Goal: Task Accomplishment & Management: Use online tool/utility

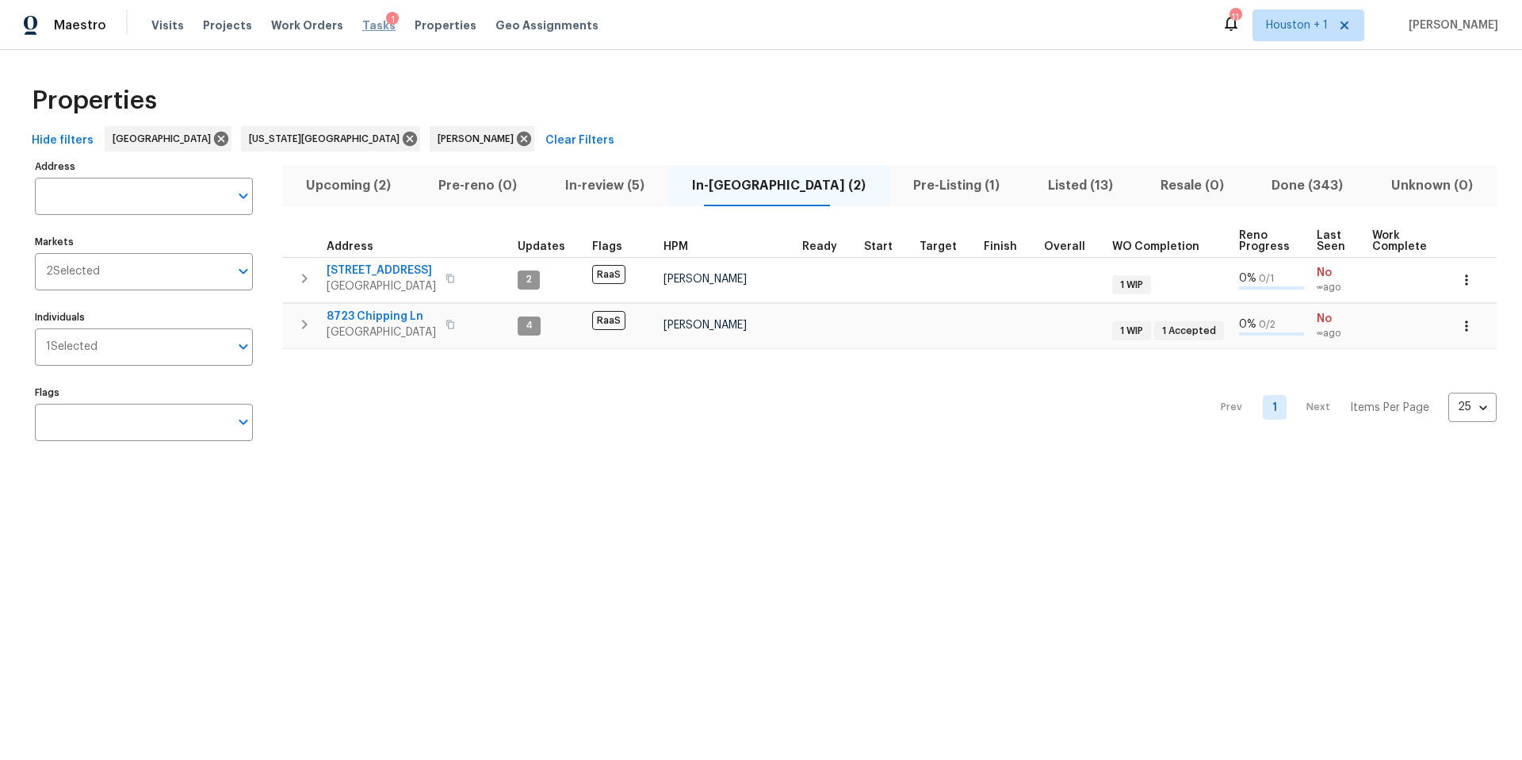
click at [362, 23] on span "Tasks" at bounding box center [378, 25] width 33 height 11
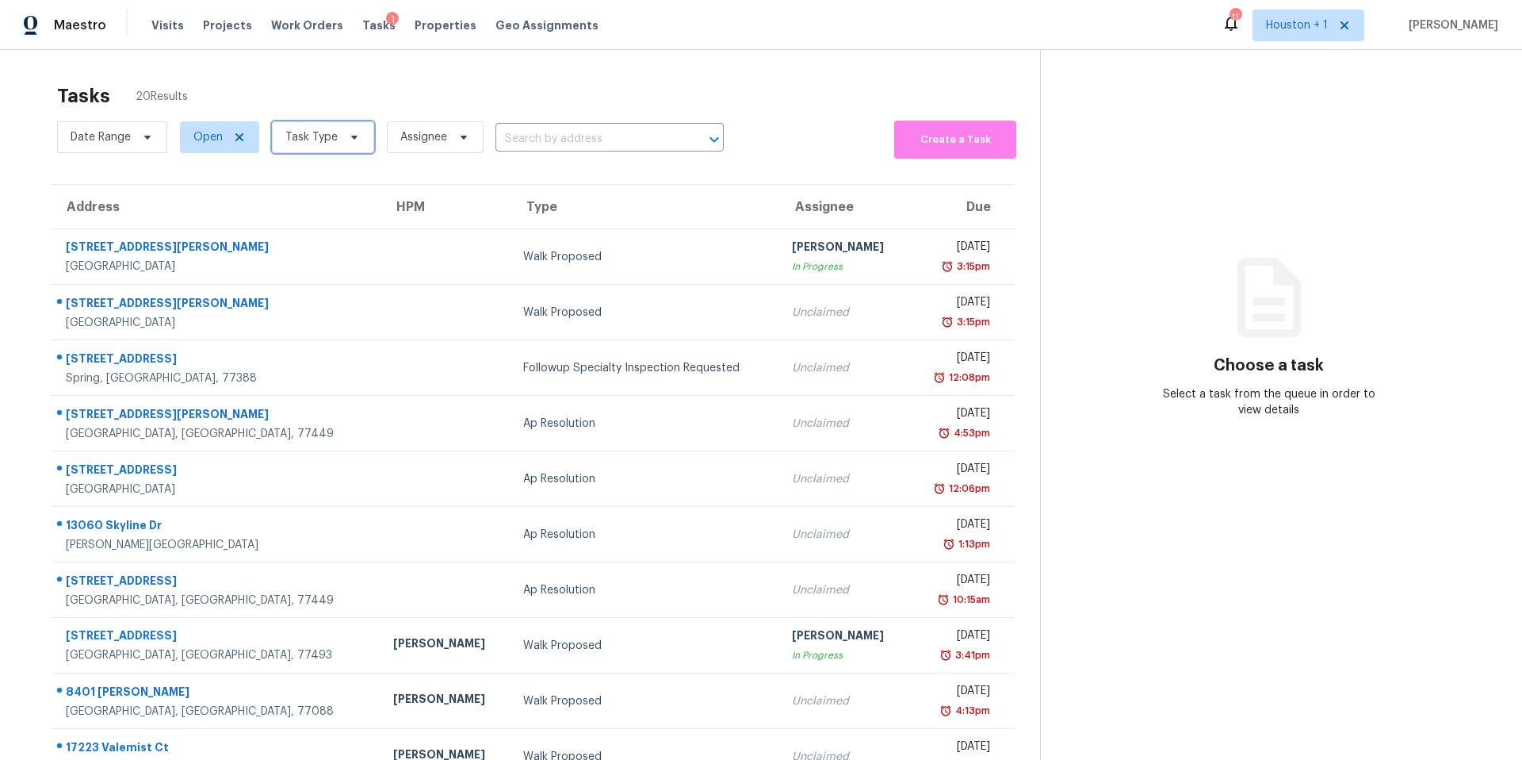
click at [326, 135] on span "Task Type" at bounding box center [311, 137] width 52 height 16
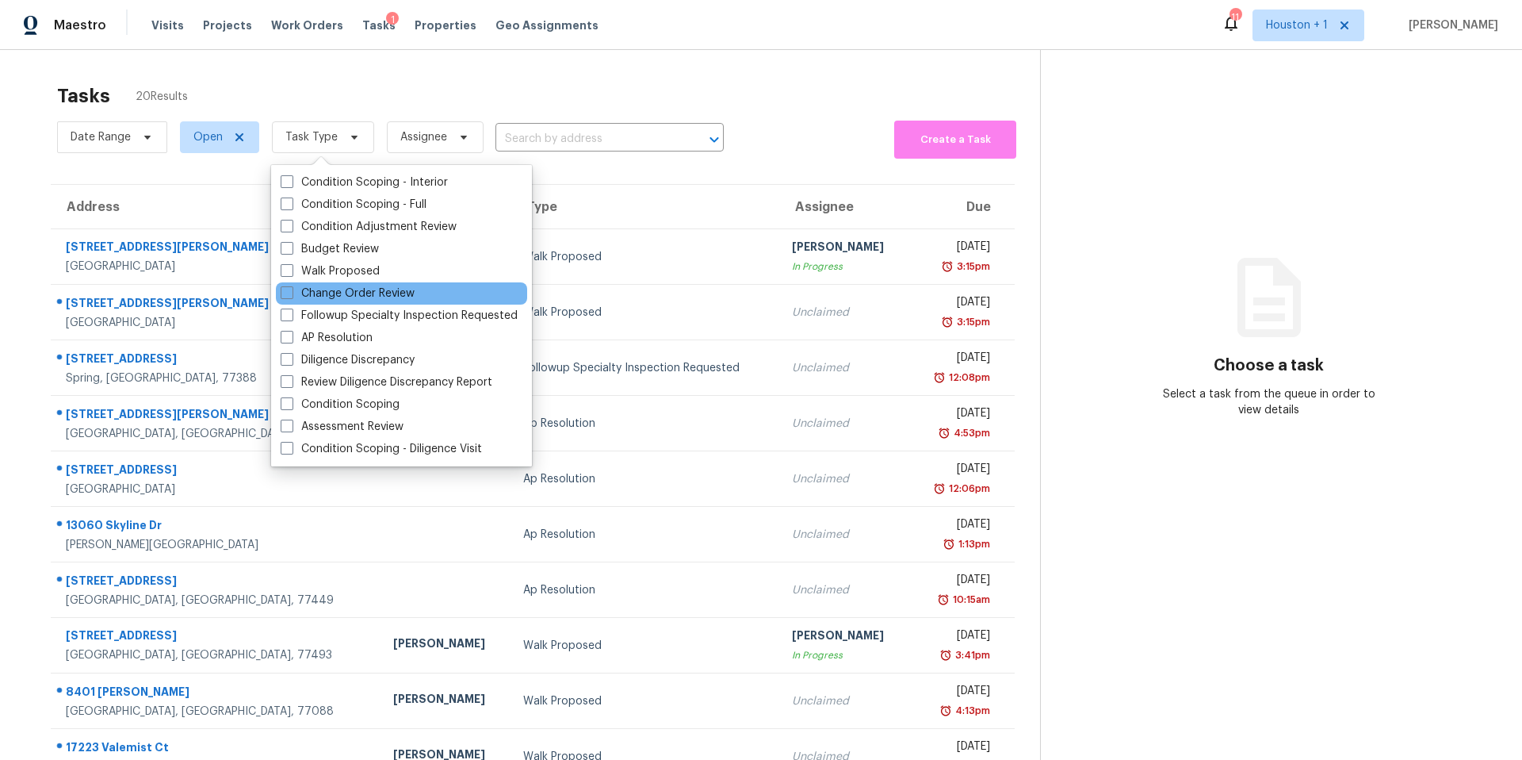
click at [304, 301] on div "Change Order Review" at bounding box center [401, 293] width 251 height 22
click at [304, 296] on label "Change Order Review" at bounding box center [348, 293] width 134 height 16
click at [291, 296] on input "Change Order Review" at bounding box center [286, 290] width 10 height 10
checkbox input "true"
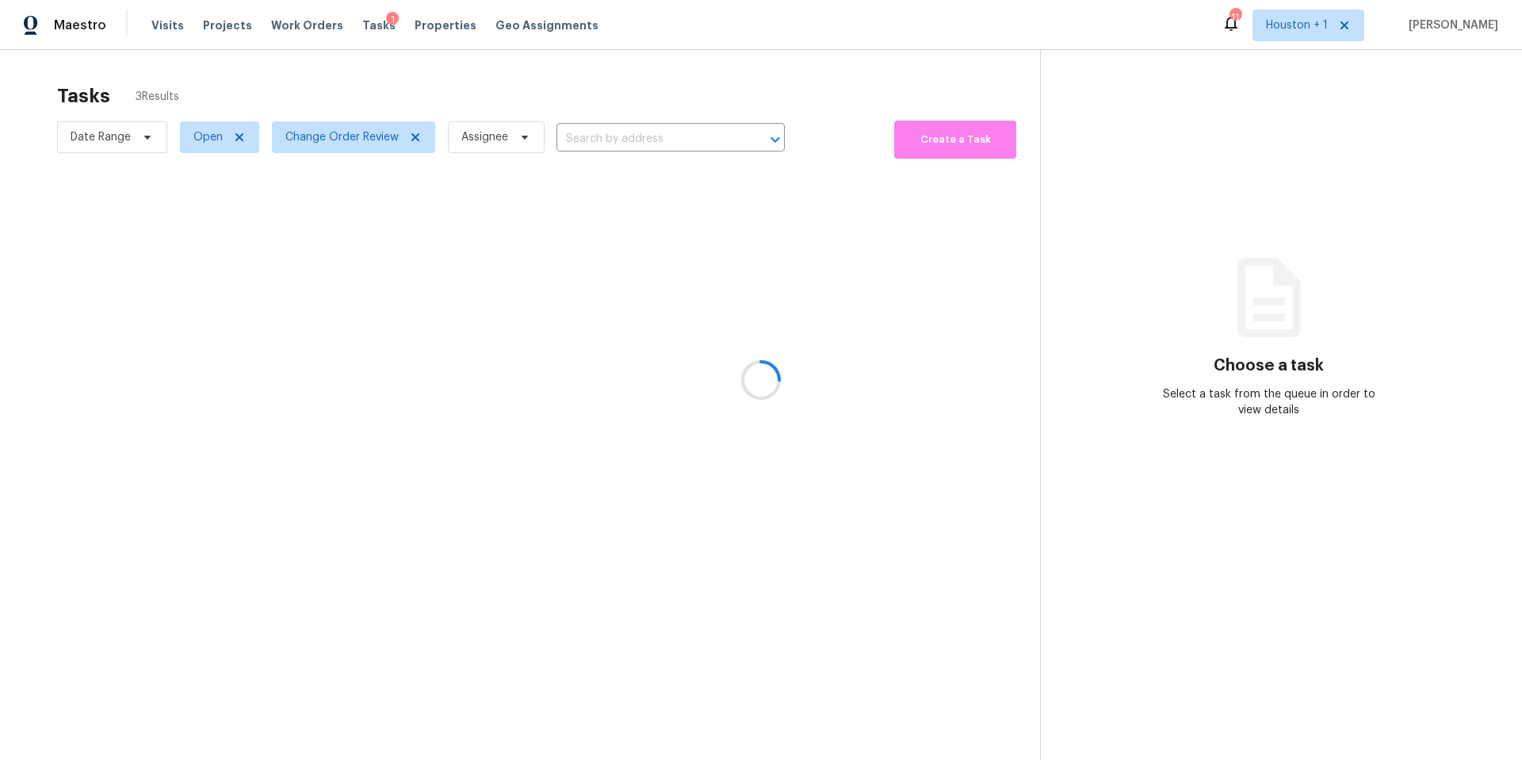
click at [376, 109] on div at bounding box center [761, 380] width 1522 height 760
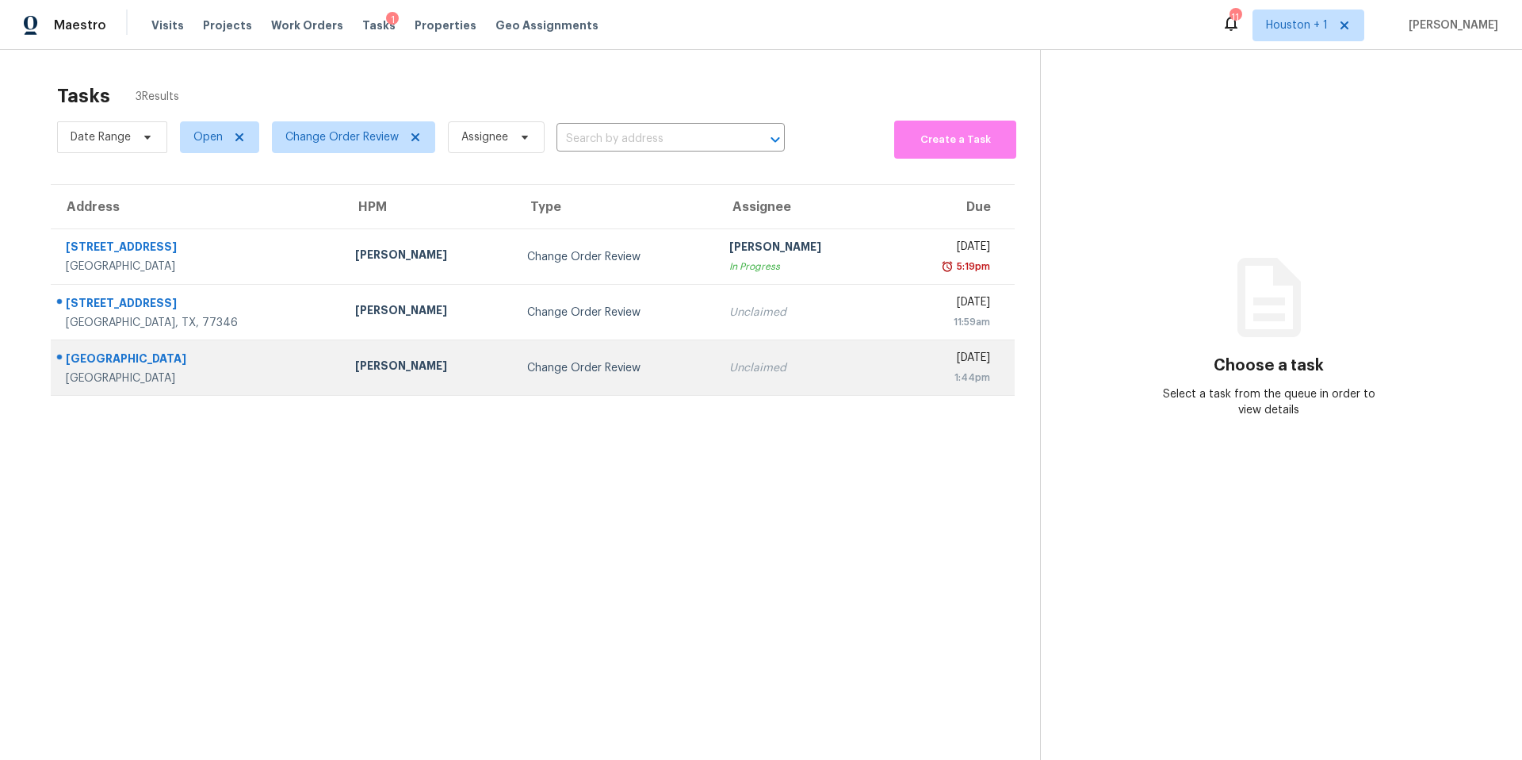
click at [347, 357] on td "[PERSON_NAME]" at bounding box center [428, 368] width 171 height 56
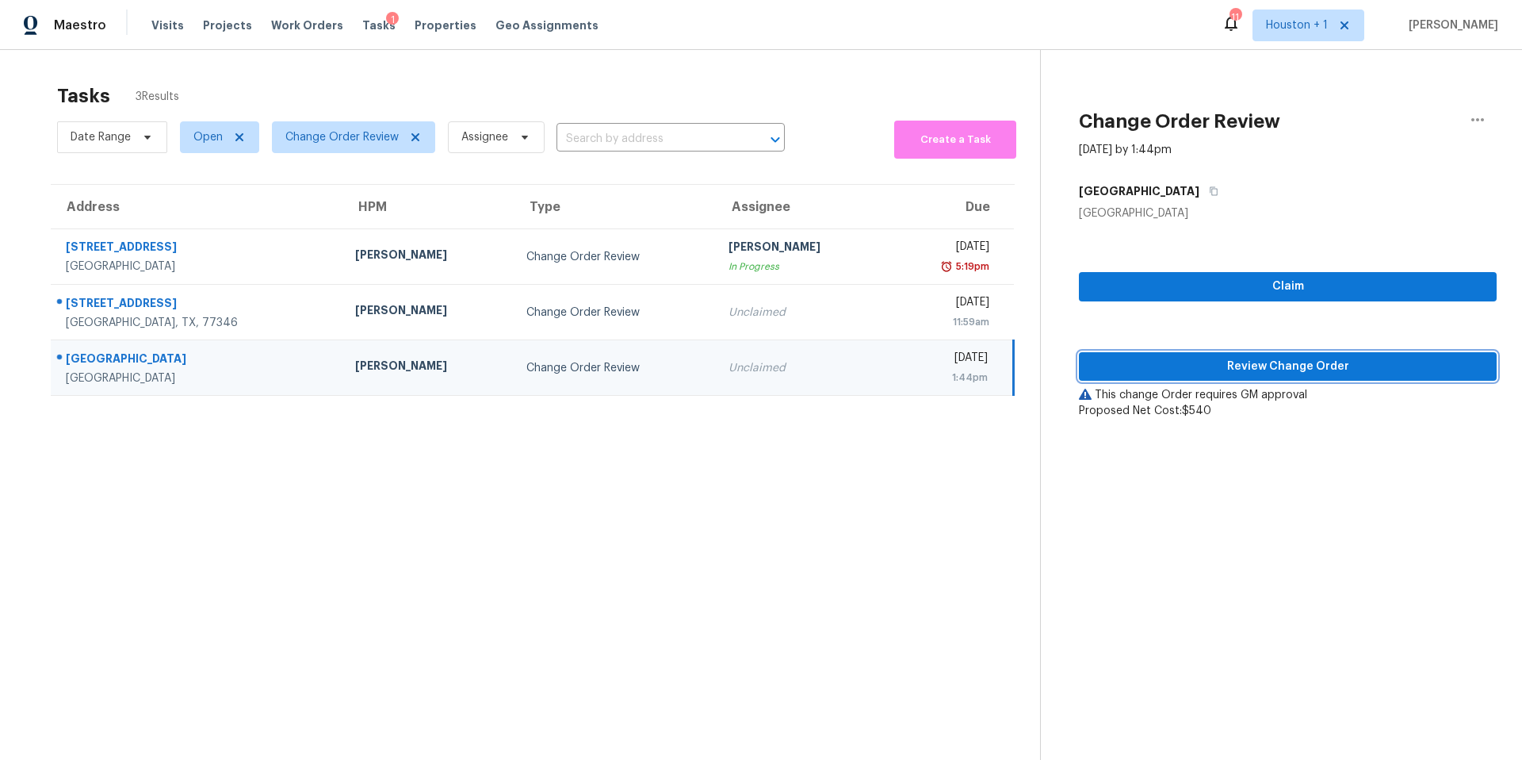
click at [1158, 374] on span "Review Change Order" at bounding box center [1288, 367] width 392 height 20
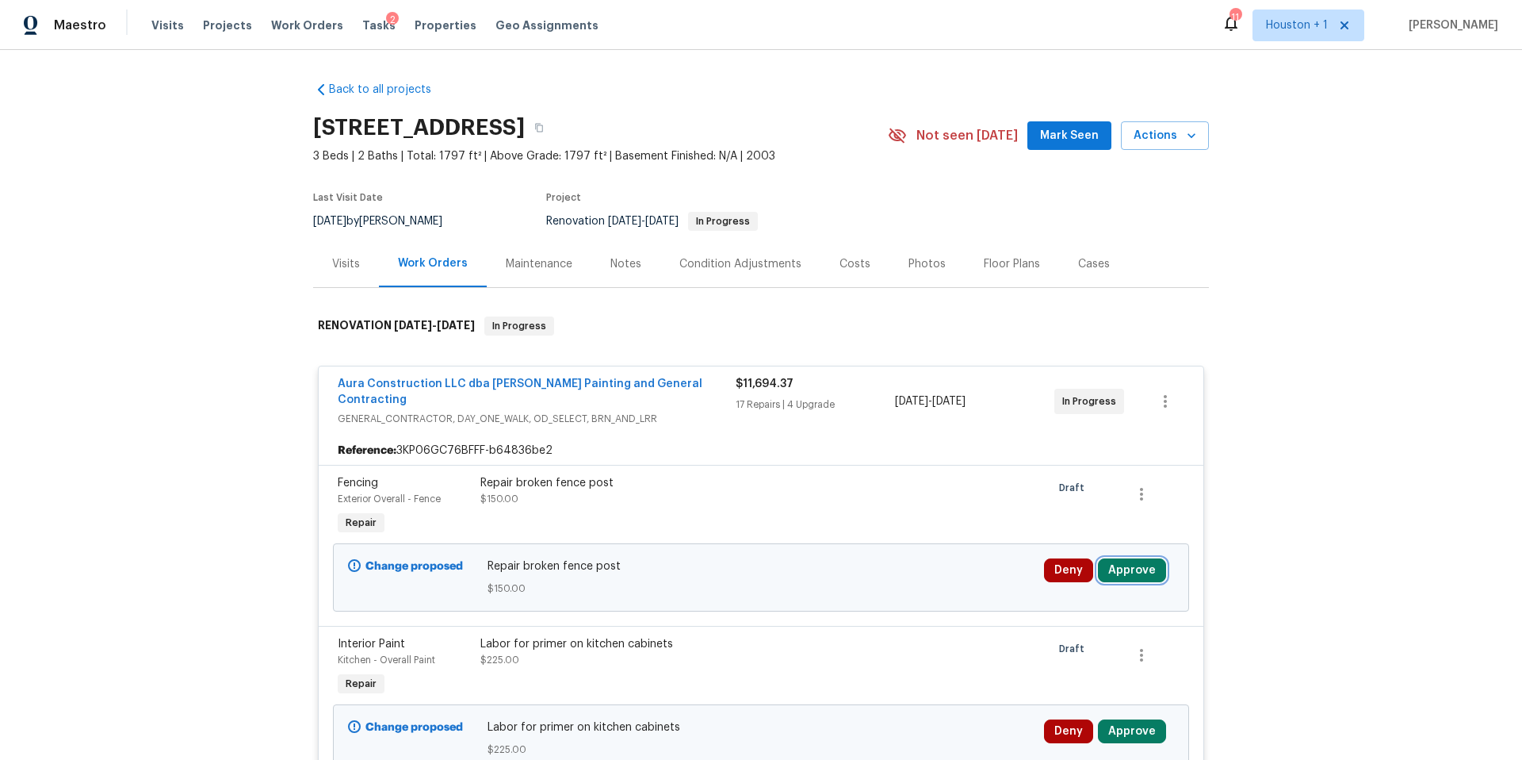
click at [1130, 567] on button "Approve" at bounding box center [1132, 570] width 68 height 24
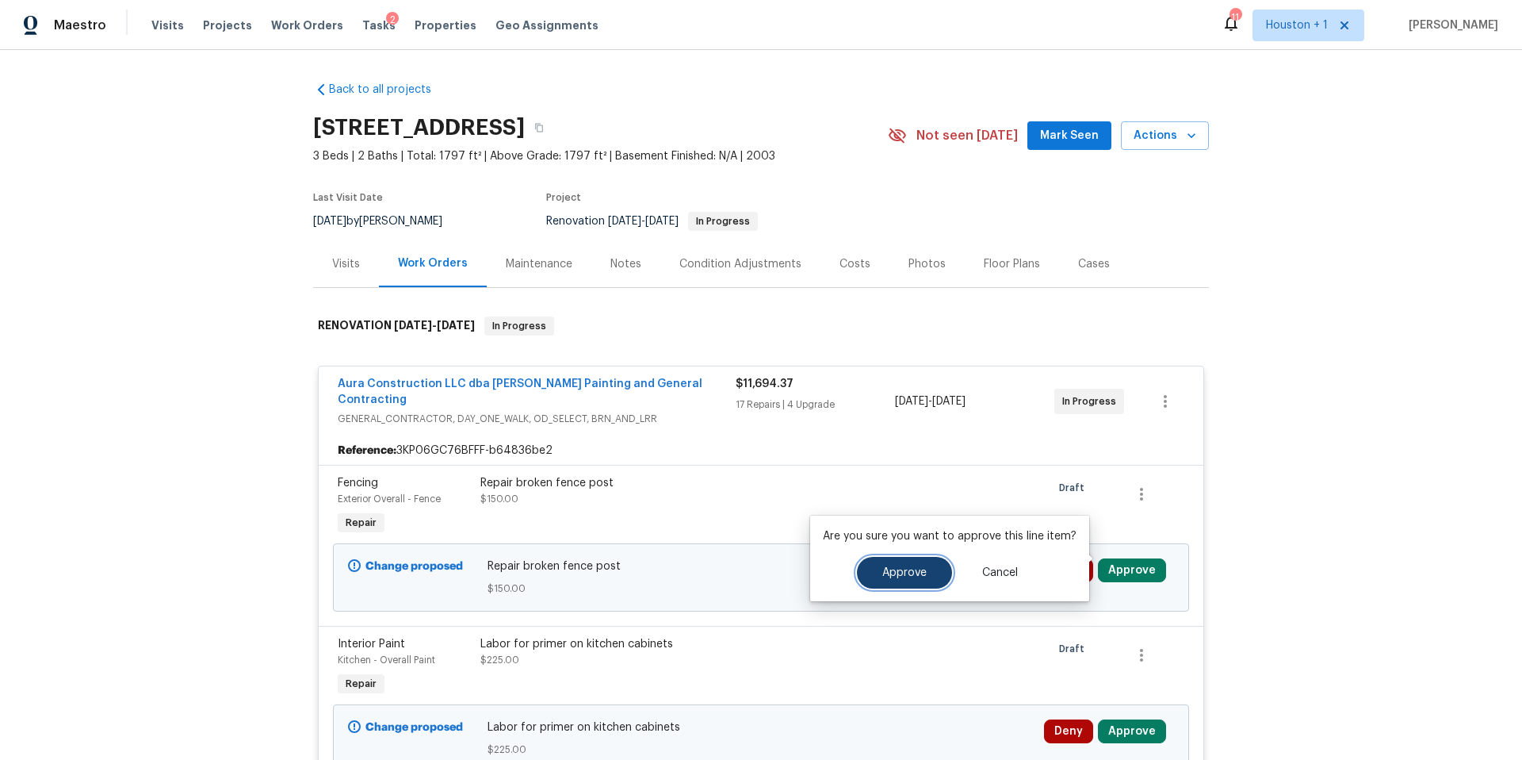
click at [894, 567] on span "Approve" at bounding box center [905, 573] width 44 height 12
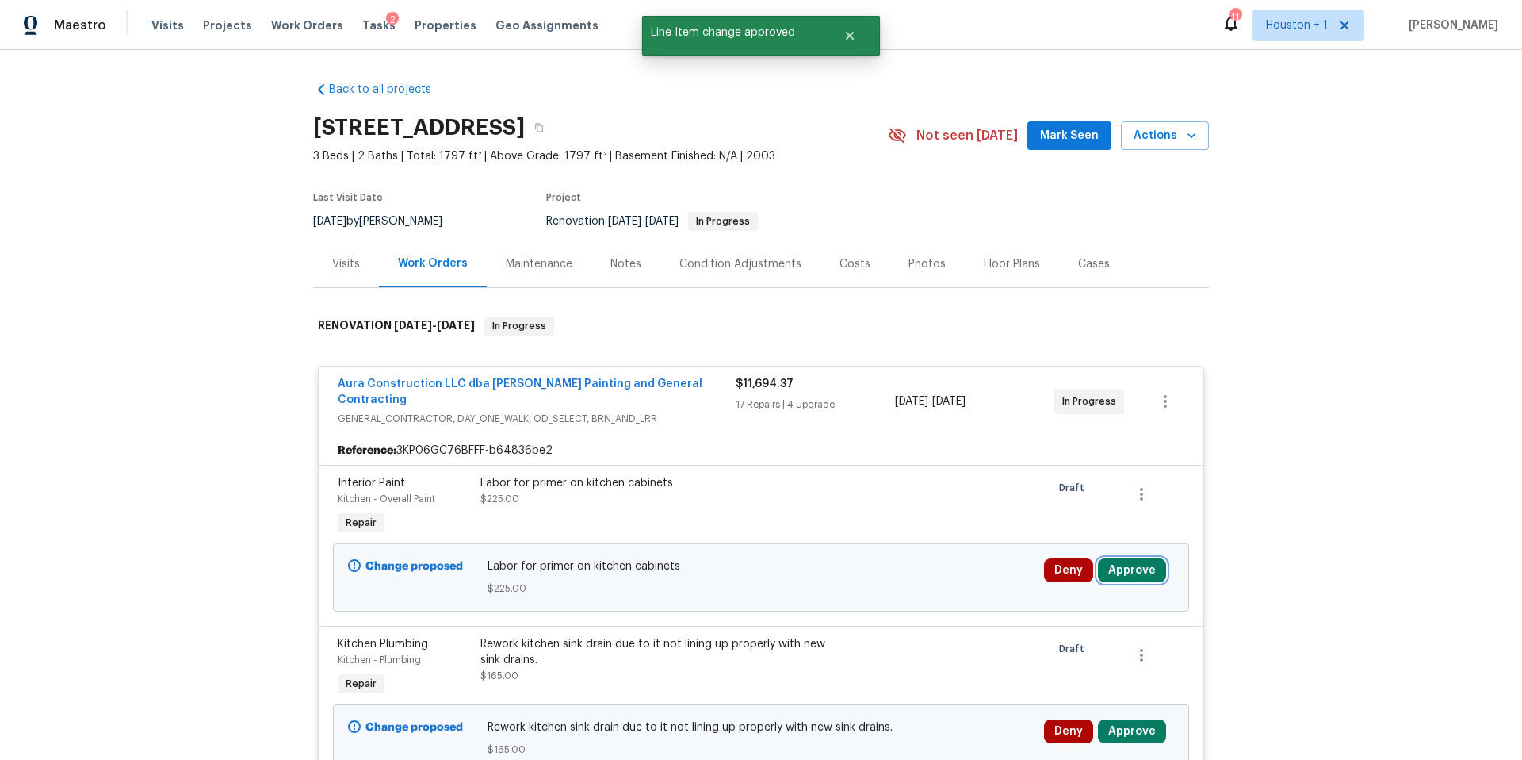
click at [1118, 558] on button "Approve" at bounding box center [1132, 570] width 68 height 24
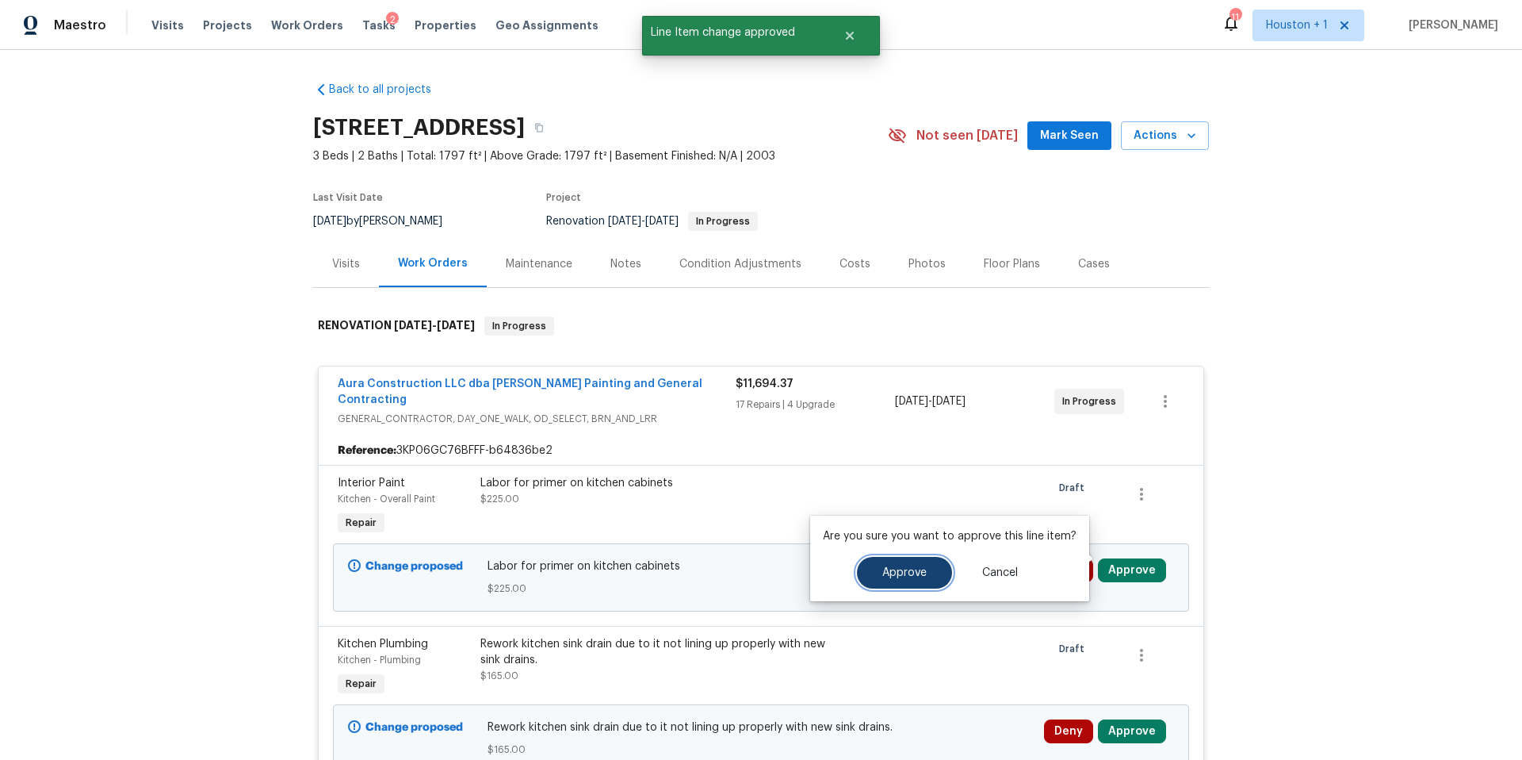
click at [908, 572] on span "Approve" at bounding box center [905, 573] width 44 height 12
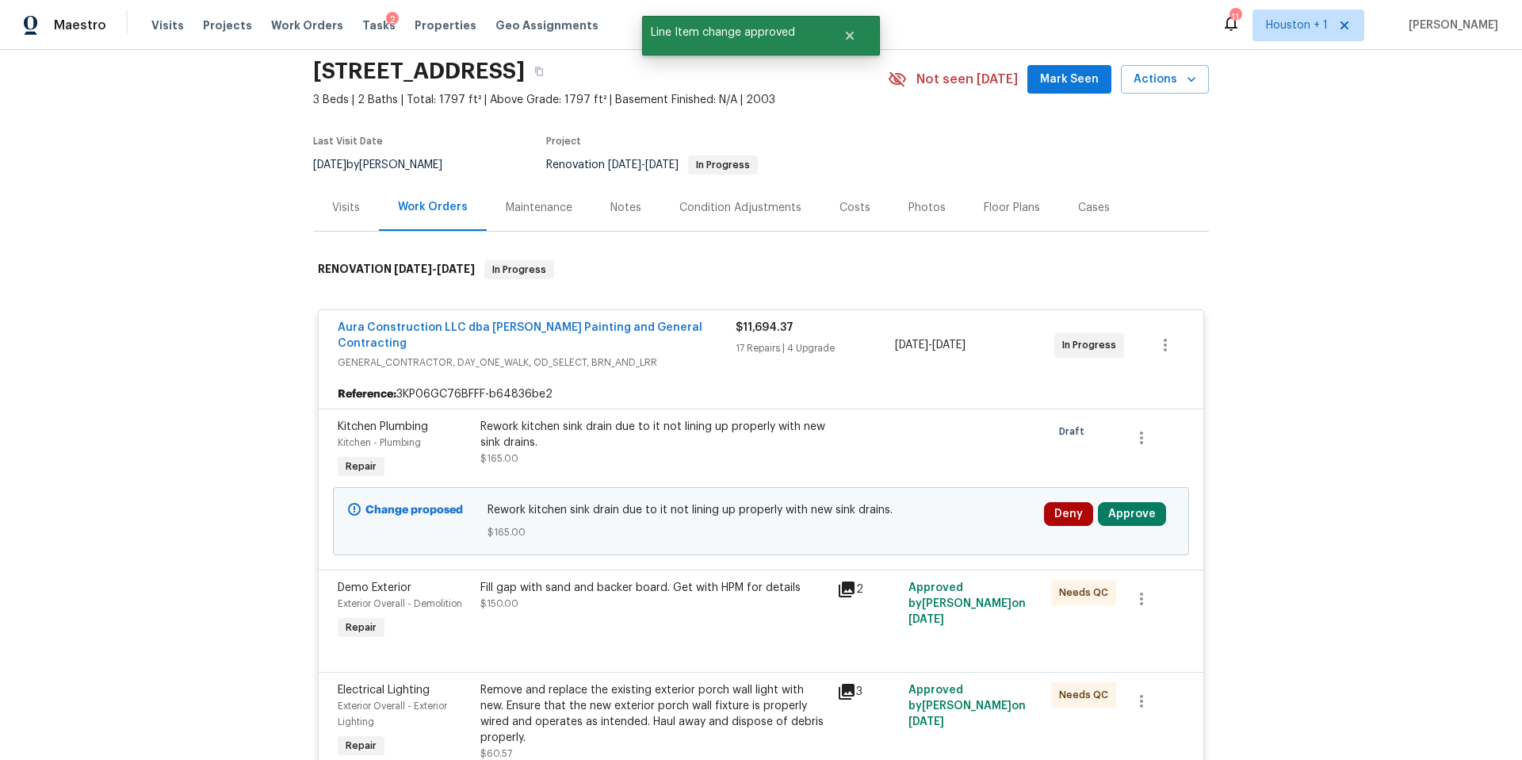
scroll to position [76, 0]
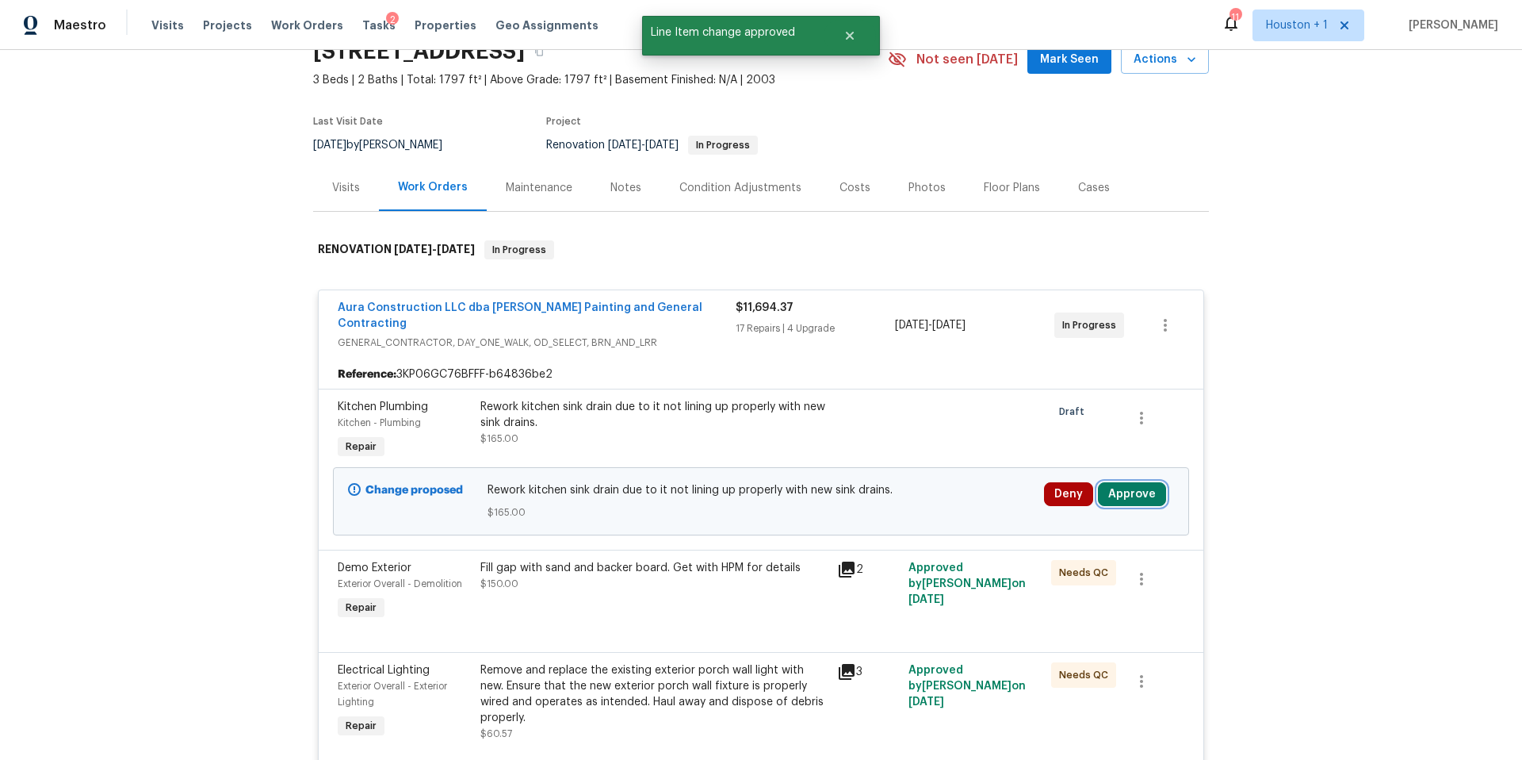
click at [1139, 482] on button "Approve" at bounding box center [1132, 494] width 68 height 24
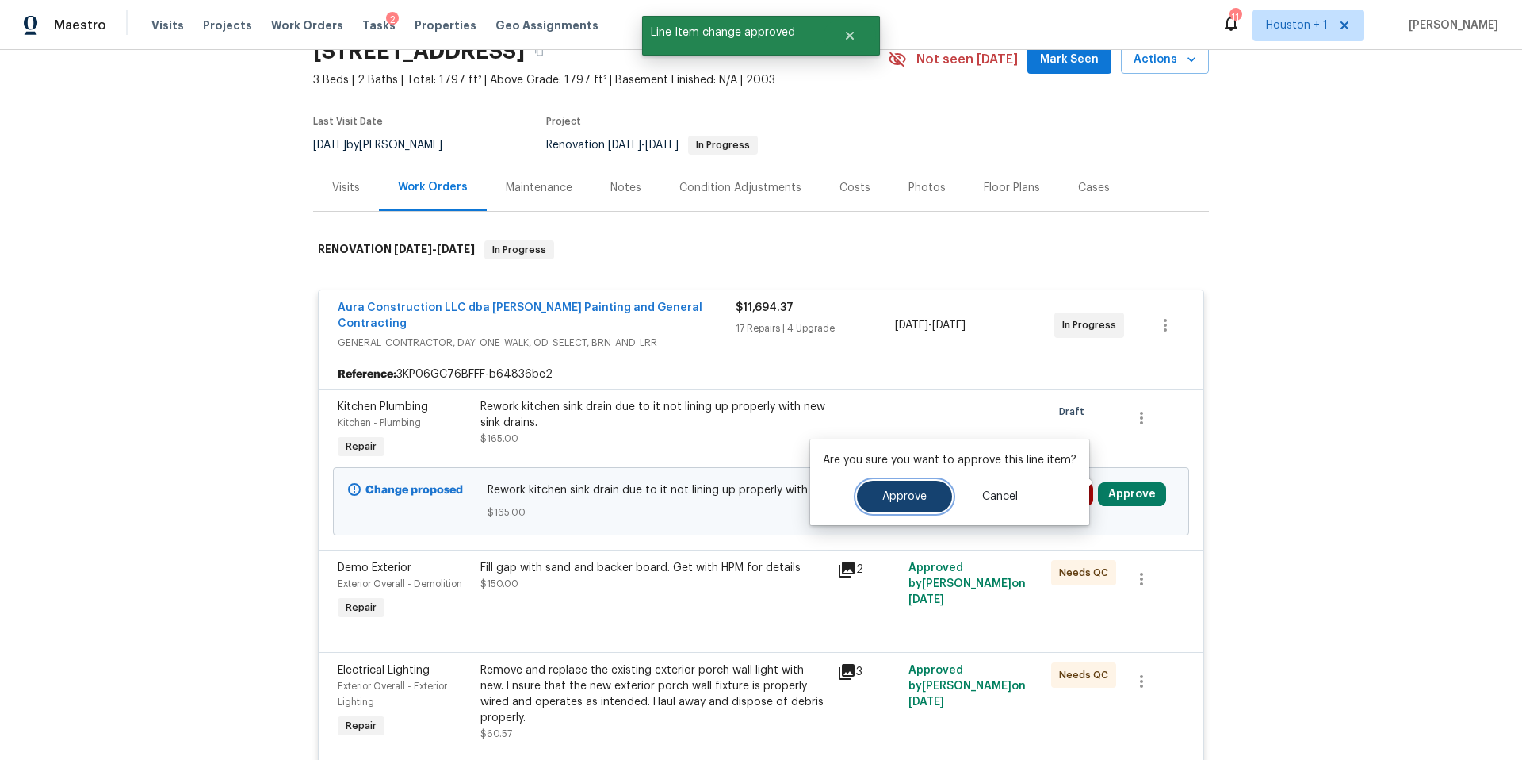
click at [913, 495] on span "Approve" at bounding box center [905, 497] width 44 height 12
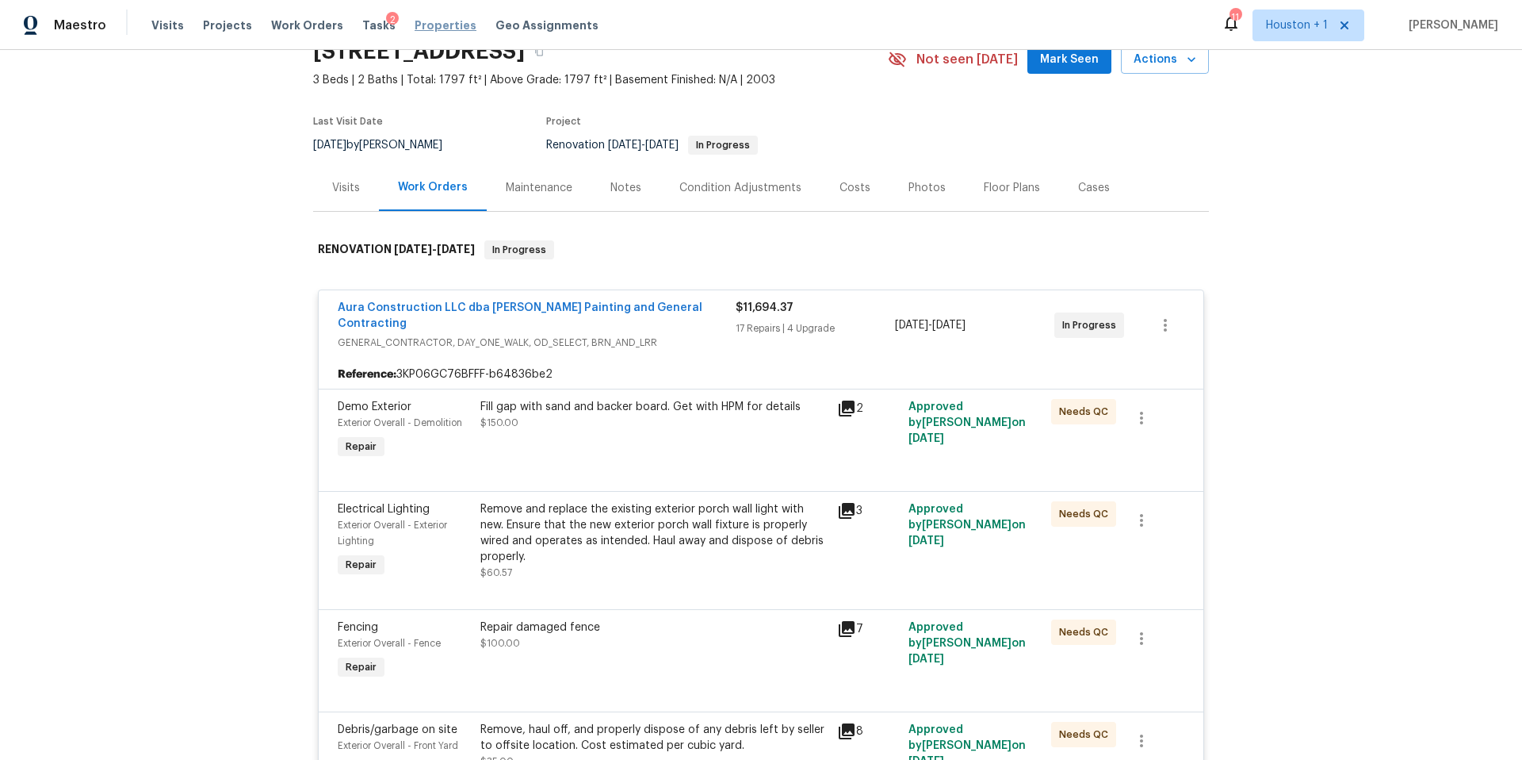
click at [415, 27] on span "Properties" at bounding box center [446, 25] width 62 height 16
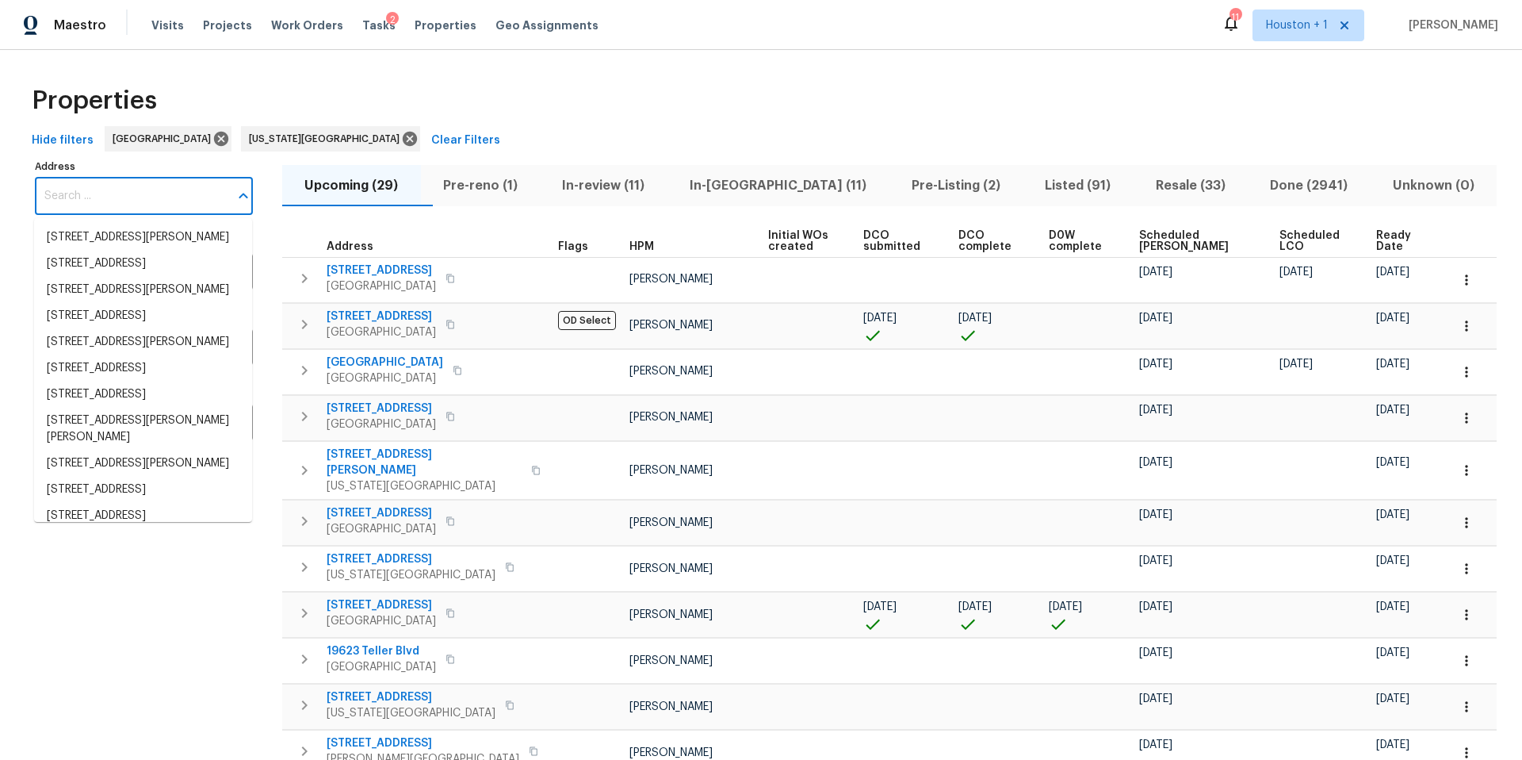
paste input "10014 Hardesty Ave, Kansas City, MO 64137"
type input "10014 Hardesty Ave, Kansas City, MO 64137"
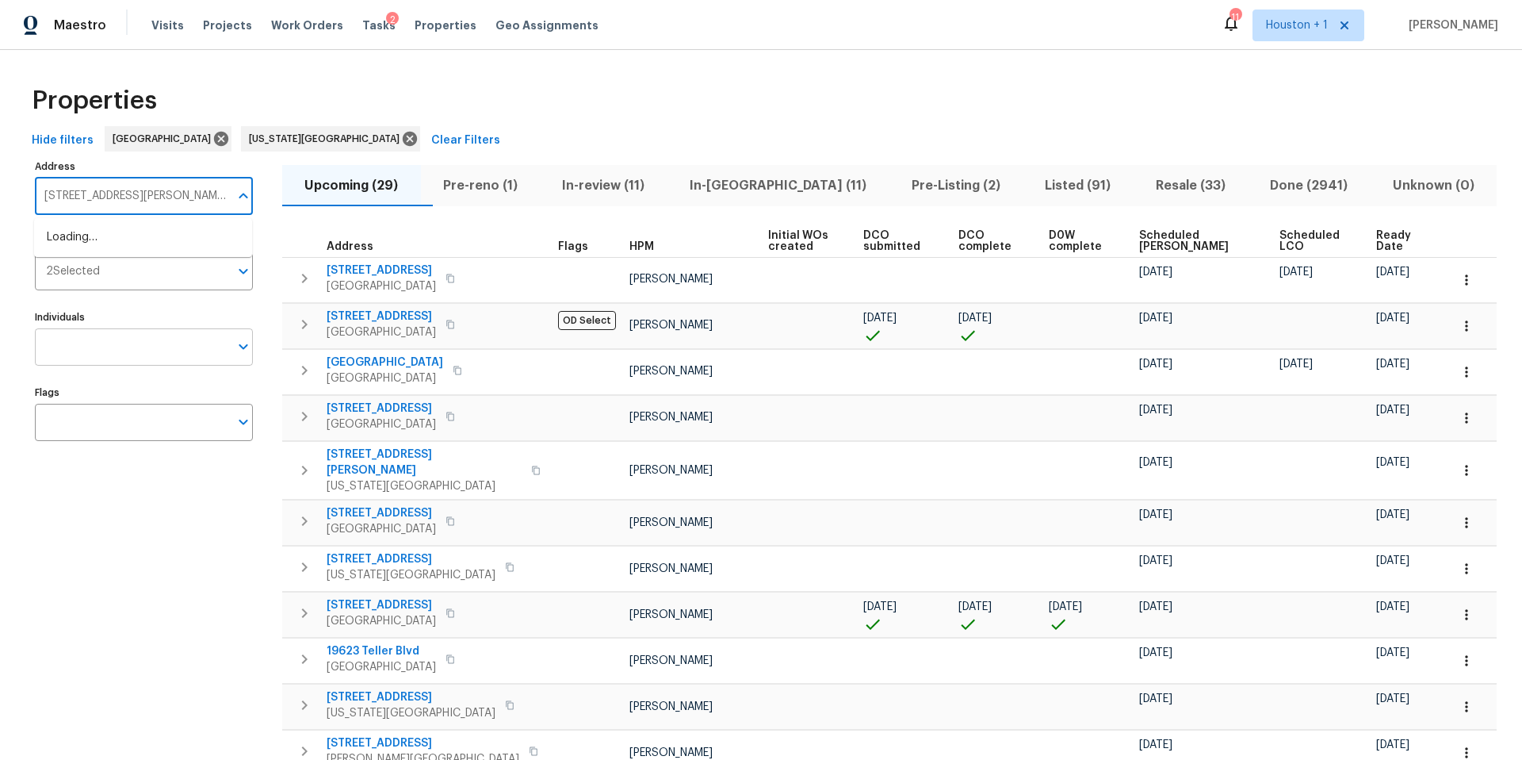
scroll to position [0, 40]
click at [110, 244] on li "10014 Hardesty Ave Kansas City MO 64137" at bounding box center [143, 245] width 218 height 43
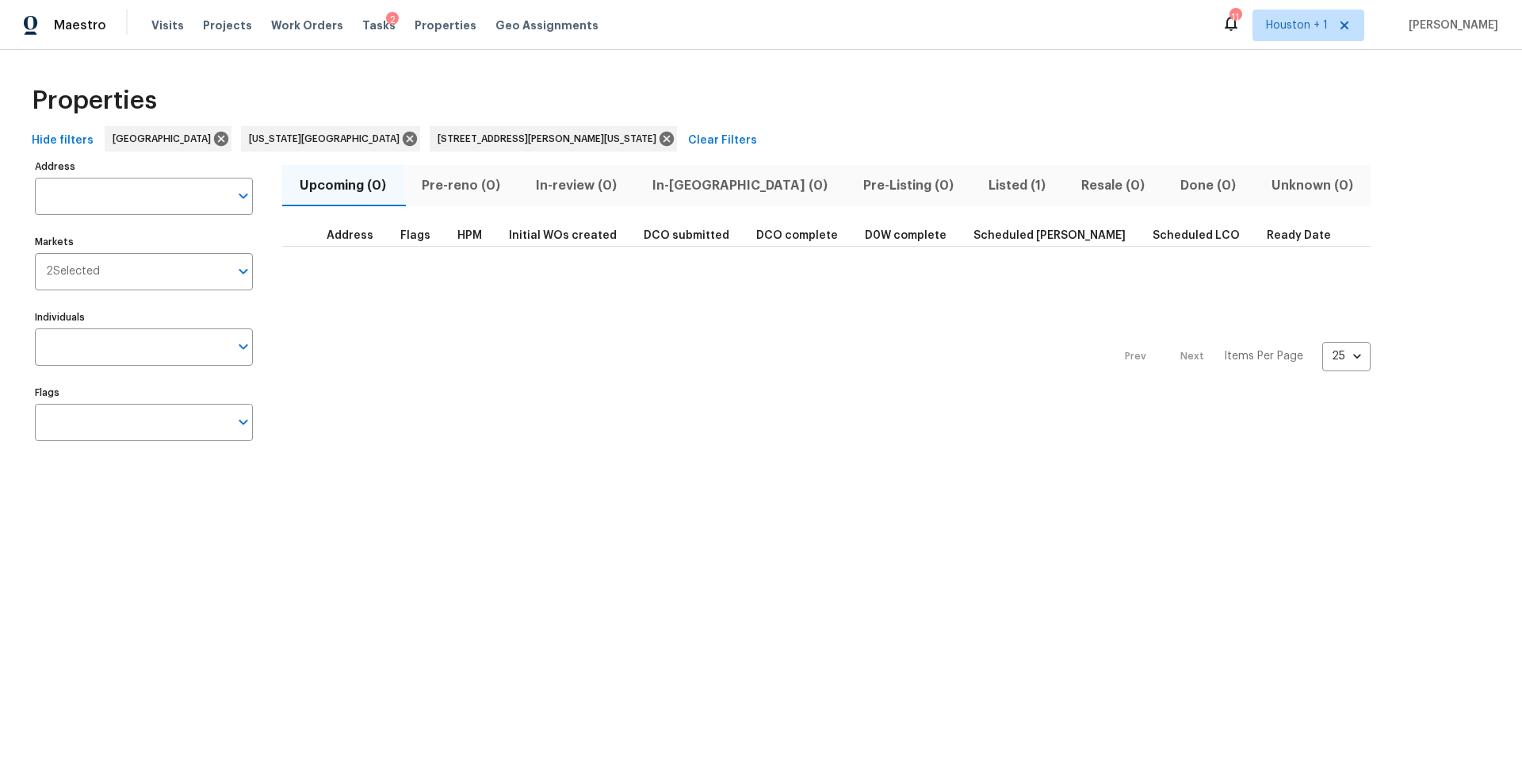
type input "10014 Hardesty Ave Kansas City MO 64137"
click at [981, 186] on span "Listed (1)" at bounding box center [1018, 185] width 74 height 22
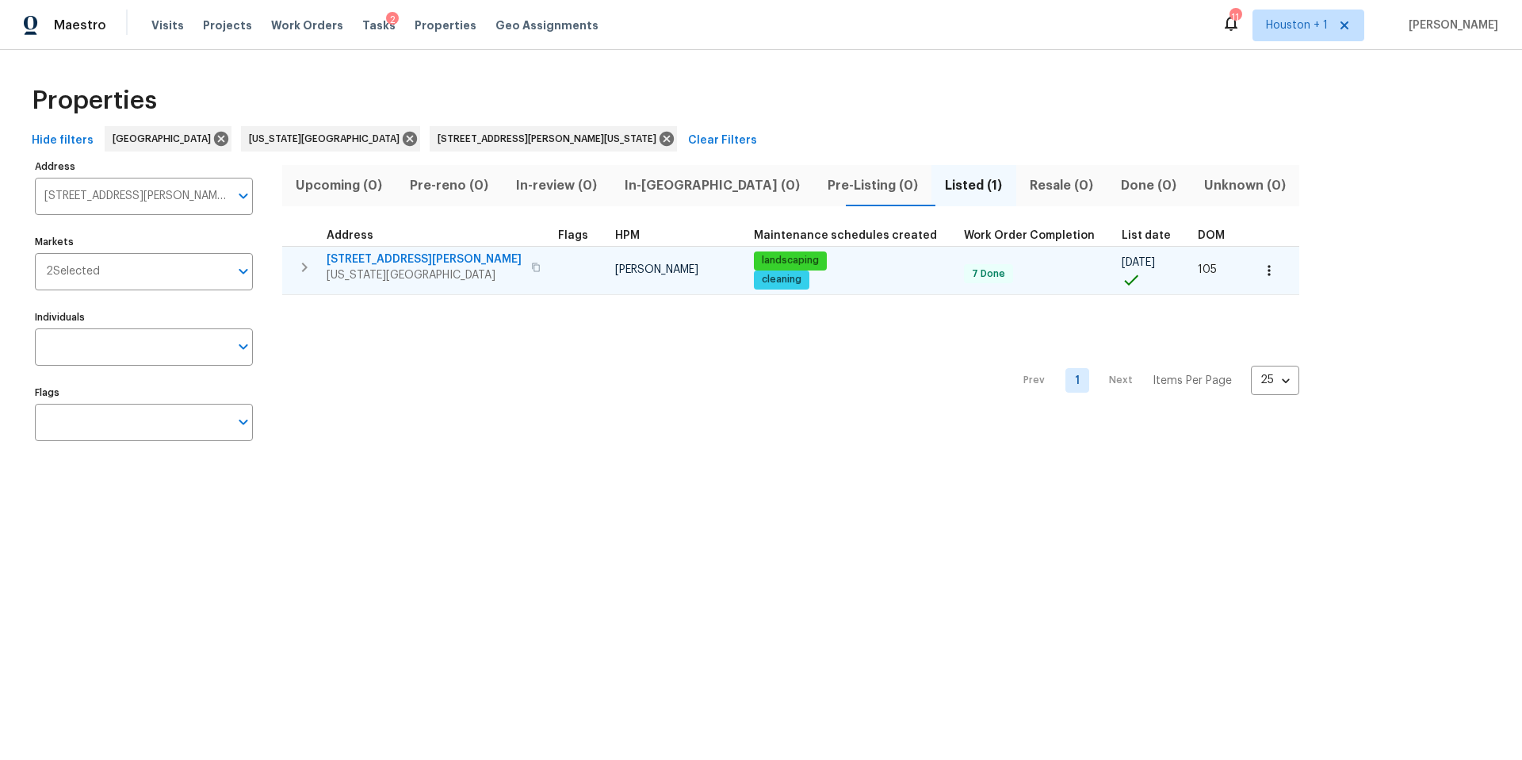
click at [385, 267] on span "Kansas City, MO 64137" at bounding box center [424, 275] width 195 height 16
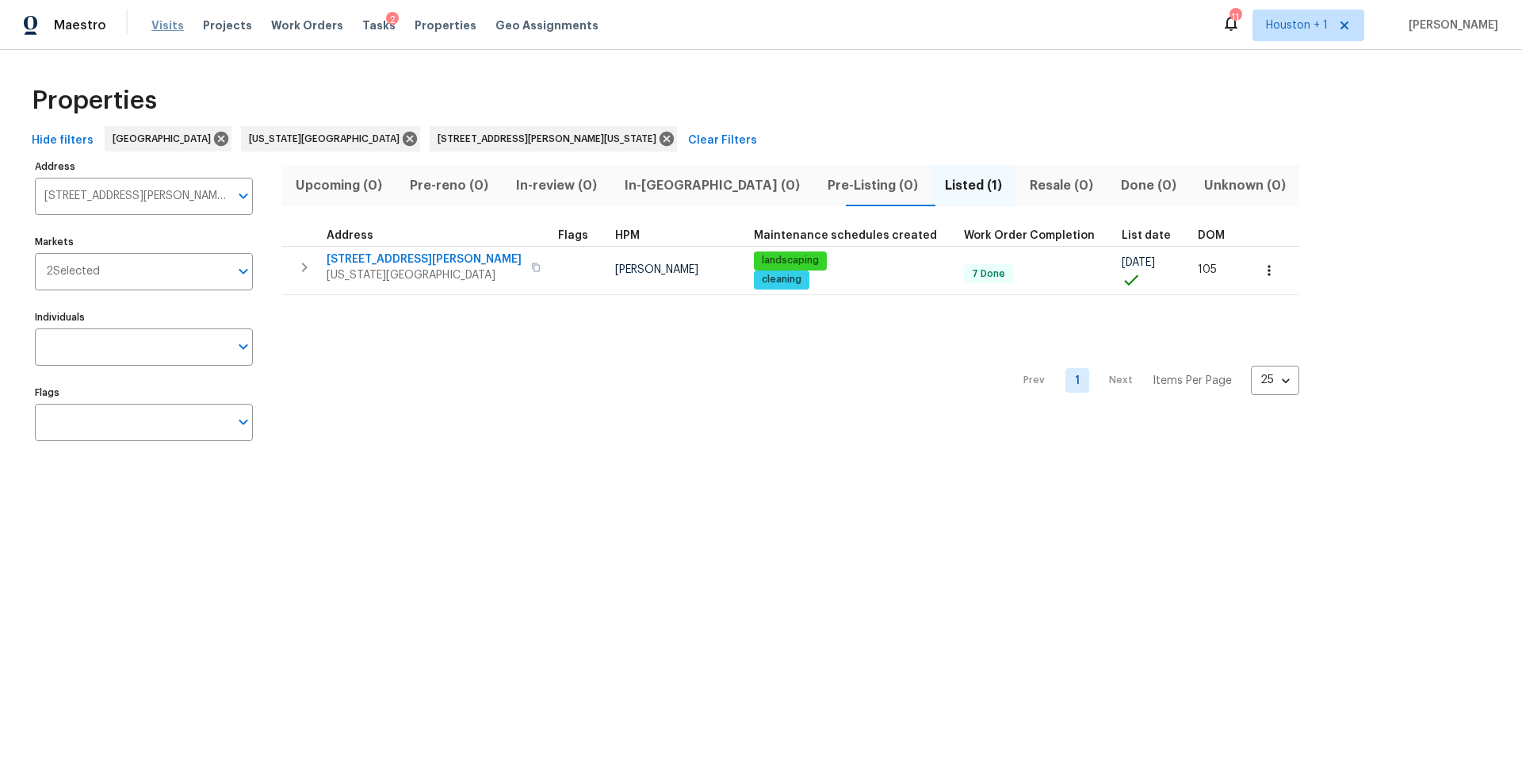
click at [170, 19] on span "Visits" at bounding box center [167, 25] width 33 height 16
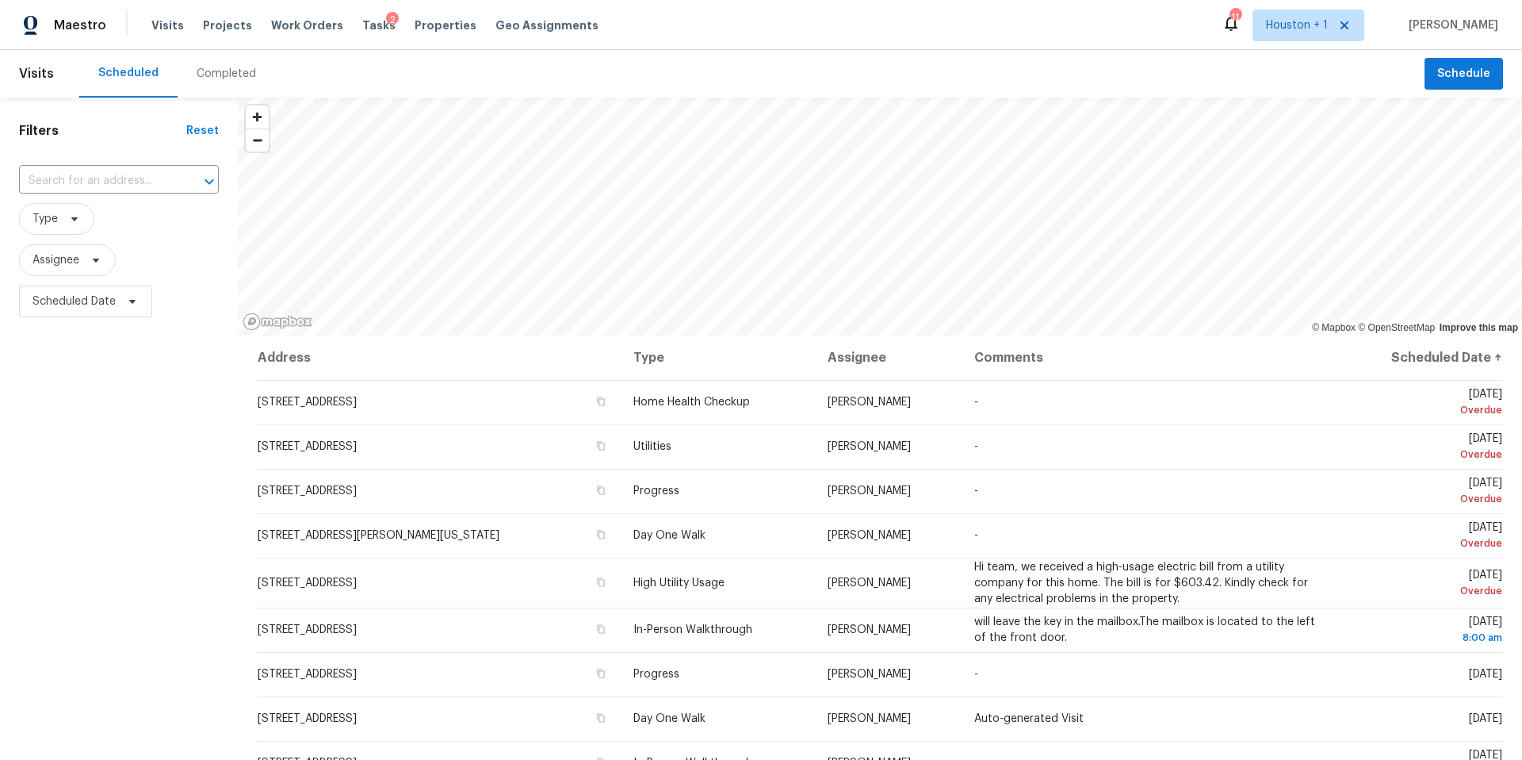
click at [224, 72] on div "Completed" at bounding box center [226, 74] width 59 height 16
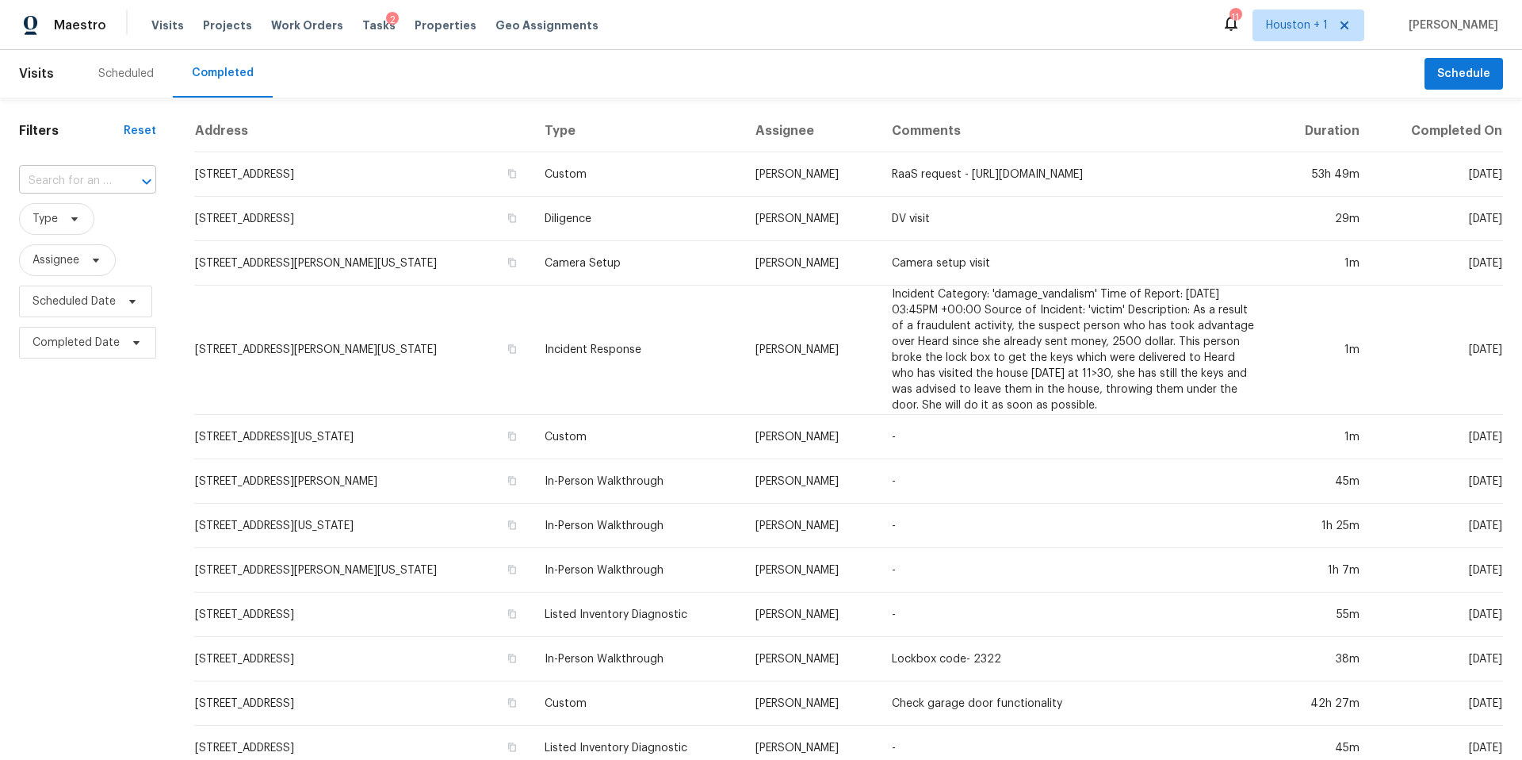
click at [78, 176] on input "text" at bounding box center [65, 181] width 93 height 25
paste input "10617 N Fisk Ave, Kansas City, MO 64154"
type input "10617 N Fisk Ave, Kansas City, MO 64154"
click at [81, 229] on li "10617 N Fisk Ave, Kansas City, MO 64154" at bounding box center [86, 233] width 135 height 59
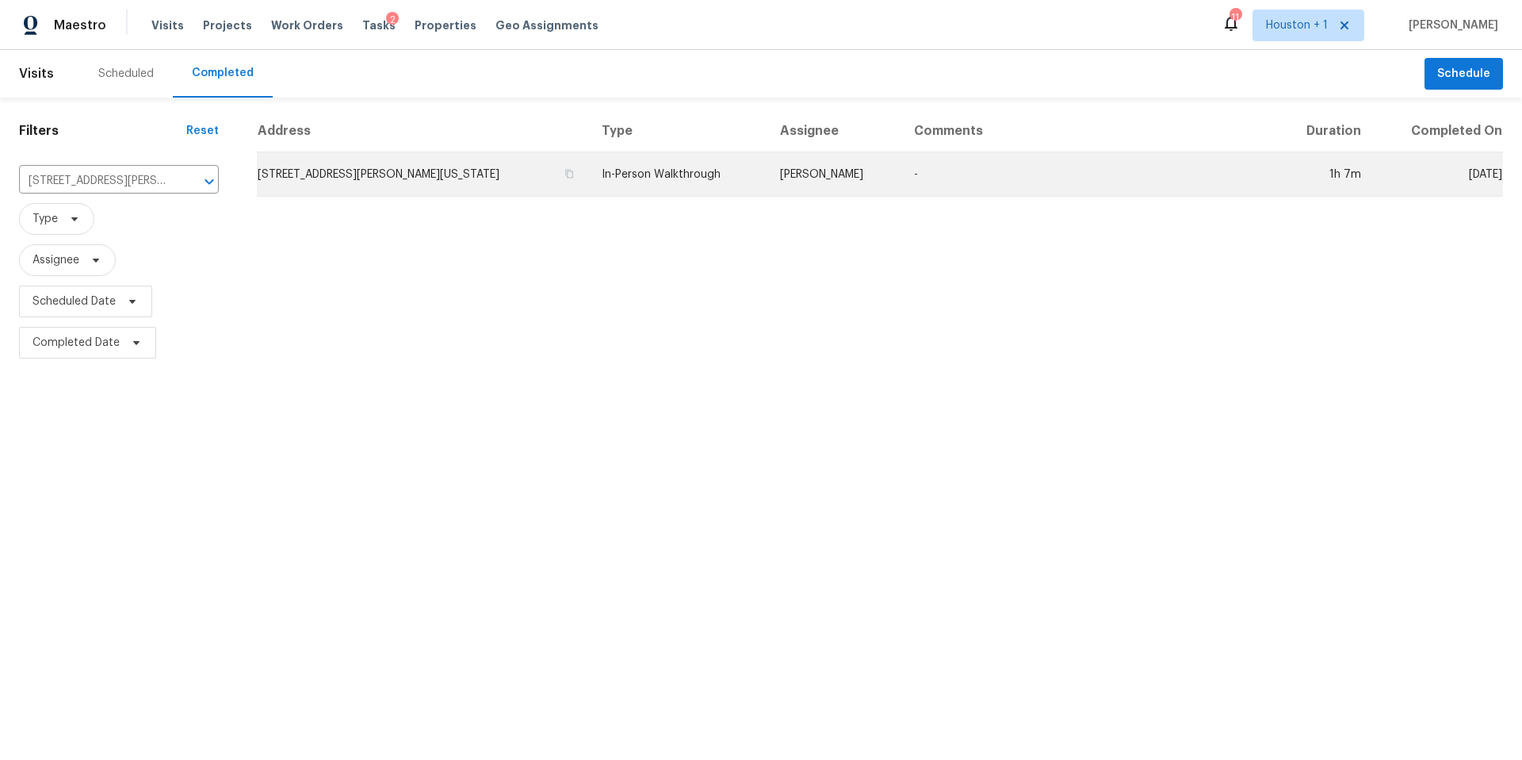
click at [365, 174] on td "10617 N Fisk Ave, Kansas City, MO 64154" at bounding box center [423, 174] width 332 height 44
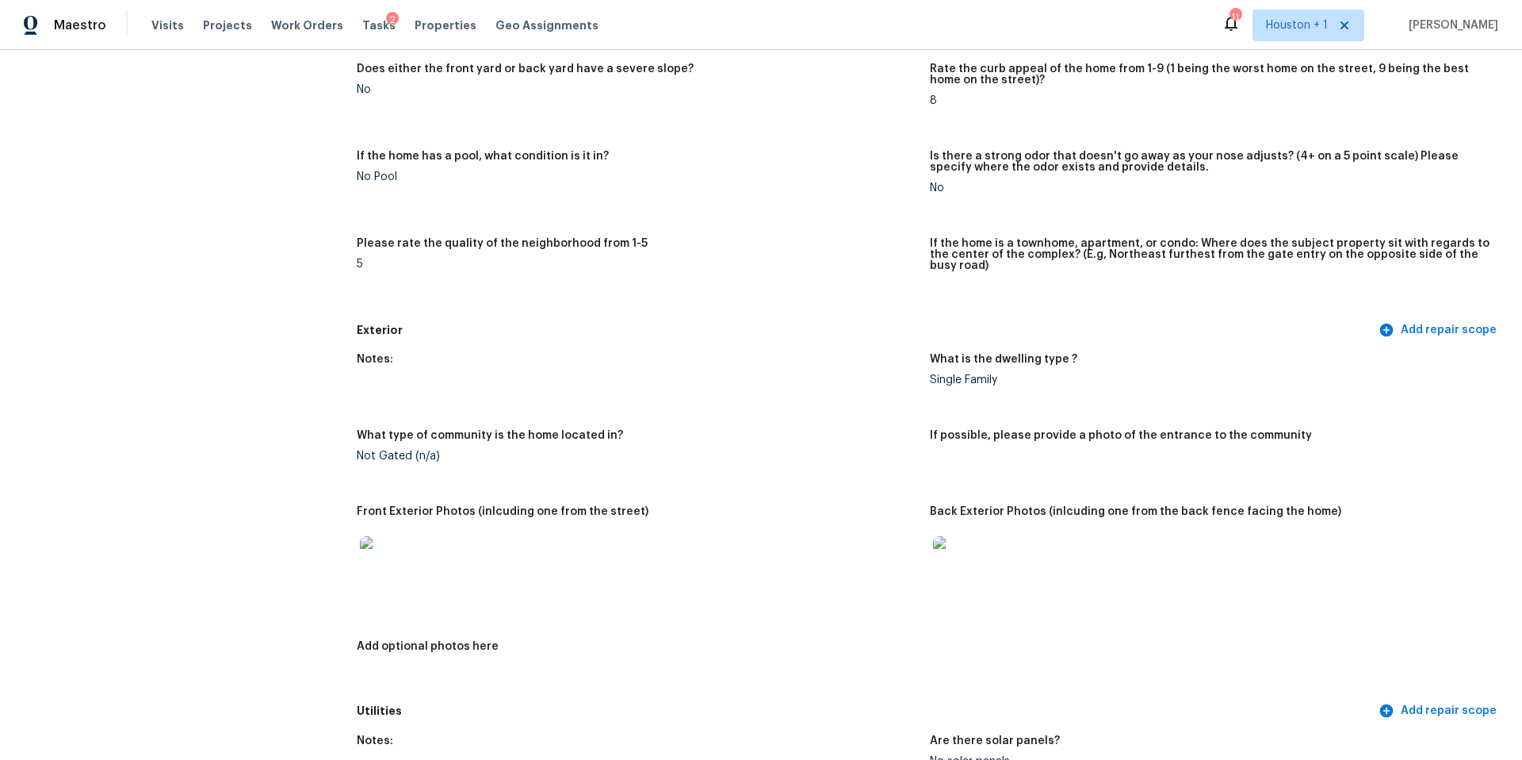
scroll to position [316, 0]
click at [381, 548] on img at bounding box center [385, 559] width 51 height 51
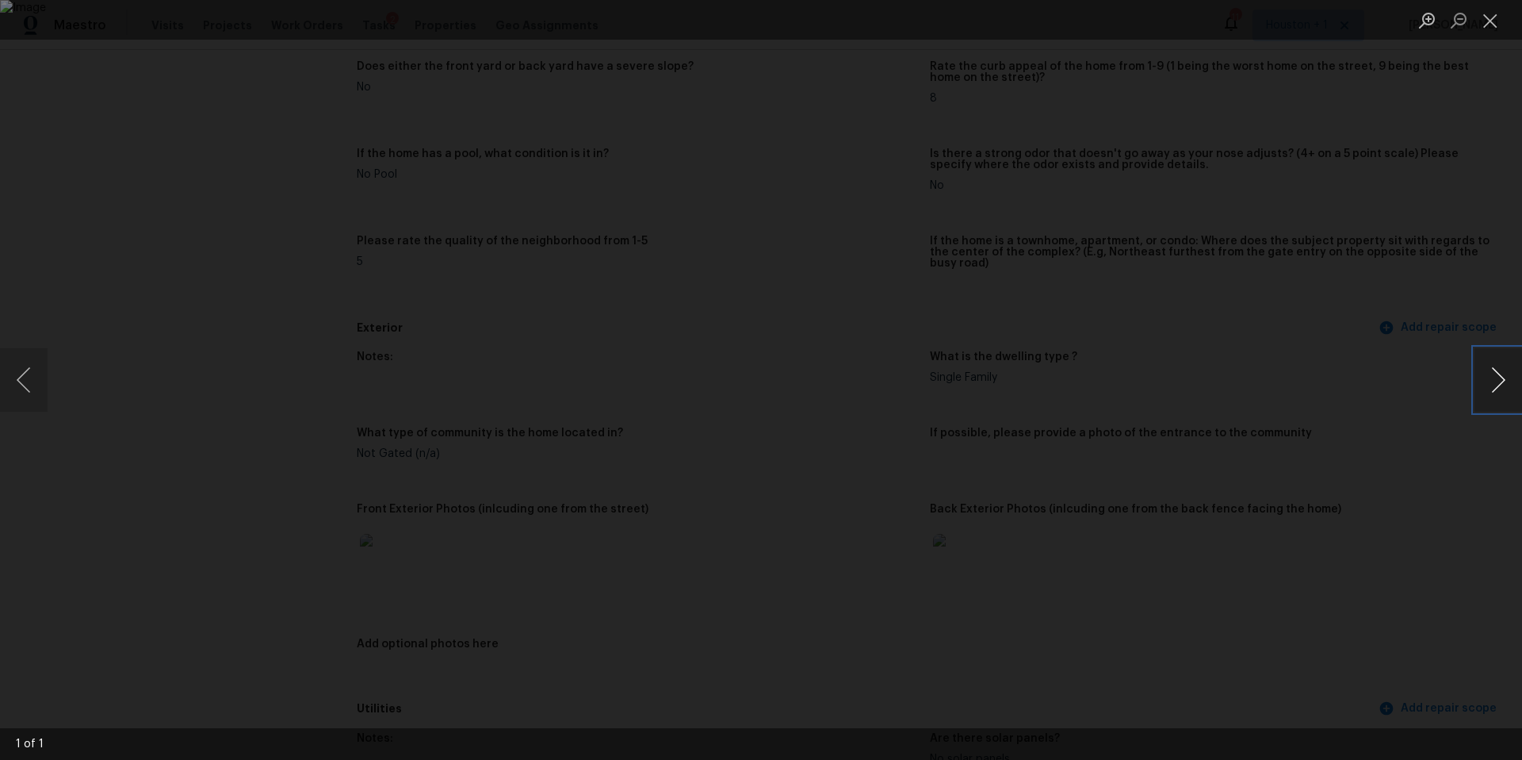
click at [1489, 383] on button "Next image" at bounding box center [1499, 379] width 48 height 63
click at [1379, 404] on div "Lightbox" at bounding box center [761, 380] width 1522 height 760
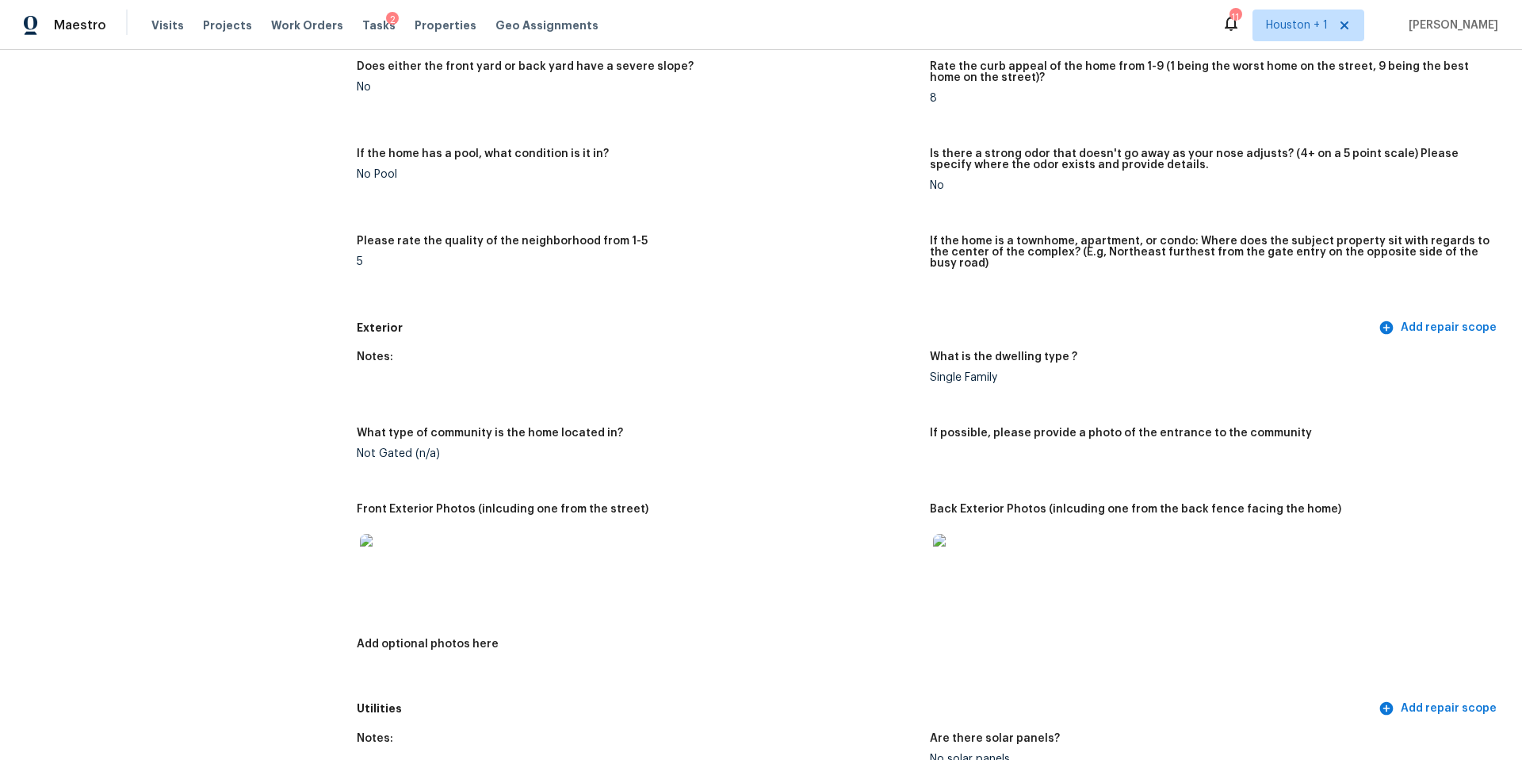
click at [974, 557] on img at bounding box center [958, 559] width 51 height 51
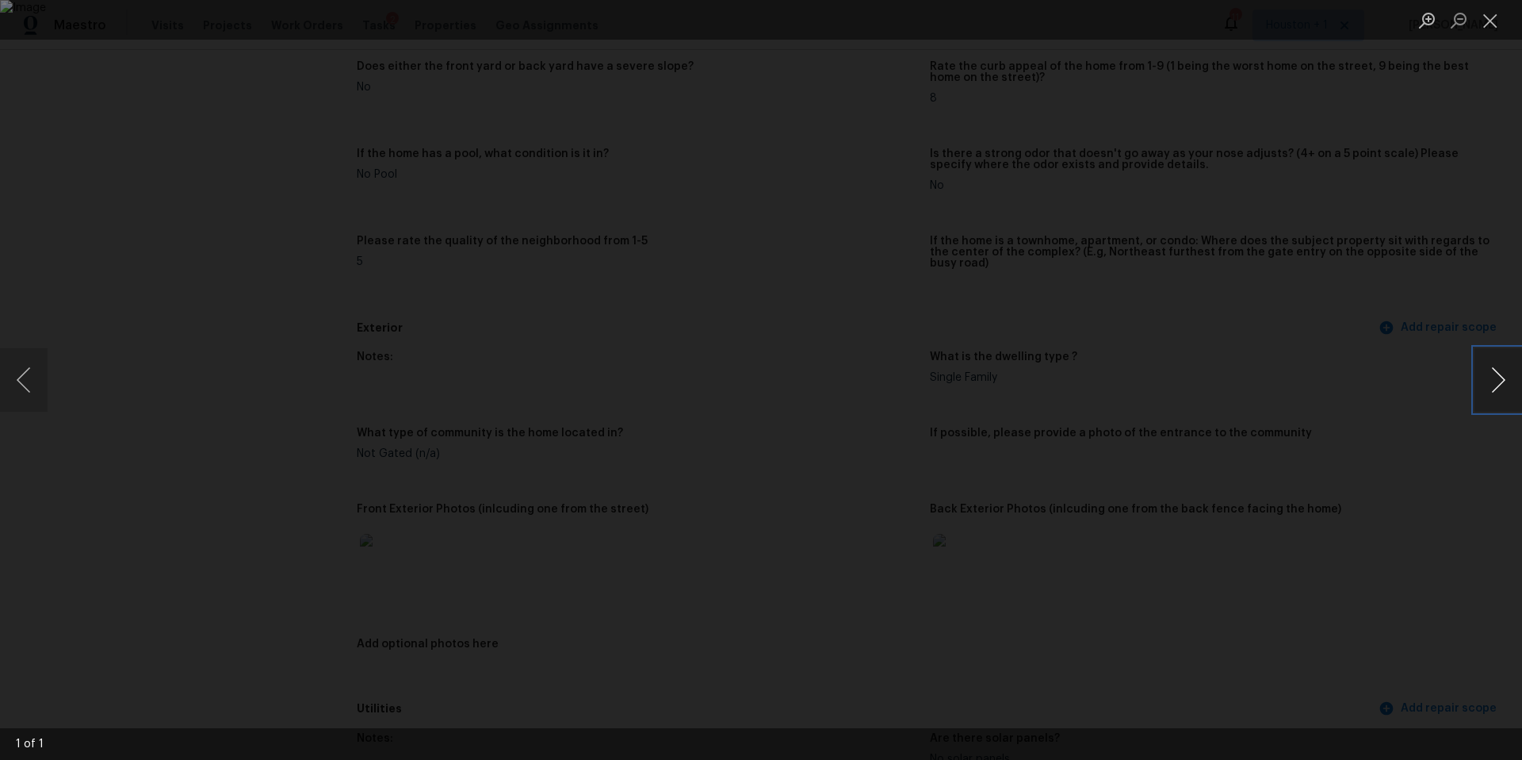
click at [1500, 378] on button "Next image" at bounding box center [1499, 379] width 48 height 63
click at [1327, 424] on div "Lightbox" at bounding box center [761, 380] width 1522 height 760
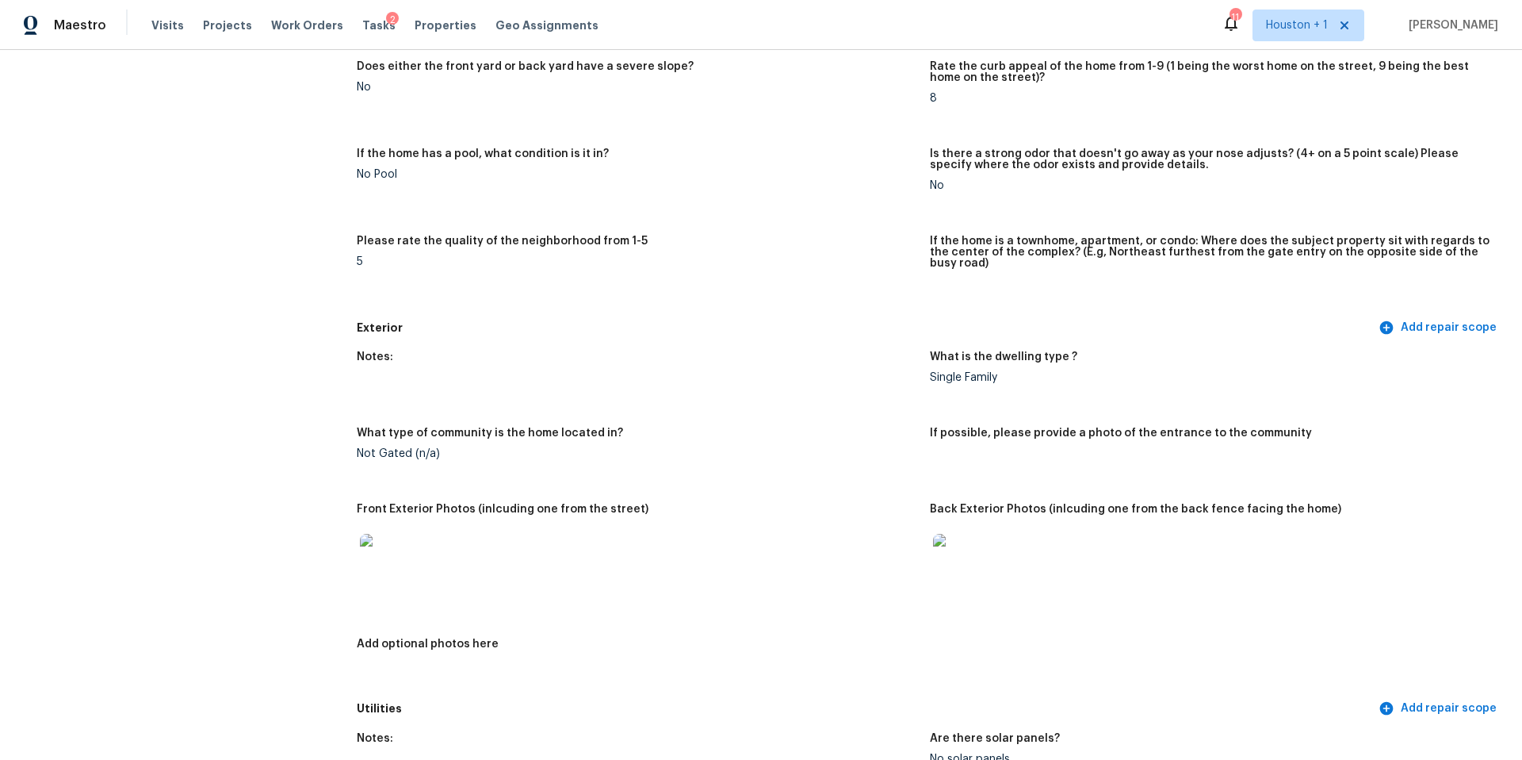
click at [945, 550] on img at bounding box center [958, 559] width 51 height 51
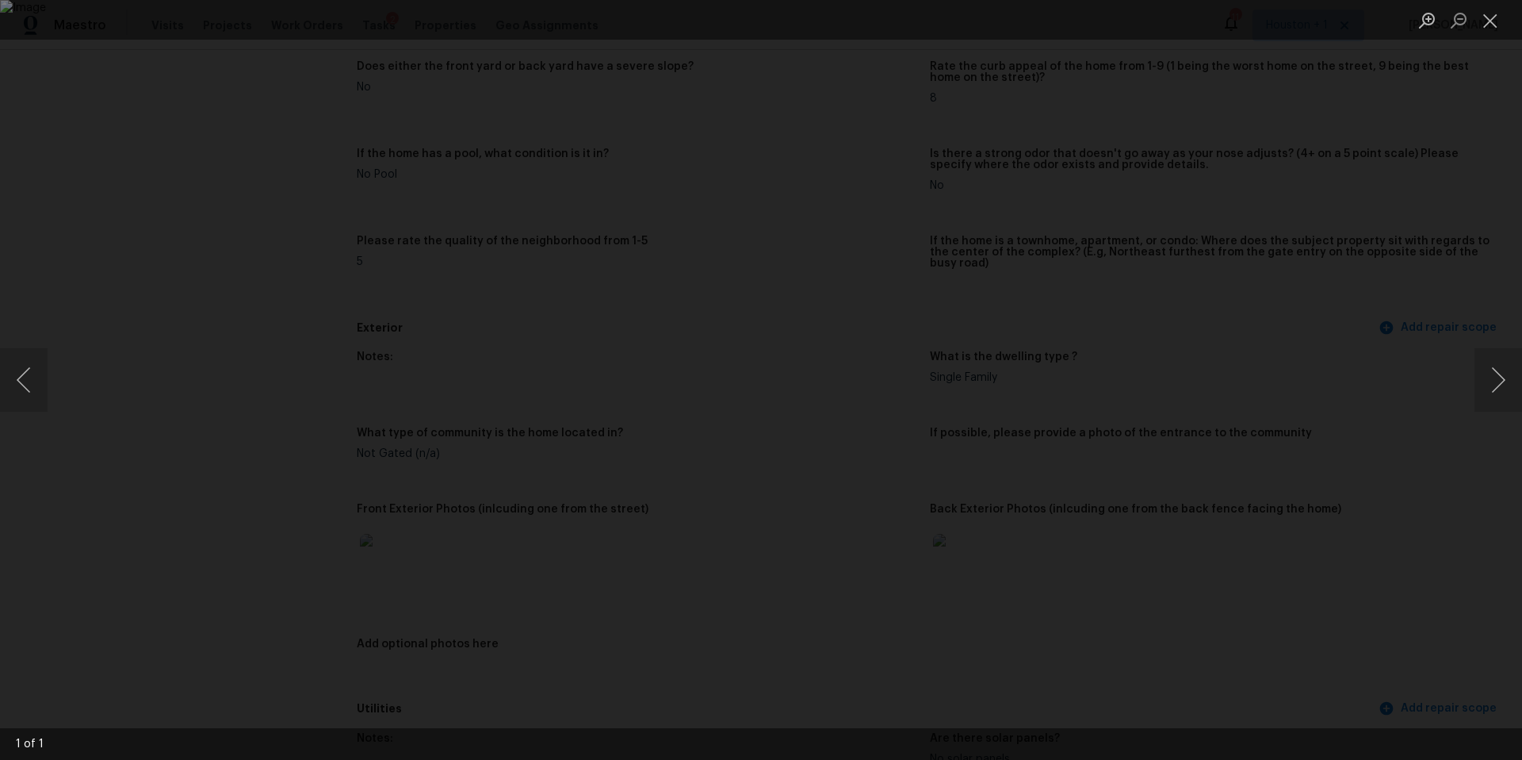
click at [278, 285] on div "Lightbox" at bounding box center [761, 380] width 1522 height 760
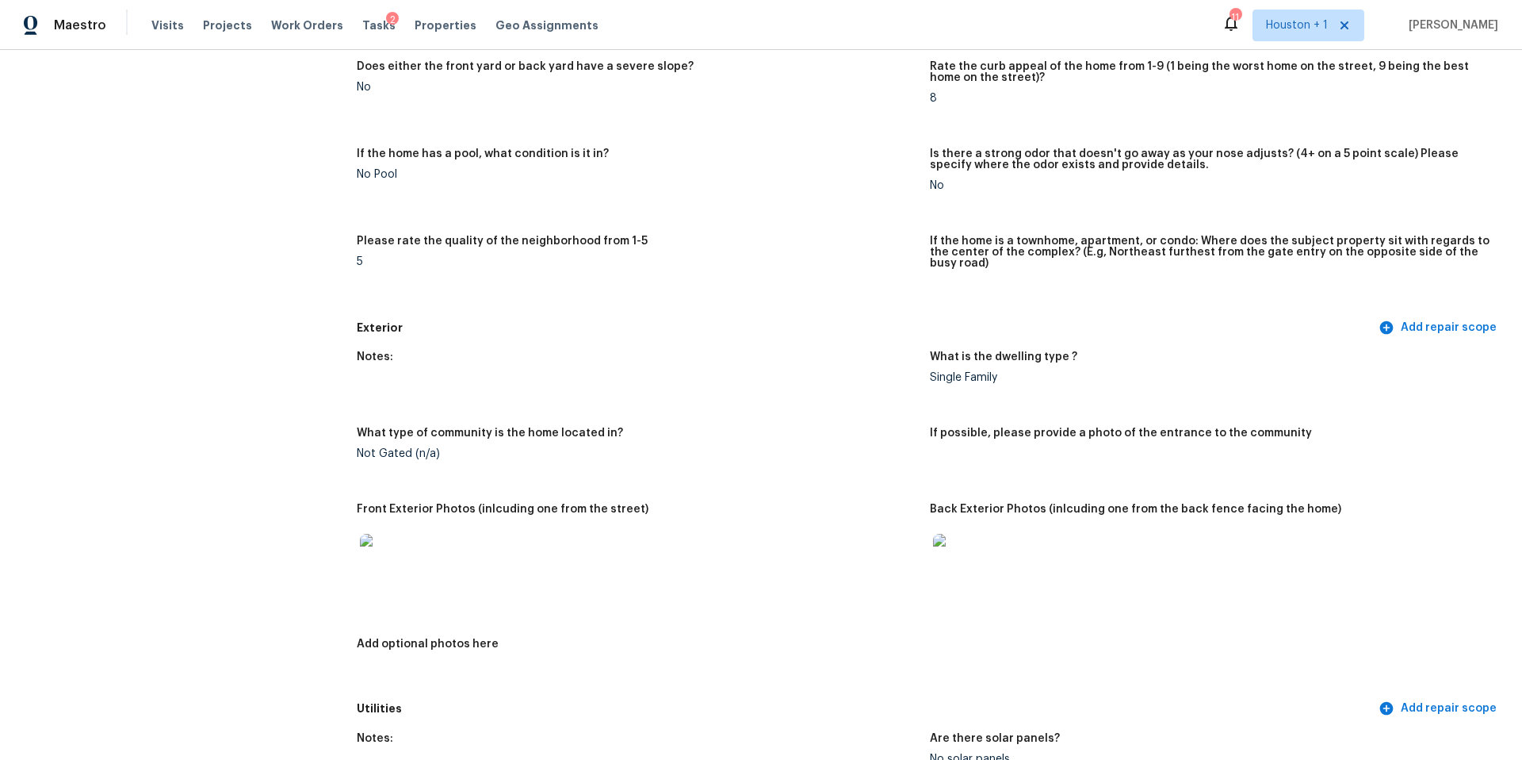
scroll to position [0, 0]
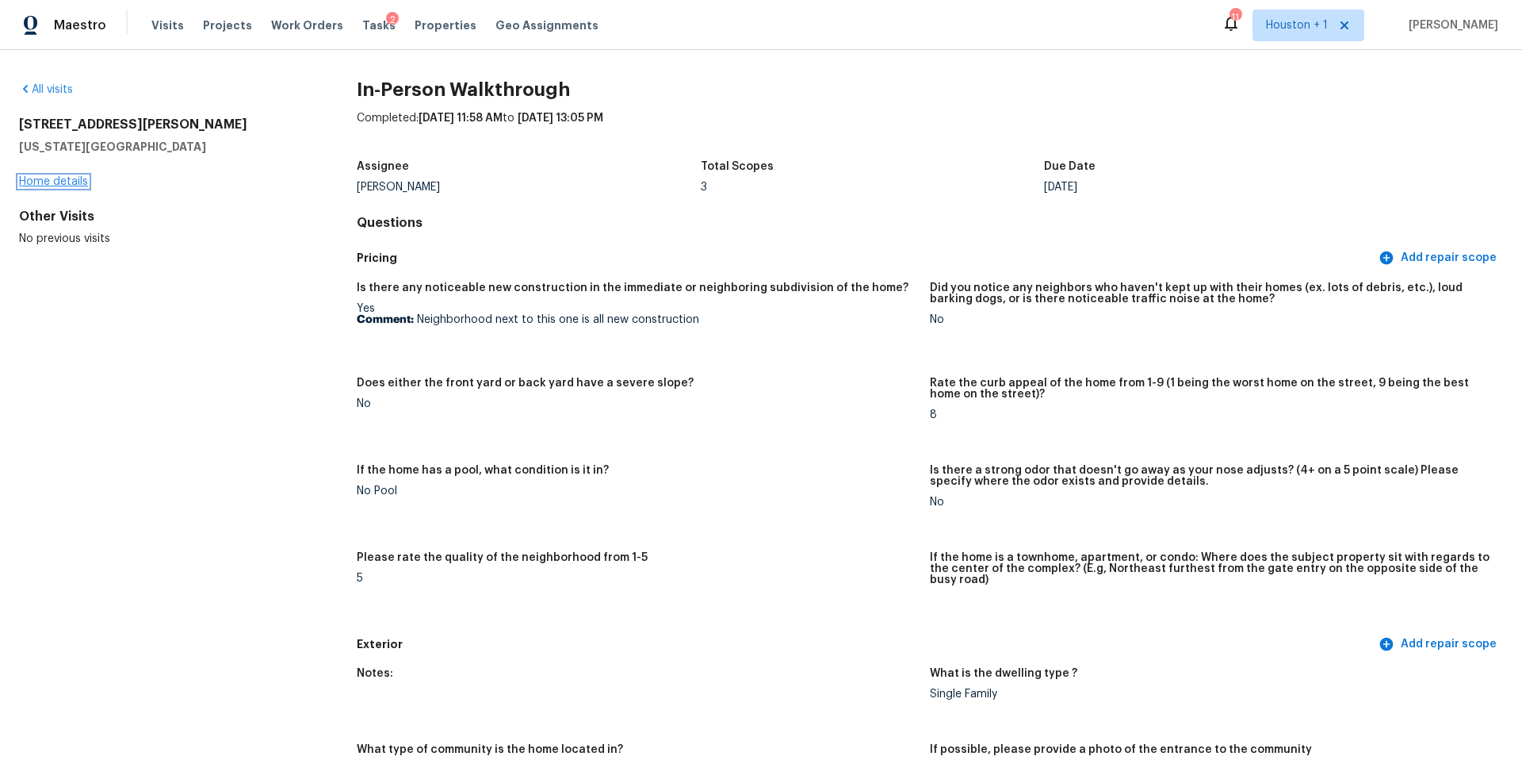
click at [78, 182] on link "Home details" at bounding box center [53, 181] width 69 height 11
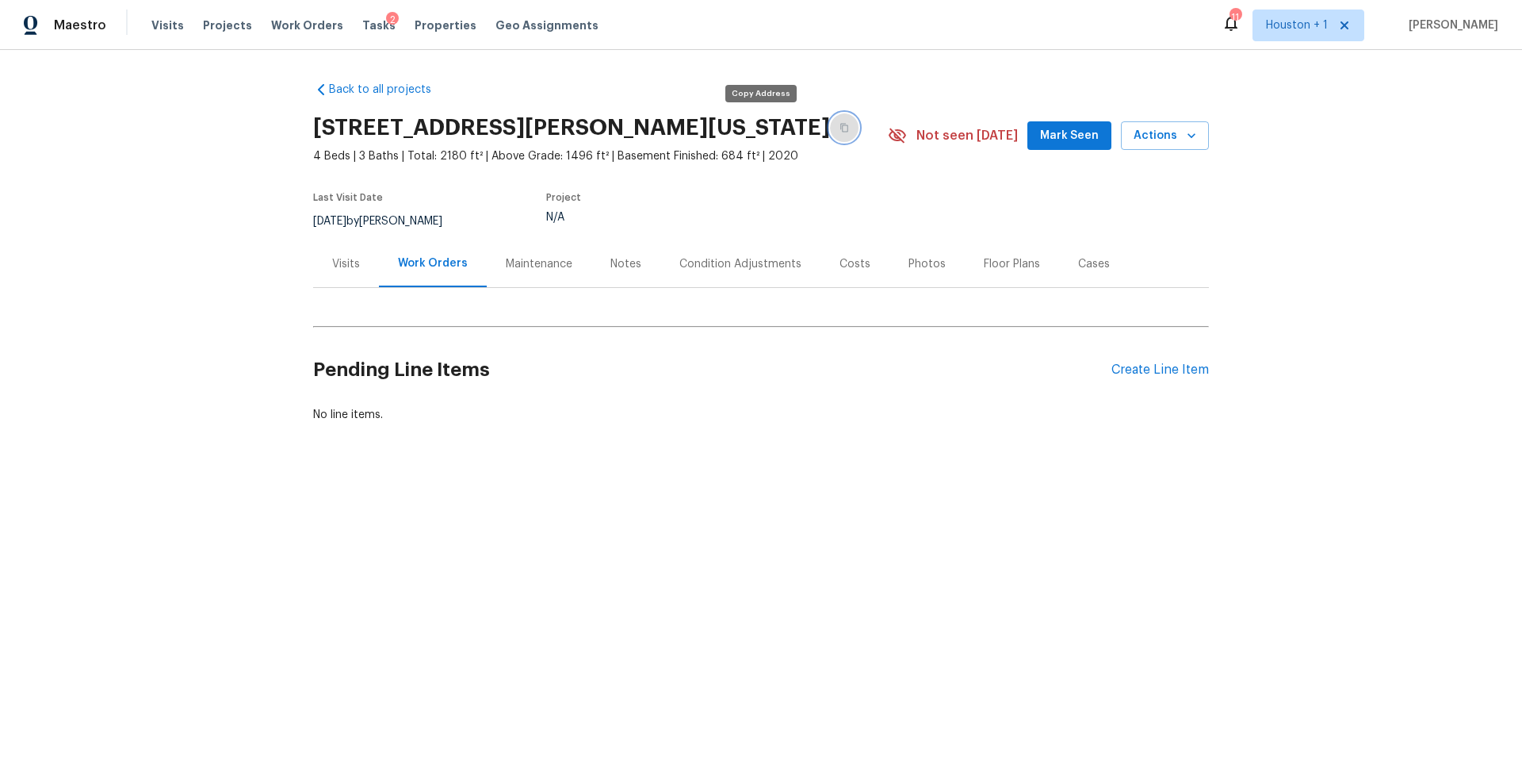
click at [830, 132] on button "button" at bounding box center [844, 127] width 29 height 29
click at [352, 264] on div "Visits" at bounding box center [346, 264] width 28 height 16
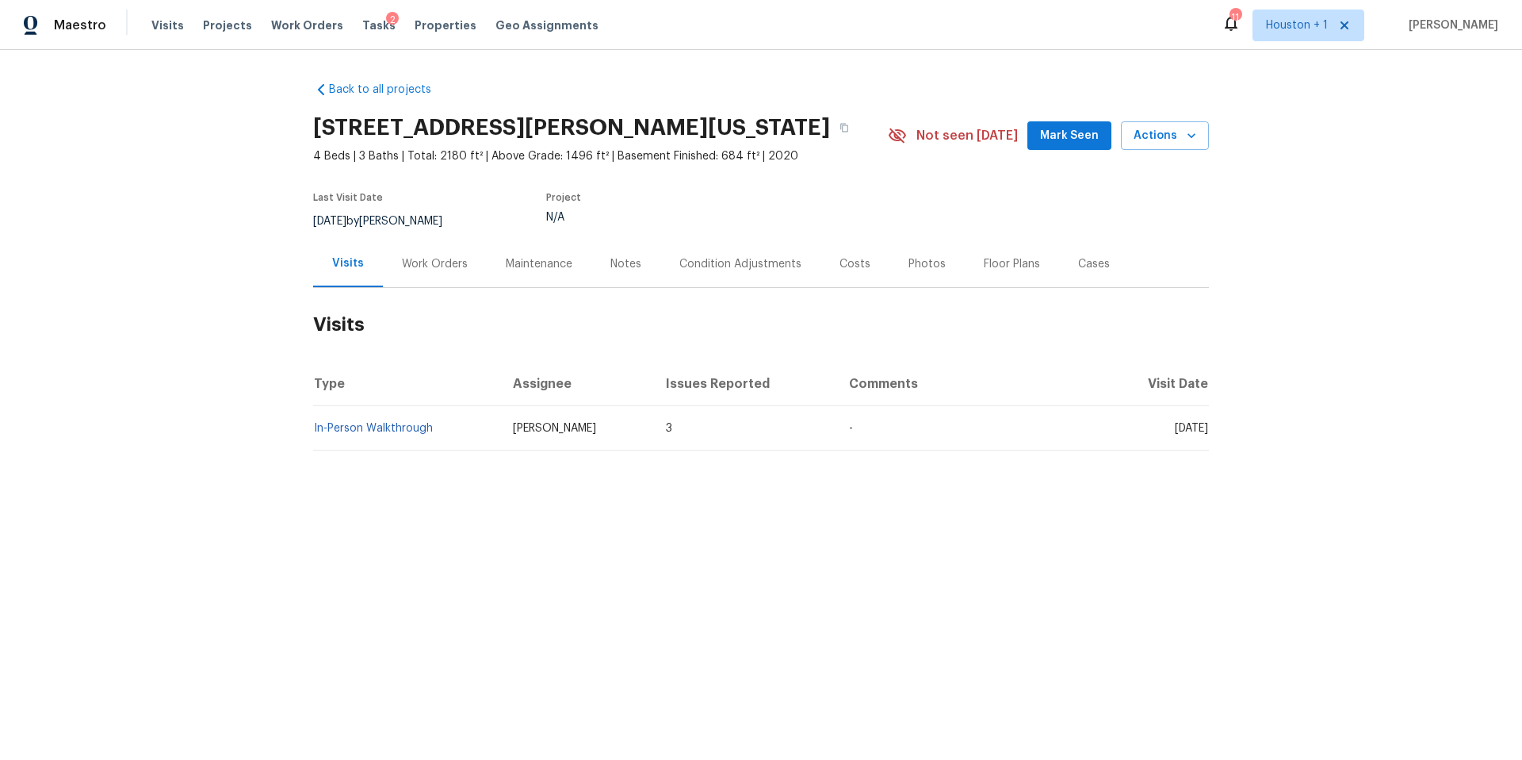
click at [616, 265] on div "Notes" at bounding box center [626, 264] width 31 height 16
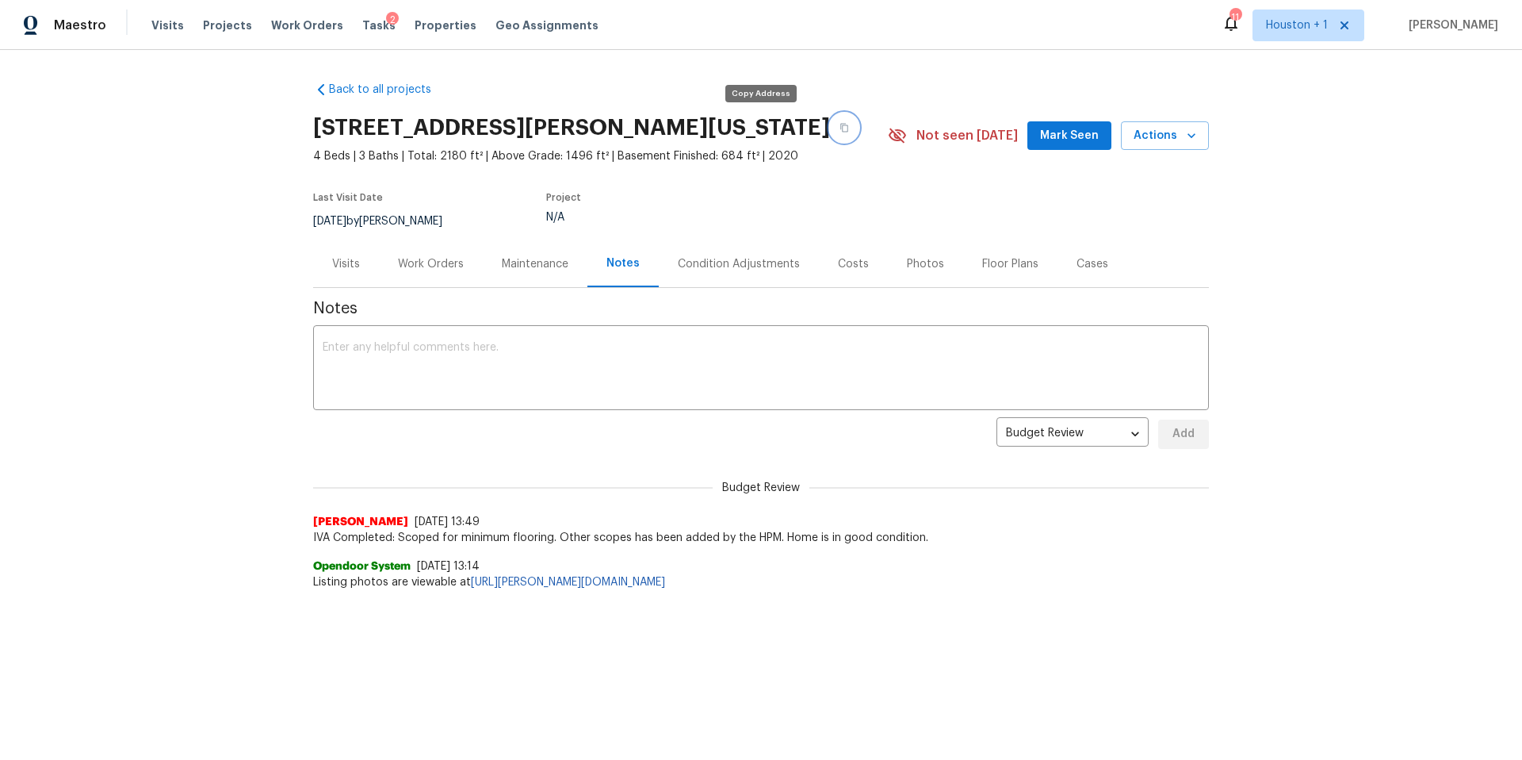
click at [840, 130] on icon "button" at bounding box center [845, 128] width 10 height 10
click at [358, 266] on div "Visits" at bounding box center [346, 264] width 28 height 16
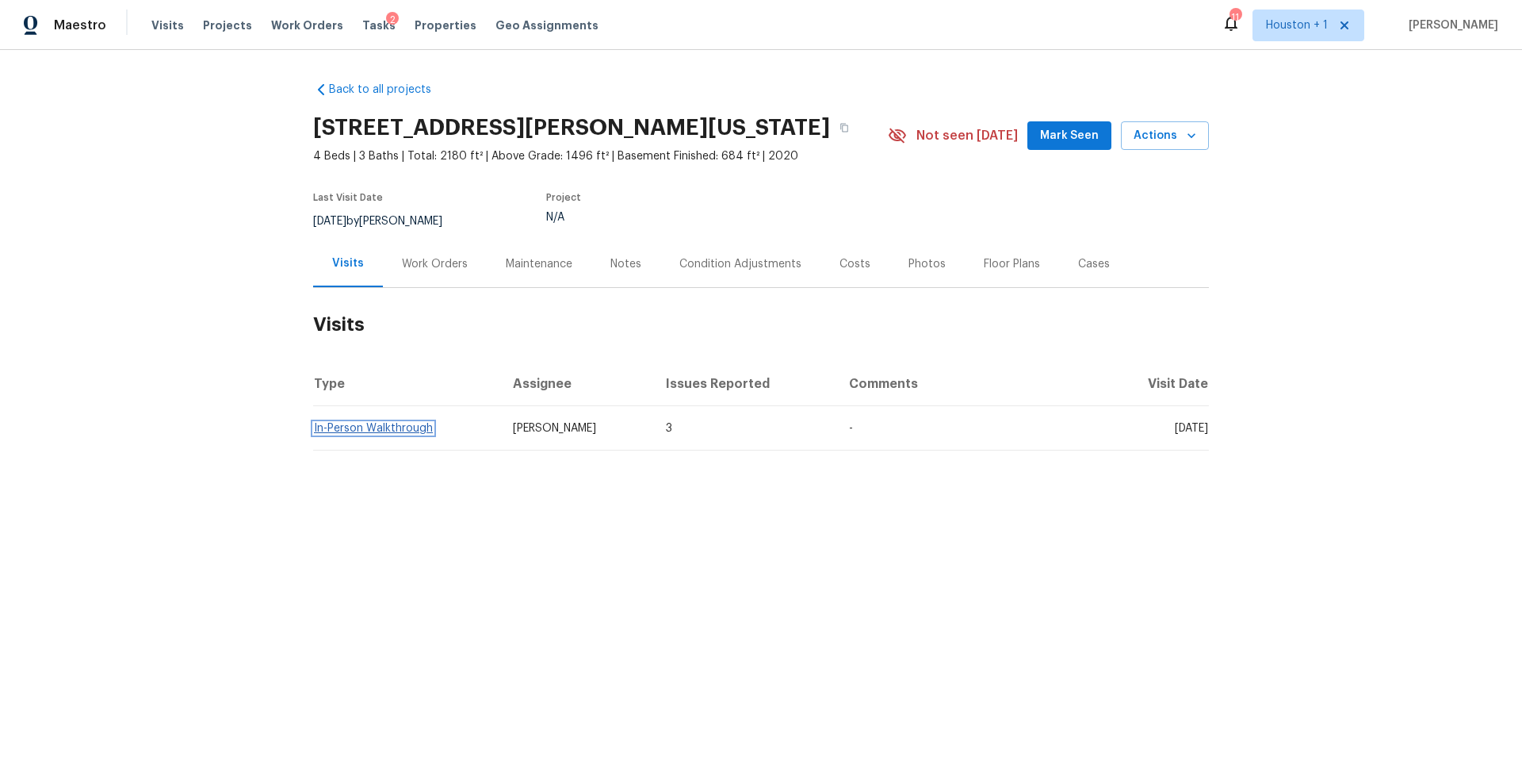
click at [371, 423] on link "In-Person Walkthrough" at bounding box center [373, 428] width 119 height 11
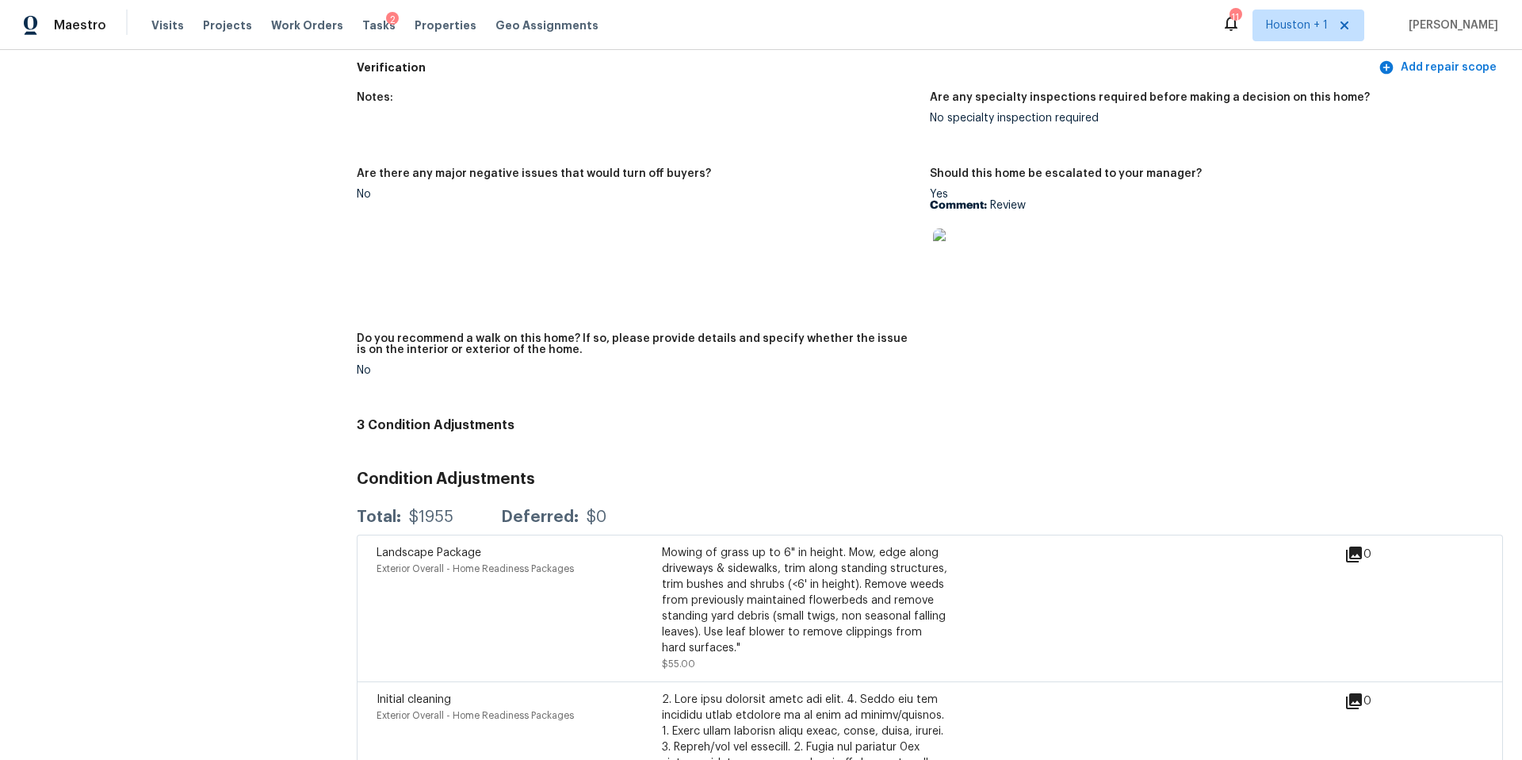
scroll to position [3595, 0]
click at [951, 248] on img at bounding box center [958, 253] width 51 height 51
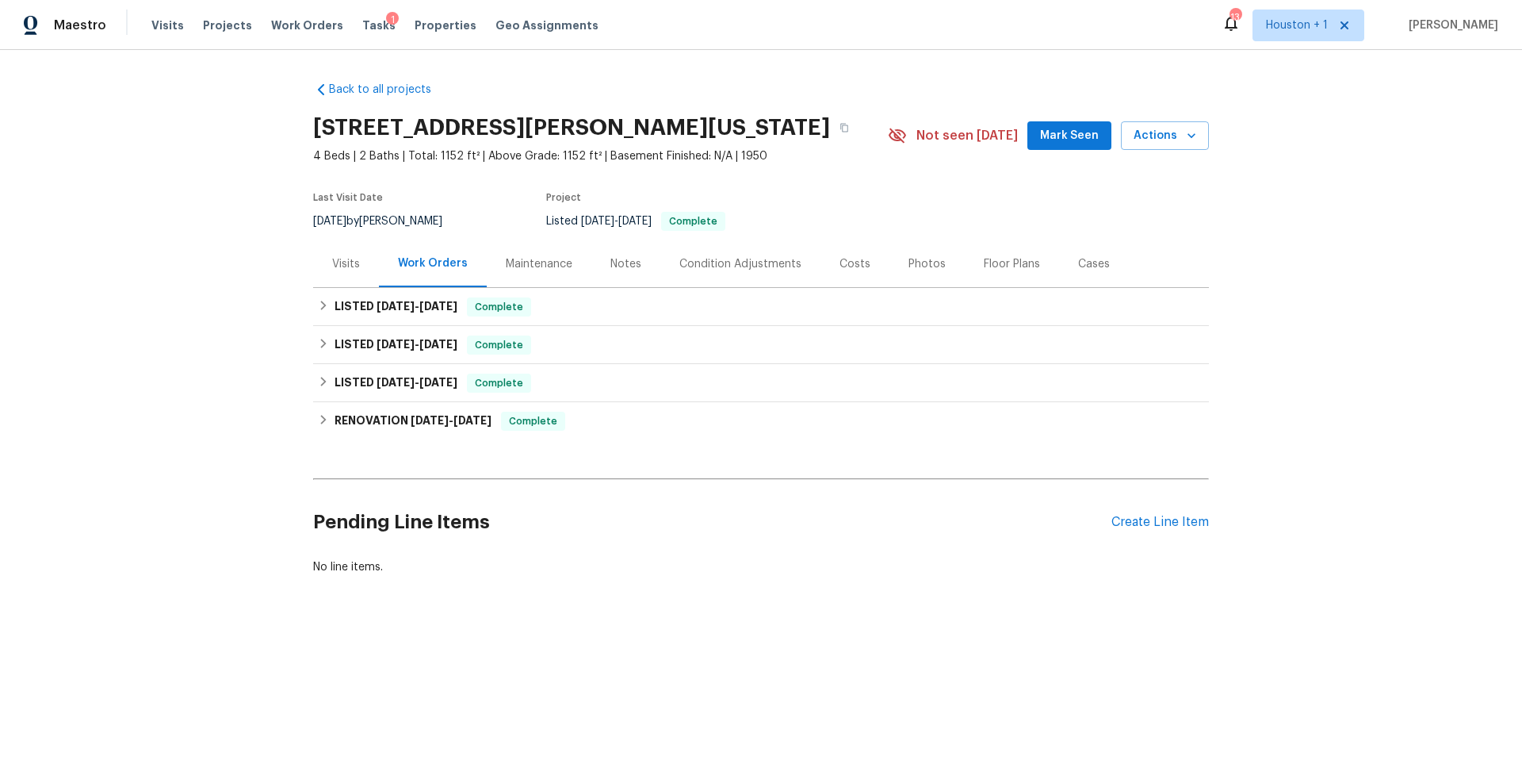
click at [535, 258] on div "Maintenance" at bounding box center [539, 264] width 67 height 16
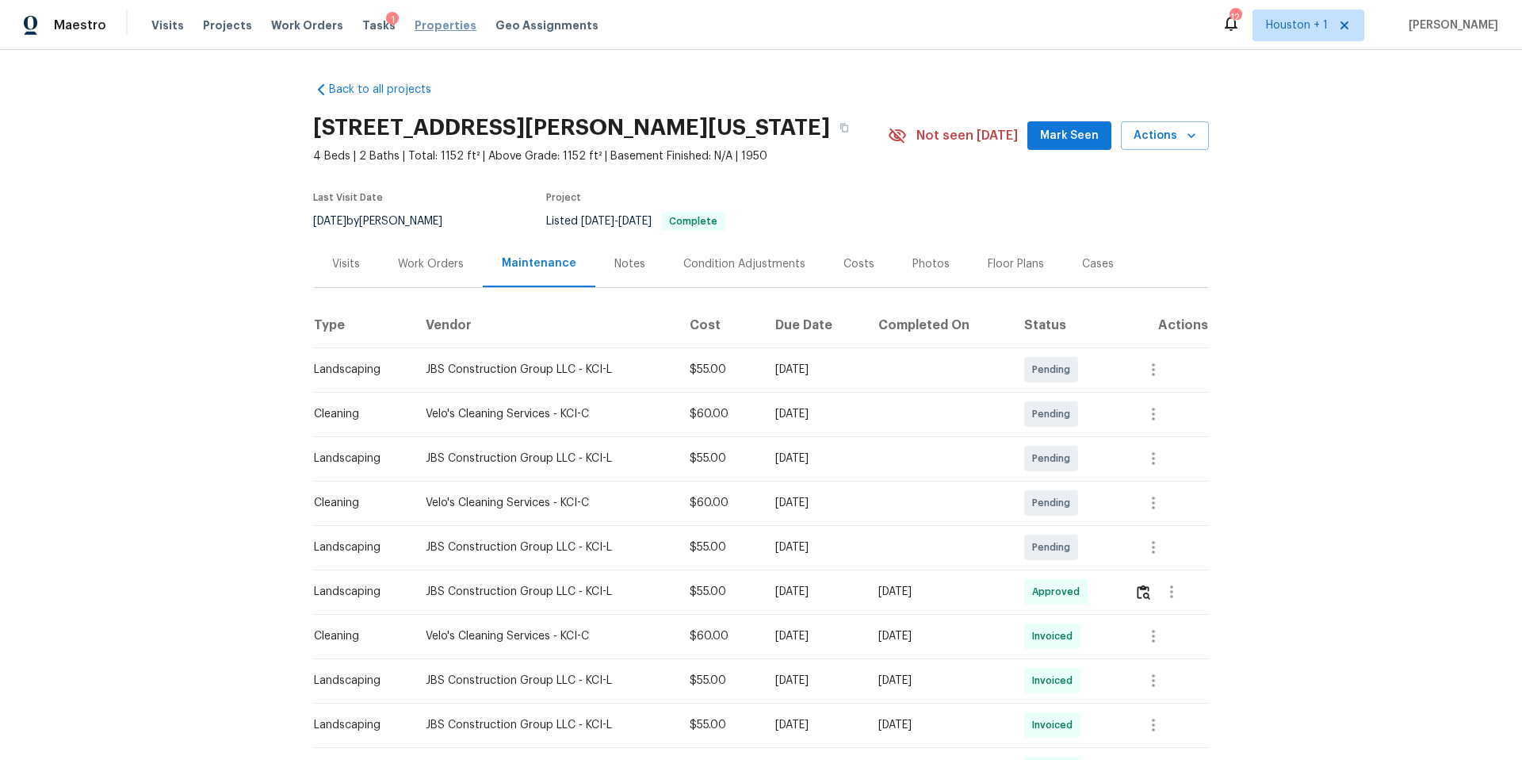
click at [423, 22] on span "Properties" at bounding box center [446, 25] width 62 height 16
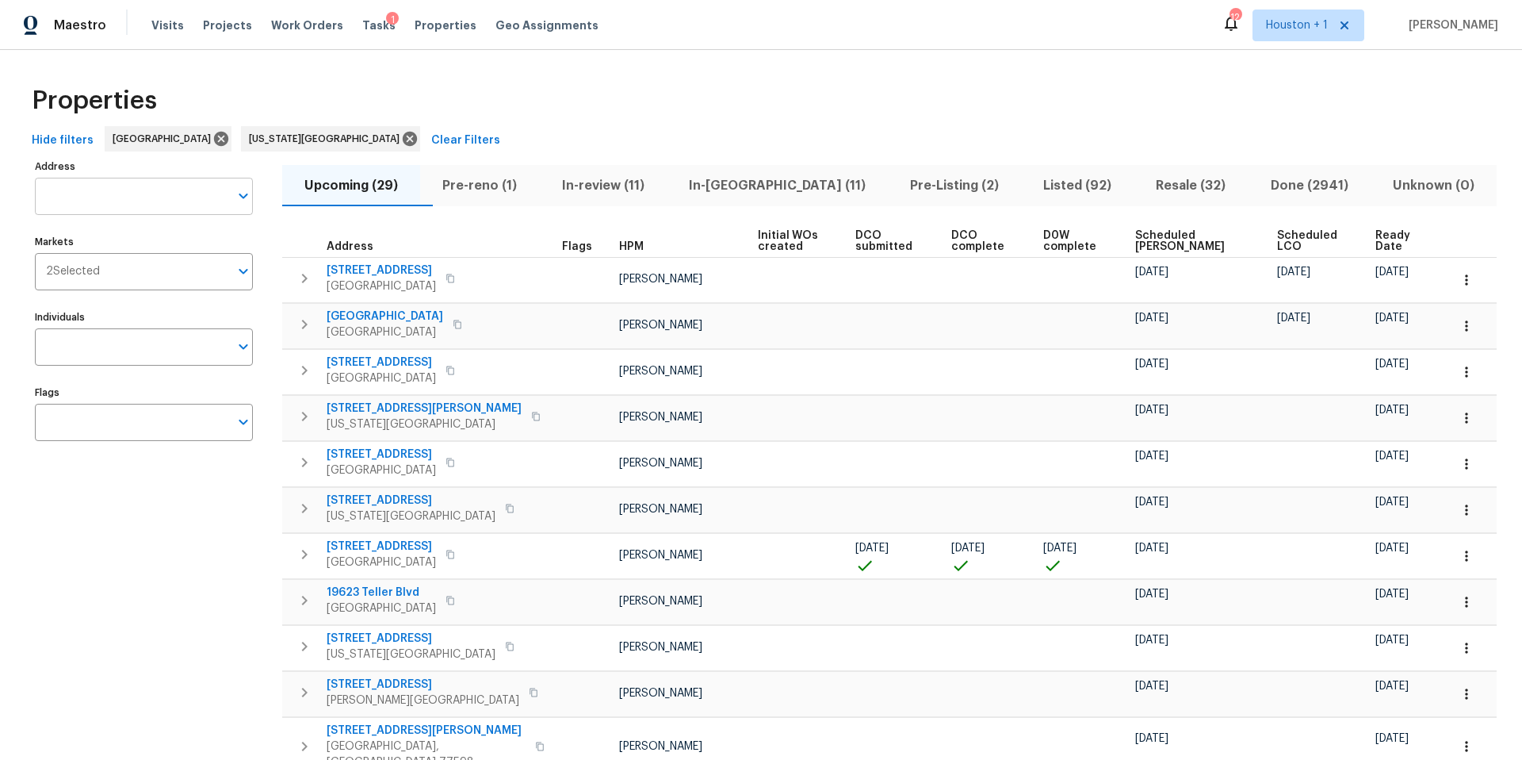
click at [113, 202] on input "Address" at bounding box center [132, 196] width 194 height 37
type input "3550"
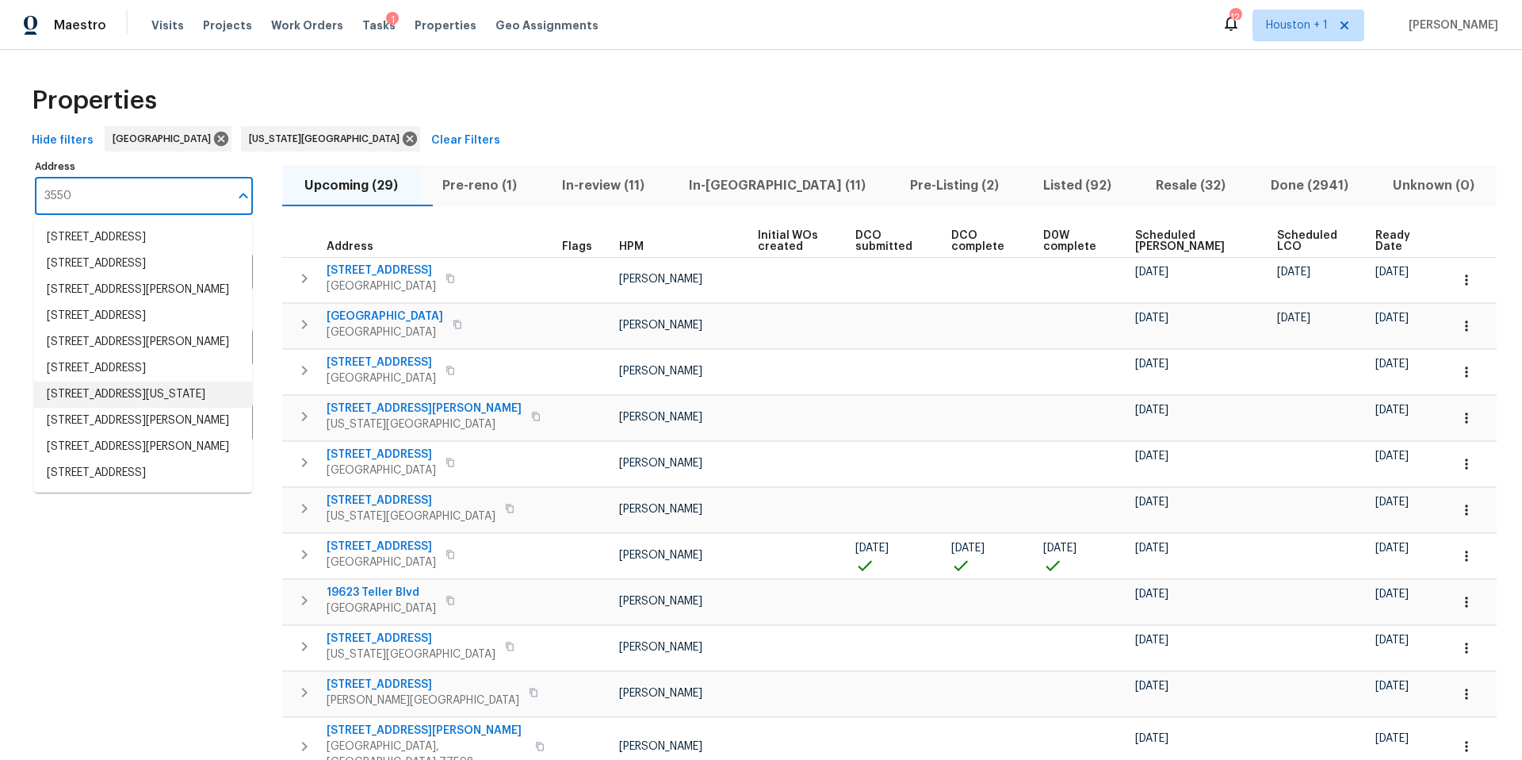
click at [107, 408] on li "3550 N Kenwood Ave Kansas City MO 64116" at bounding box center [143, 394] width 218 height 26
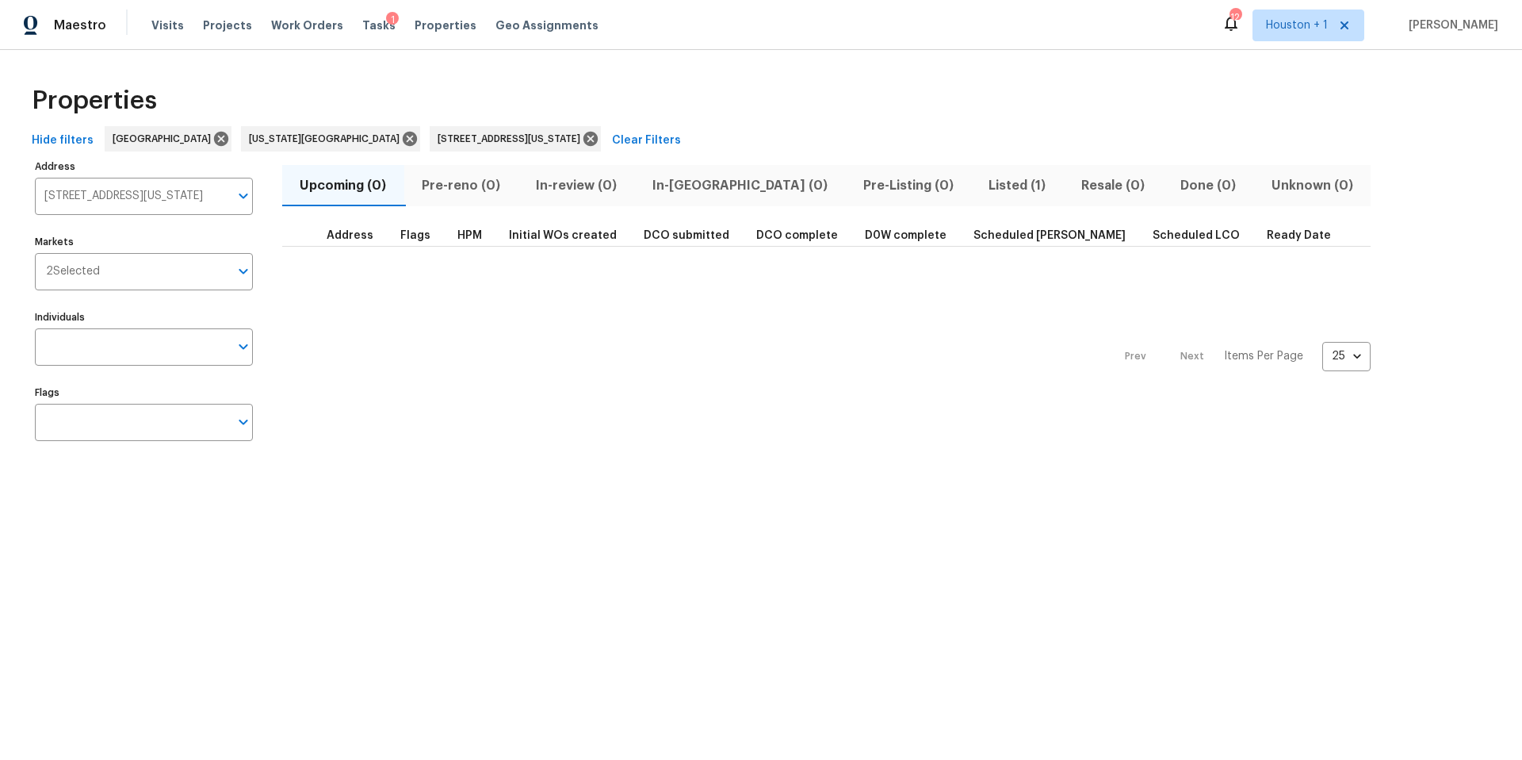
click at [981, 188] on span "Listed (1)" at bounding box center [1018, 185] width 74 height 22
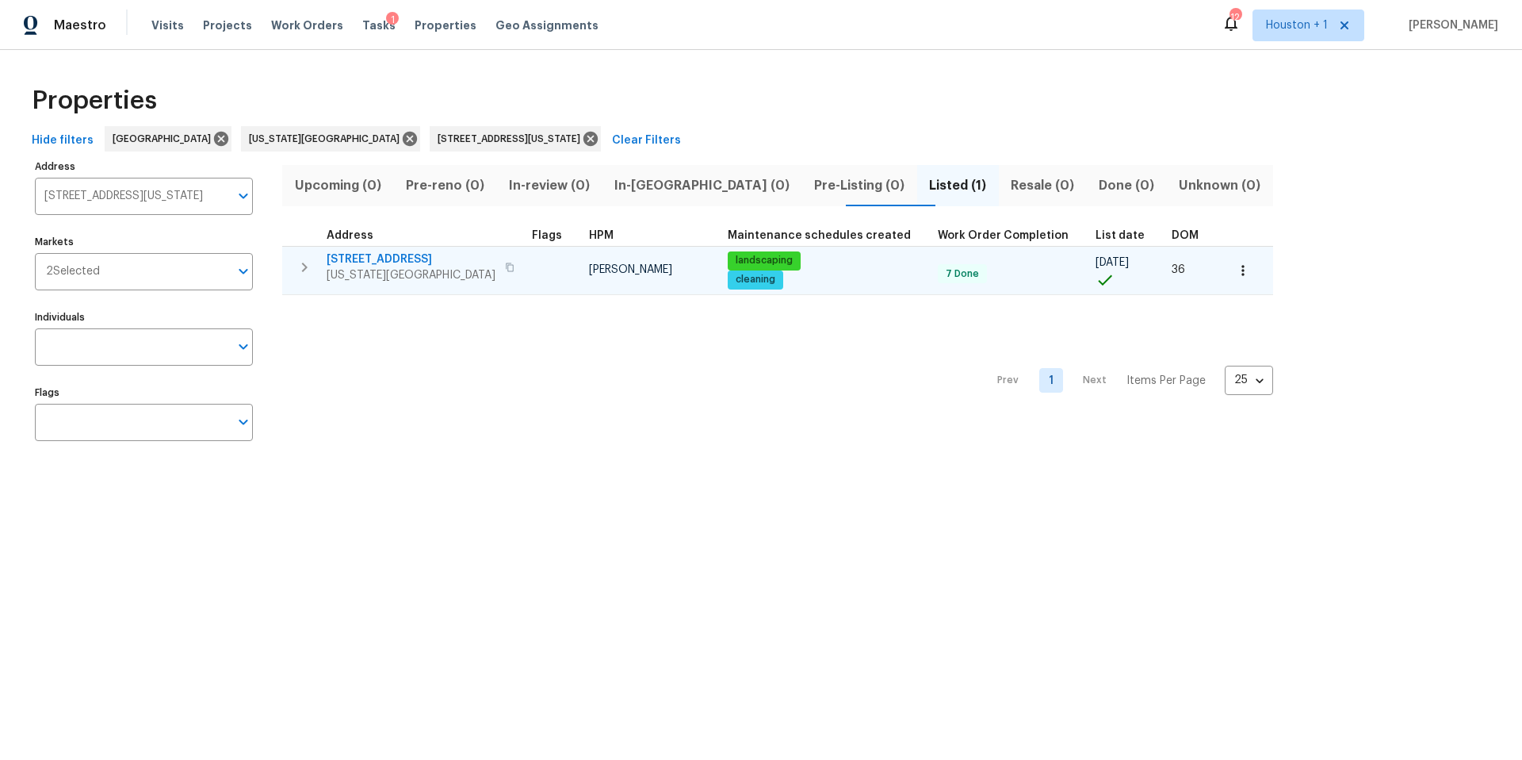
click at [366, 267] on span "Kansas City, MO 64116" at bounding box center [411, 275] width 169 height 16
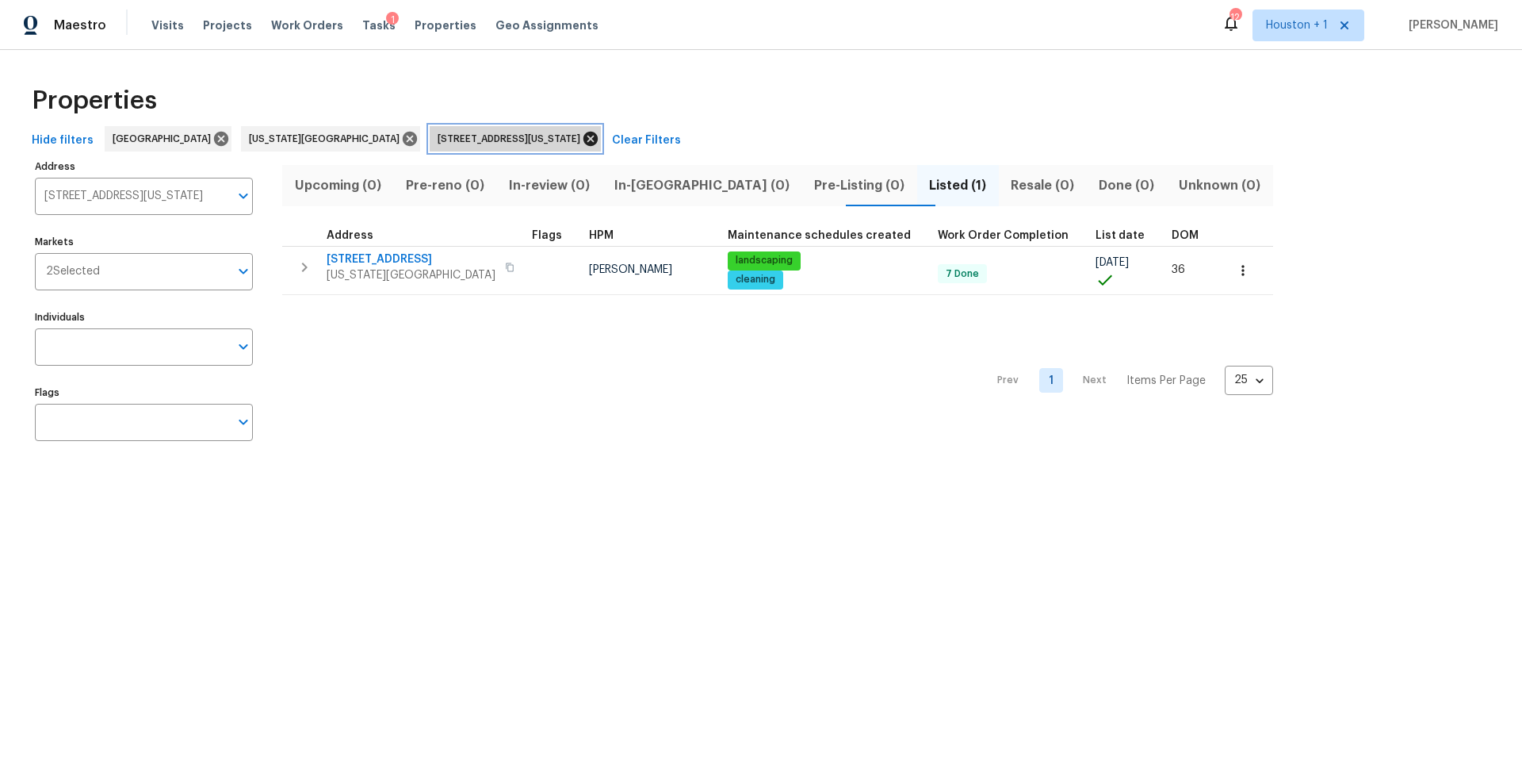
click at [584, 141] on icon at bounding box center [591, 139] width 14 height 14
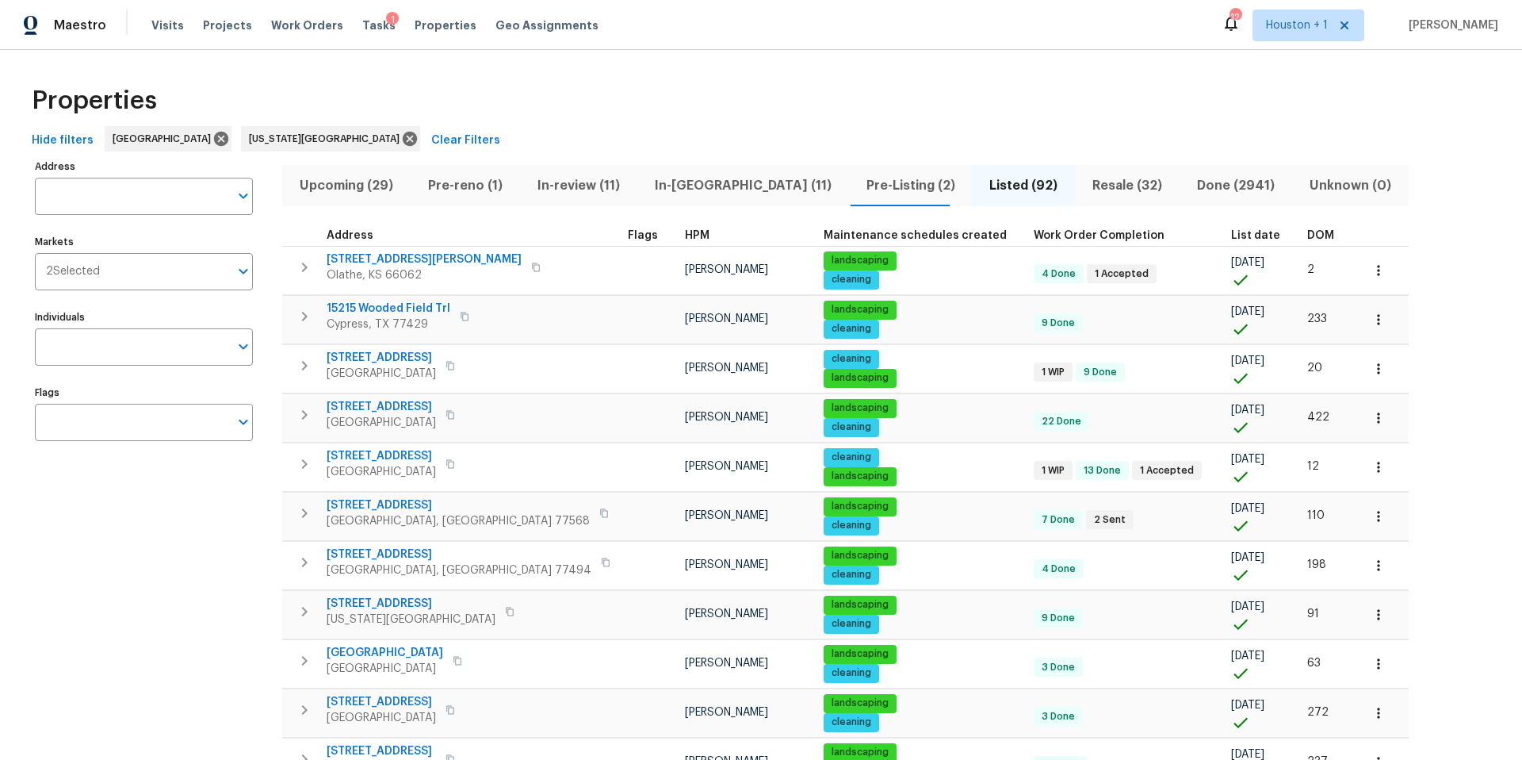
click at [386, 27] on div "1" at bounding box center [392, 20] width 13 height 16
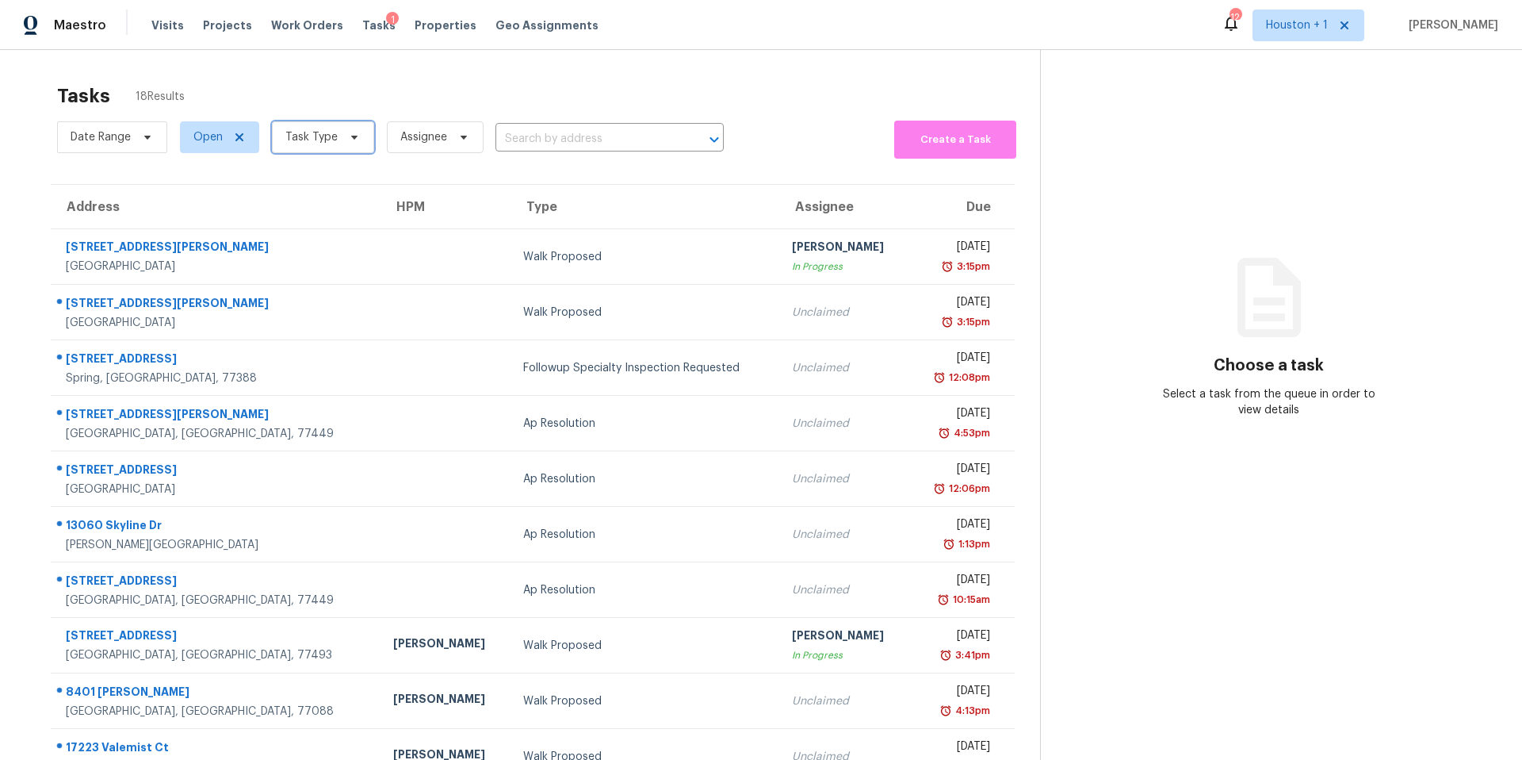
click at [316, 143] on span "Task Type" at bounding box center [311, 137] width 52 height 16
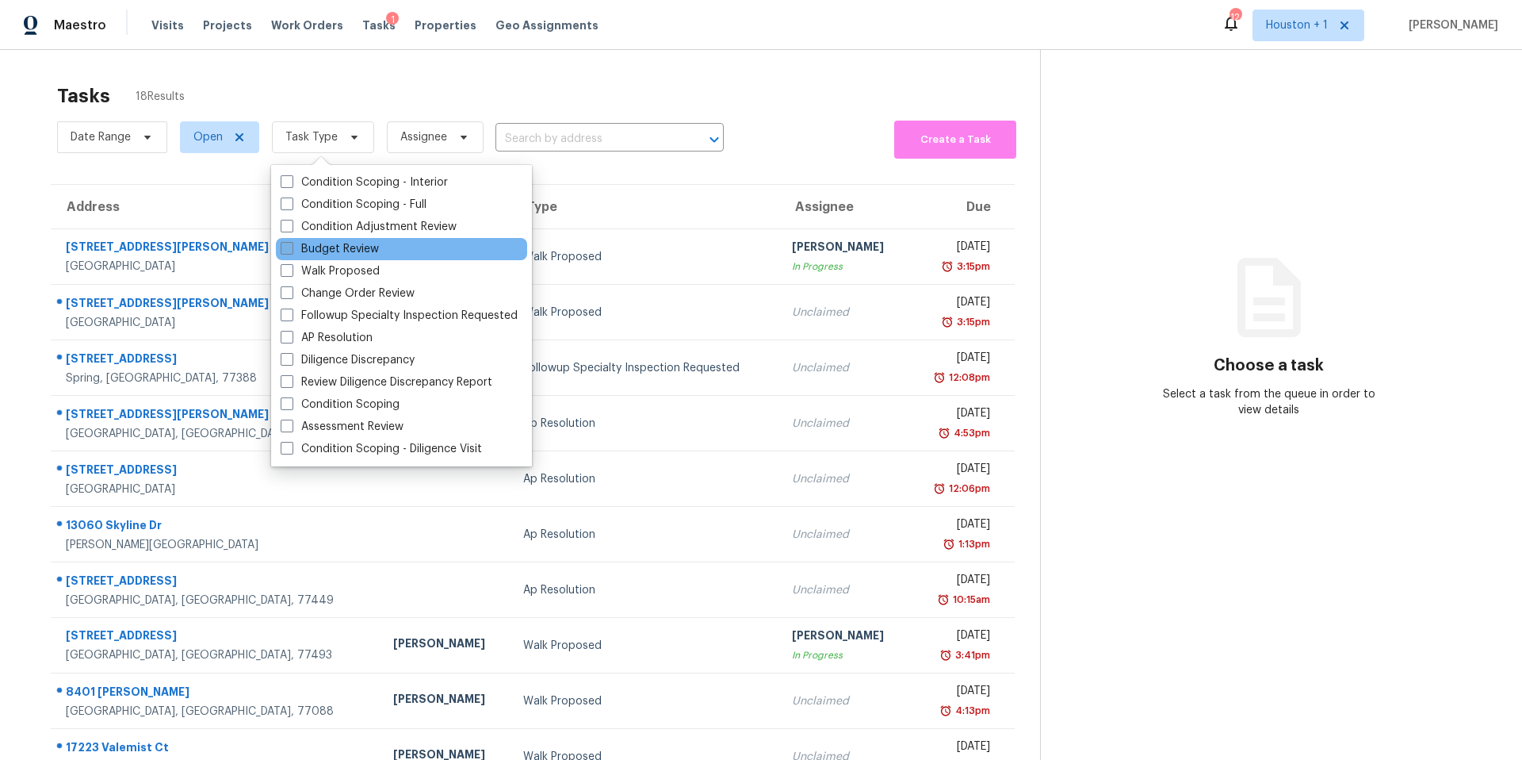
click at [306, 248] on label "Budget Review" at bounding box center [330, 249] width 98 height 16
click at [291, 248] on input "Budget Review" at bounding box center [286, 246] width 10 height 10
checkbox input "true"
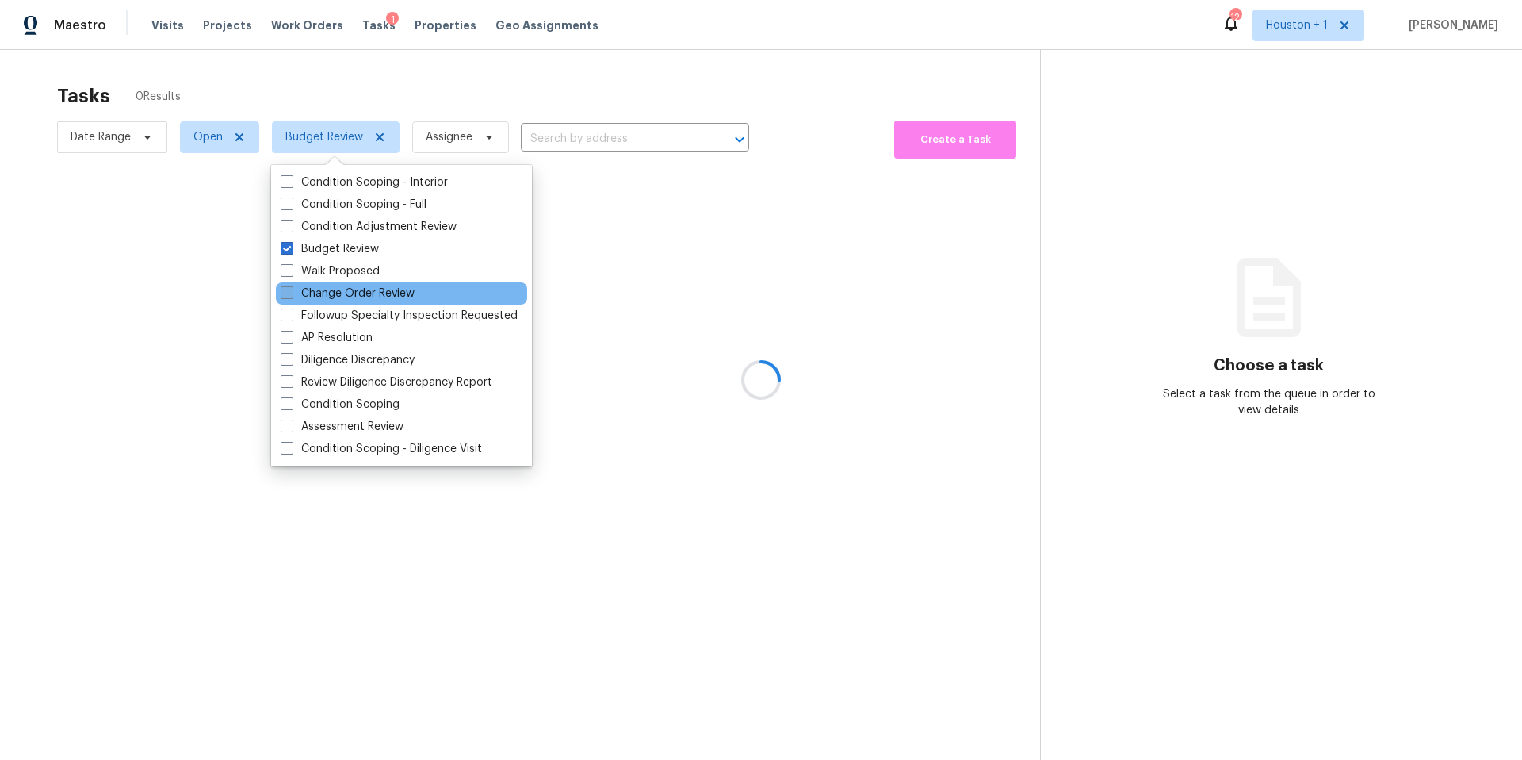
click at [298, 290] on label "Change Order Review" at bounding box center [348, 293] width 134 height 16
click at [291, 290] on input "Change Order Review" at bounding box center [286, 290] width 10 height 10
checkbox input "true"
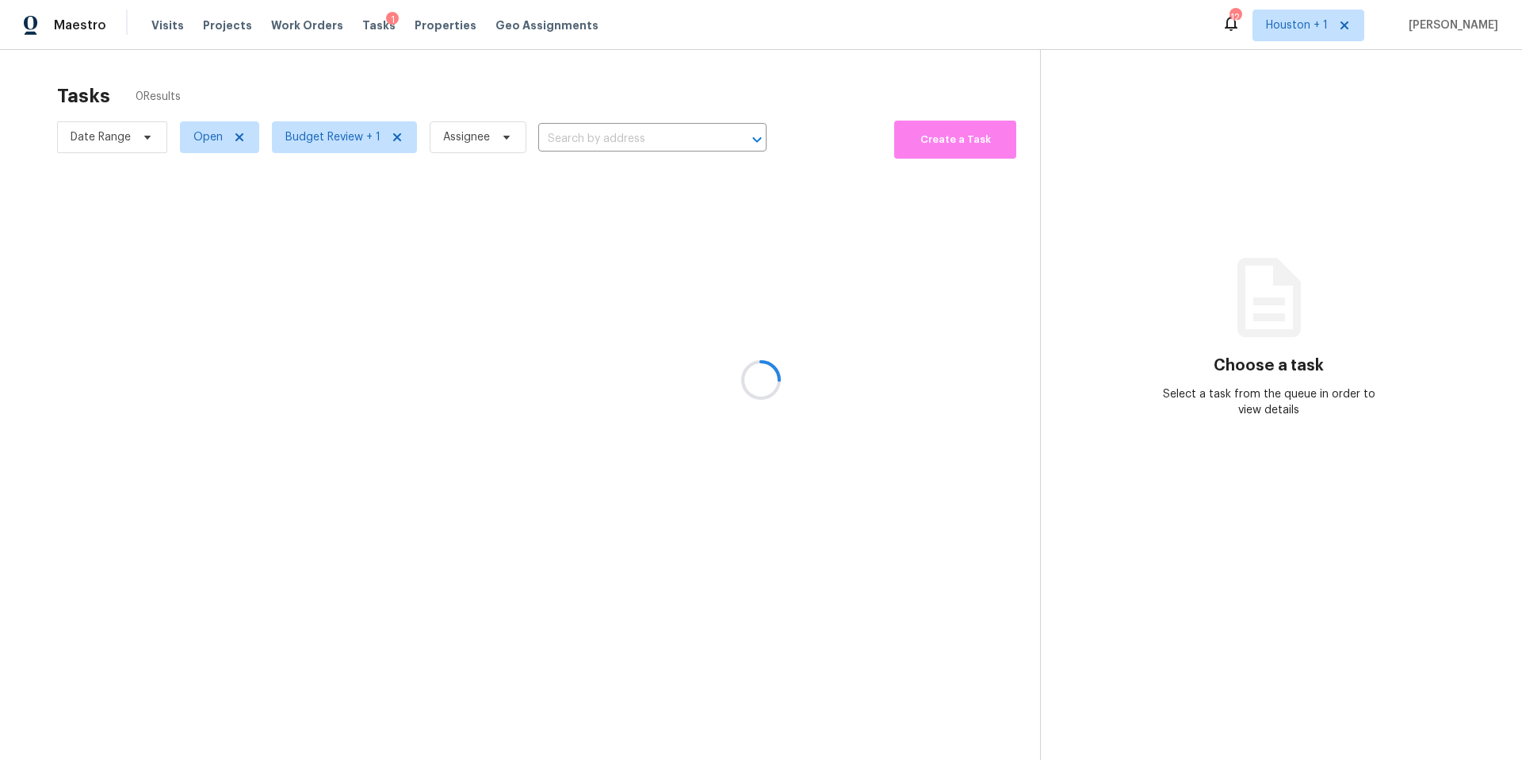
click at [392, 94] on div at bounding box center [761, 380] width 1522 height 760
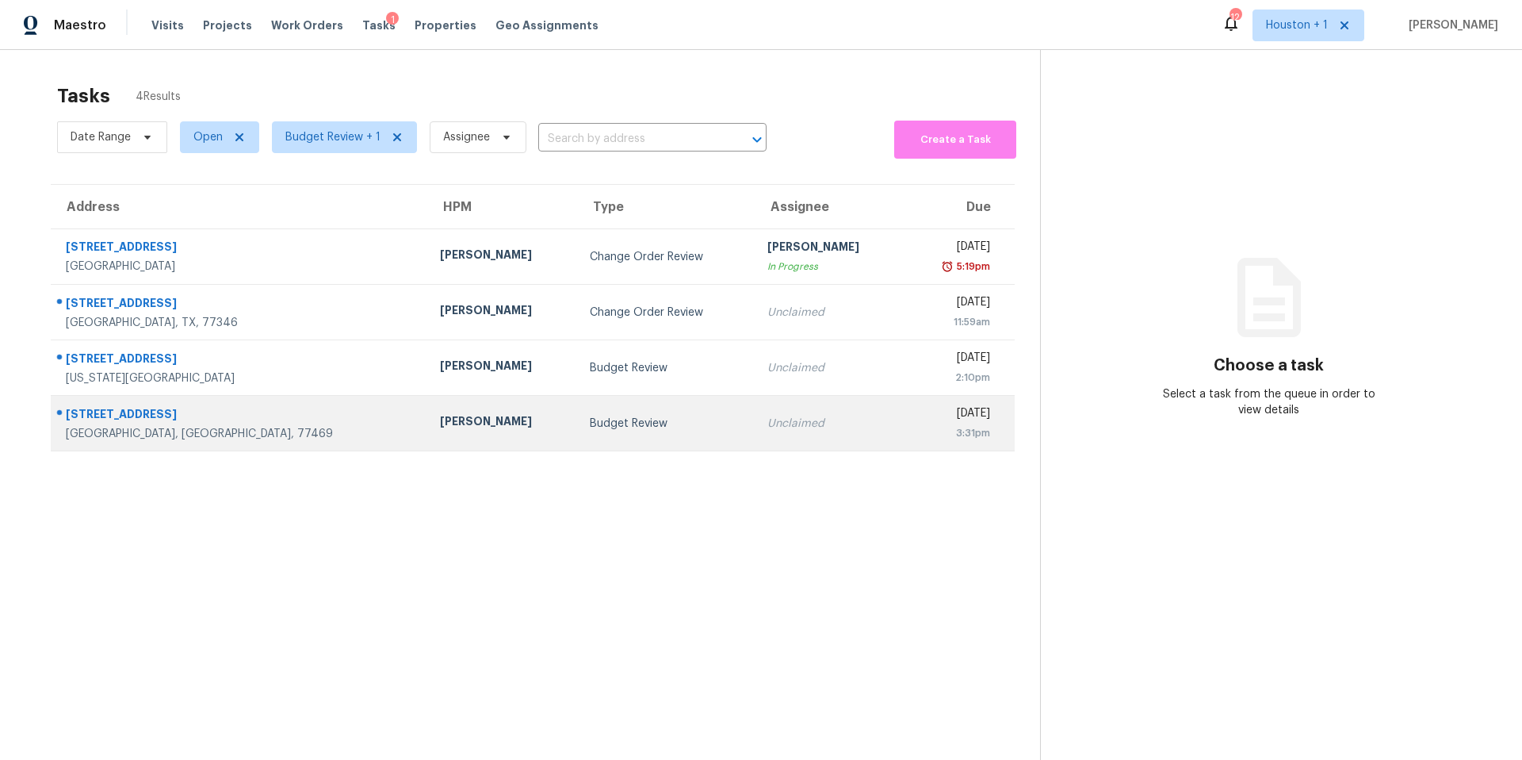
click at [440, 421] on div "[PERSON_NAME]" at bounding box center [502, 423] width 124 height 20
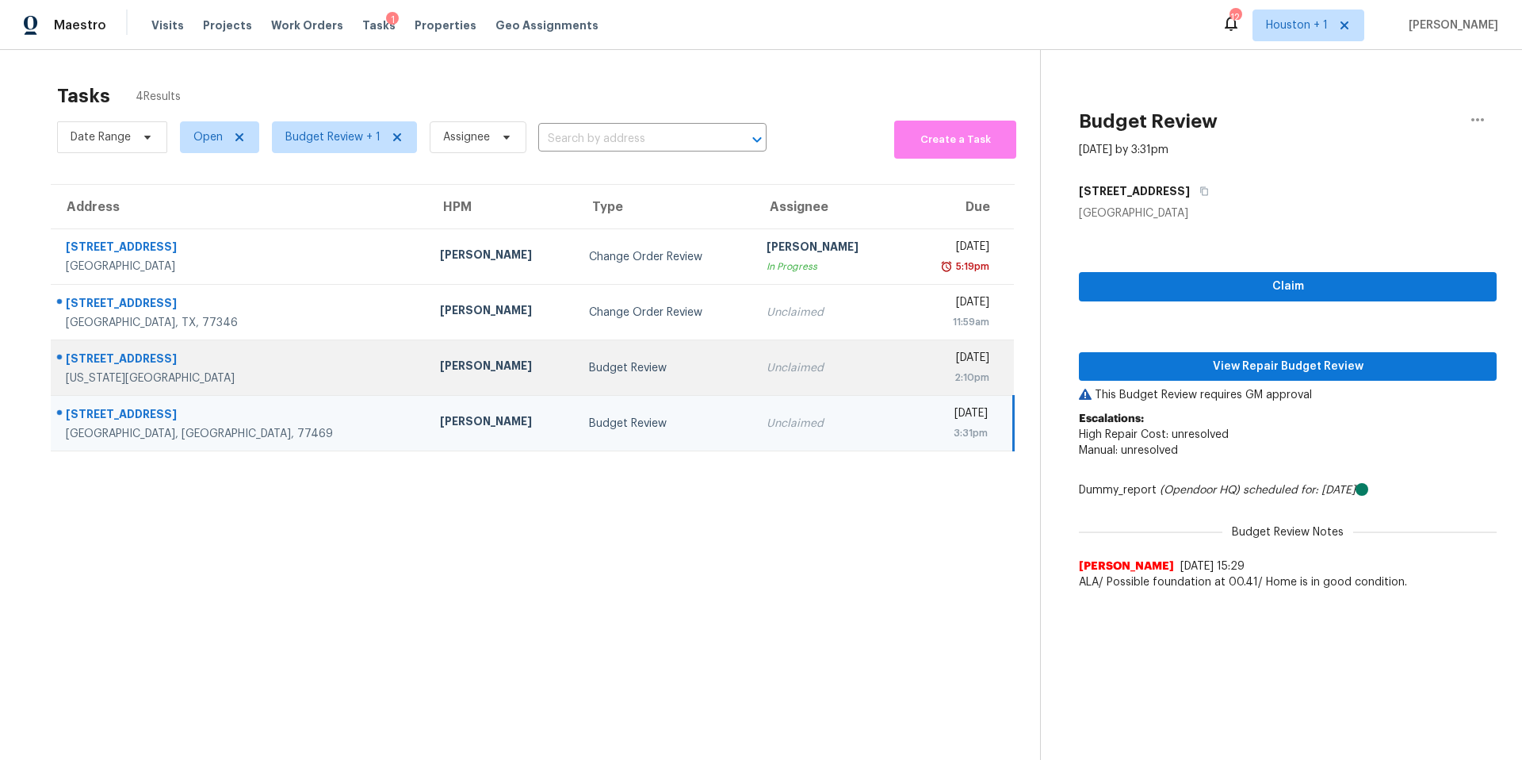
click at [577, 359] on td "Budget Review" at bounding box center [664, 368] width 177 height 56
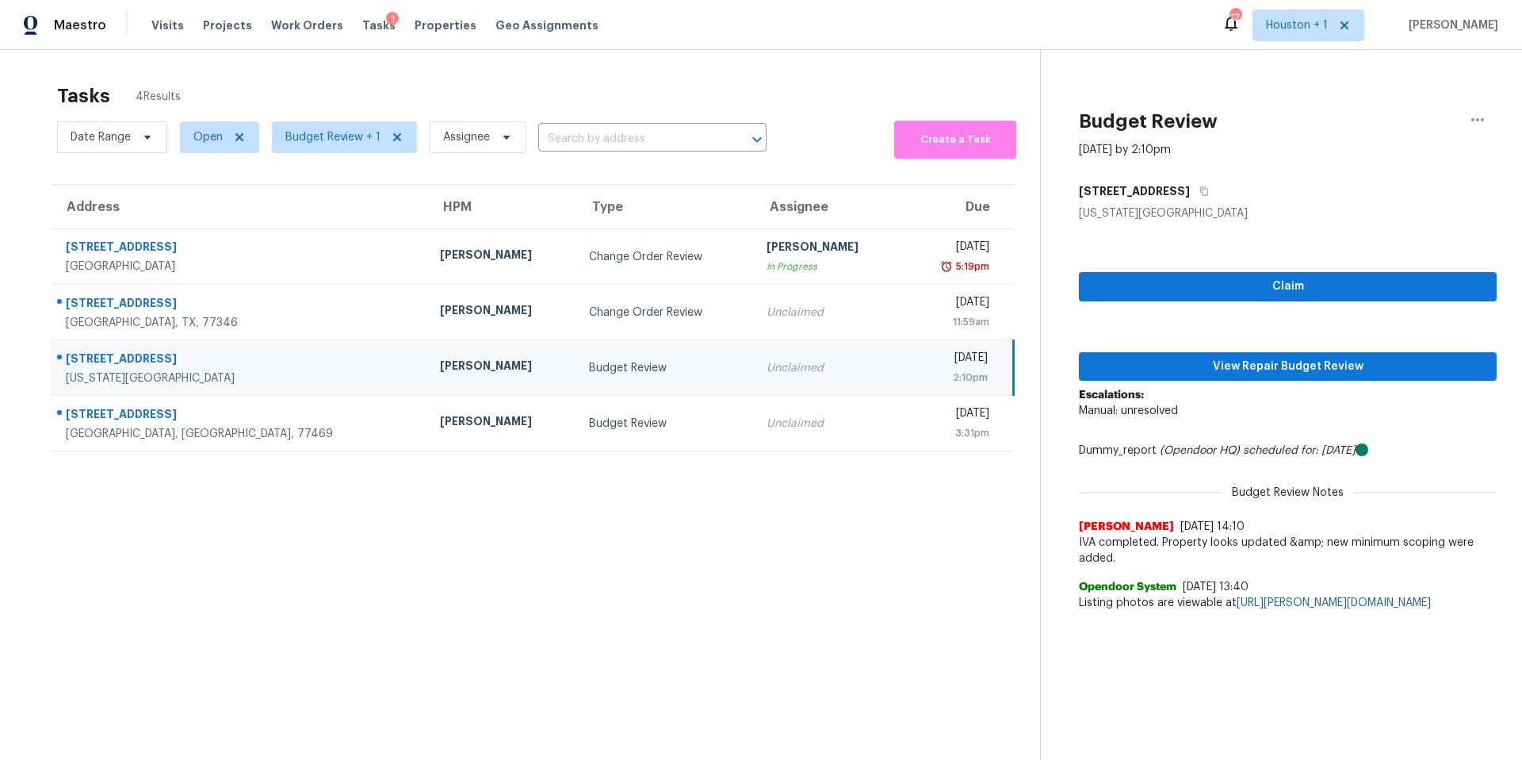
click at [1109, 387] on p "Escalations: Manual: unresolved" at bounding box center [1288, 411] width 418 height 48
click at [1192, 371] on span "View Repair Budget Review" at bounding box center [1288, 367] width 392 height 20
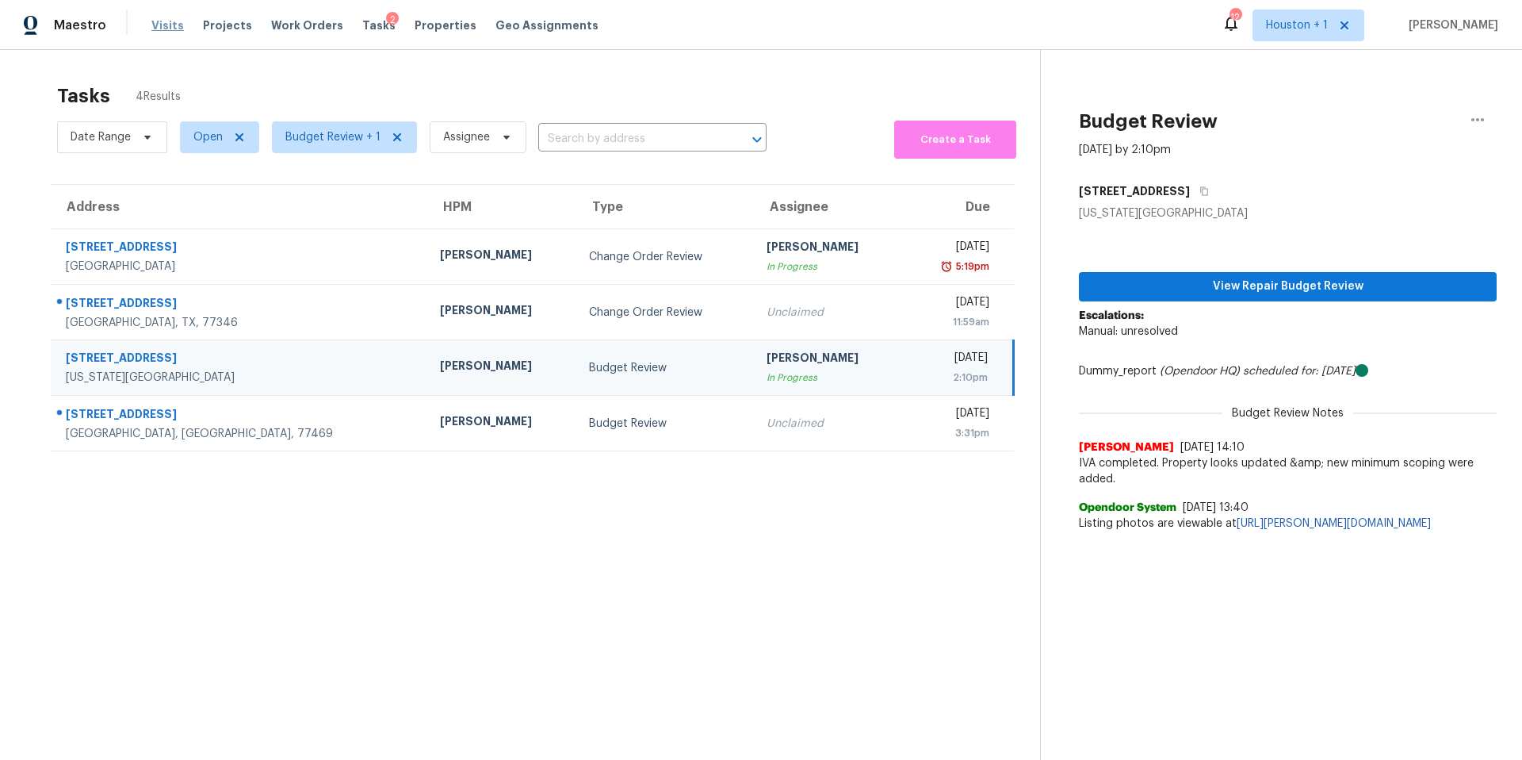
click at [172, 25] on span "Visits" at bounding box center [167, 25] width 33 height 16
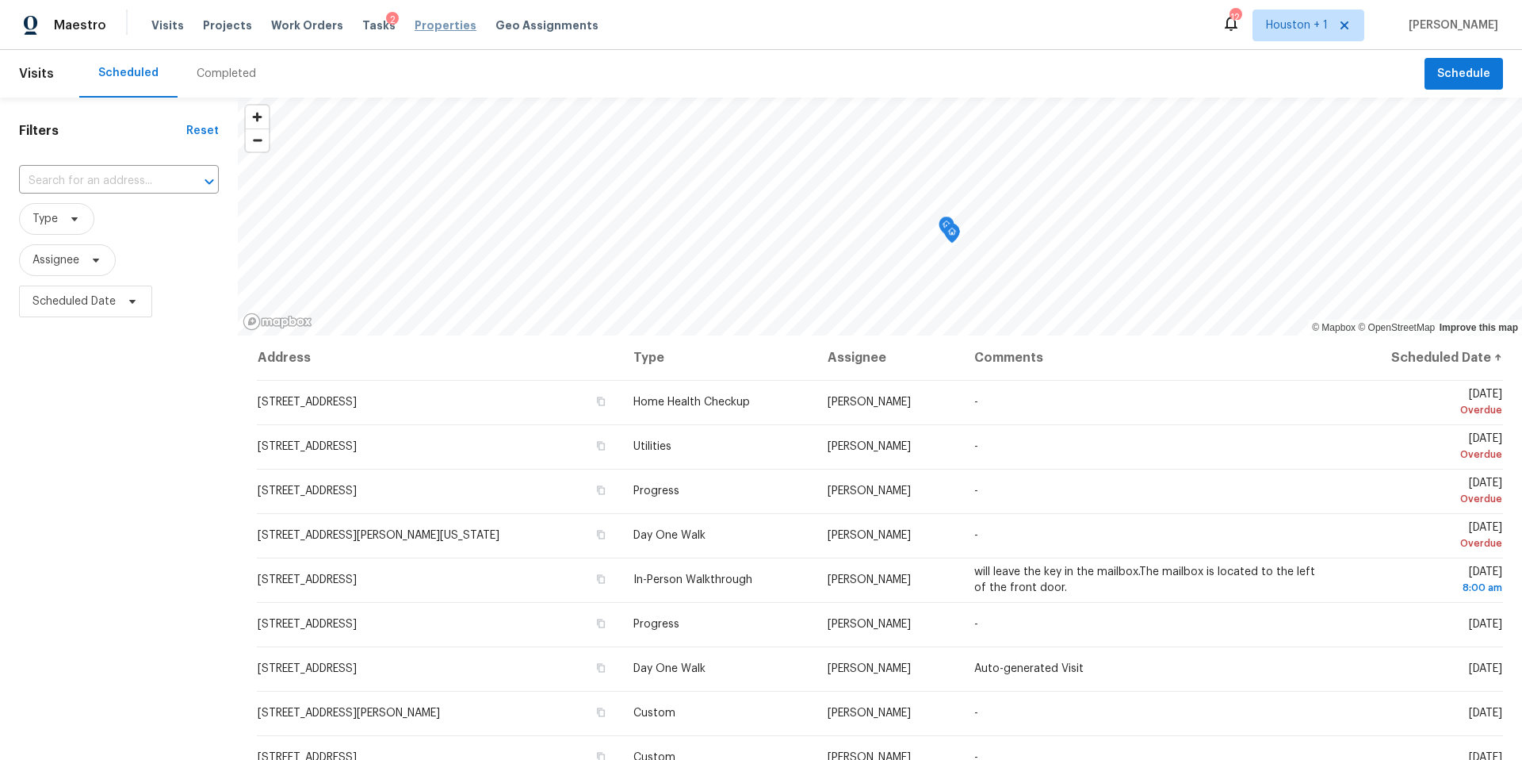
click at [415, 22] on span "Properties" at bounding box center [446, 25] width 62 height 16
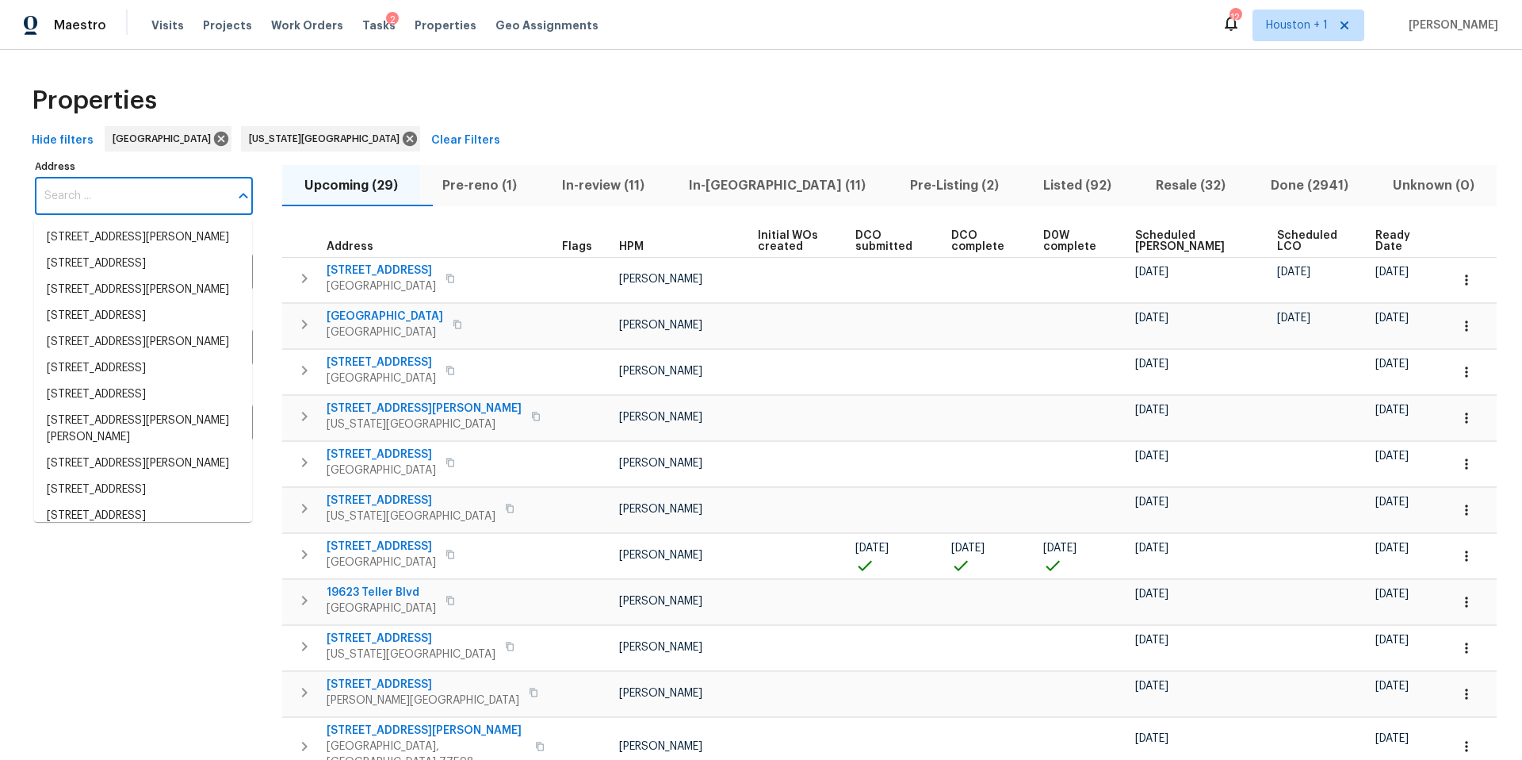
paste input "600 Ironwood Ct, Richmond, TX 77469"
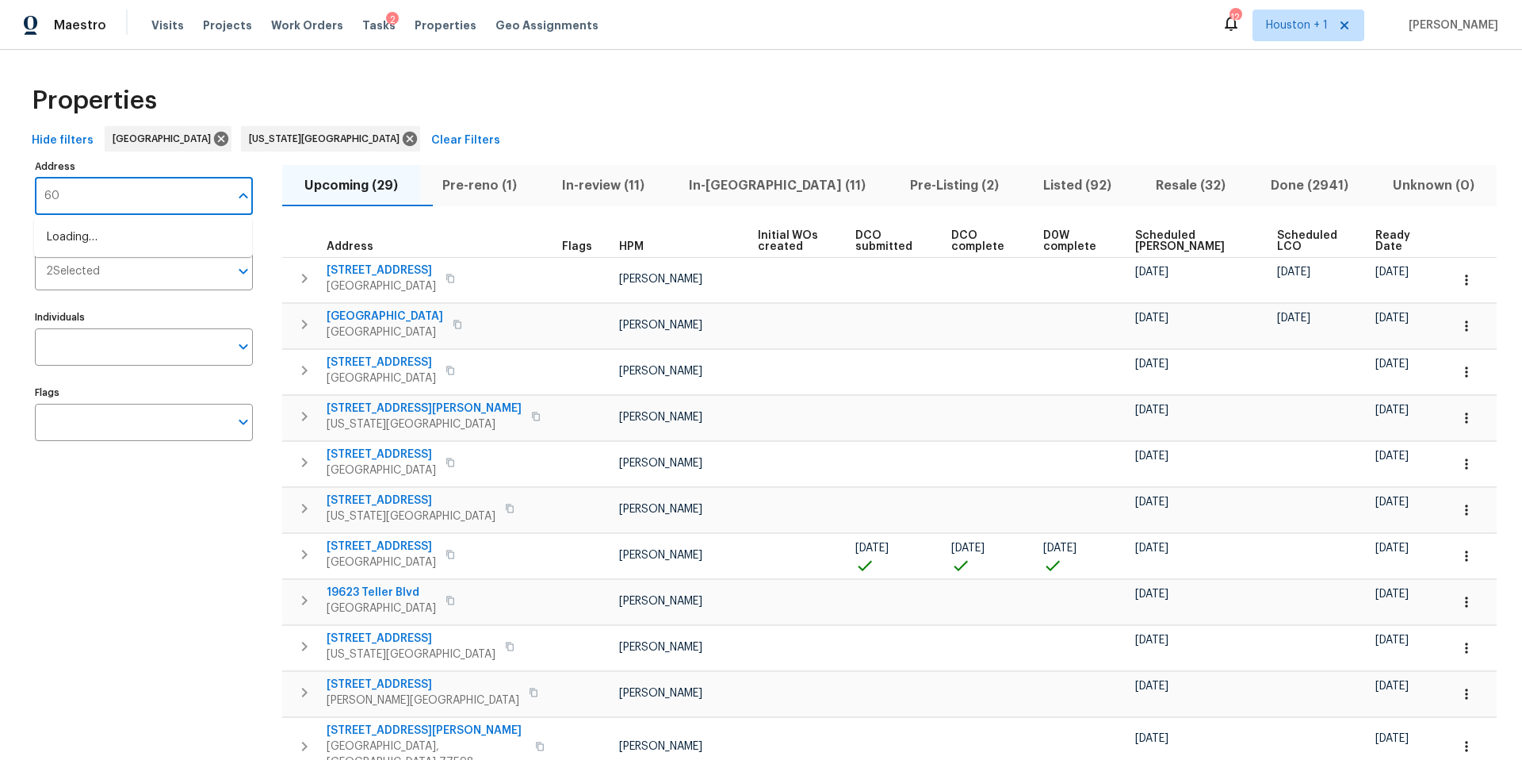
type input "6"
type input "7701 E"
click at [111, 240] on li "7701 E 118th Ter Kansas City MO 64134" at bounding box center [143, 237] width 218 height 26
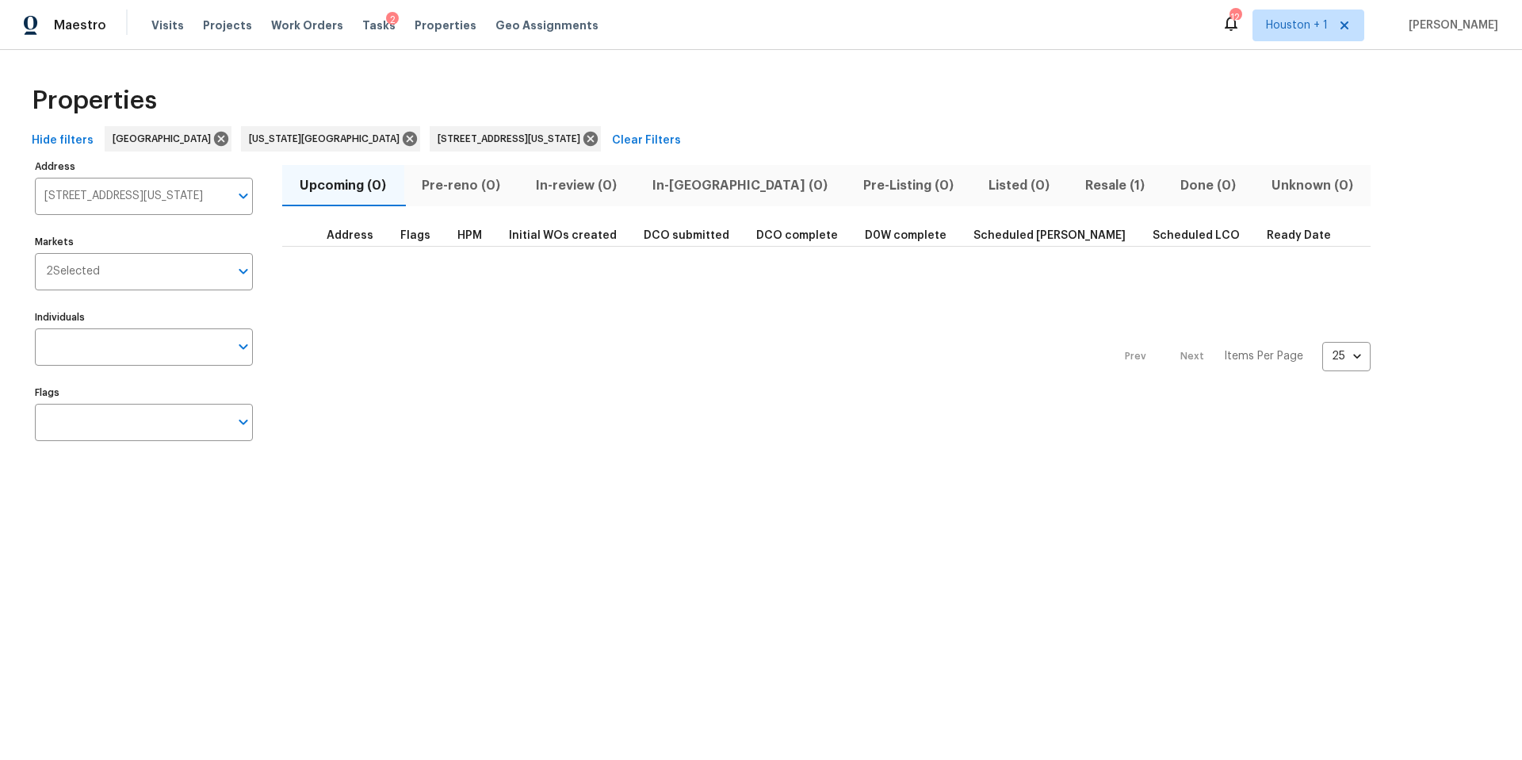
click at [1078, 188] on span "Resale (1)" at bounding box center [1116, 185] width 76 height 22
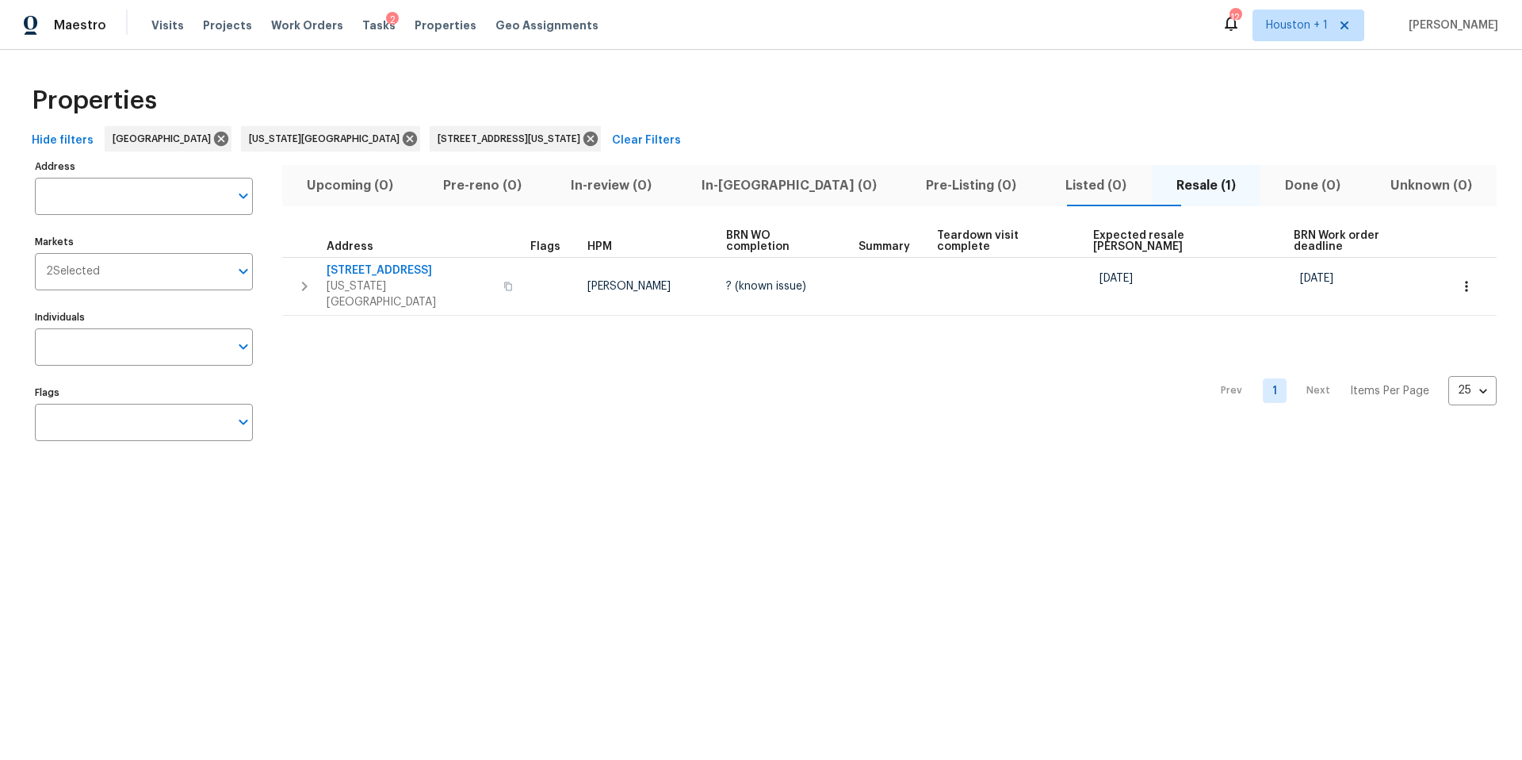
type input "7701 E 118th Ter Kansas City MO 64134"
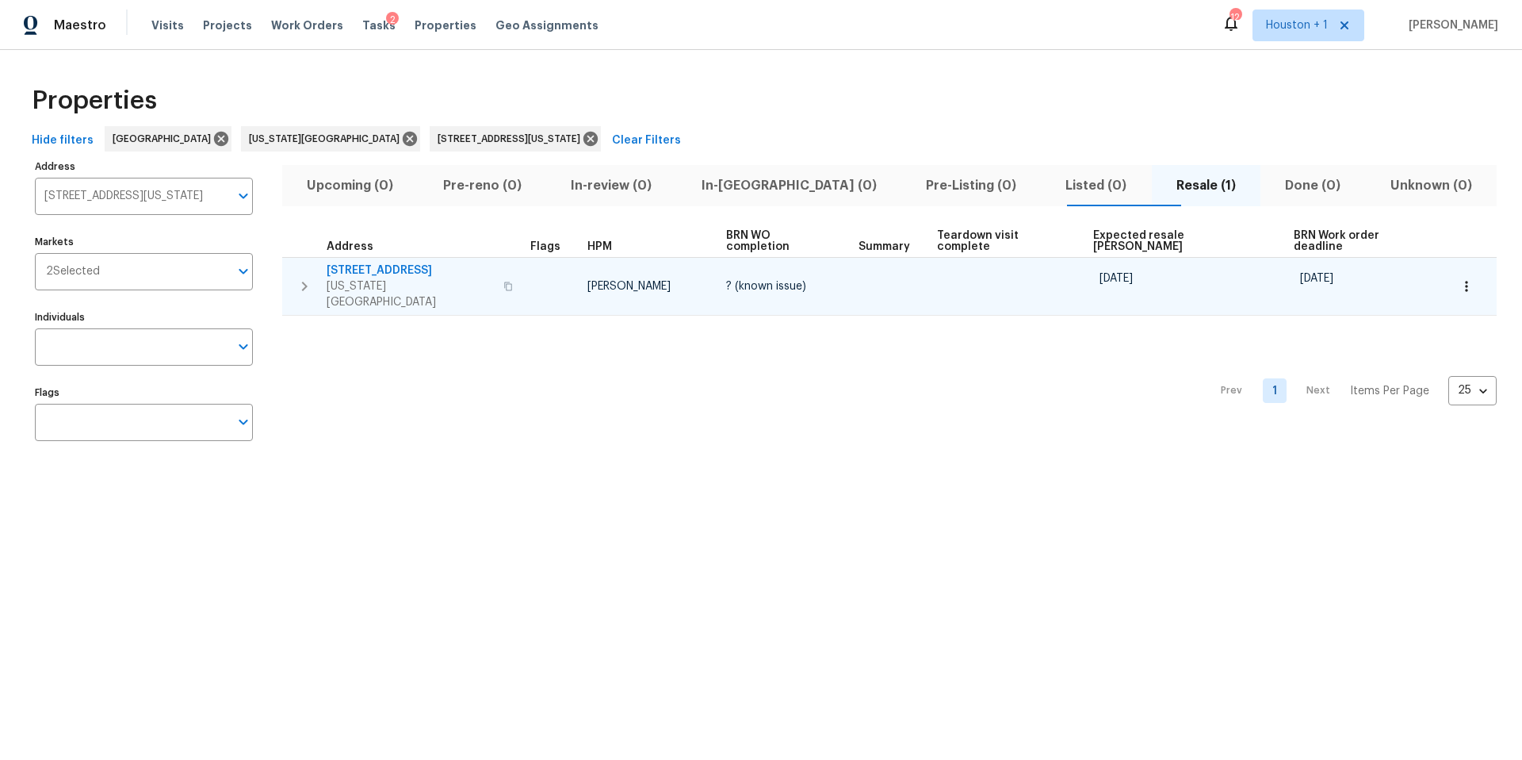
click at [353, 278] on span "Kansas City, MO 64134" at bounding box center [410, 294] width 167 height 32
click at [1459, 278] on icon "button" at bounding box center [1467, 286] width 16 height 16
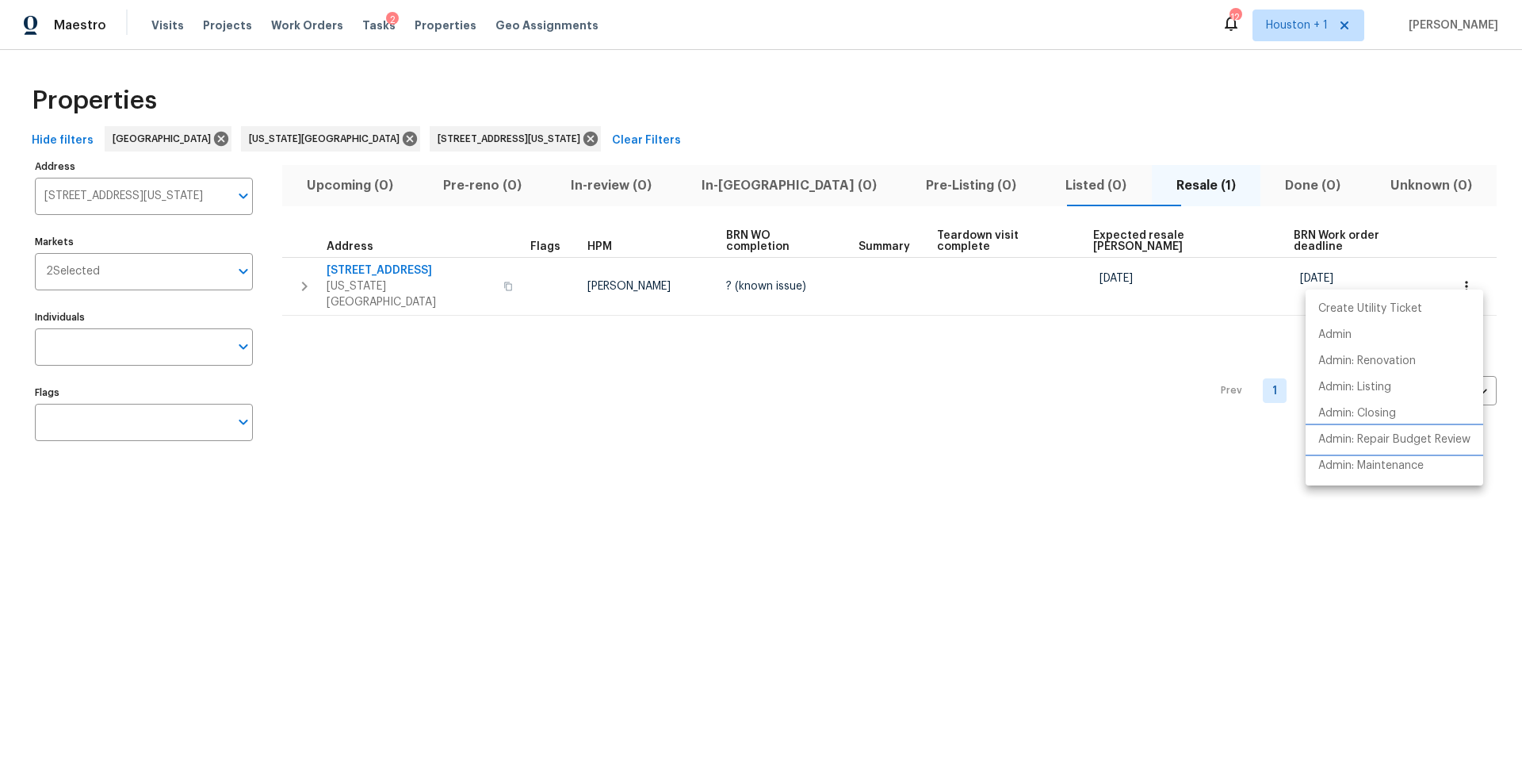
click at [1352, 434] on p "Admin: Repair Budget Review" at bounding box center [1395, 439] width 152 height 17
click at [160, 22] on div at bounding box center [761, 380] width 1522 height 760
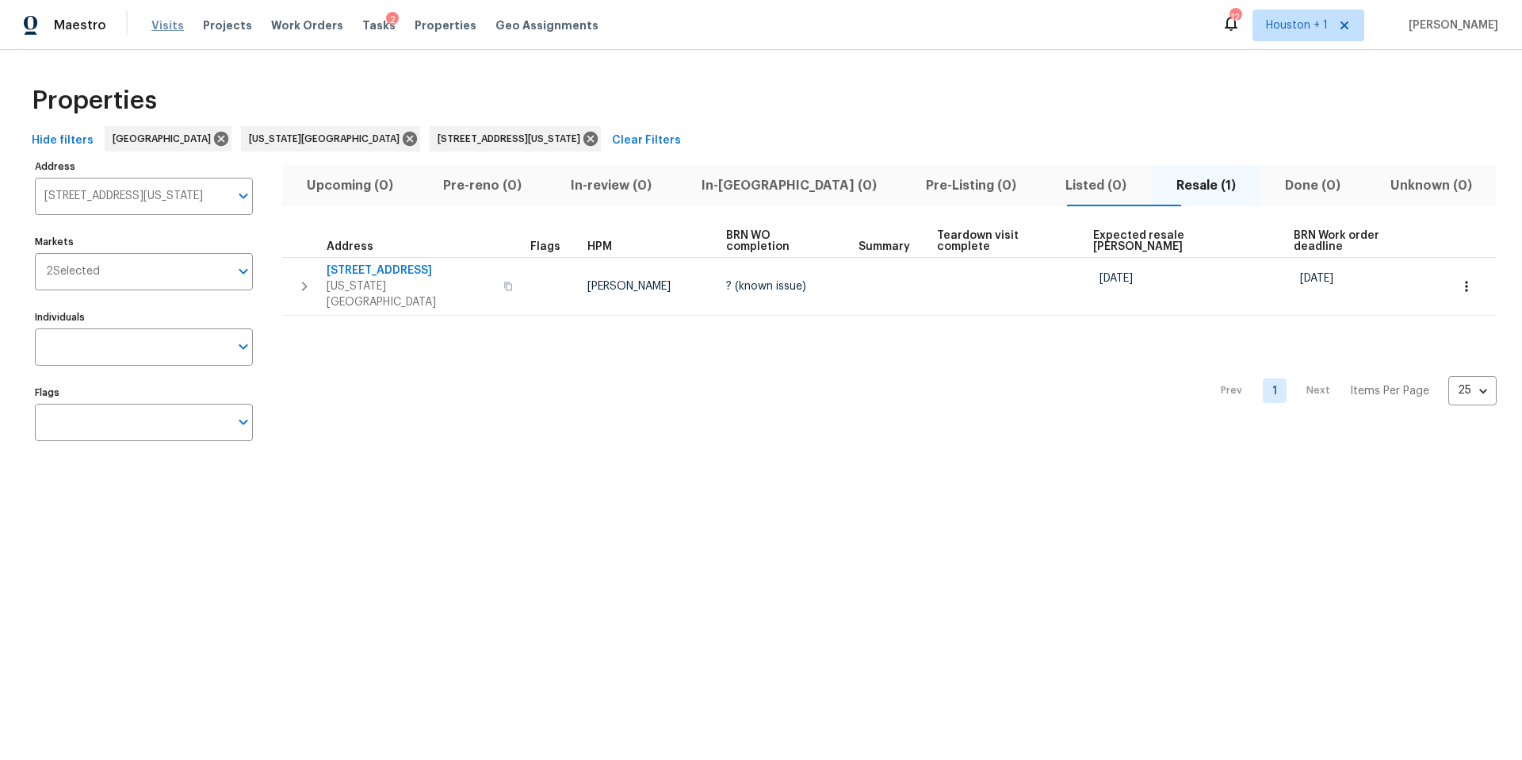
click at [160, 26] on span "Visits" at bounding box center [167, 25] width 33 height 16
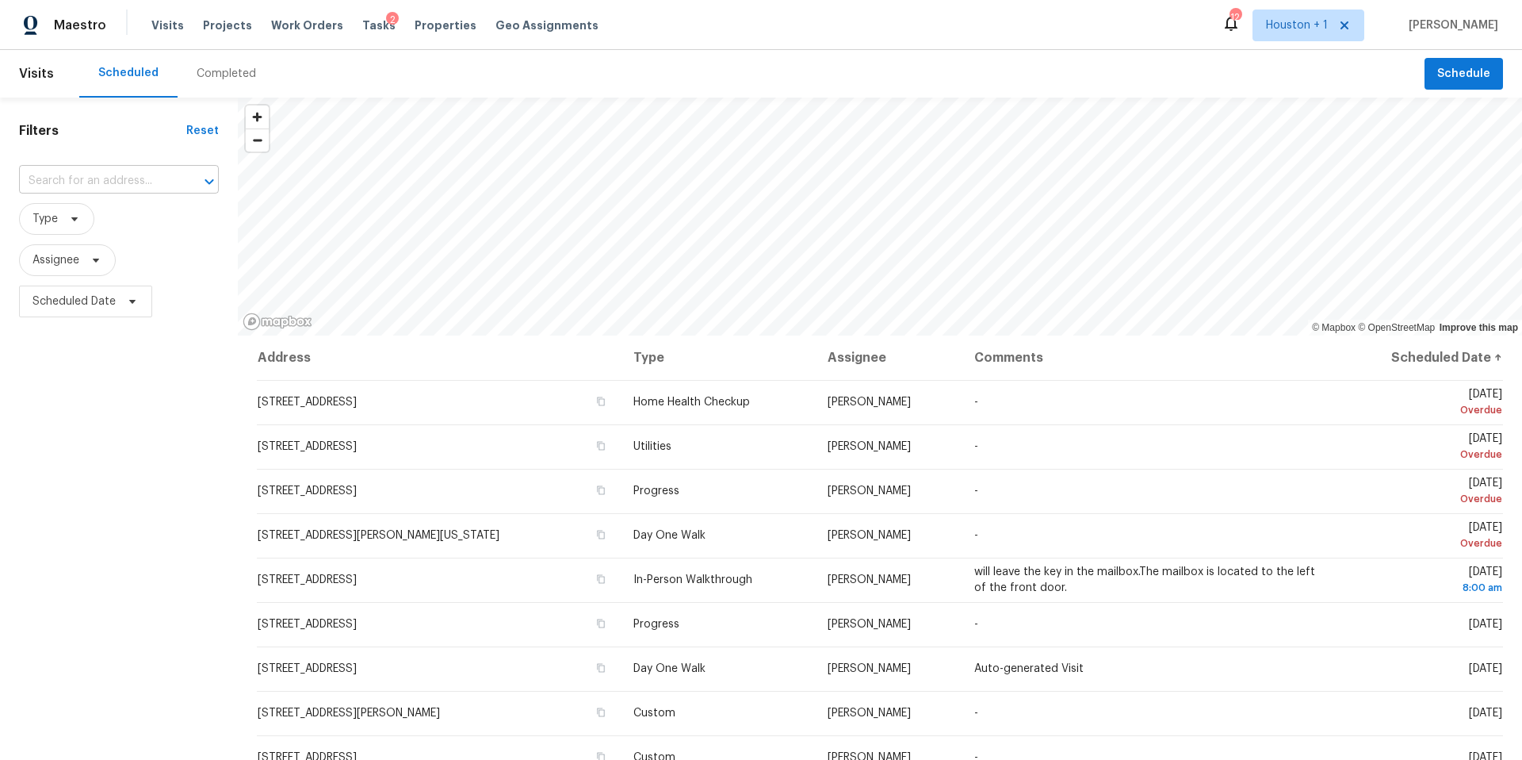
click at [79, 178] on input "text" at bounding box center [96, 181] width 155 height 25
type input "18810"
click at [75, 256] on li "18810 Appletree Ridge Rd, Houston, TX 77084" at bounding box center [119, 243] width 200 height 26
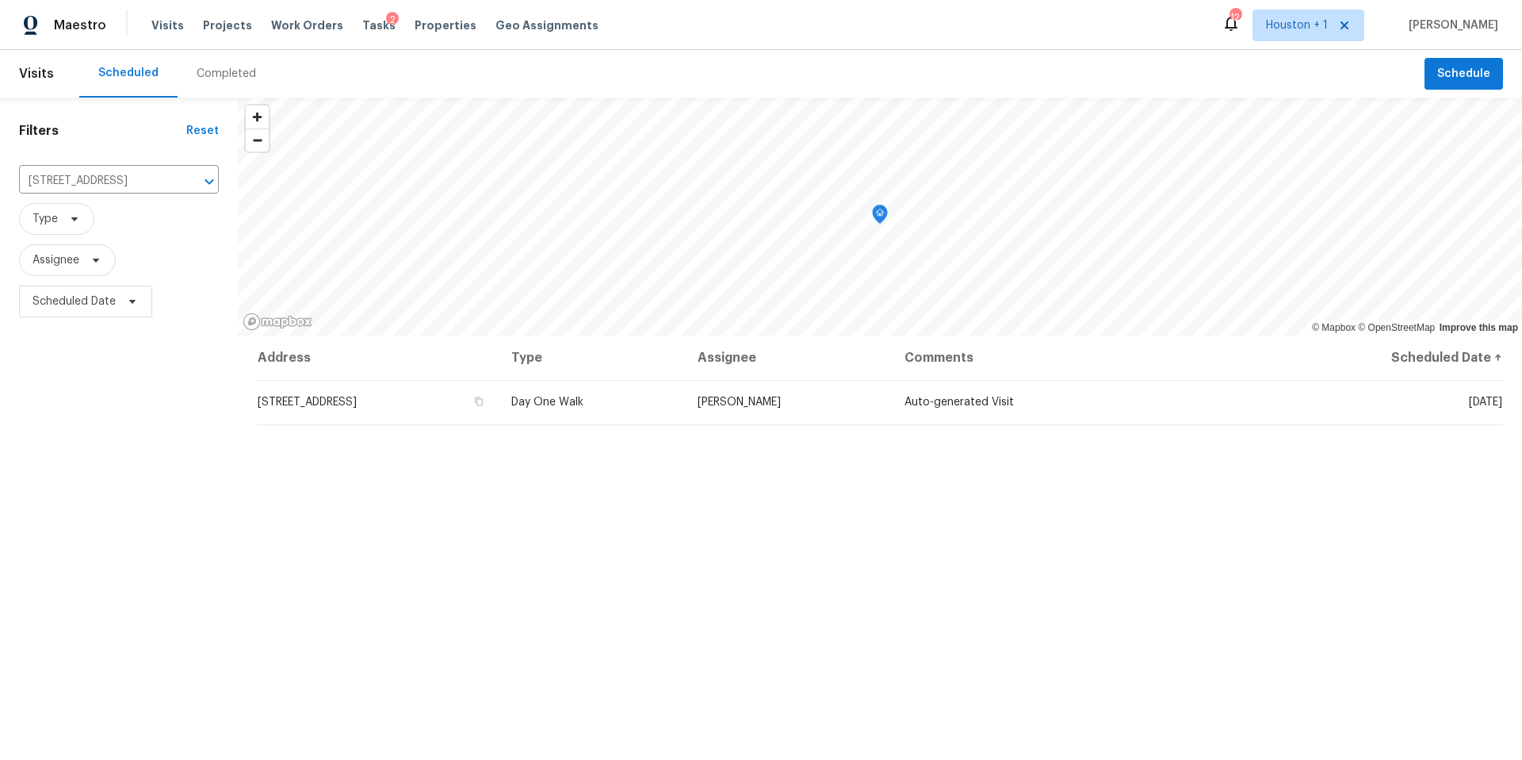
click at [208, 75] on div "Completed" at bounding box center [226, 74] width 59 height 16
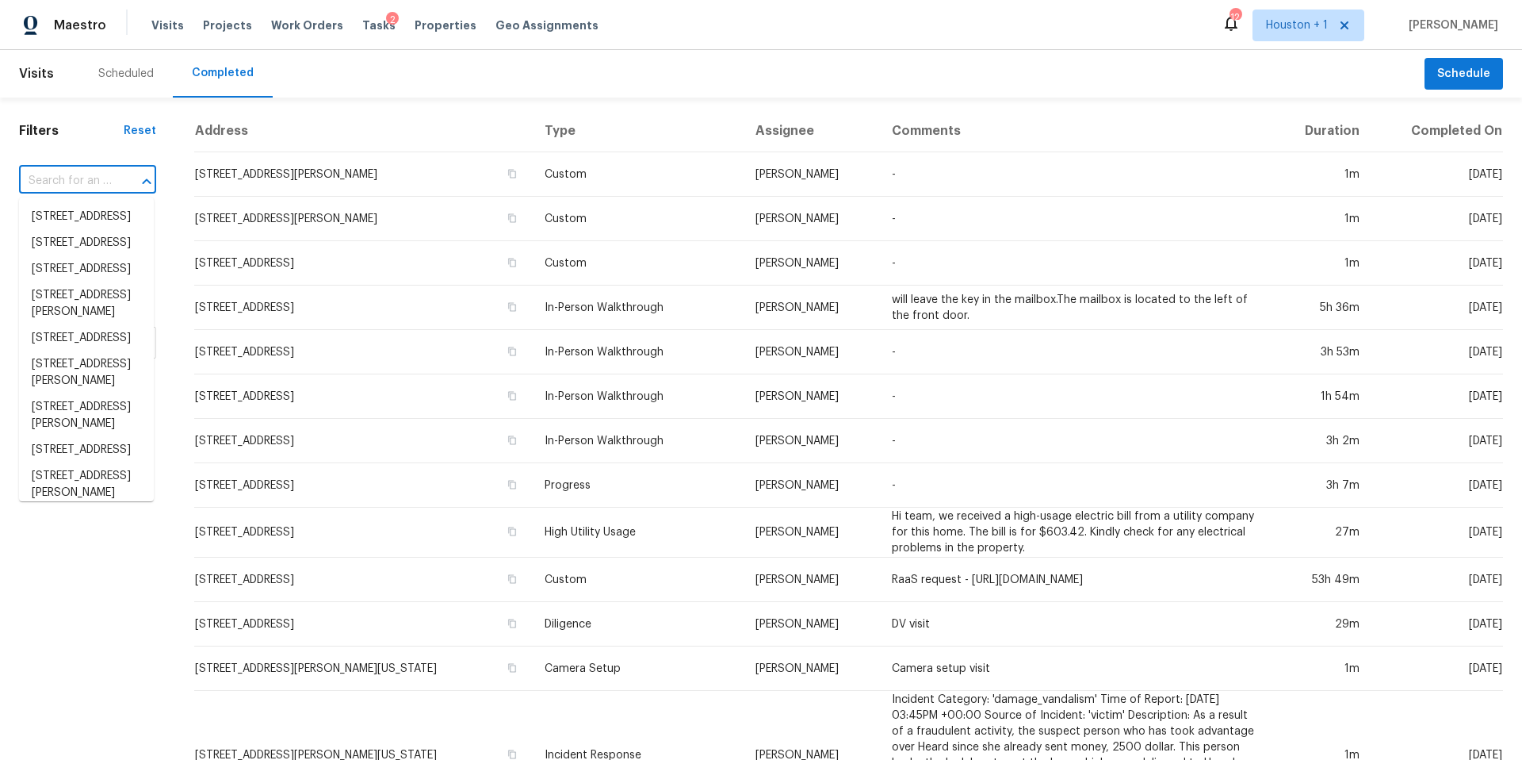
click at [73, 185] on input "text" at bounding box center [65, 181] width 93 height 25
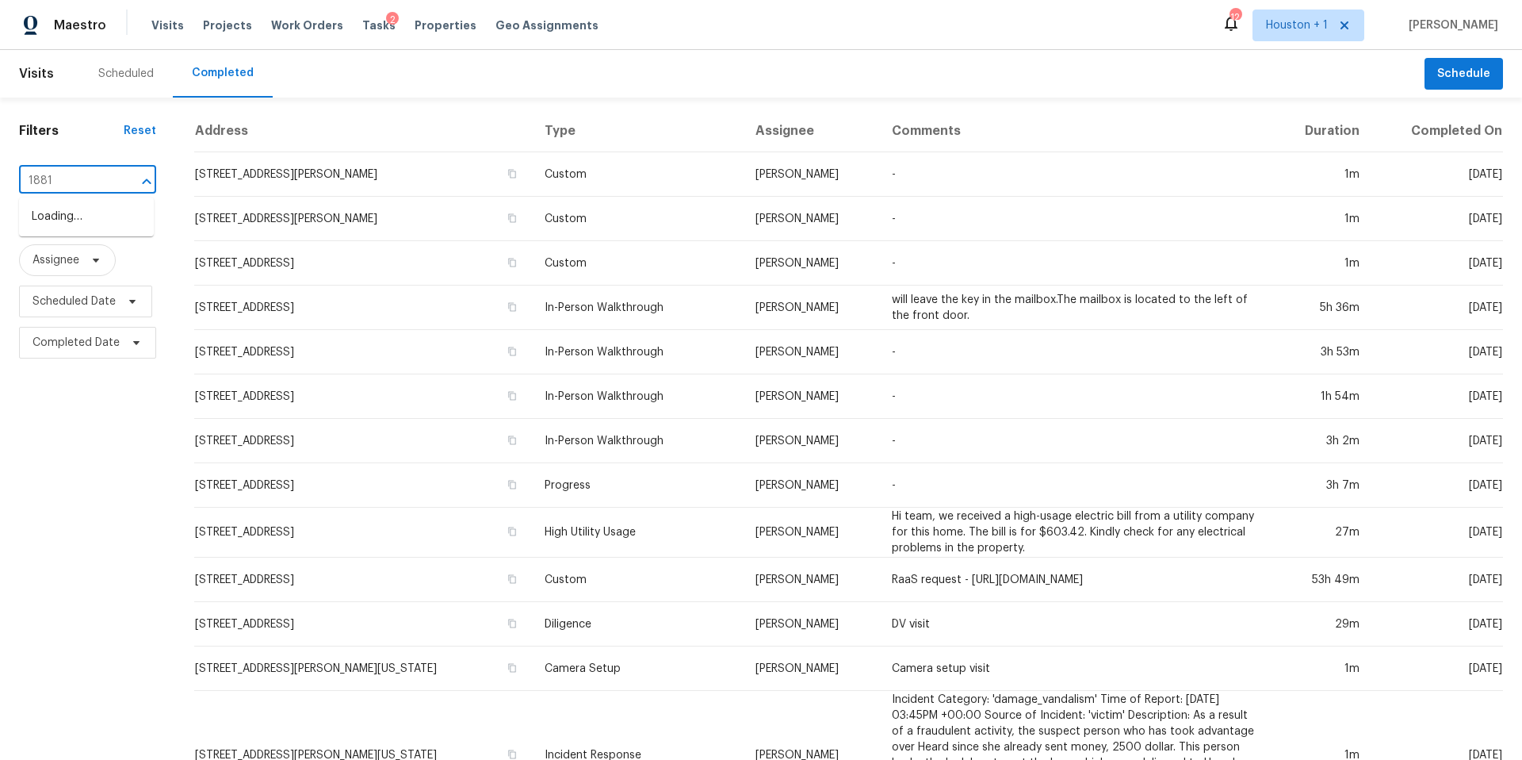
type input "18810"
click at [67, 256] on li "18810 Appletree Ridge Rd, Houston, TX 77084" at bounding box center [86, 243] width 135 height 26
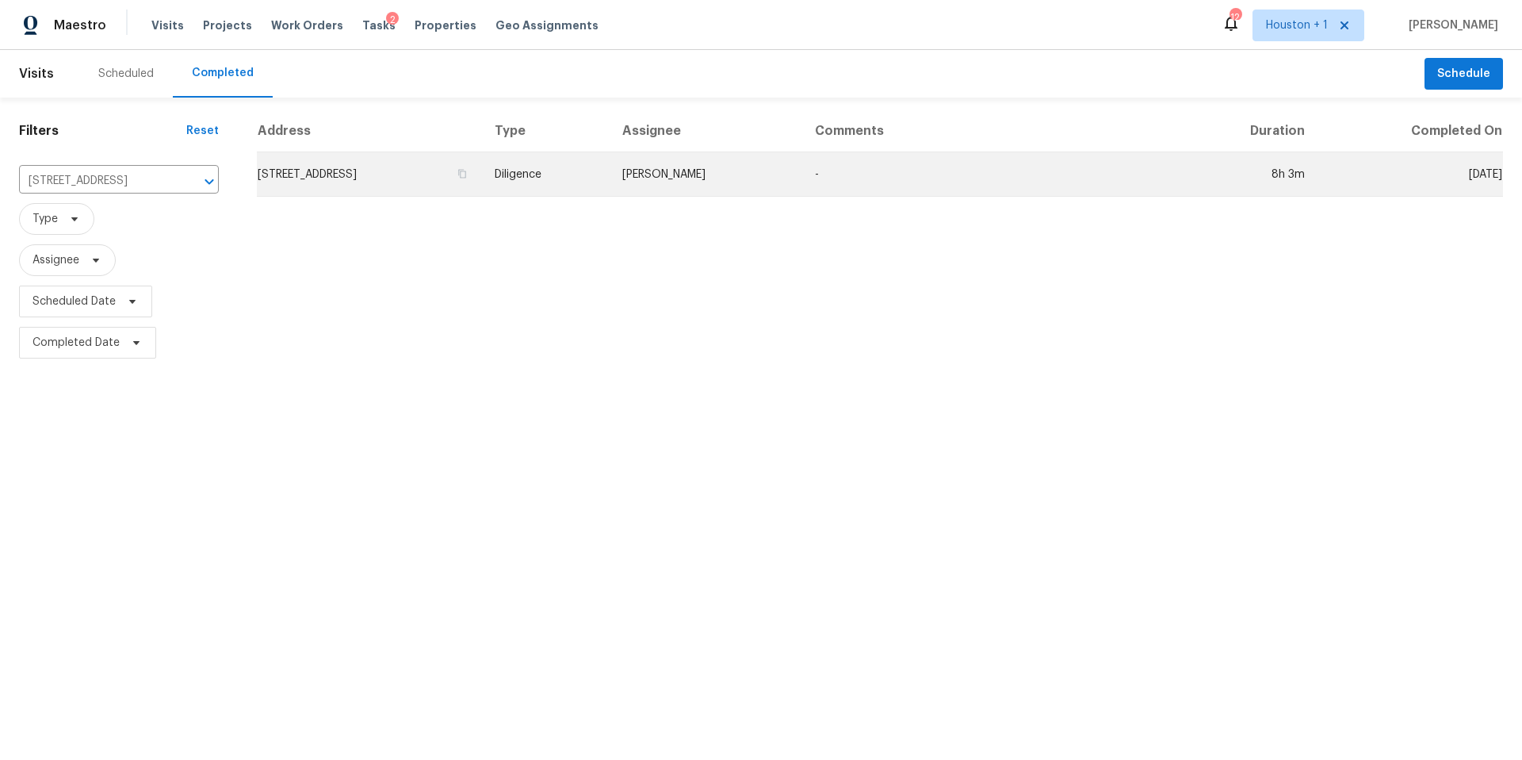
click at [328, 170] on td "18810 Appletree Ridge Rd, Houston, TX 77084" at bounding box center [369, 174] width 225 height 44
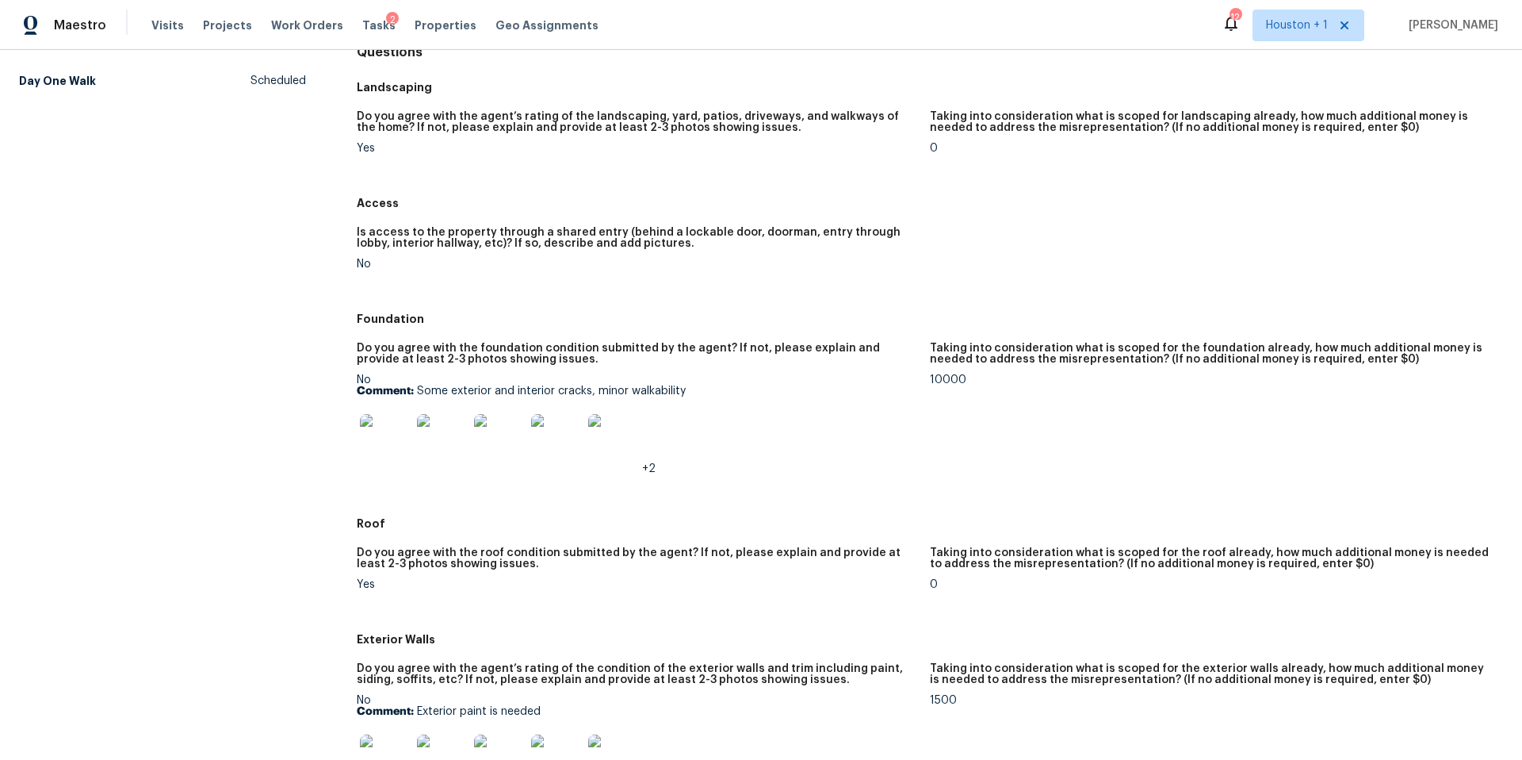
scroll to position [253, 0]
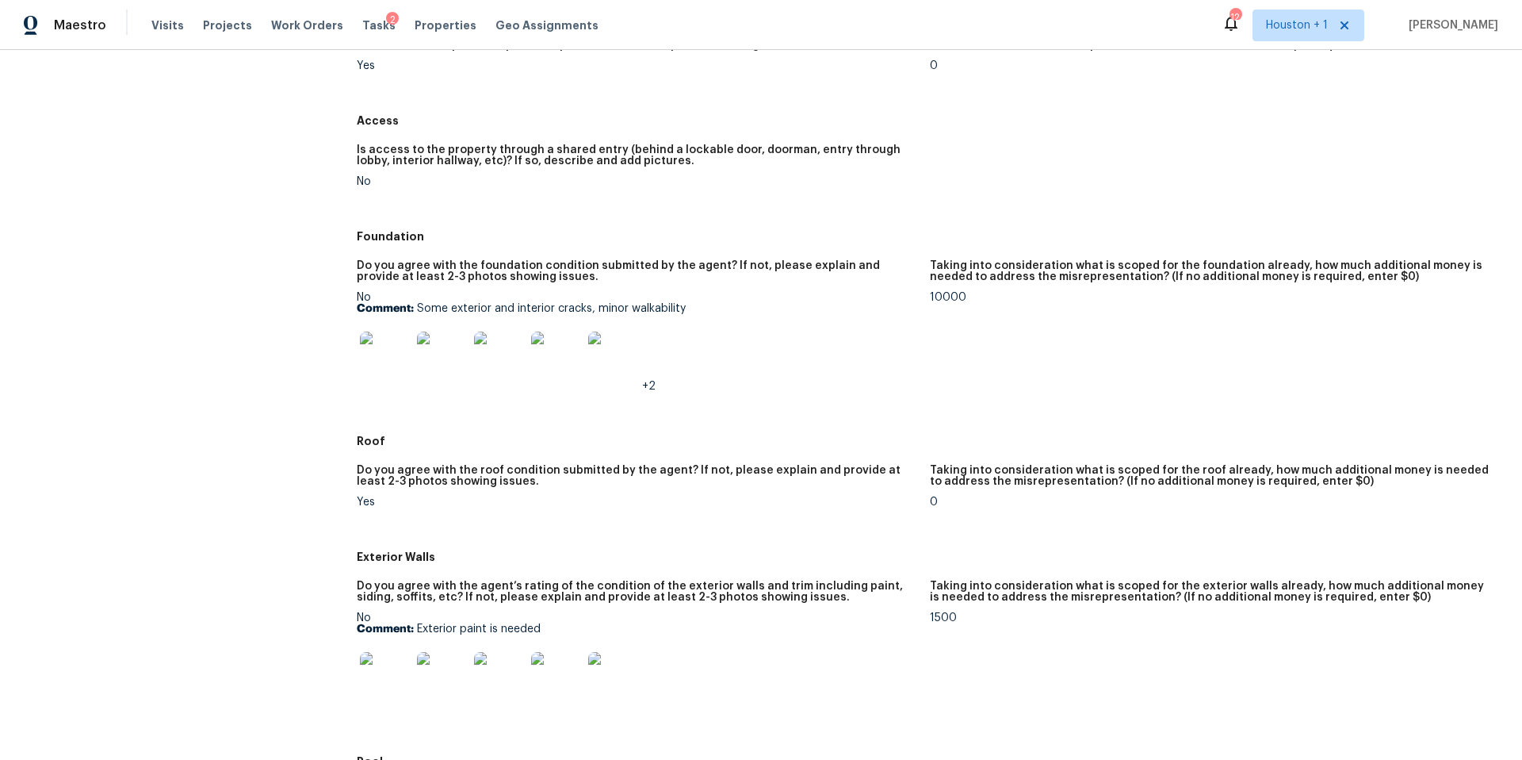
click at [398, 351] on img at bounding box center [385, 356] width 51 height 51
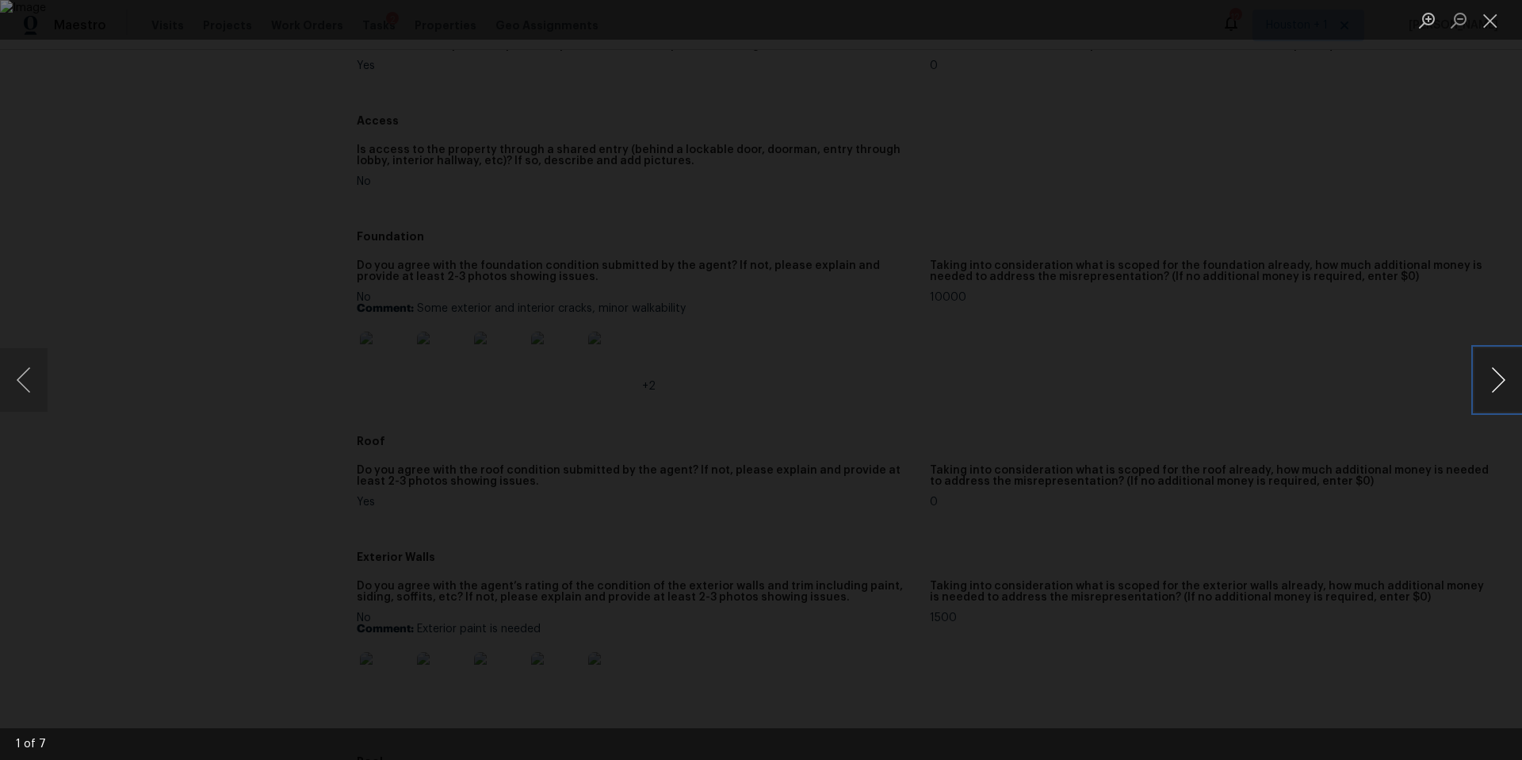
click at [1484, 389] on button "Next image" at bounding box center [1499, 379] width 48 height 63
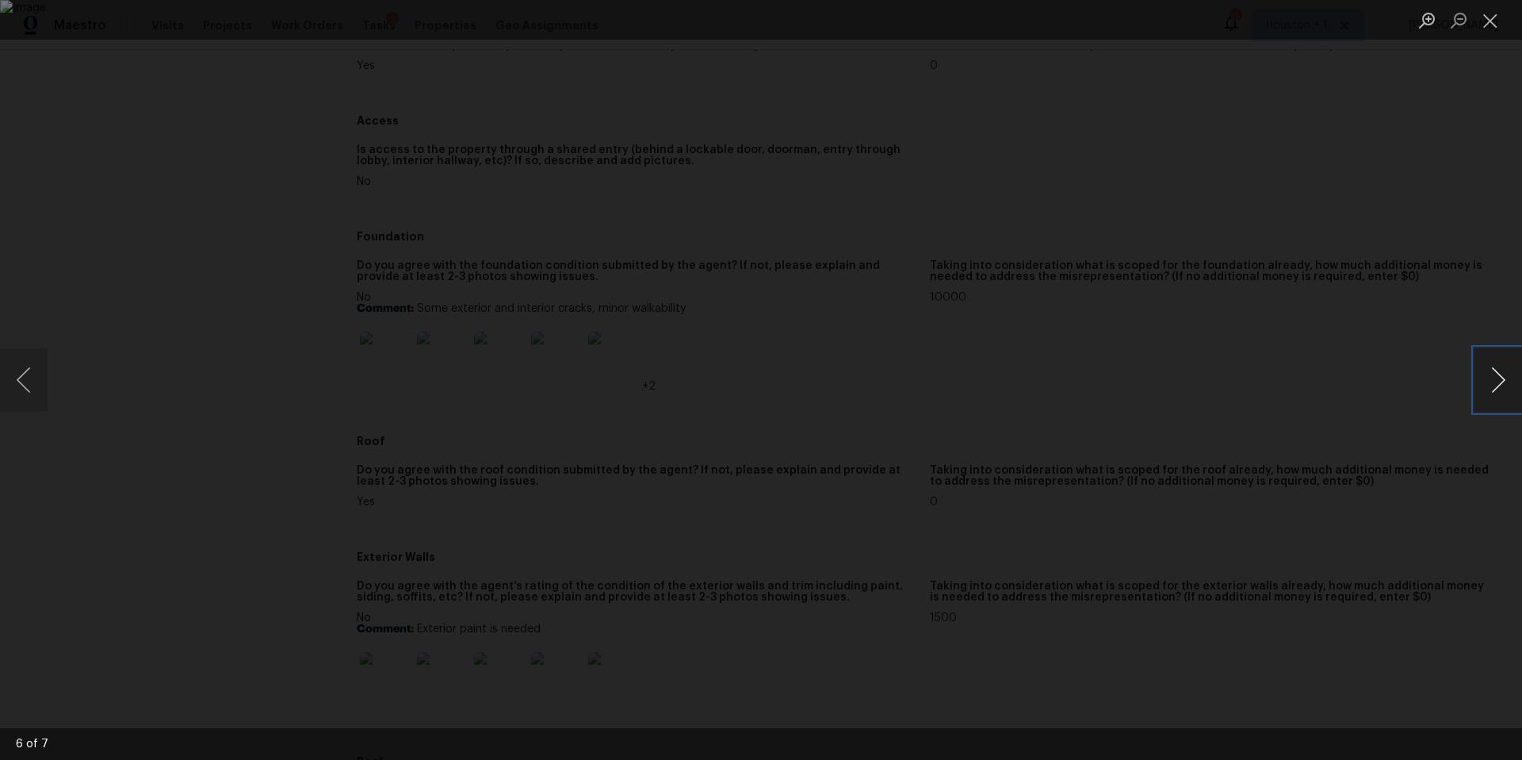
click at [1484, 389] on button "Next image" at bounding box center [1499, 379] width 48 height 63
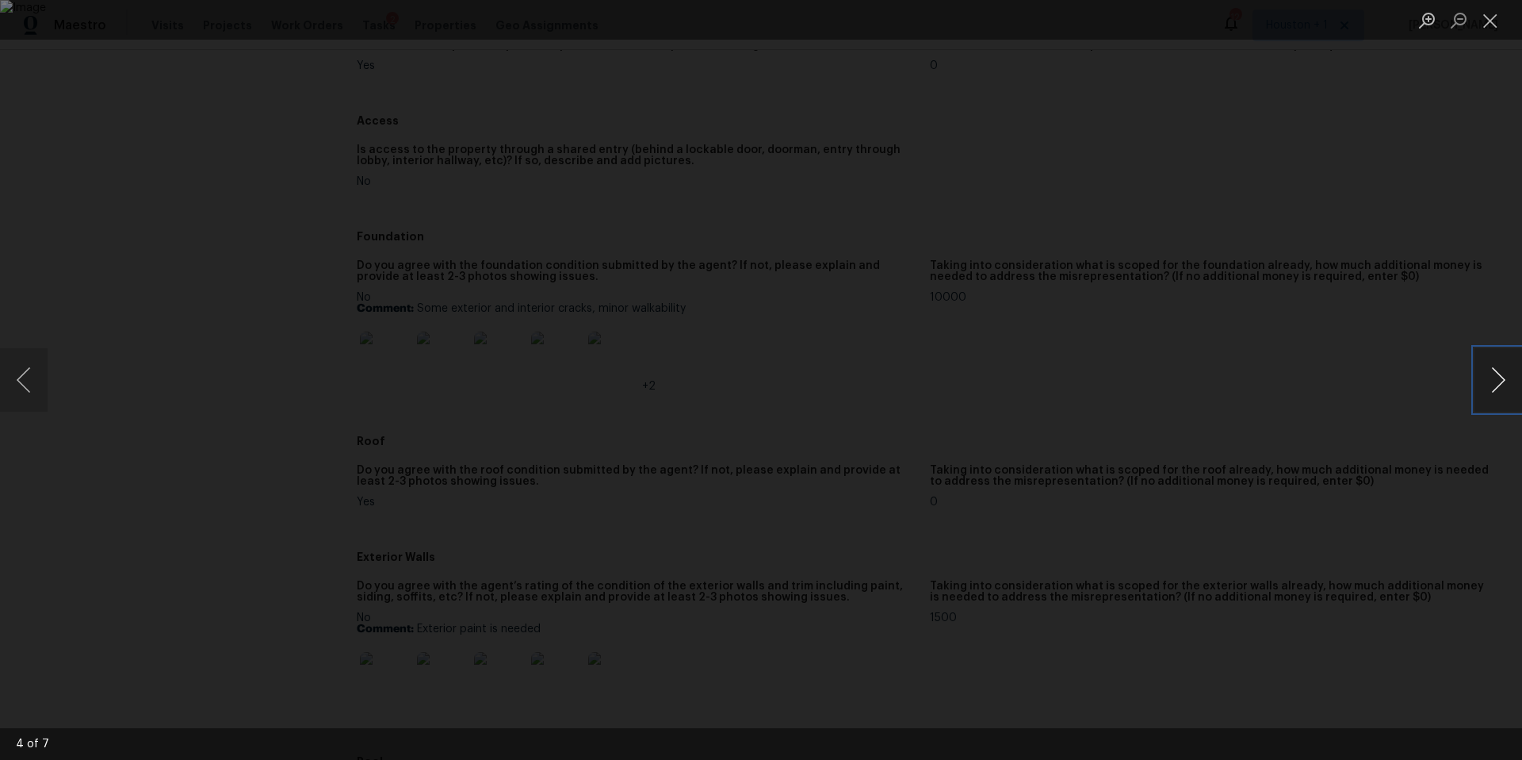
click at [1484, 389] on button "Next image" at bounding box center [1499, 379] width 48 height 63
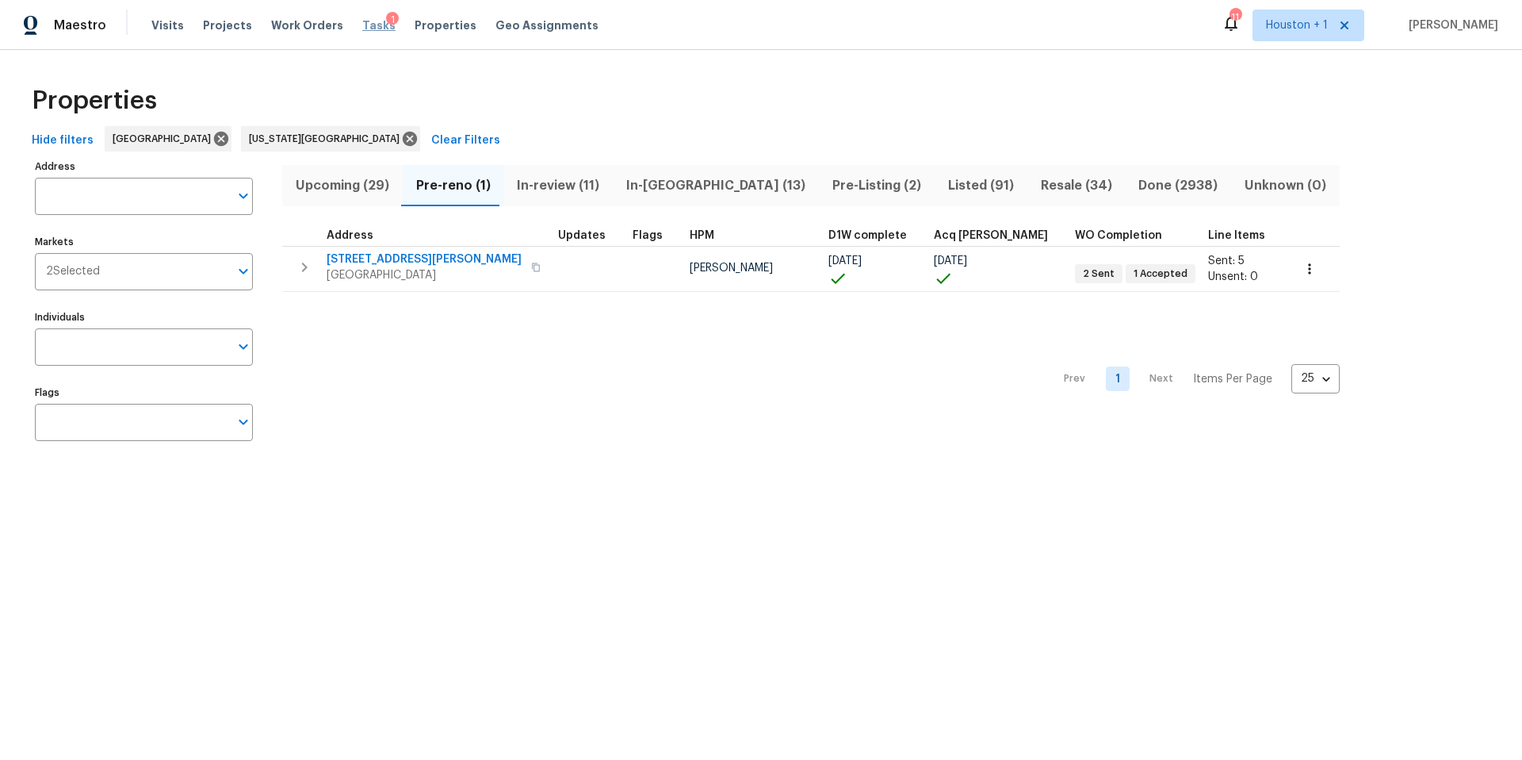
click at [362, 27] on span "Tasks" at bounding box center [378, 25] width 33 height 11
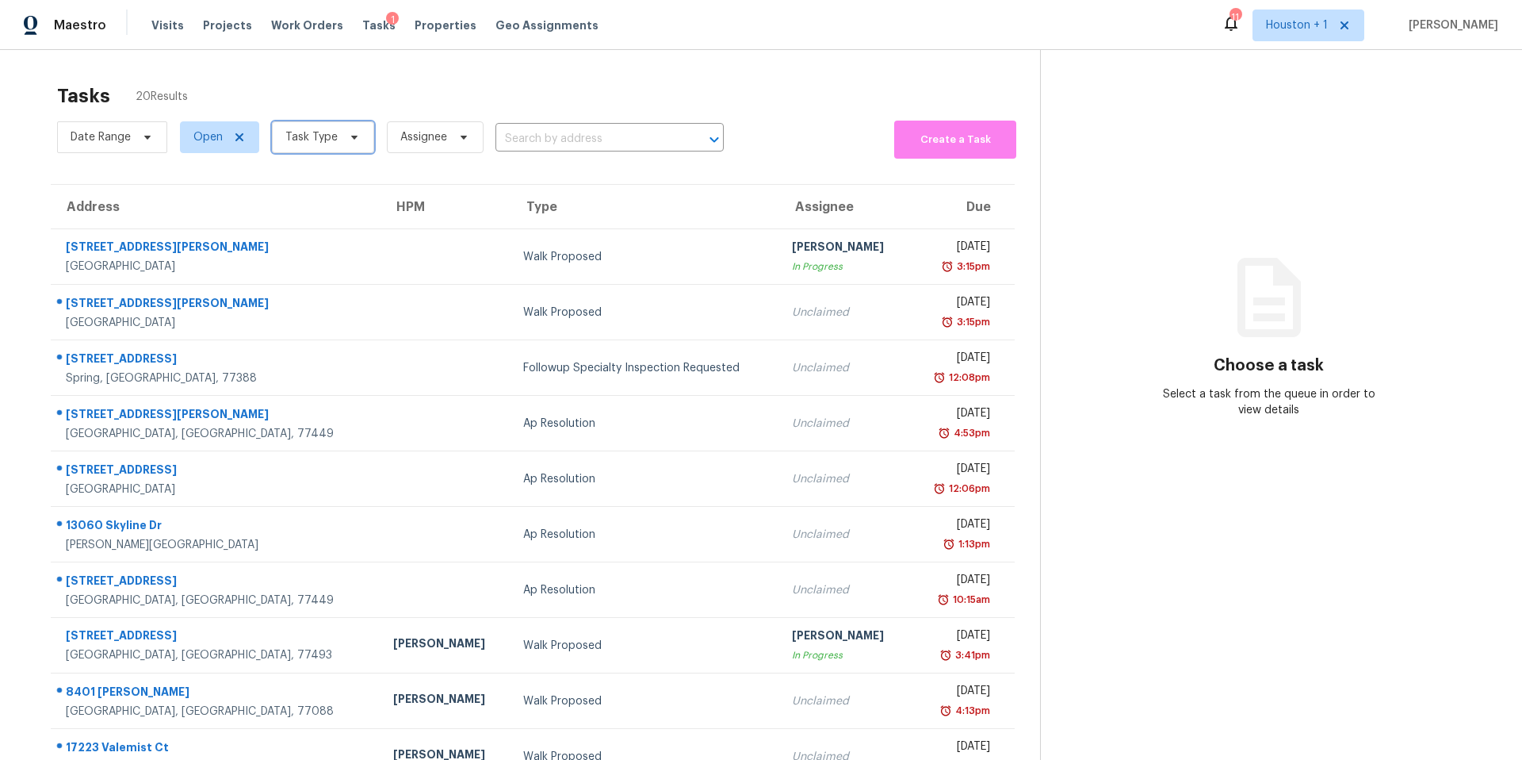
click at [314, 132] on span "Task Type" at bounding box center [311, 137] width 52 height 16
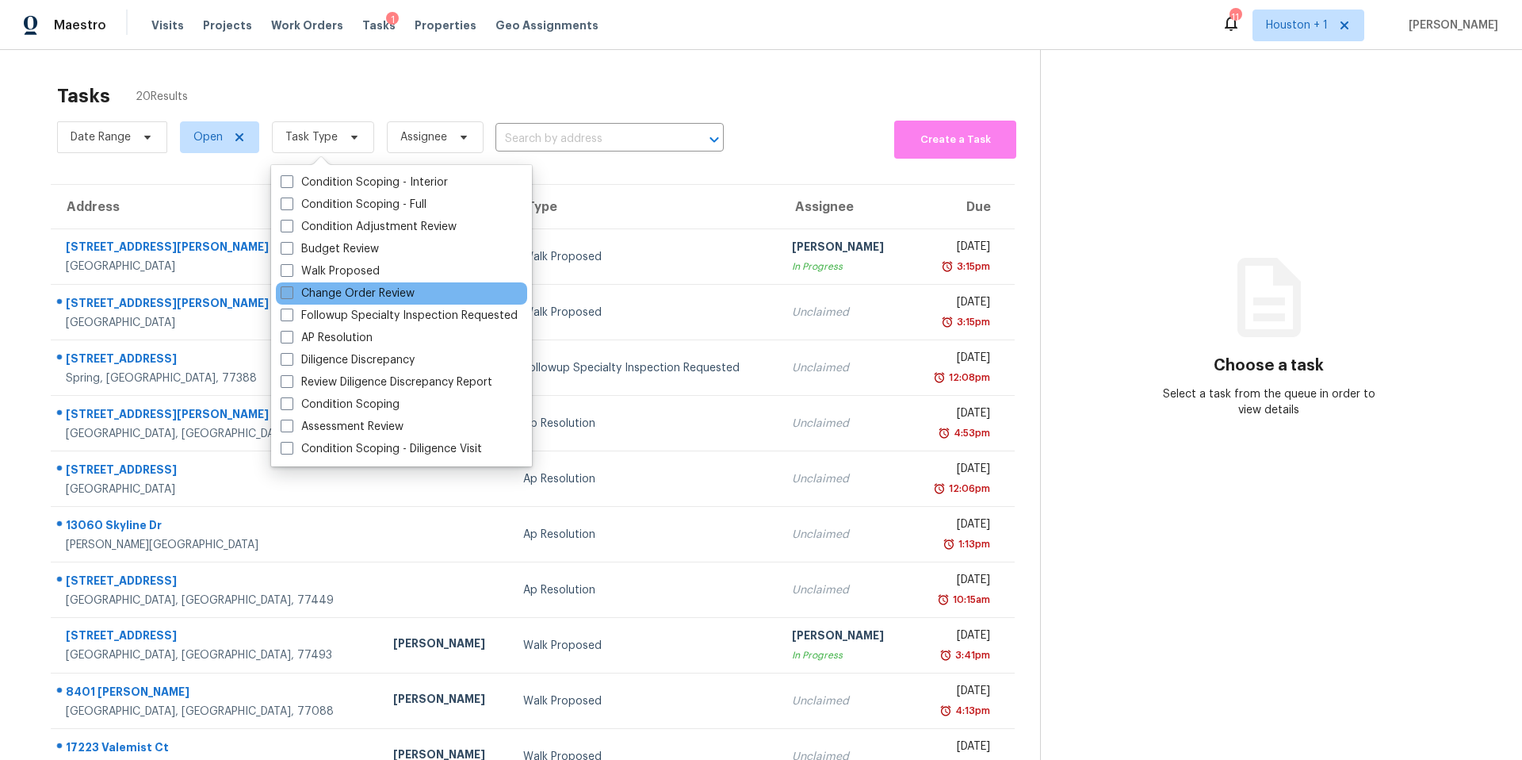
click at [293, 290] on label "Change Order Review" at bounding box center [348, 293] width 134 height 16
click at [291, 290] on input "Change Order Review" at bounding box center [286, 290] width 10 height 10
checkbox input "true"
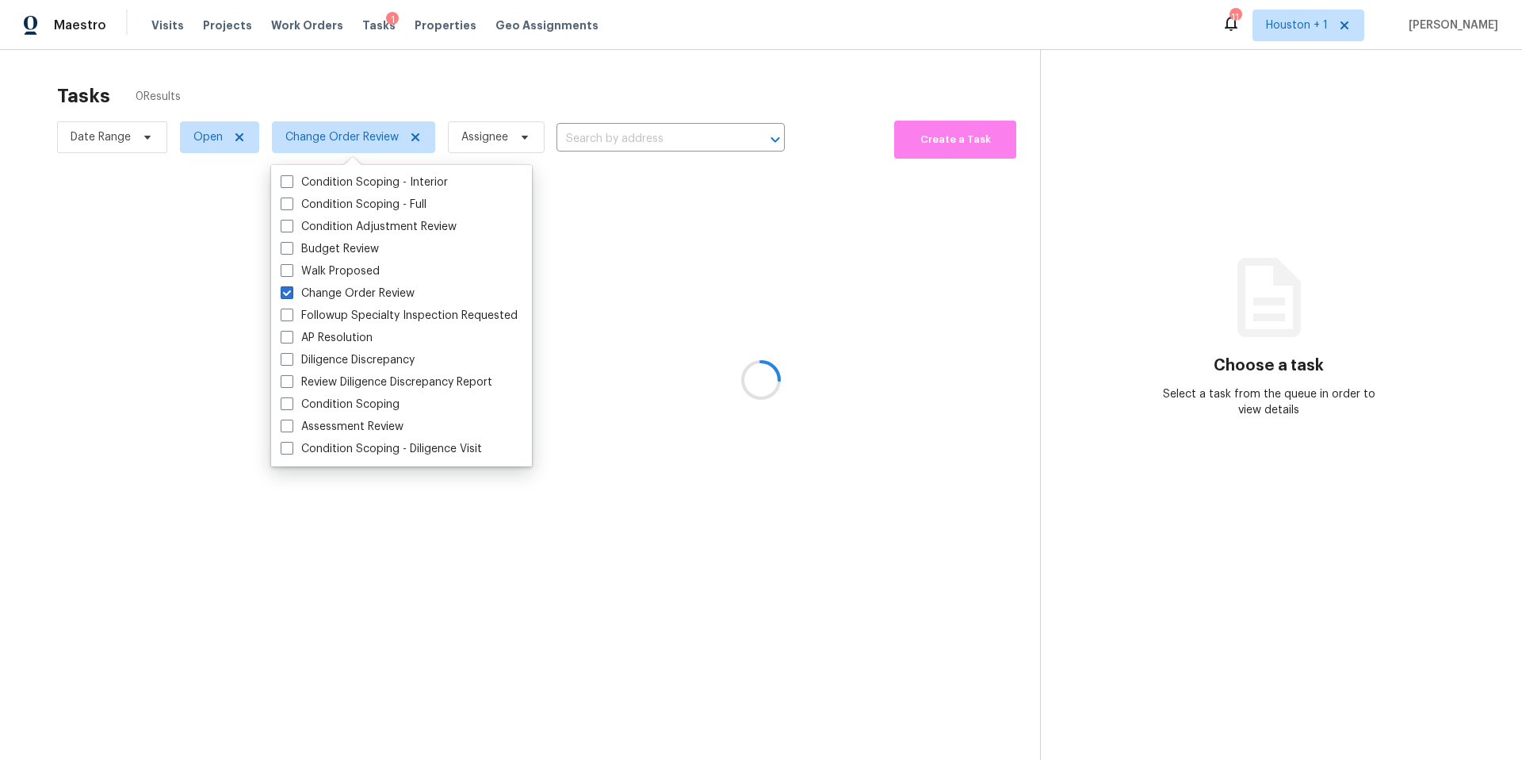
click at [357, 104] on div at bounding box center [761, 380] width 1522 height 760
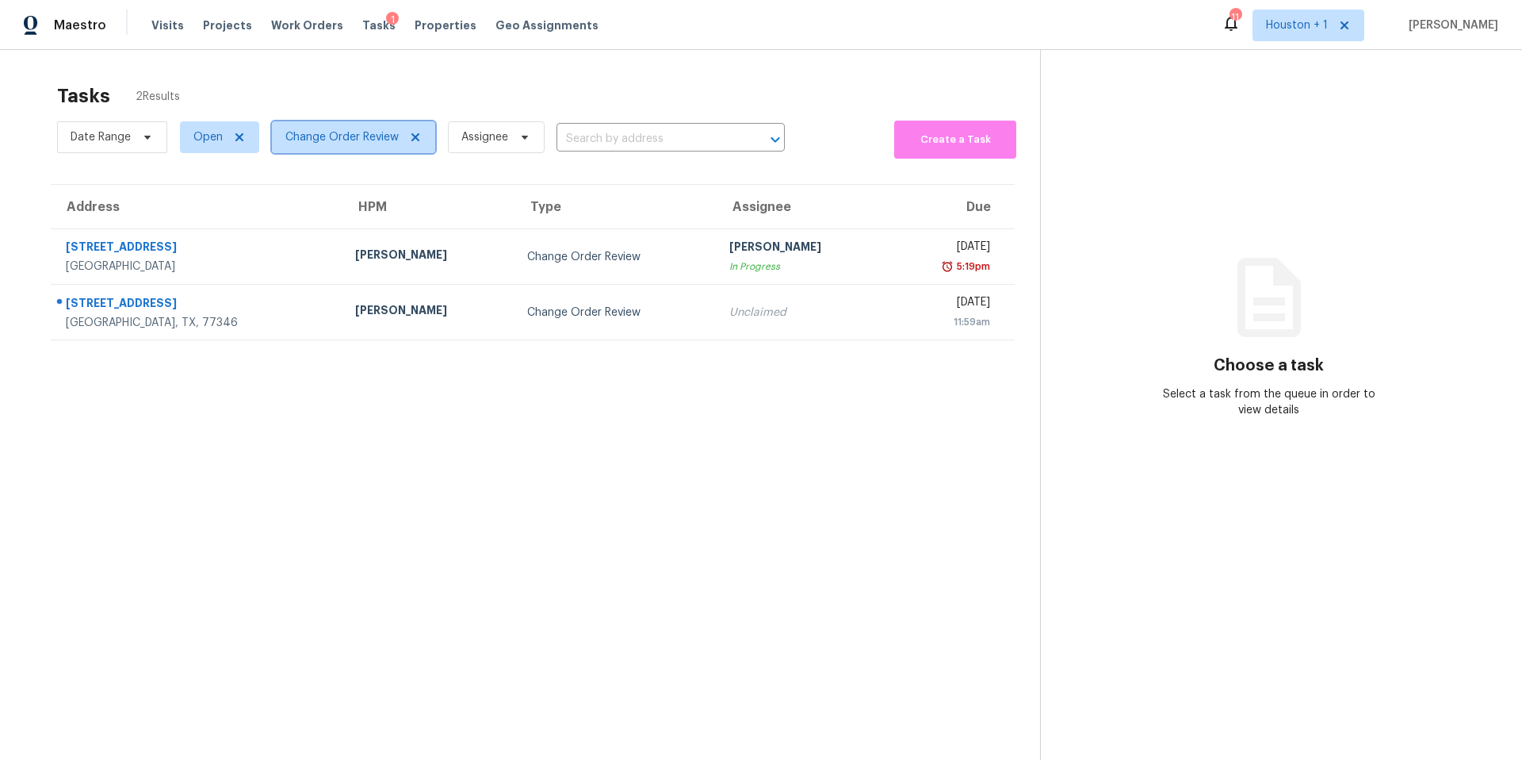
click at [335, 136] on span "Change Order Review" at bounding box center [341, 137] width 113 height 16
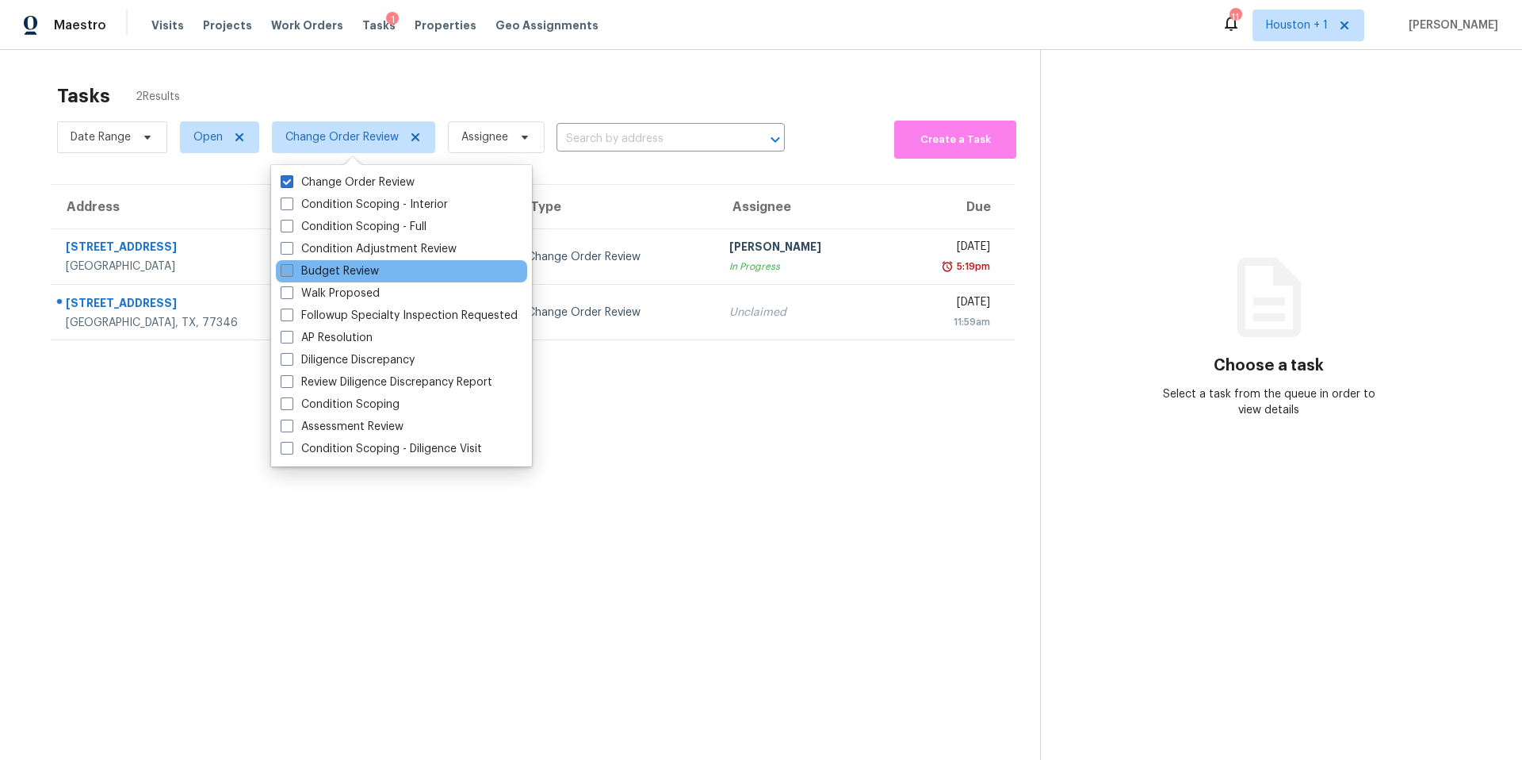
click at [297, 276] on label "Budget Review" at bounding box center [330, 271] width 98 height 16
click at [291, 274] on input "Budget Review" at bounding box center [286, 268] width 10 height 10
checkbox input "true"
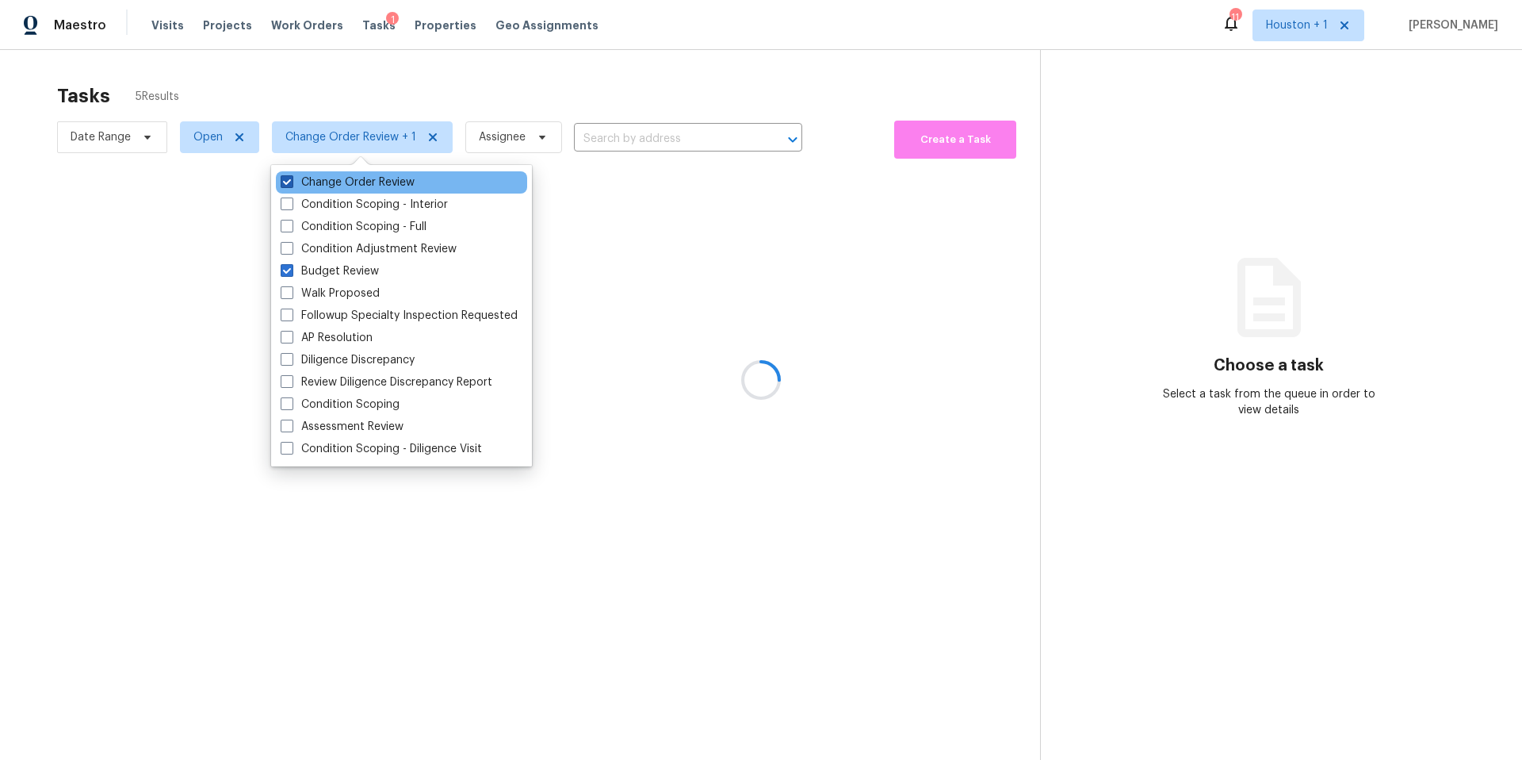
click at [298, 185] on label "Change Order Review" at bounding box center [348, 182] width 134 height 16
click at [291, 185] on input "Change Order Review" at bounding box center [286, 179] width 10 height 10
checkbox input "false"
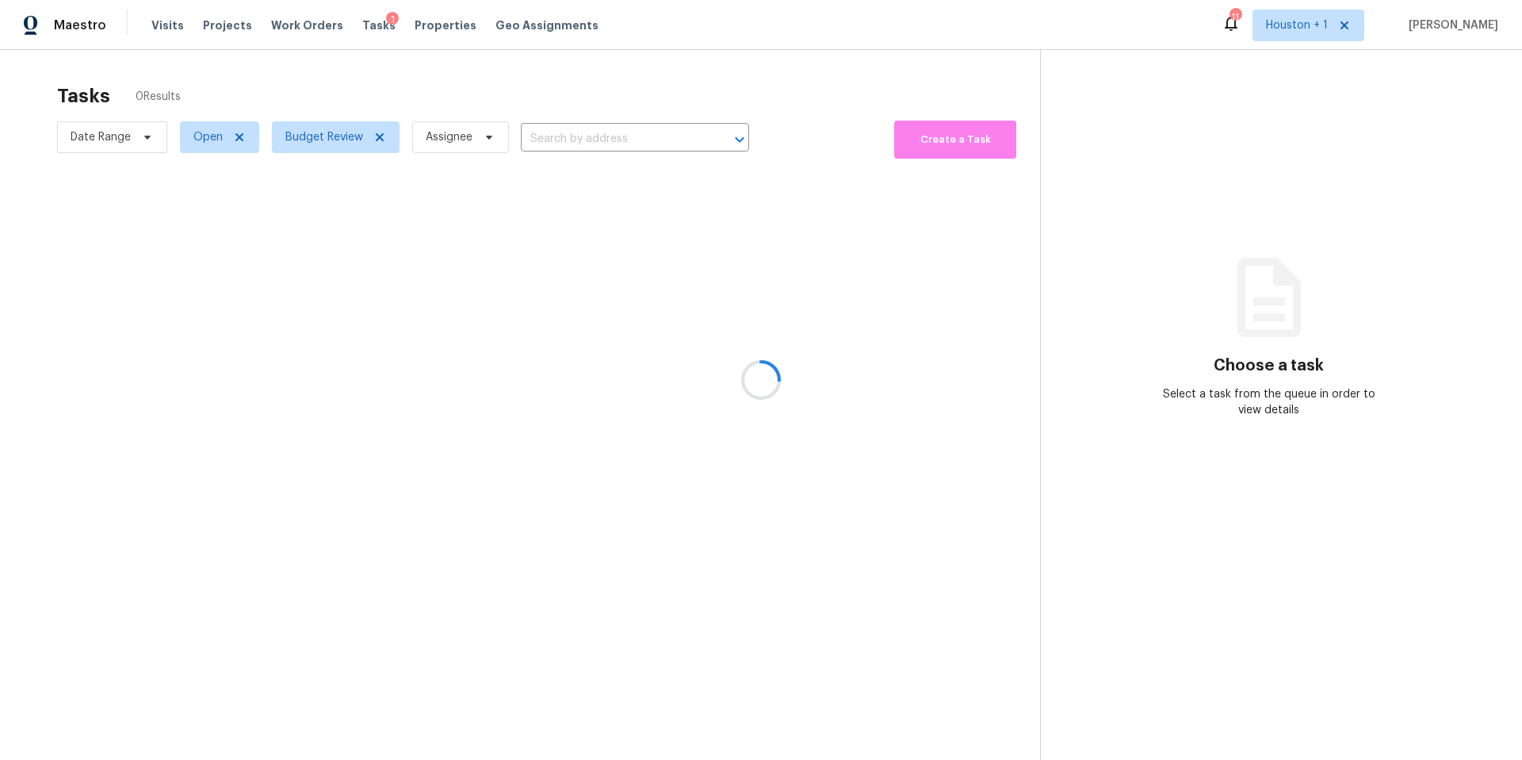
click at [321, 102] on div at bounding box center [761, 380] width 1522 height 760
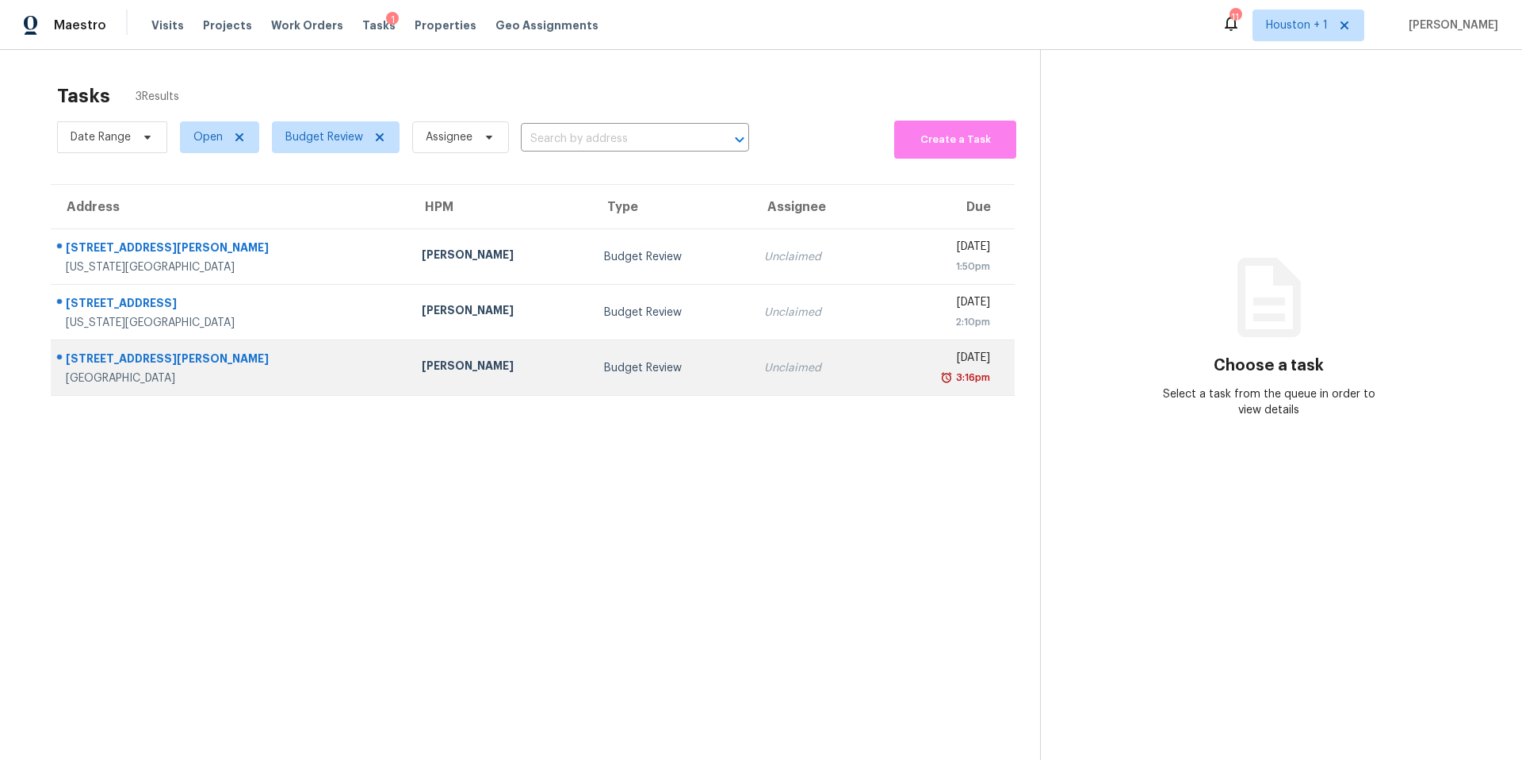
click at [422, 358] on div "Navid Ranjbar" at bounding box center [500, 368] width 157 height 20
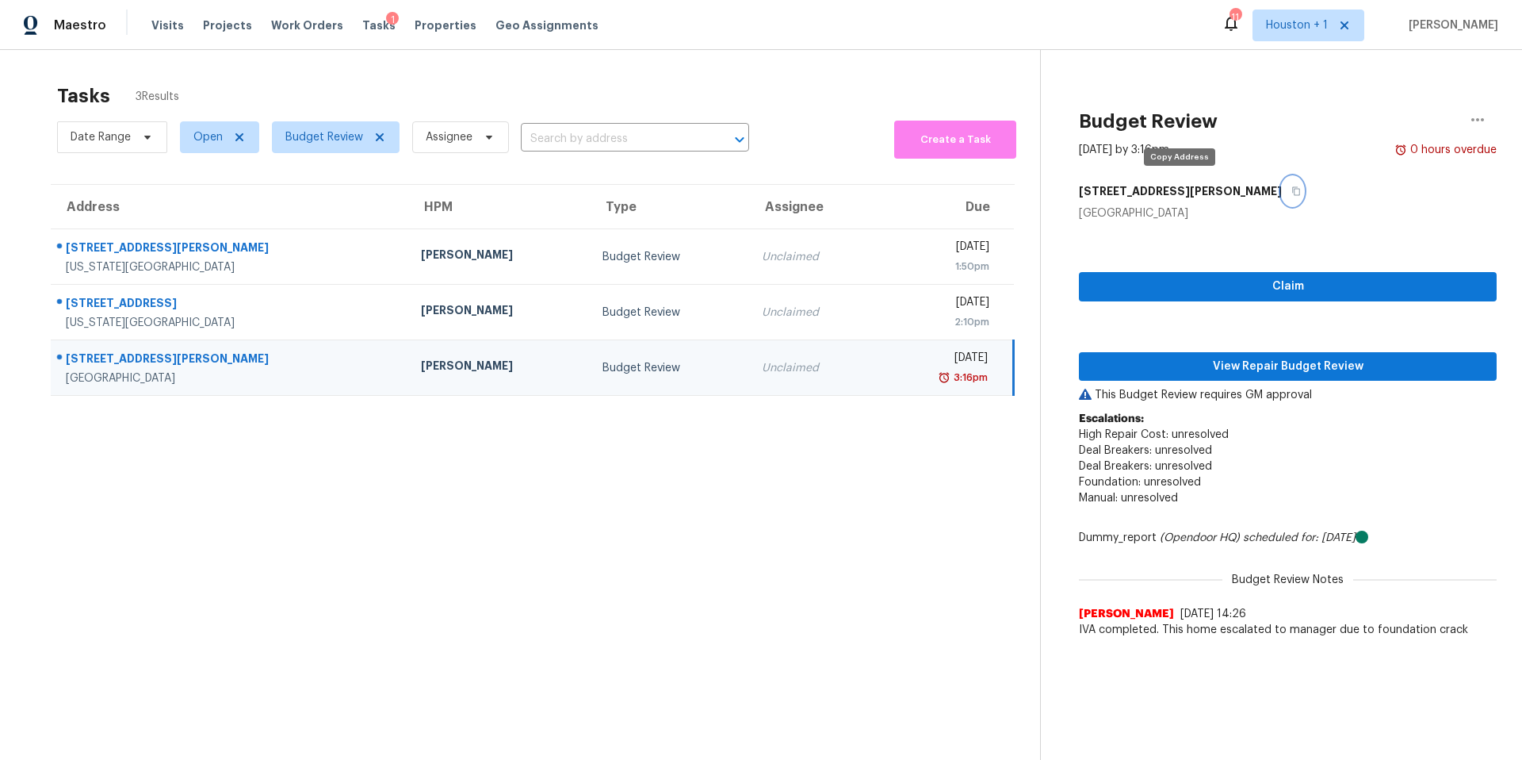
click at [1292, 188] on icon "button" at bounding box center [1297, 191] width 10 height 10
click at [1174, 378] on button "View Repair Budget Review" at bounding box center [1288, 366] width 418 height 29
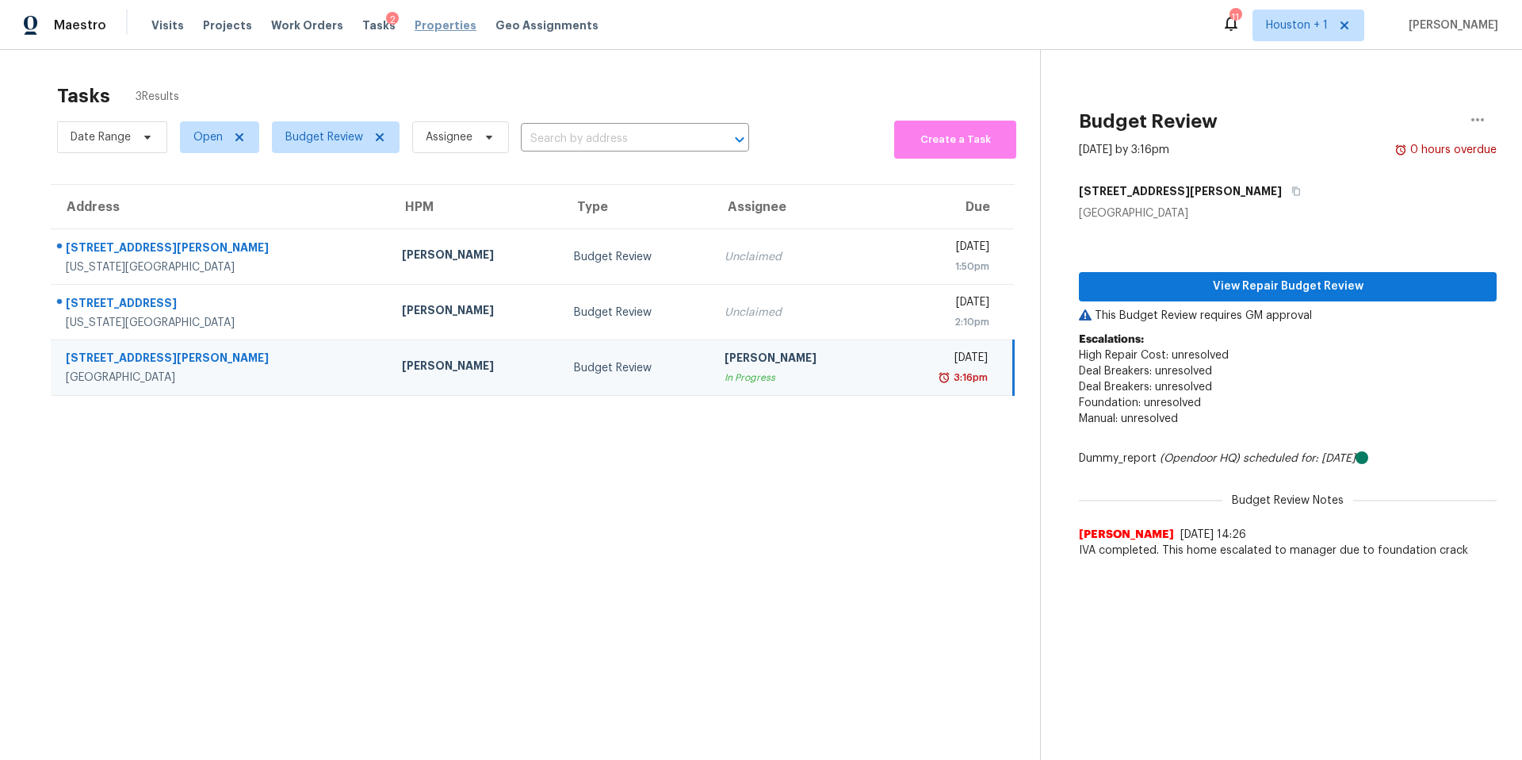
click at [425, 30] on span "Properties" at bounding box center [446, 25] width 62 height 16
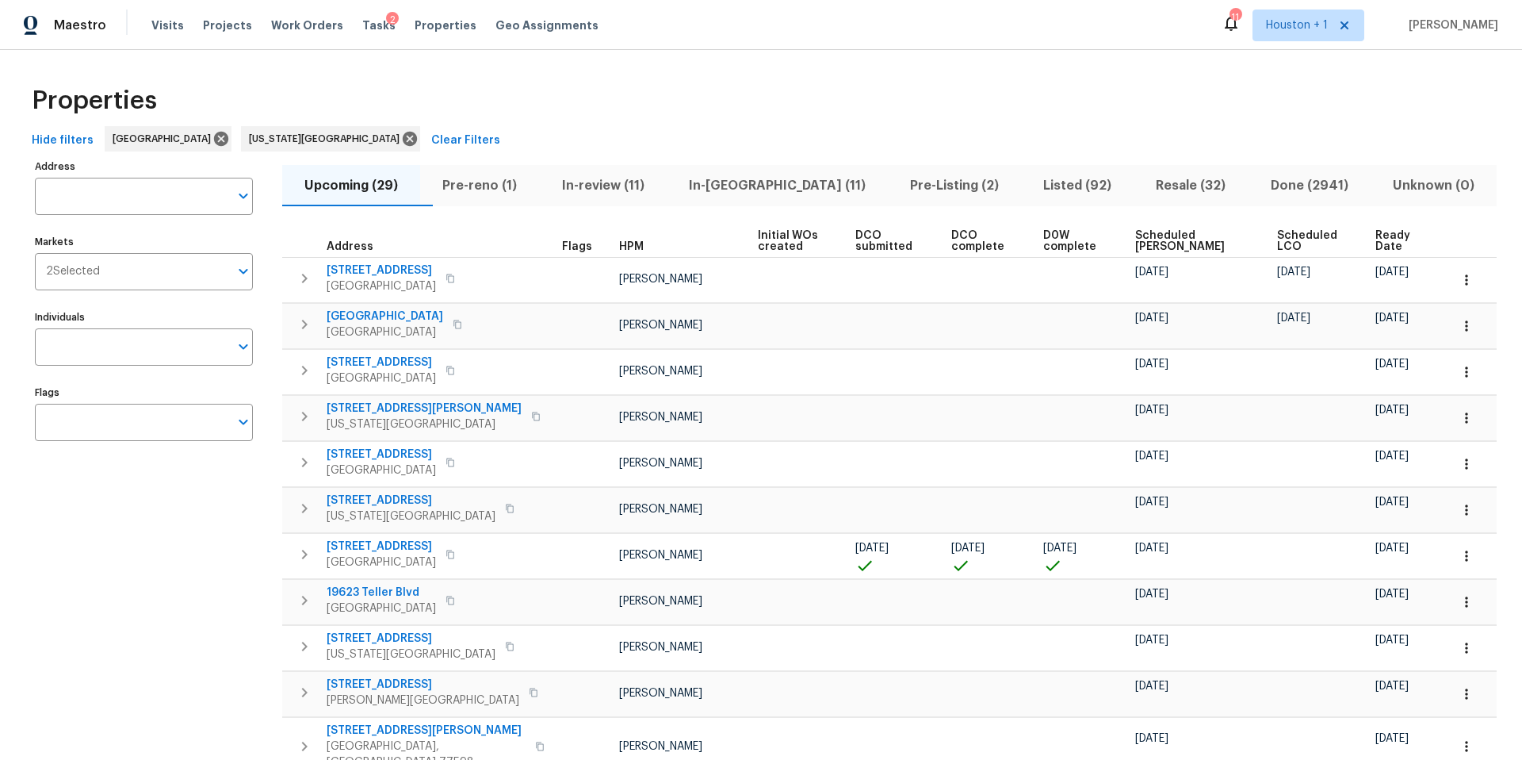
click at [362, 32] on div "Tasks 2" at bounding box center [378, 25] width 33 height 17
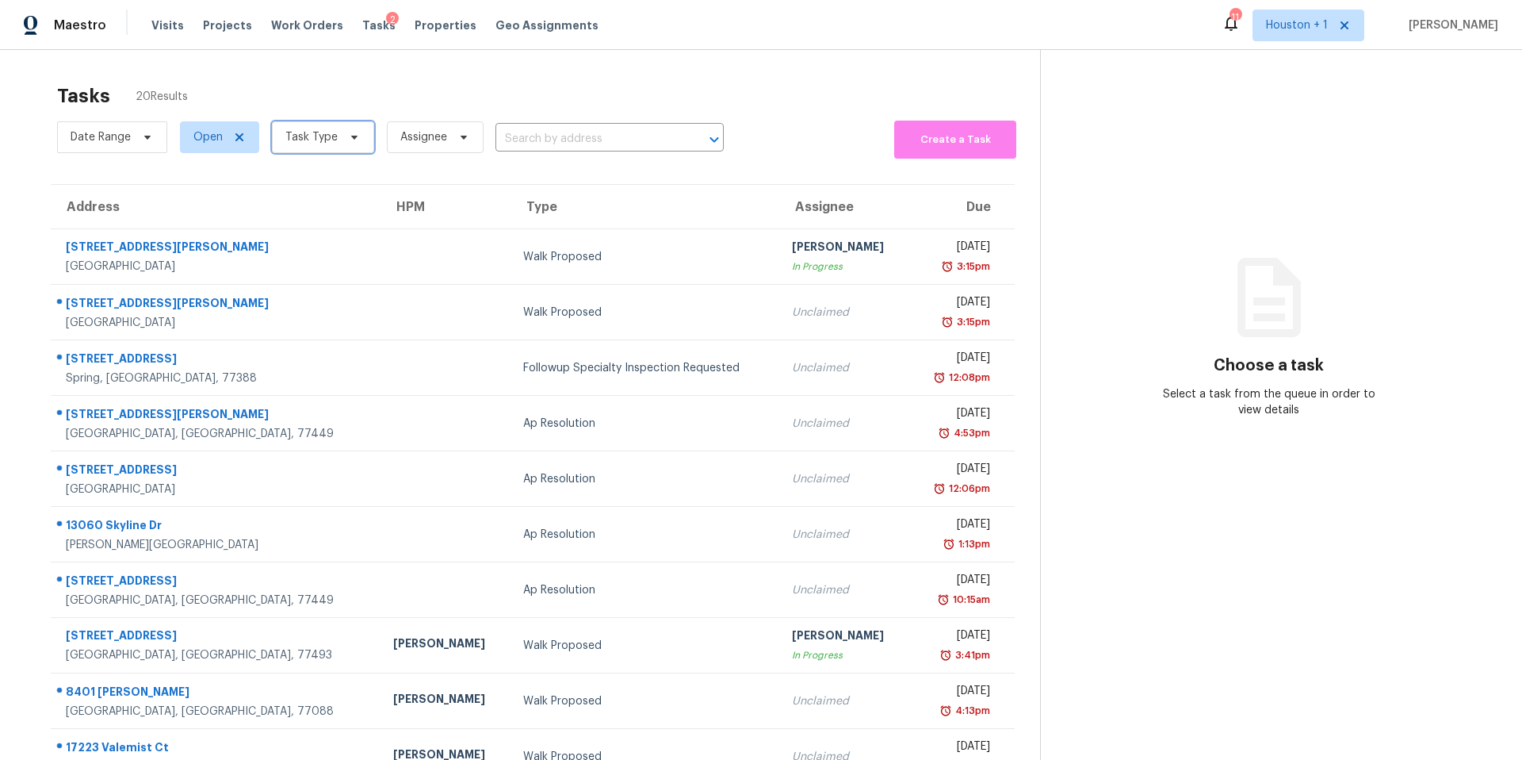
click at [310, 142] on span "Task Type" at bounding box center [311, 137] width 52 height 16
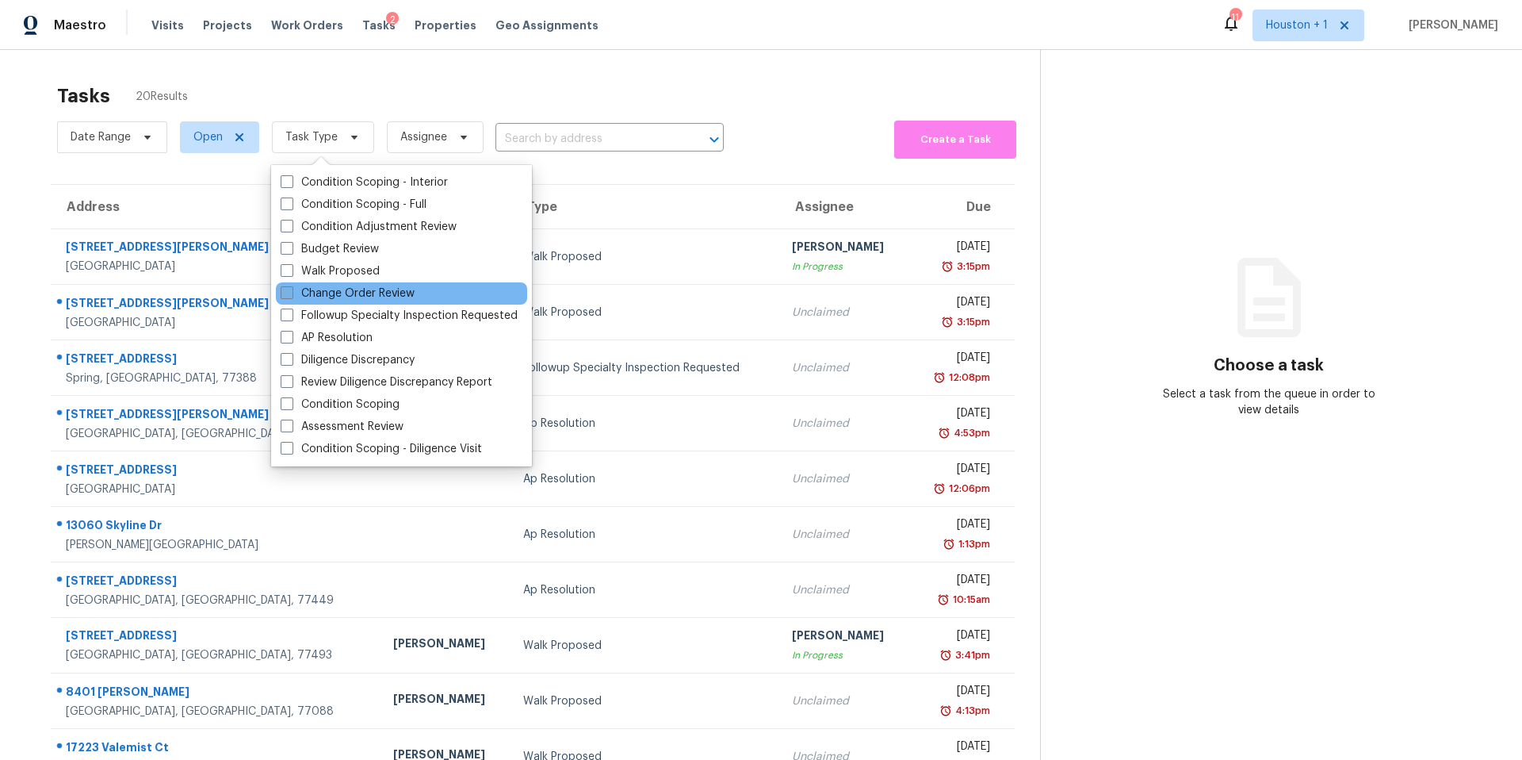
click at [310, 294] on label "Change Order Review" at bounding box center [348, 293] width 134 height 16
click at [291, 294] on input "Change Order Review" at bounding box center [286, 290] width 10 height 10
checkbox input "true"
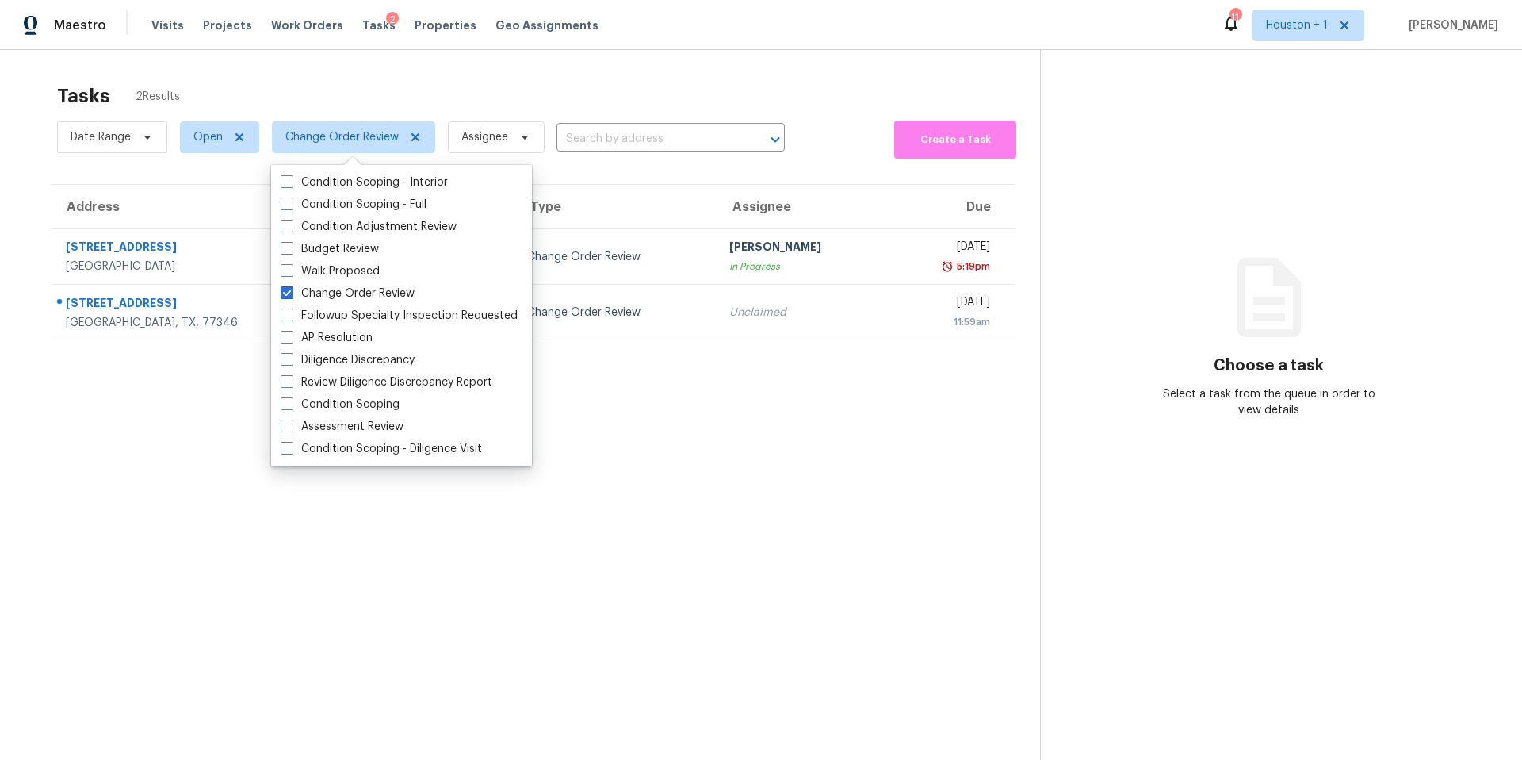
click at [356, 76] on div "Tasks 2 Results" at bounding box center [548, 95] width 983 height 41
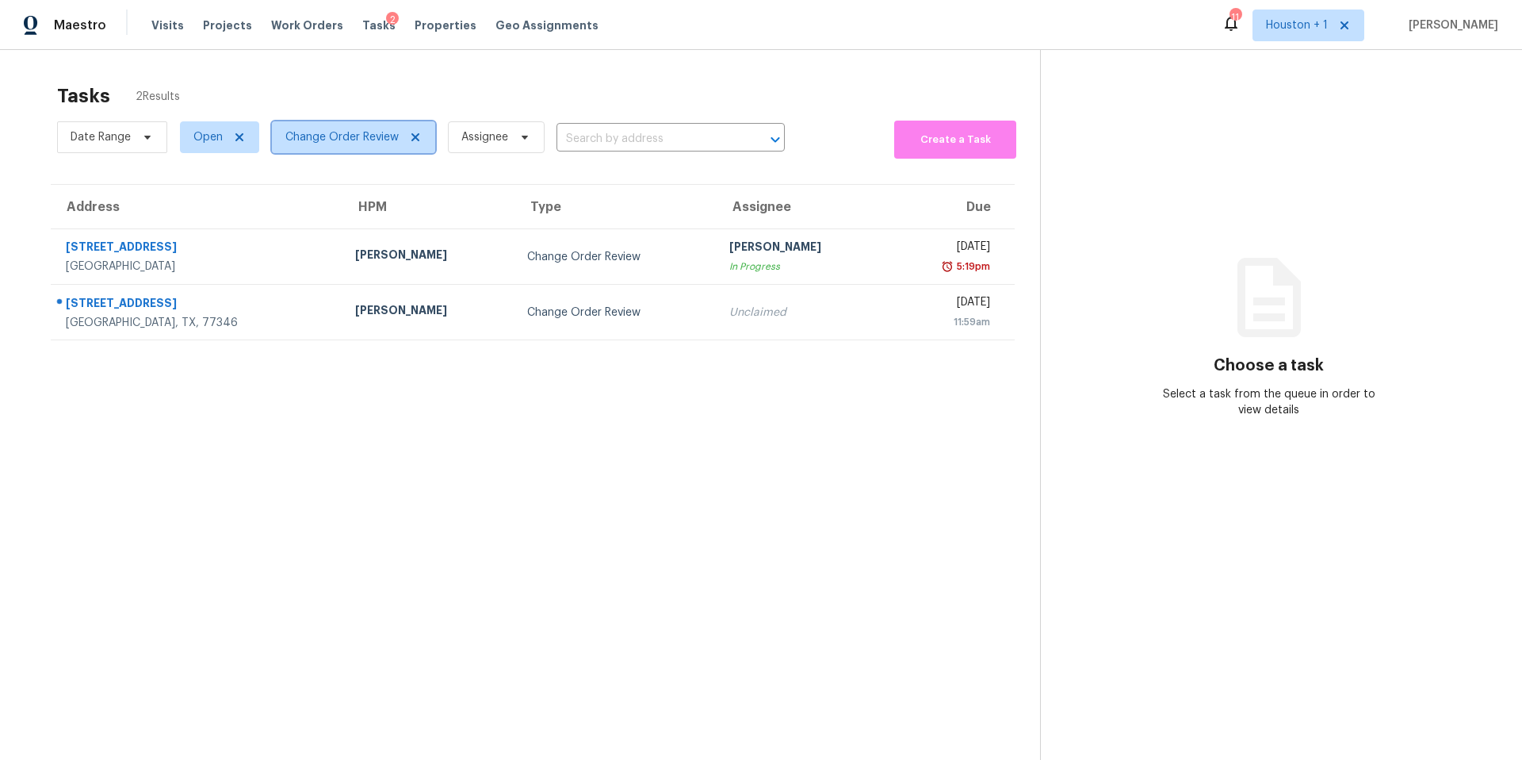
click at [339, 129] on span "Change Order Review" at bounding box center [341, 137] width 113 height 16
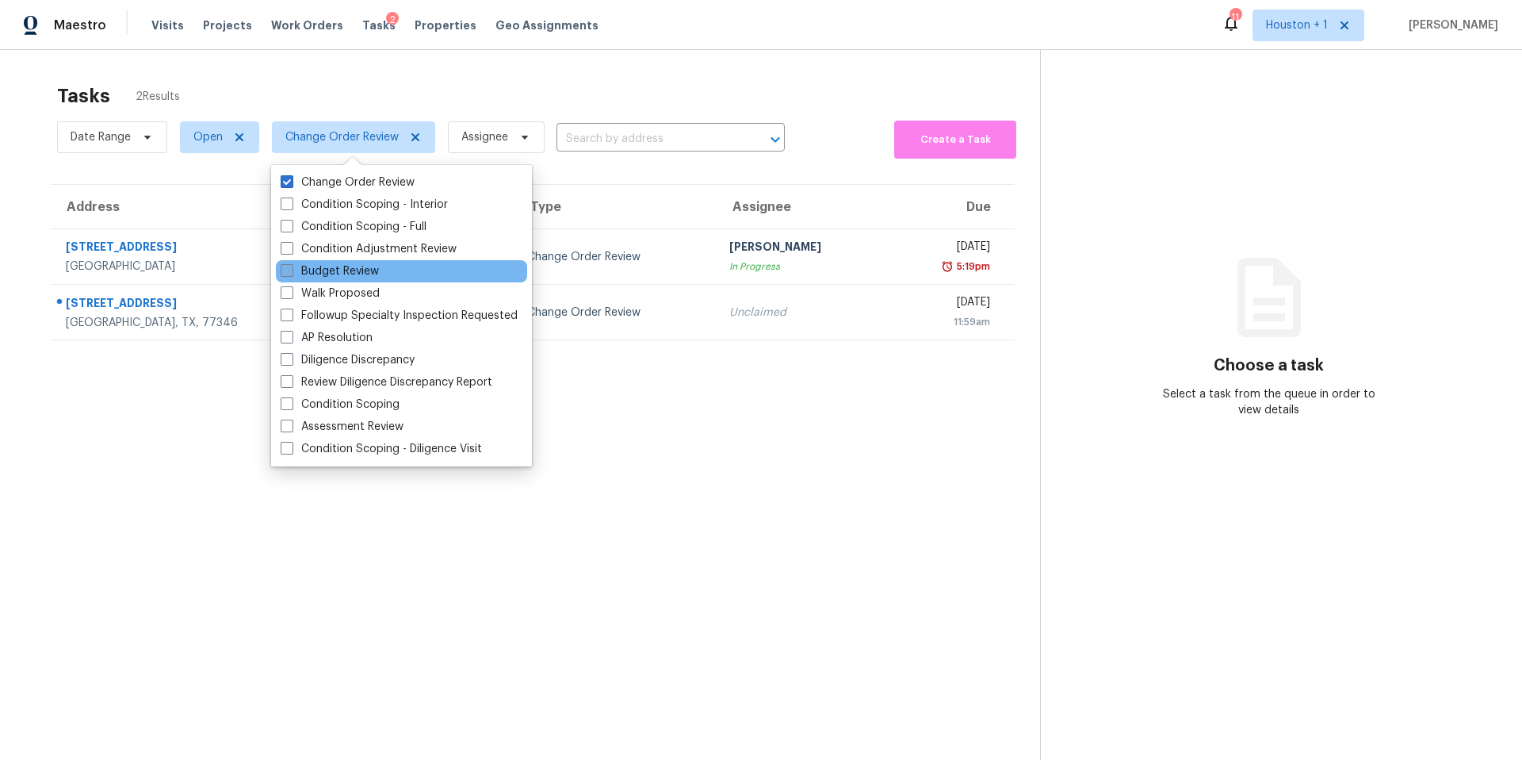
click at [307, 266] on label "Budget Review" at bounding box center [330, 271] width 98 height 16
click at [291, 266] on input "Budget Review" at bounding box center [286, 268] width 10 height 10
checkbox input "true"
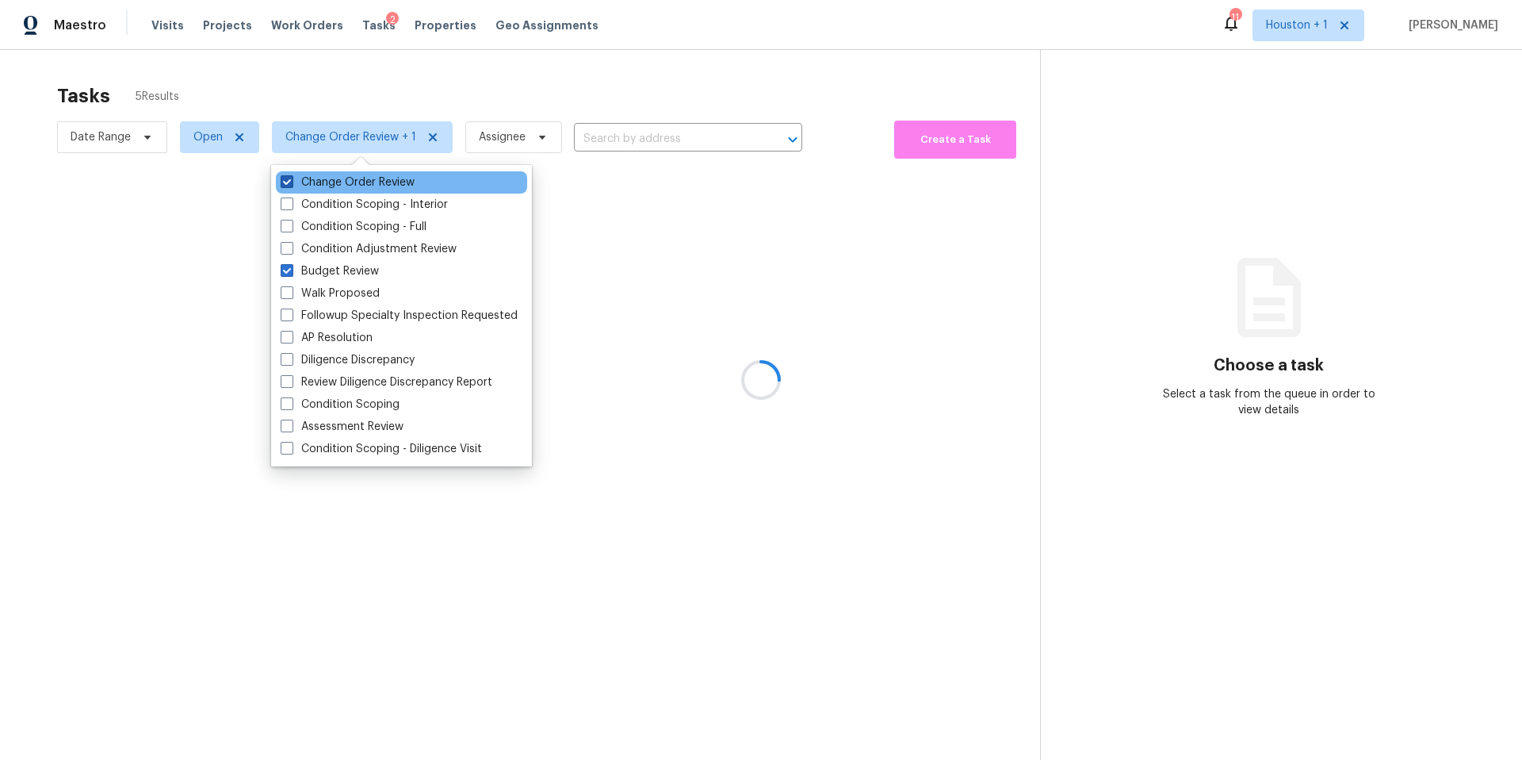
click at [312, 186] on label "Change Order Review" at bounding box center [348, 182] width 134 height 16
click at [291, 185] on input "Change Order Review" at bounding box center [286, 179] width 10 height 10
checkbox input "false"
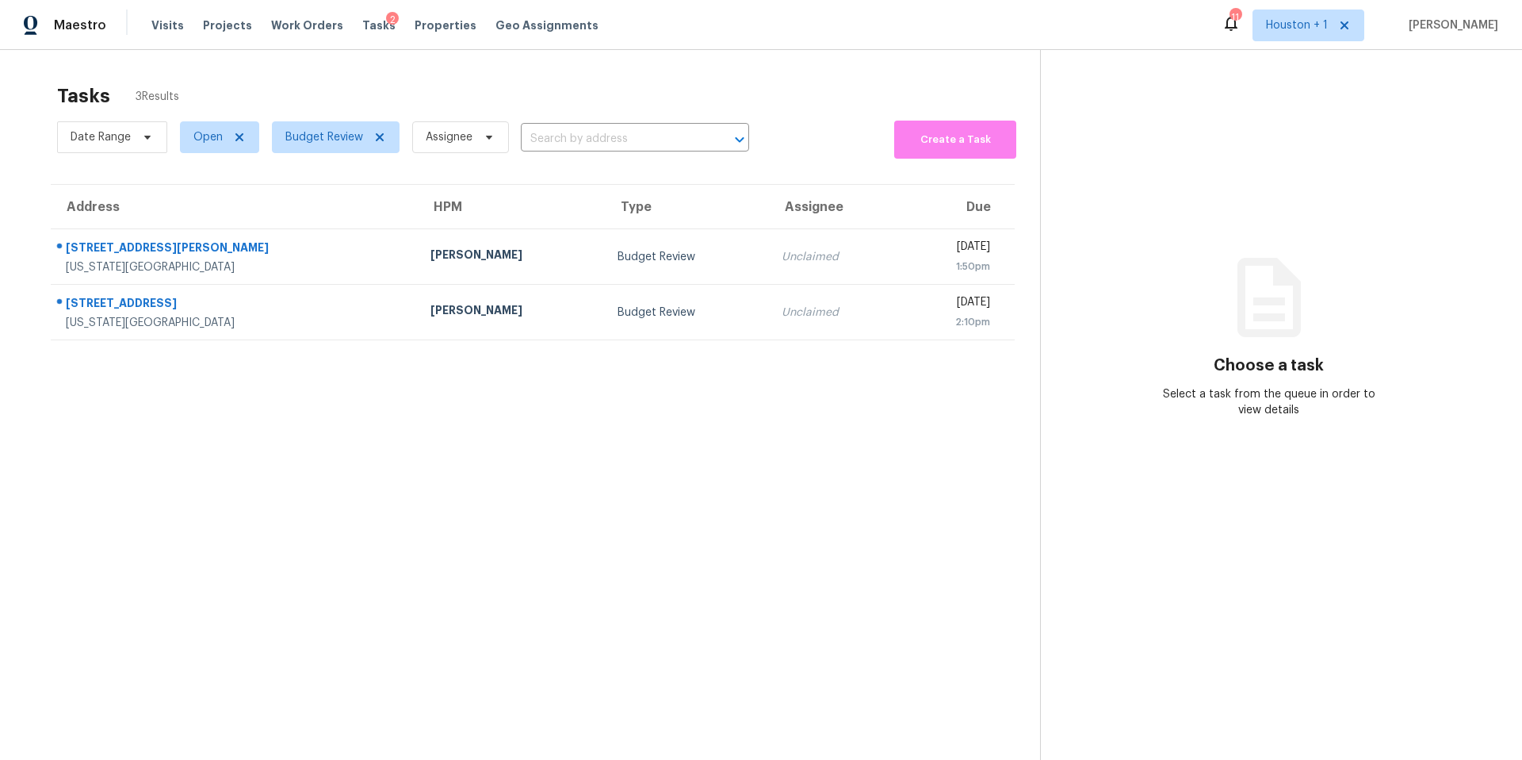
click at [369, 88] on div "Tasks 3 Results" at bounding box center [548, 95] width 983 height 41
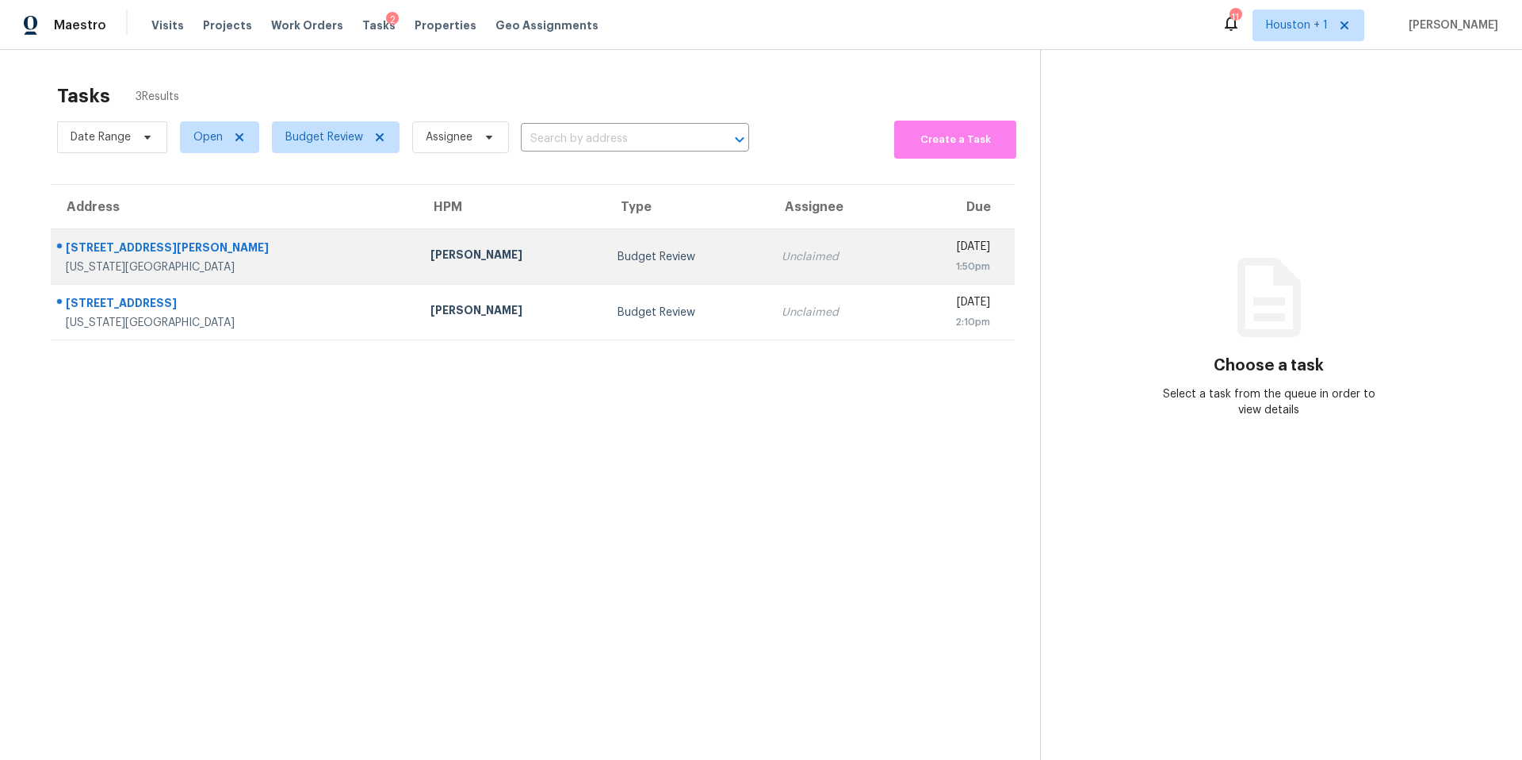
click at [431, 247] on div "[PERSON_NAME]" at bounding box center [512, 257] width 162 height 20
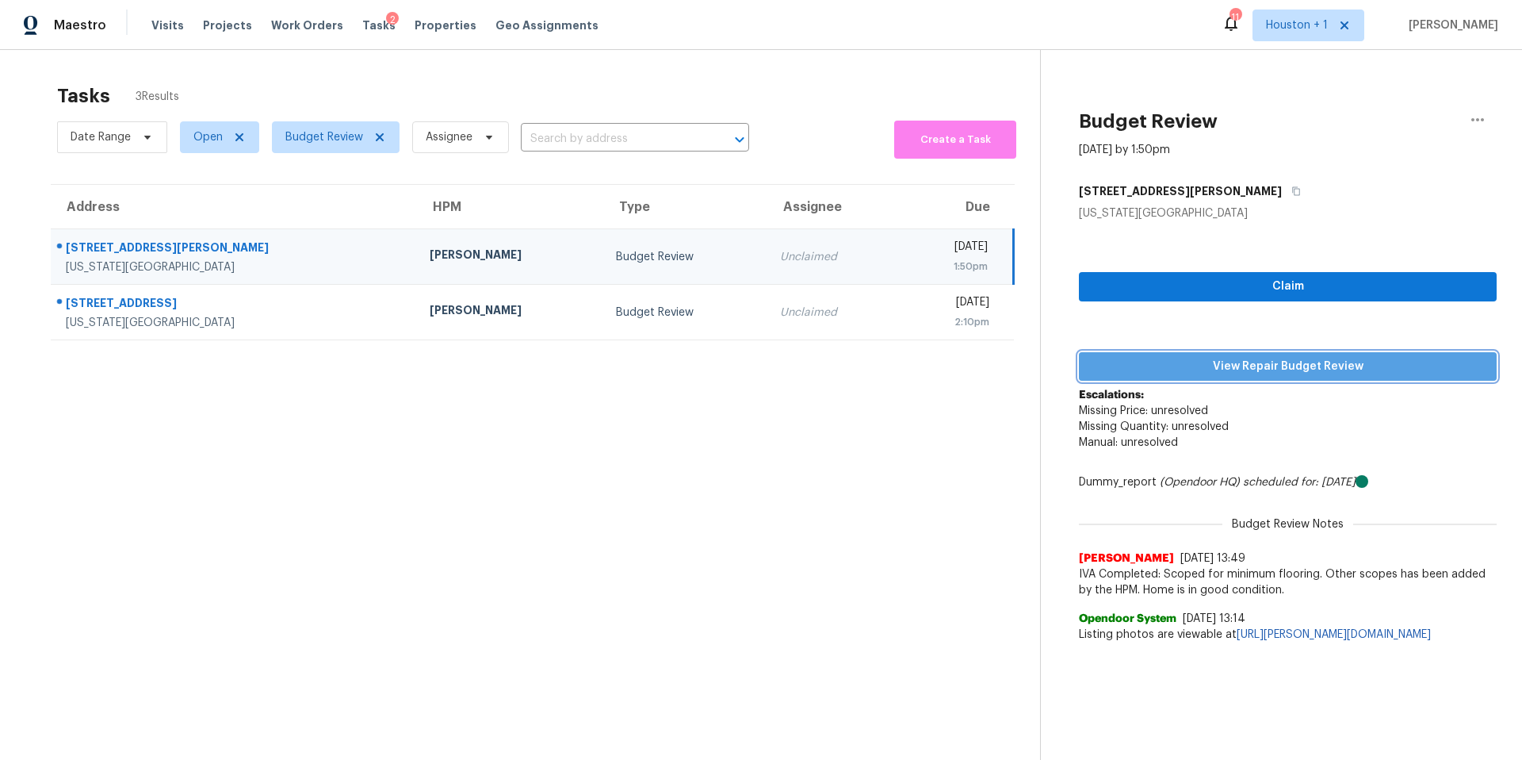
click at [1174, 366] on span "View Repair Budget Review" at bounding box center [1288, 367] width 392 height 20
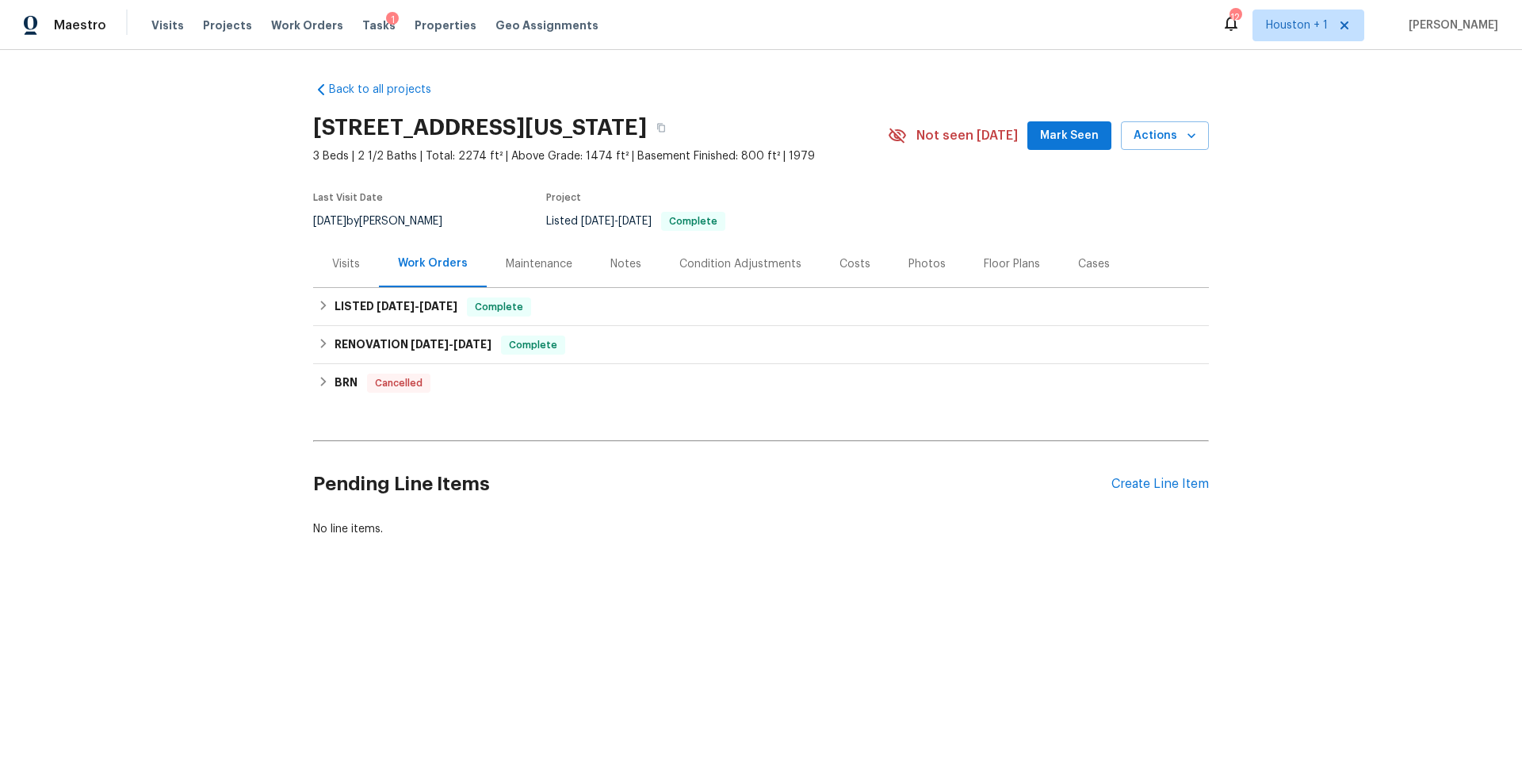
click at [915, 261] on div "Photos" at bounding box center [927, 264] width 37 height 16
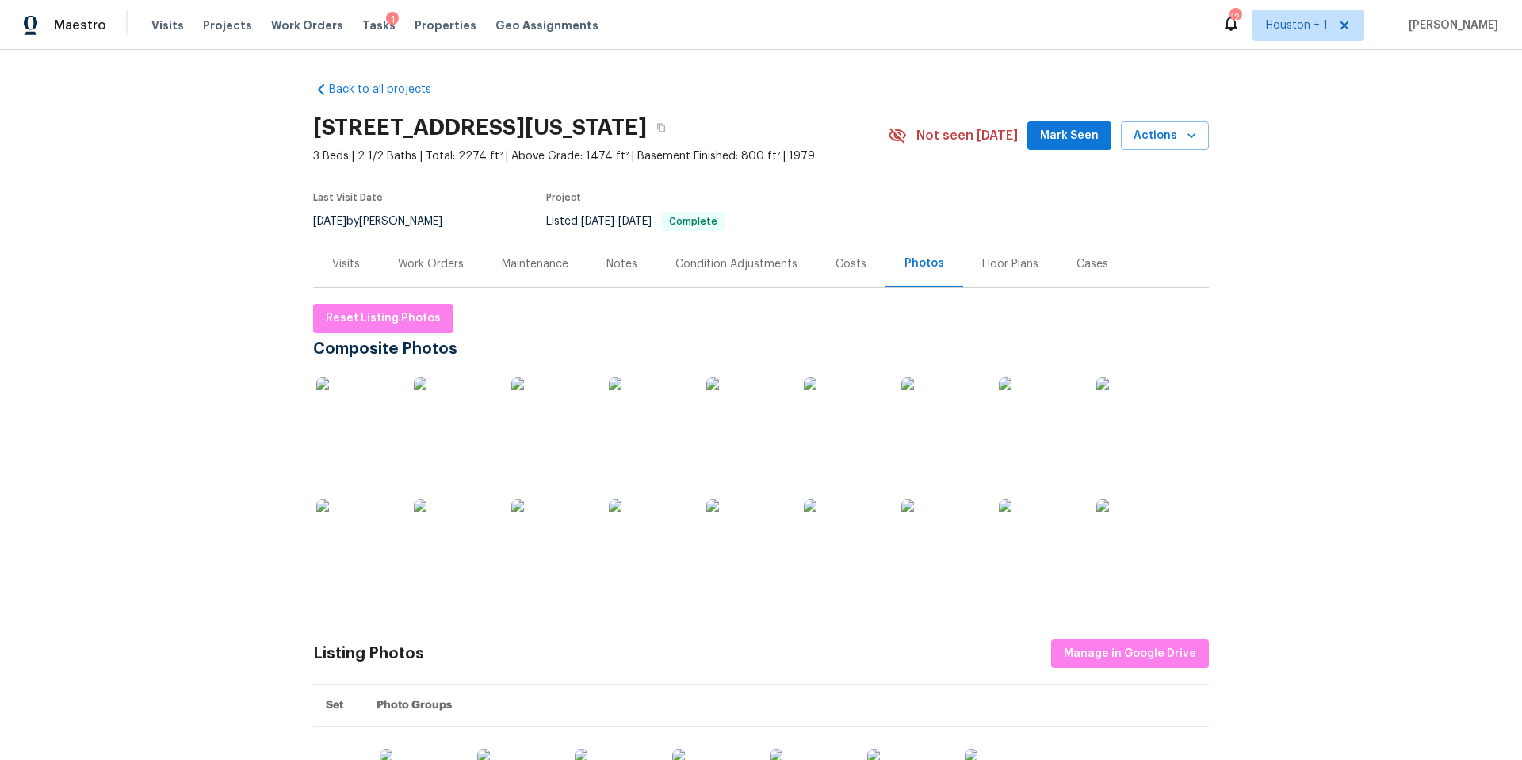
click at [665, 425] on img at bounding box center [648, 416] width 79 height 79
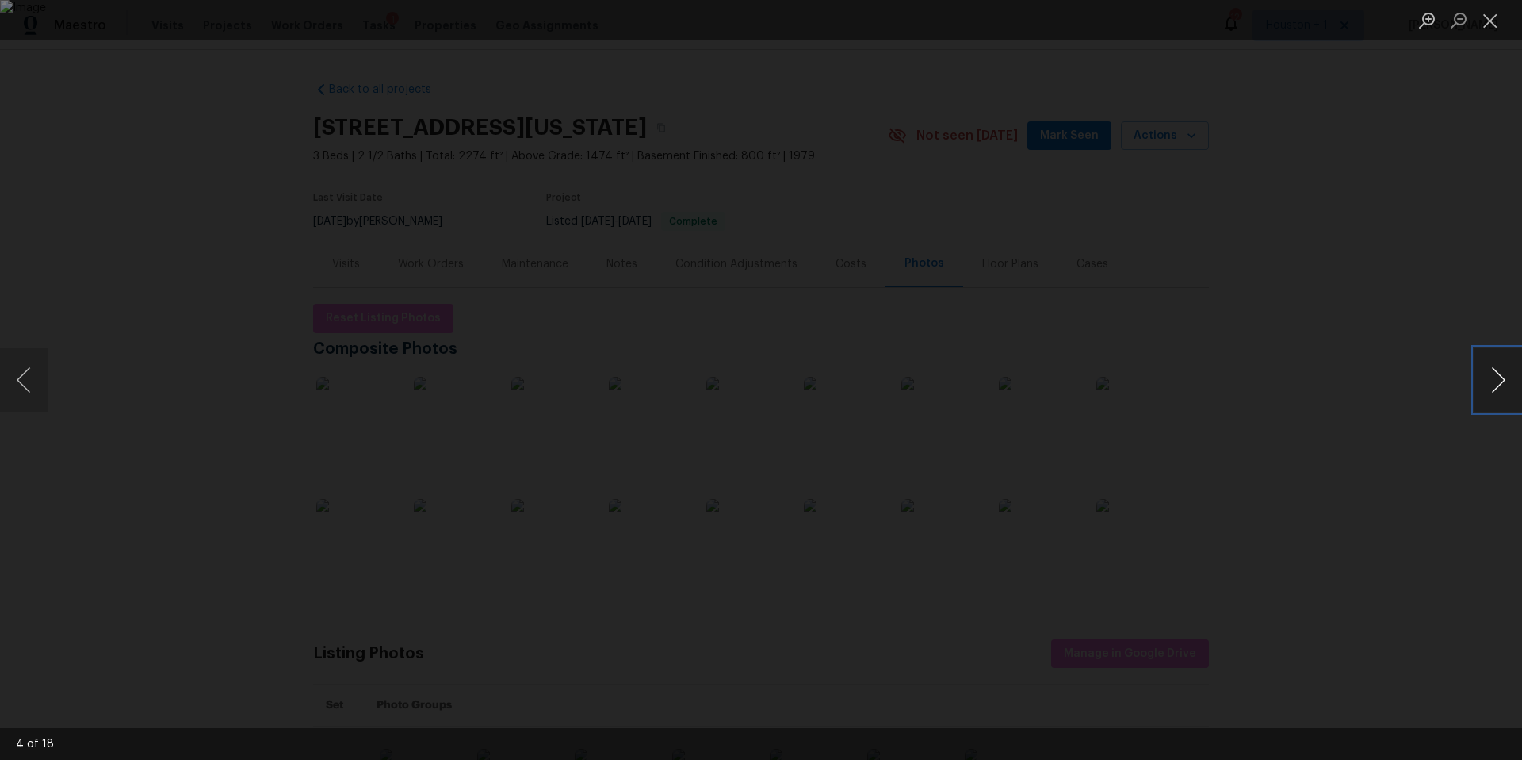
click at [1495, 372] on button "Next image" at bounding box center [1499, 379] width 48 height 63
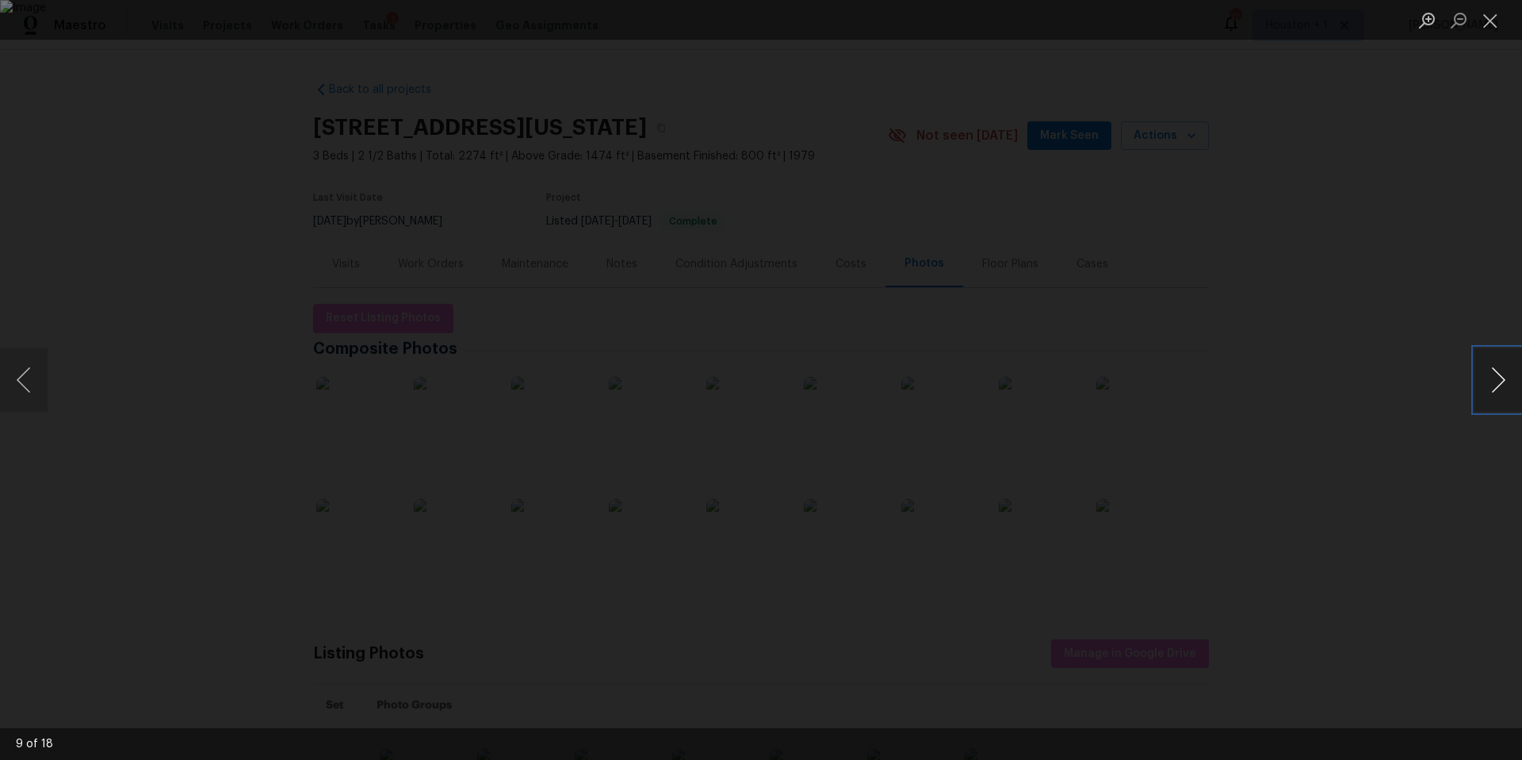
click at [1495, 372] on button "Next image" at bounding box center [1499, 379] width 48 height 63
click at [159, 72] on div "Lightbox" at bounding box center [761, 380] width 1522 height 760
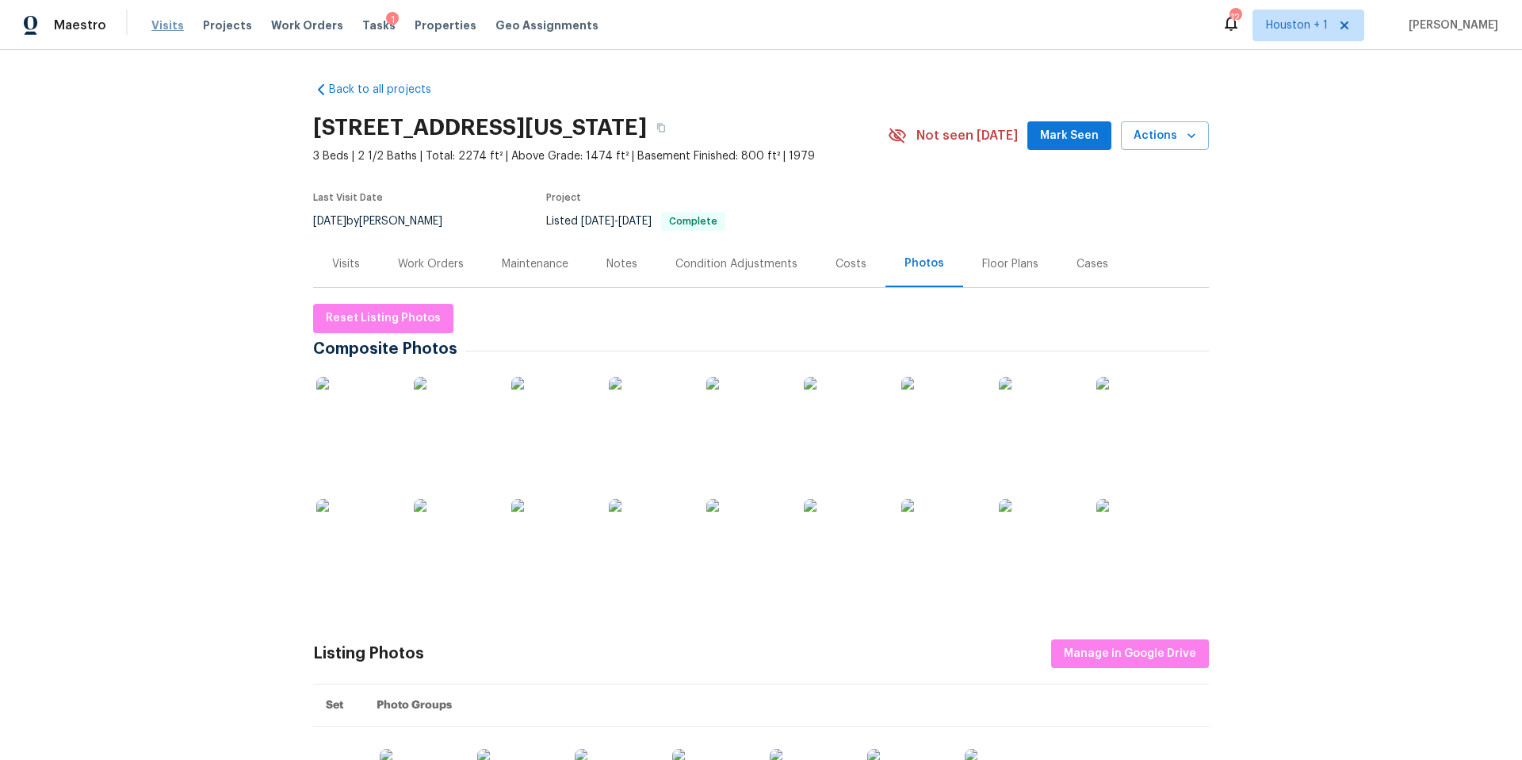
click at [158, 25] on span "Visits" at bounding box center [167, 25] width 33 height 16
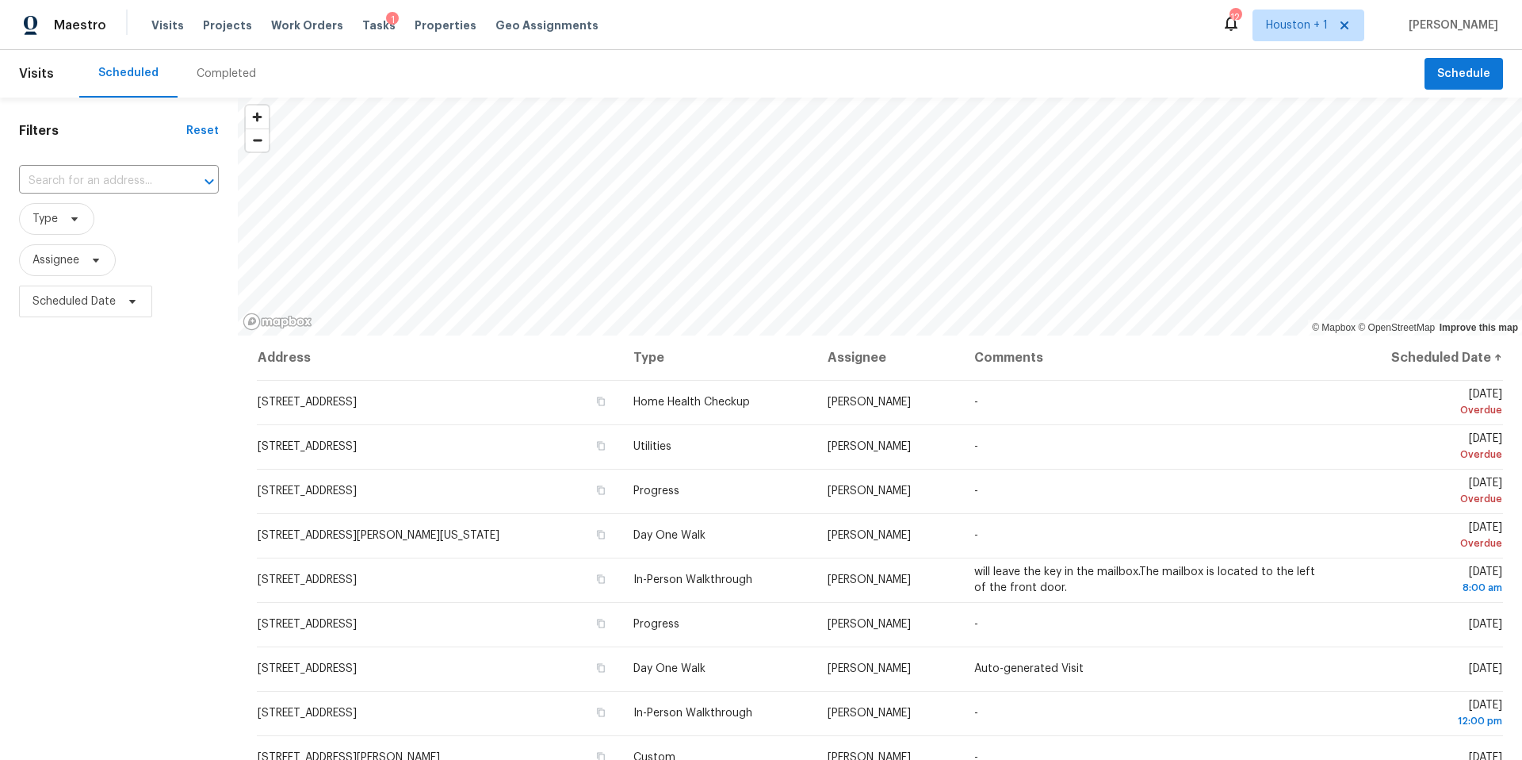
click at [209, 78] on div "Completed" at bounding box center [226, 74] width 59 height 16
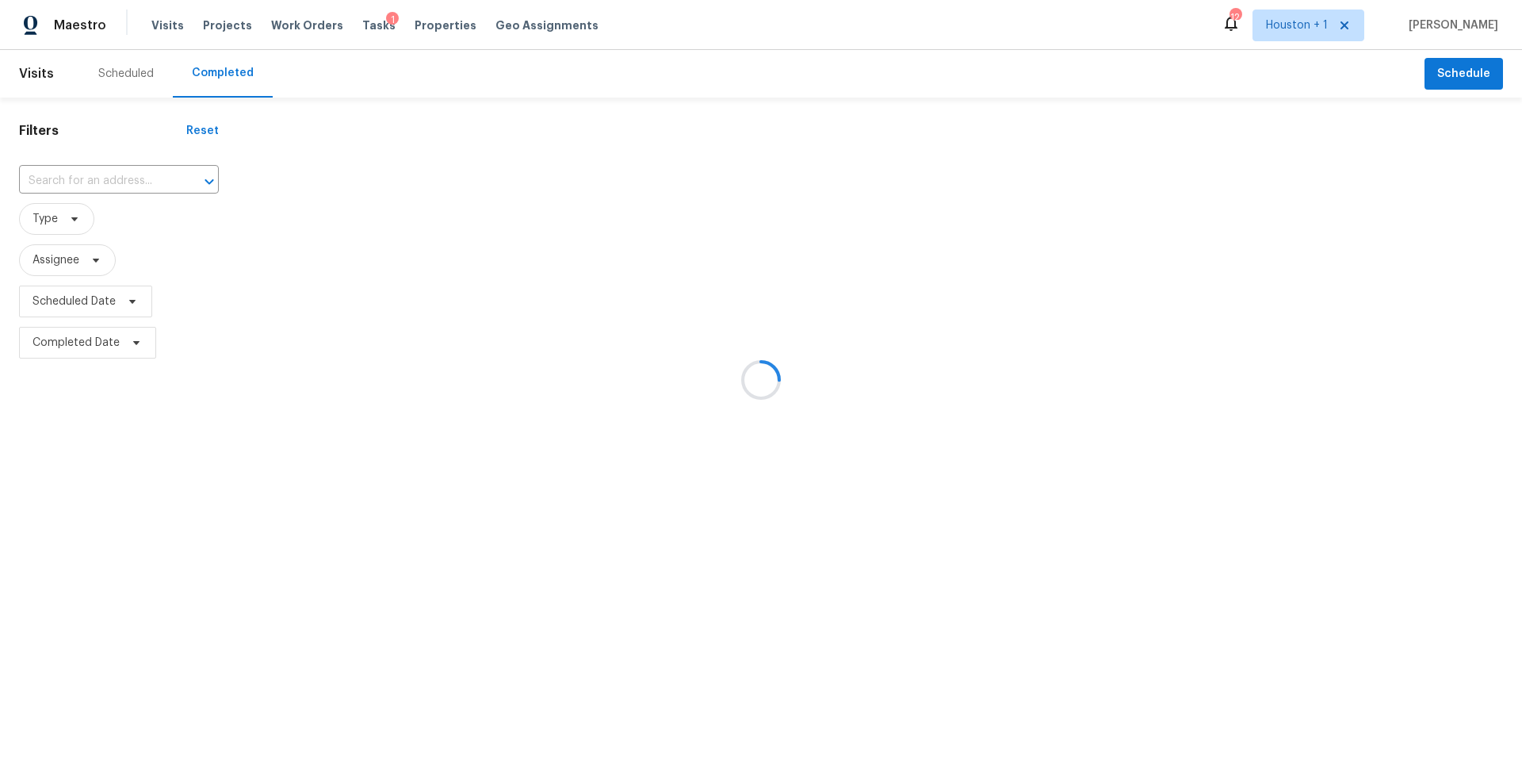
click at [63, 175] on div at bounding box center [761, 380] width 1522 height 760
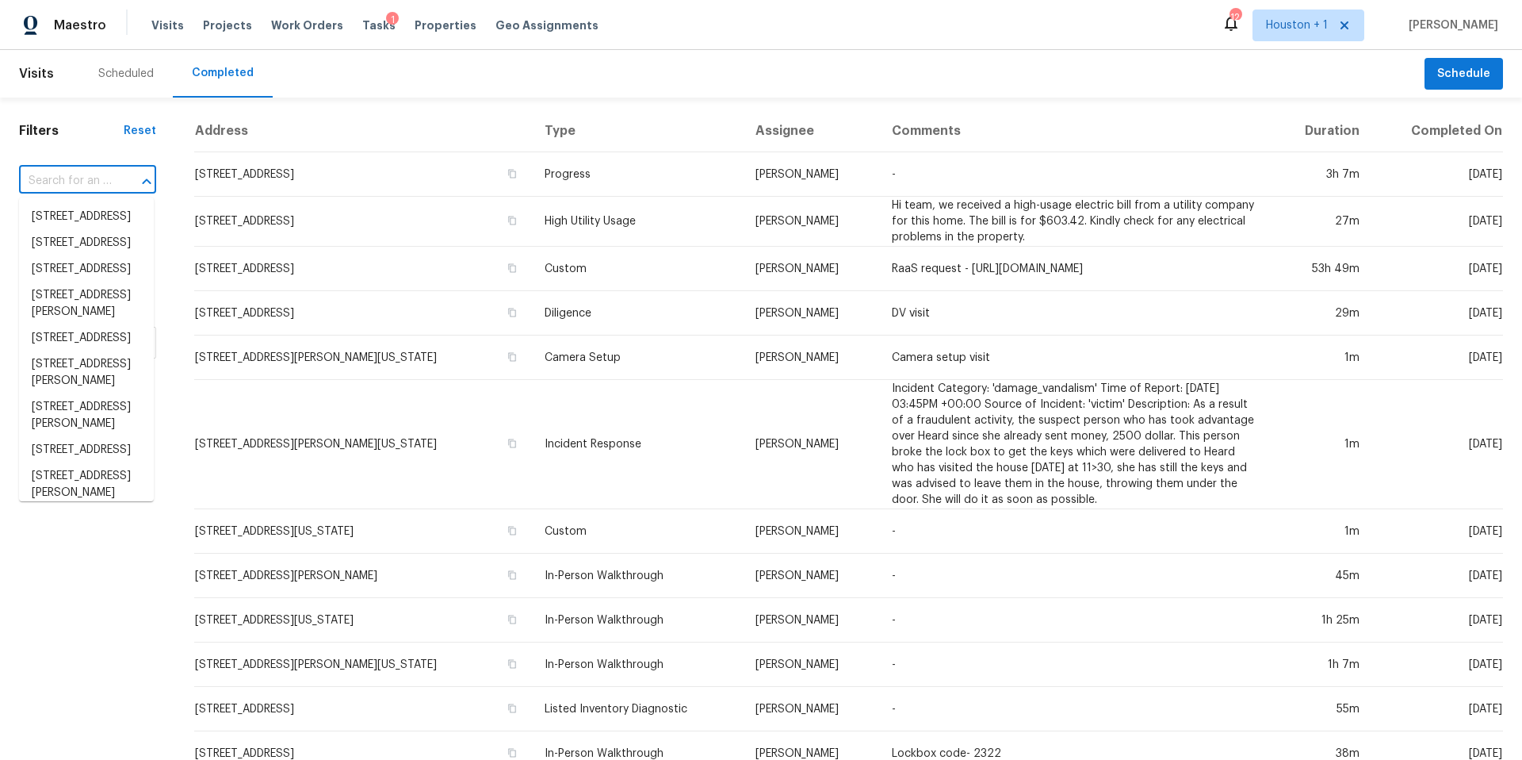
click at [58, 180] on input "text" at bounding box center [65, 181] width 93 height 25
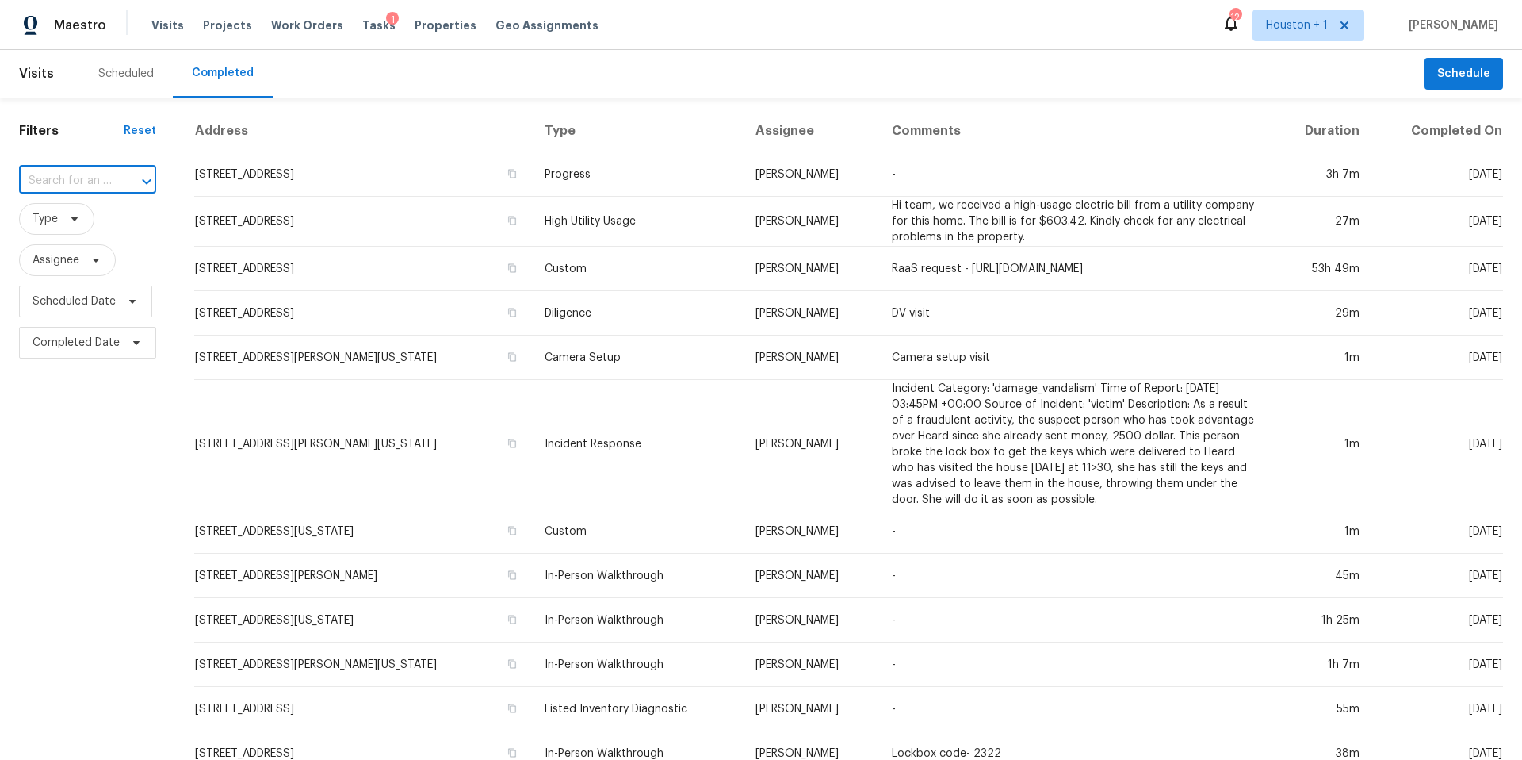
paste input "6709 NW 105th St, Kansas City, MO 64154"
type input "6709 NW 105th St, Kansas City, MO 64154"
click at [91, 228] on li "6709 NW 105th St, Kansas City, MO 64154" at bounding box center [86, 225] width 135 height 43
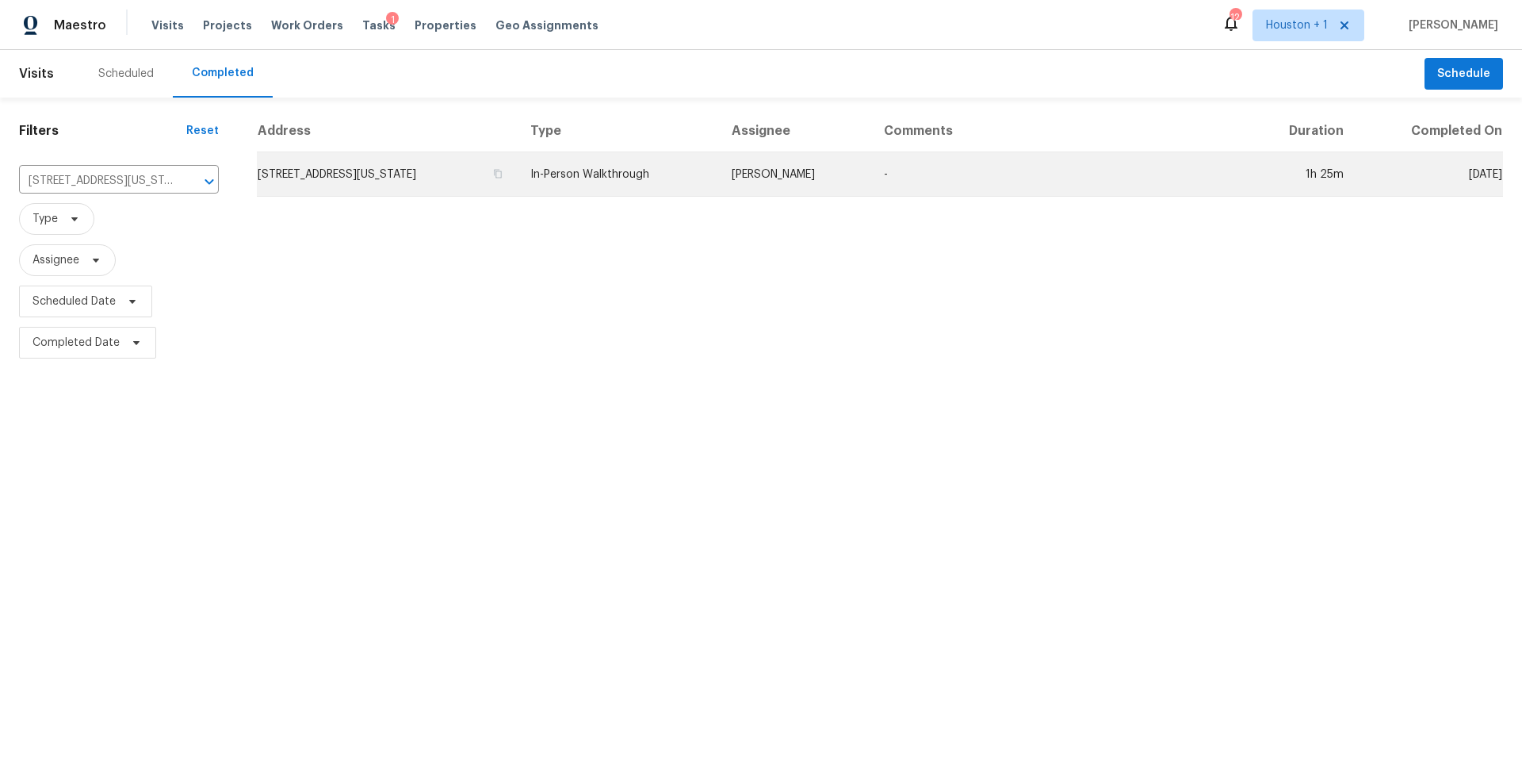
click at [390, 169] on td "6709 NW 105th St, Kansas City, MO 64154" at bounding box center [387, 174] width 261 height 44
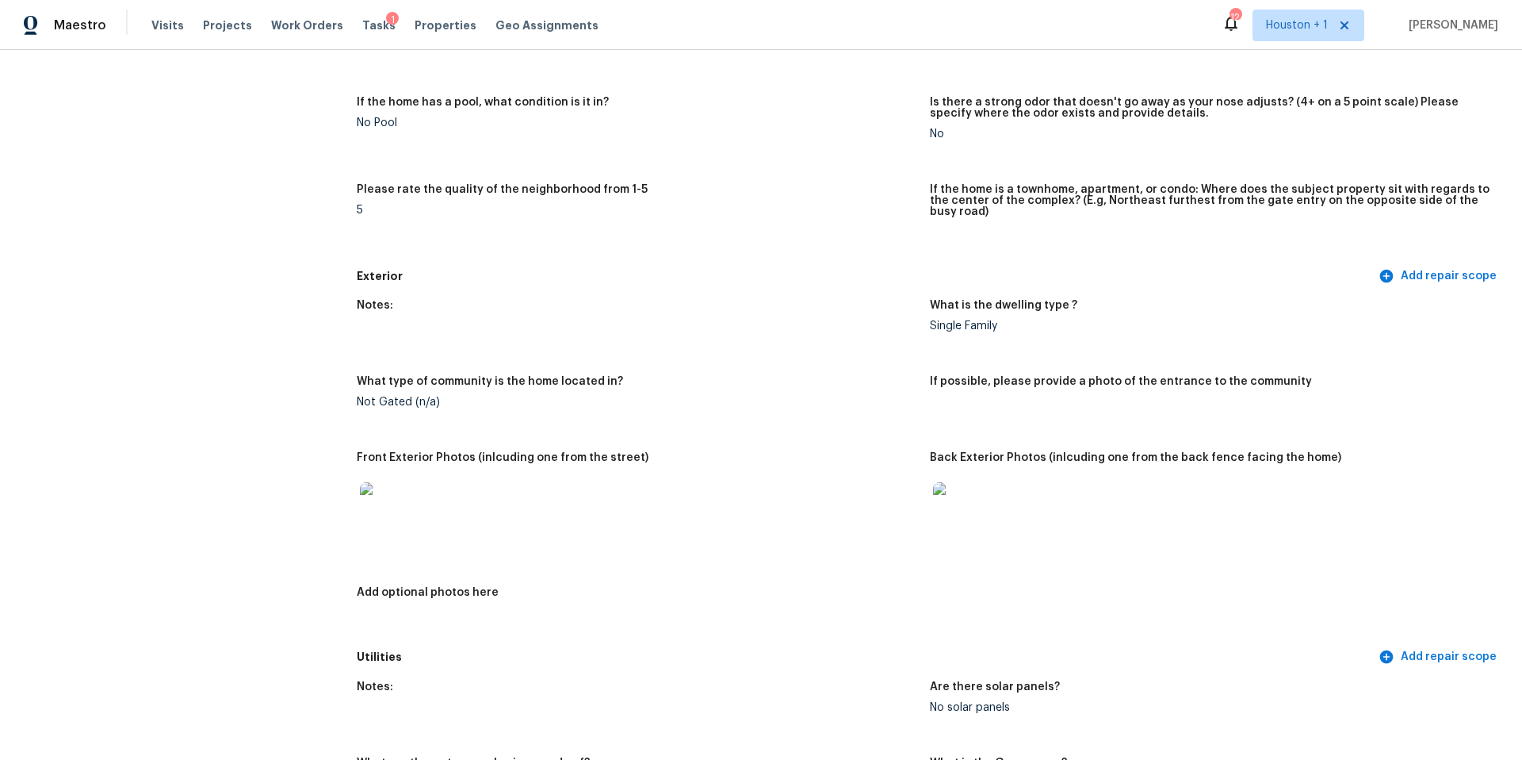
scroll to position [370, 0]
click at [392, 486] on img at bounding box center [385, 505] width 51 height 51
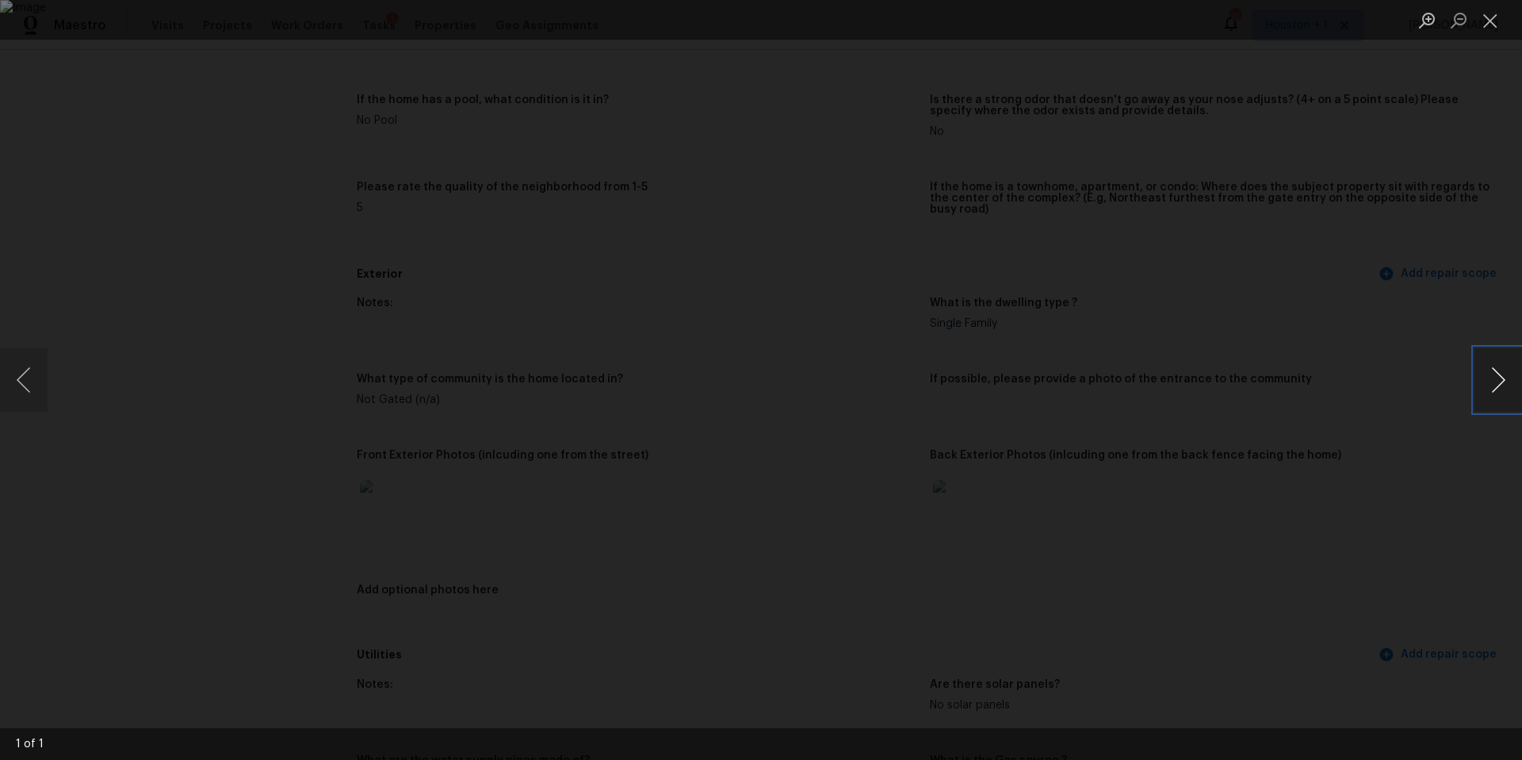
click at [1503, 383] on button "Next image" at bounding box center [1499, 379] width 48 height 63
click at [1499, 383] on button "Next image" at bounding box center [1499, 379] width 48 height 63
click at [1380, 457] on div "Lightbox" at bounding box center [761, 380] width 1522 height 760
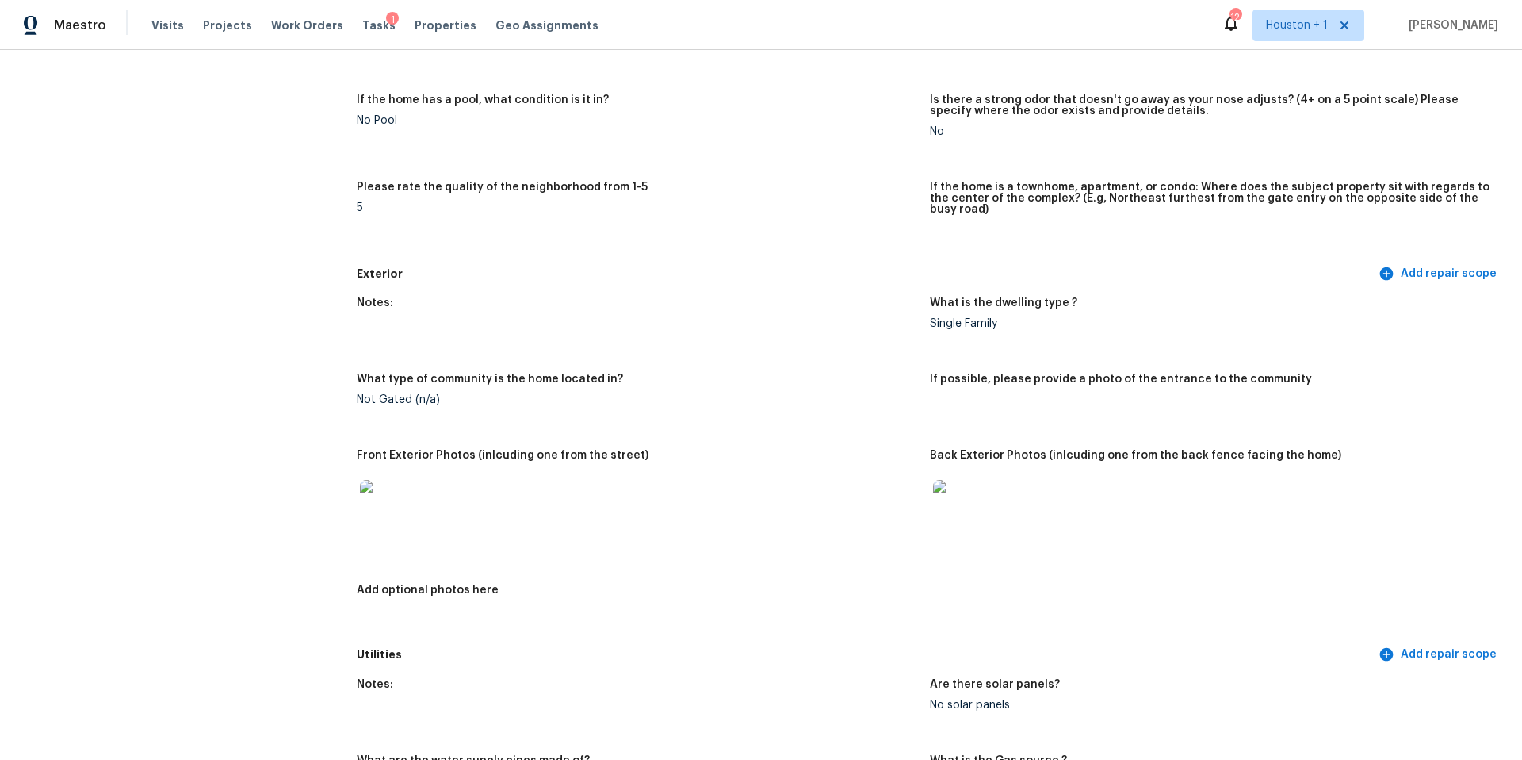
click at [967, 503] on img at bounding box center [958, 505] width 51 height 51
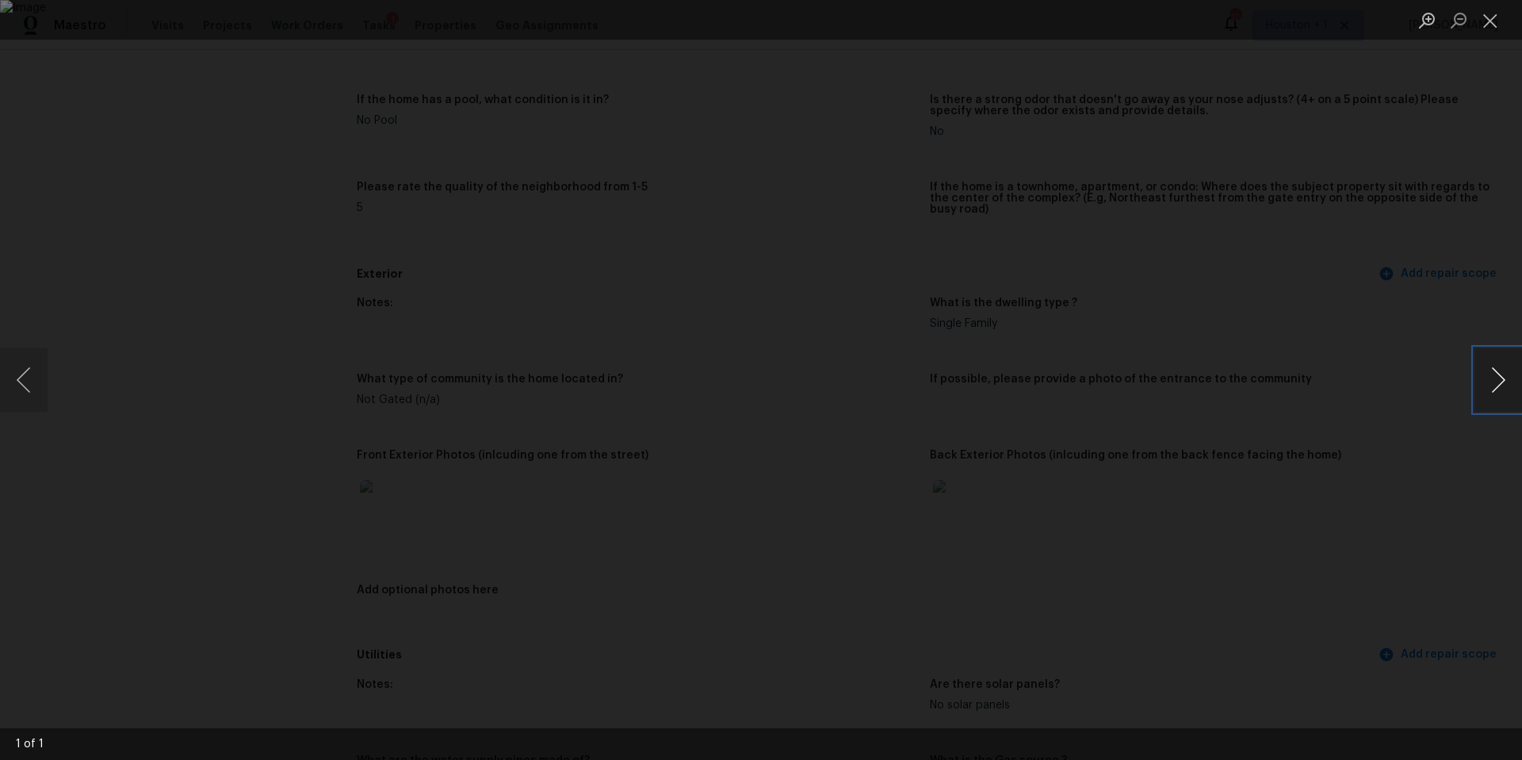
click at [1493, 385] on button "Next image" at bounding box center [1499, 379] width 48 height 63
click at [1343, 385] on div "Lightbox" at bounding box center [761, 380] width 1522 height 760
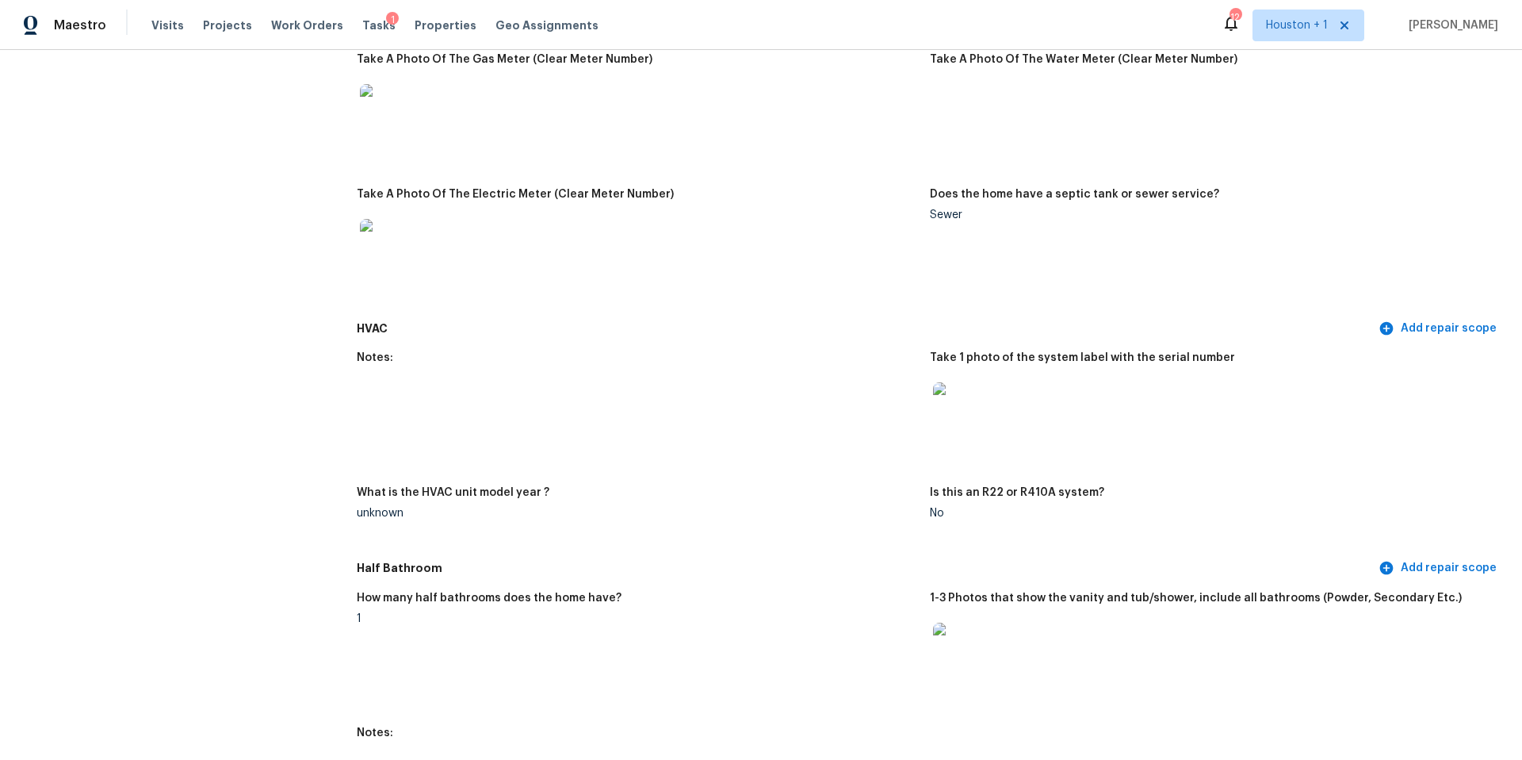
scroll to position [1196, 0]
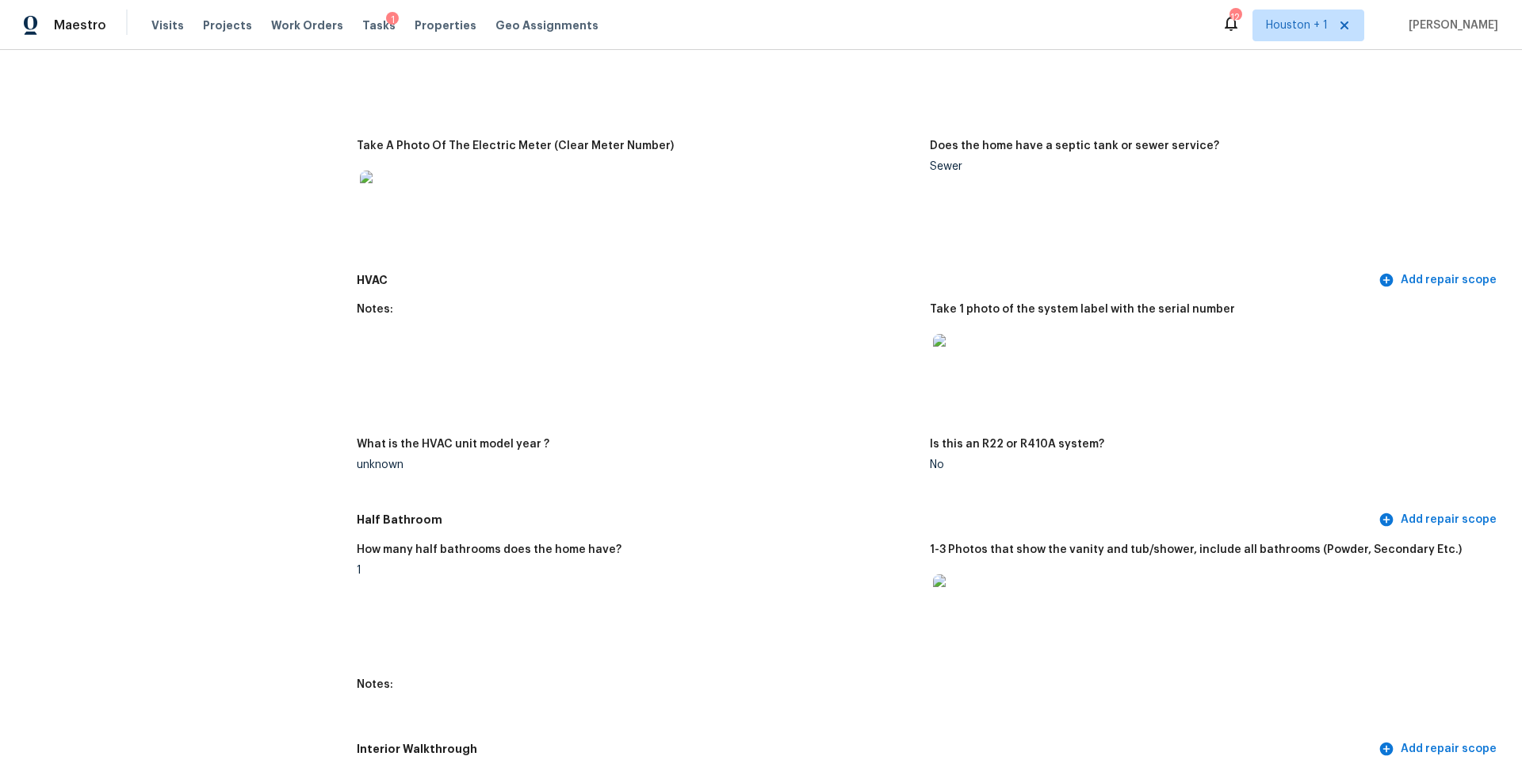
click at [971, 355] on img at bounding box center [958, 359] width 51 height 51
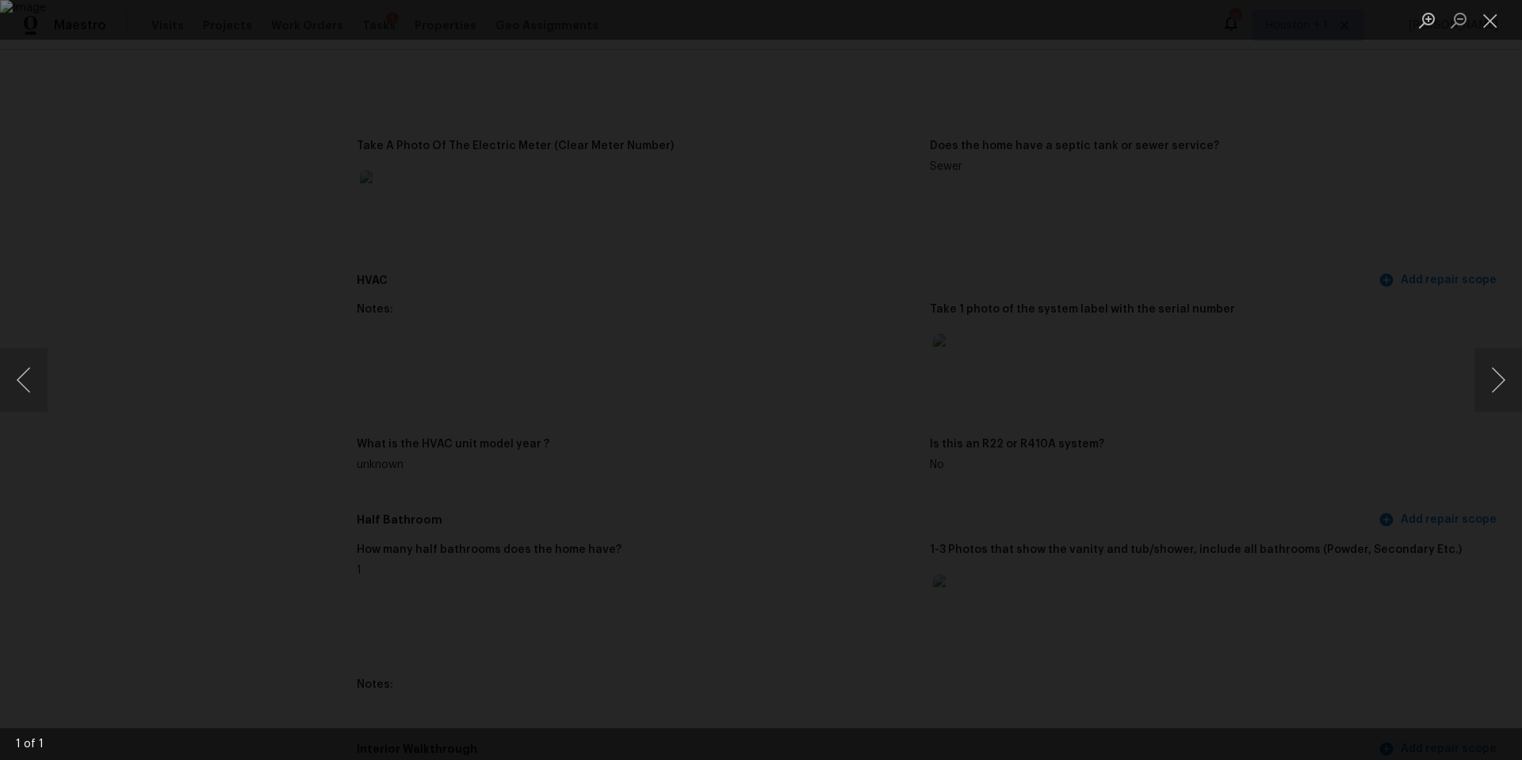
click at [1420, 402] on div "Lightbox" at bounding box center [761, 380] width 1522 height 760
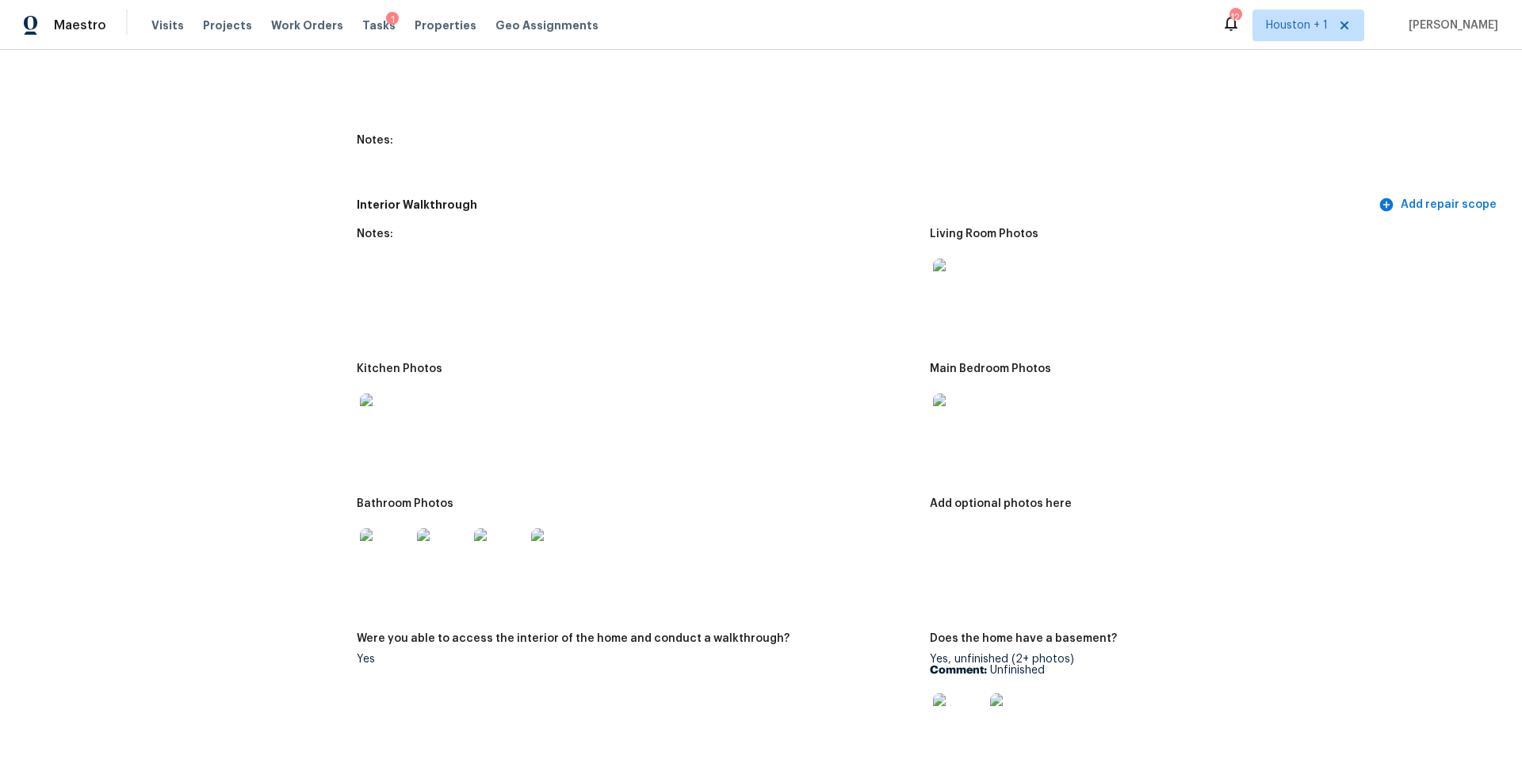
scroll to position [1749, 0]
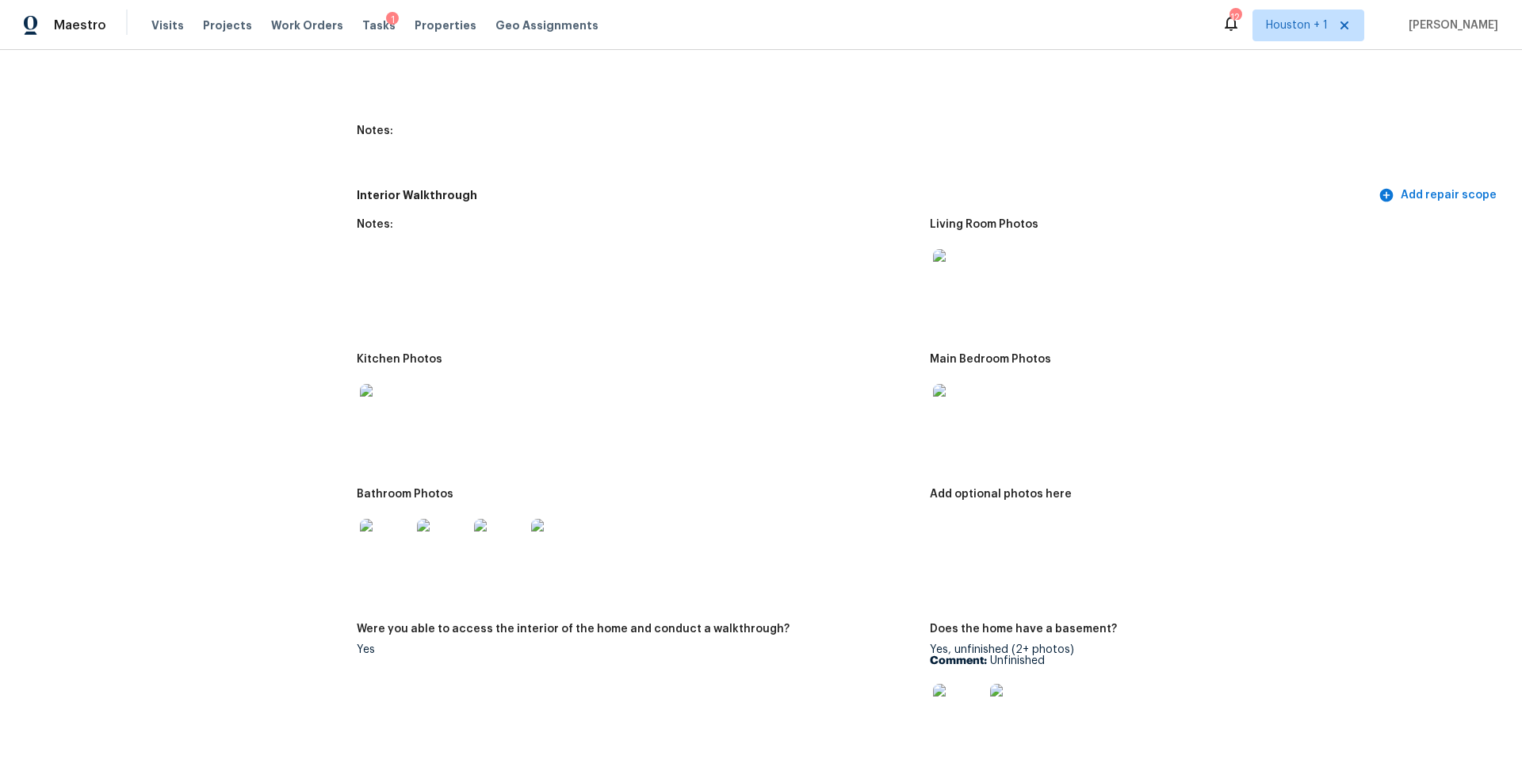
click at [396, 557] on img at bounding box center [385, 544] width 51 height 51
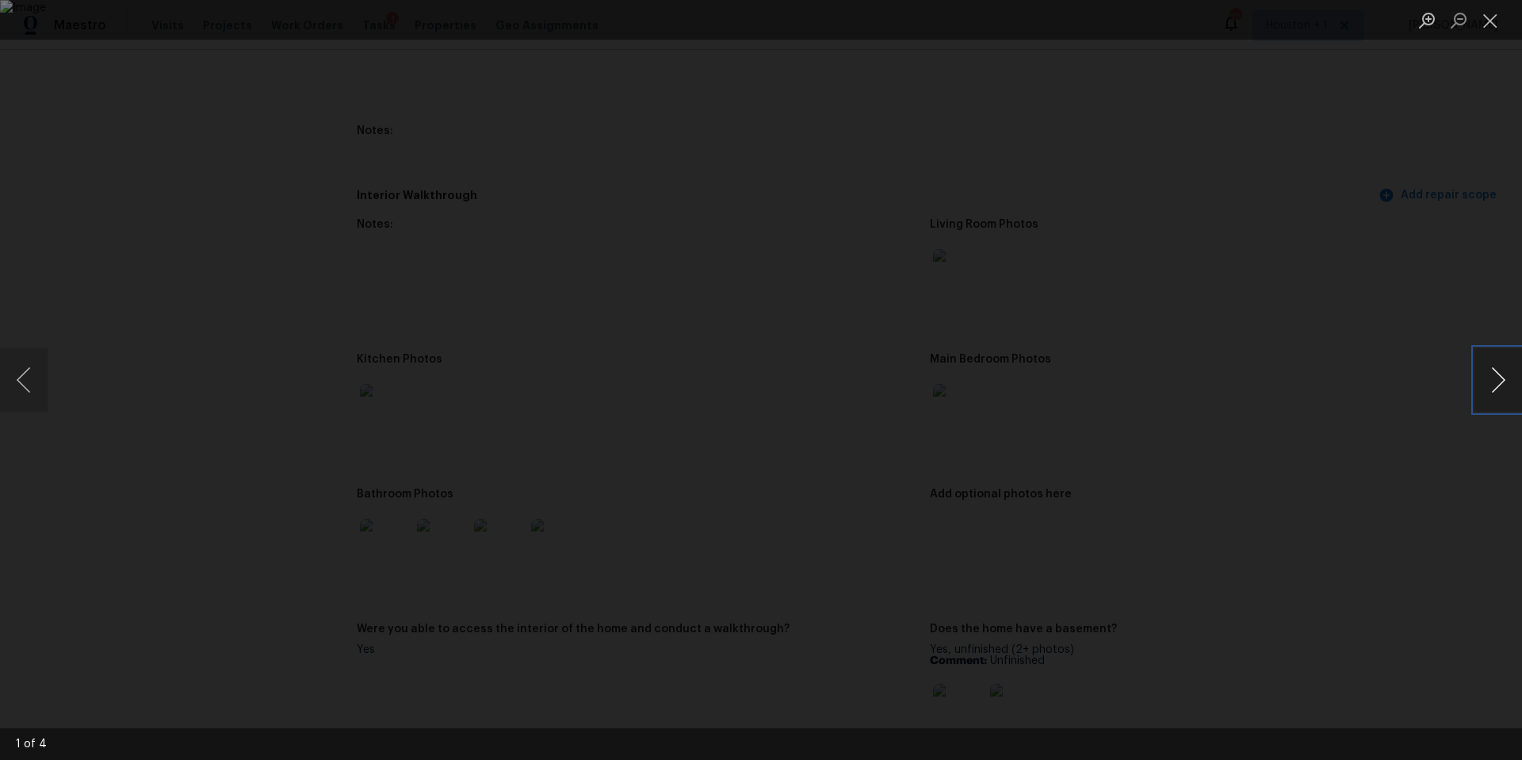
click at [1501, 381] on button "Next image" at bounding box center [1499, 379] width 48 height 63
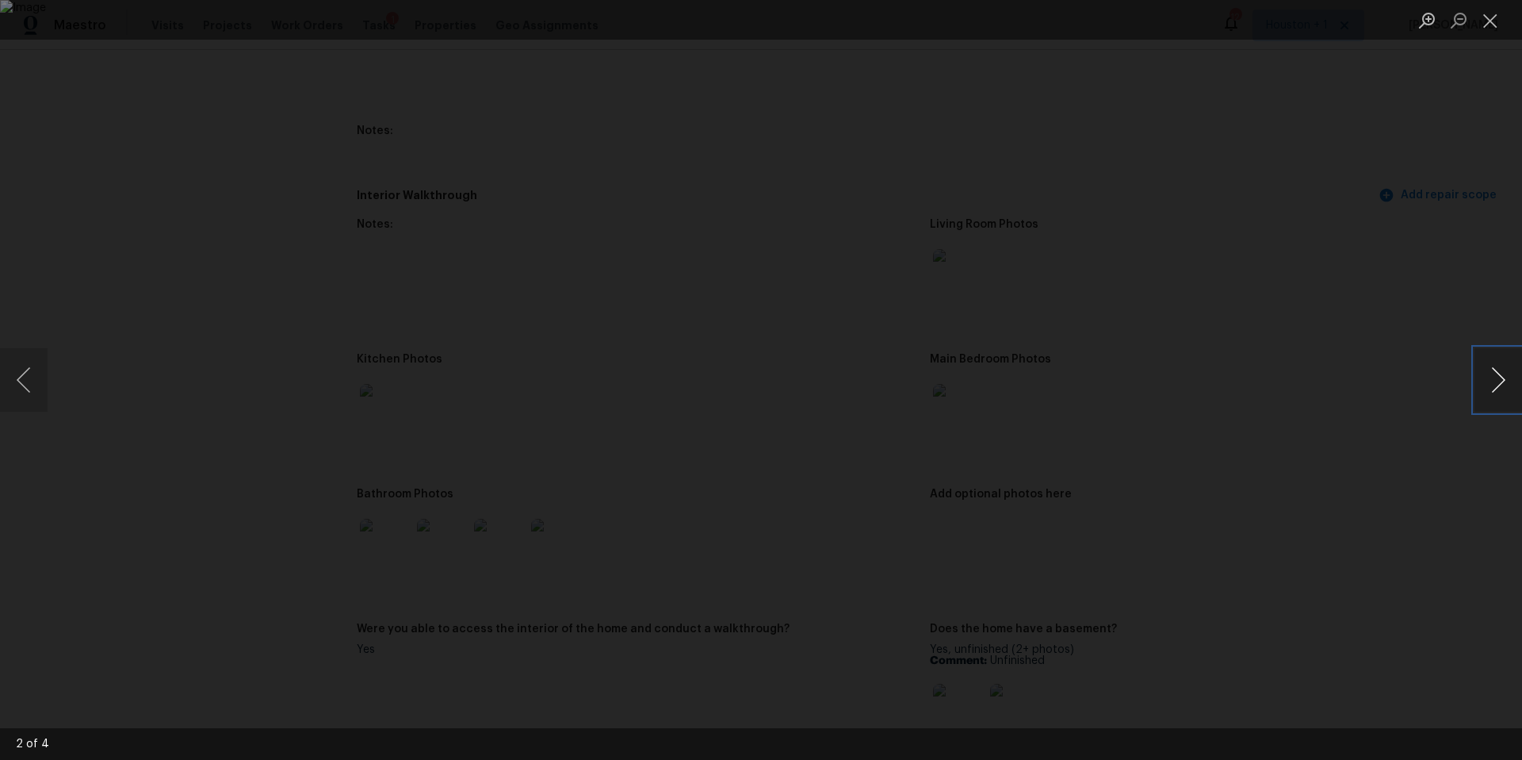
click at [1501, 381] on button "Next image" at bounding box center [1499, 379] width 48 height 63
click at [1403, 374] on div "Lightbox" at bounding box center [761, 380] width 1522 height 760
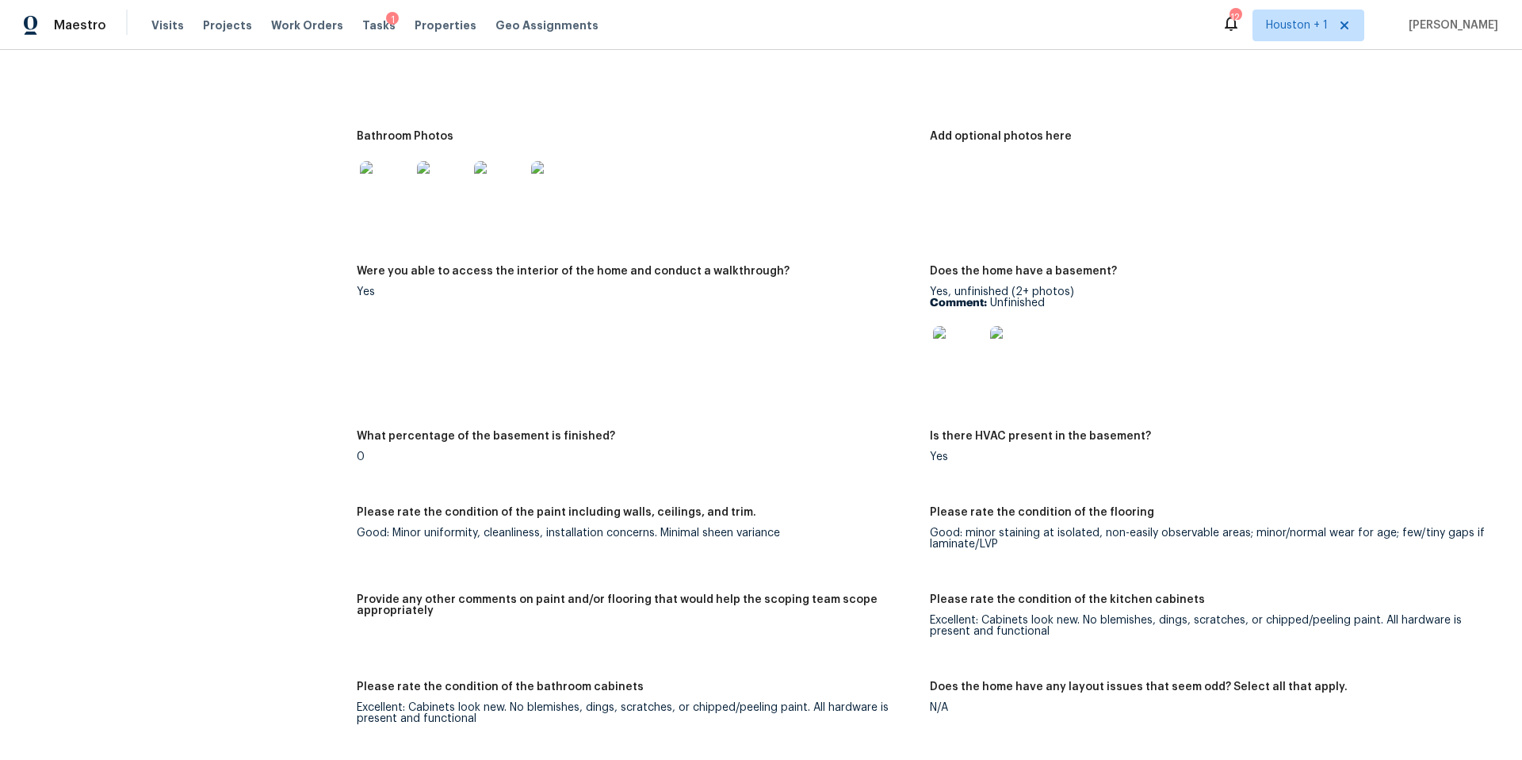
scroll to position [2195, 0]
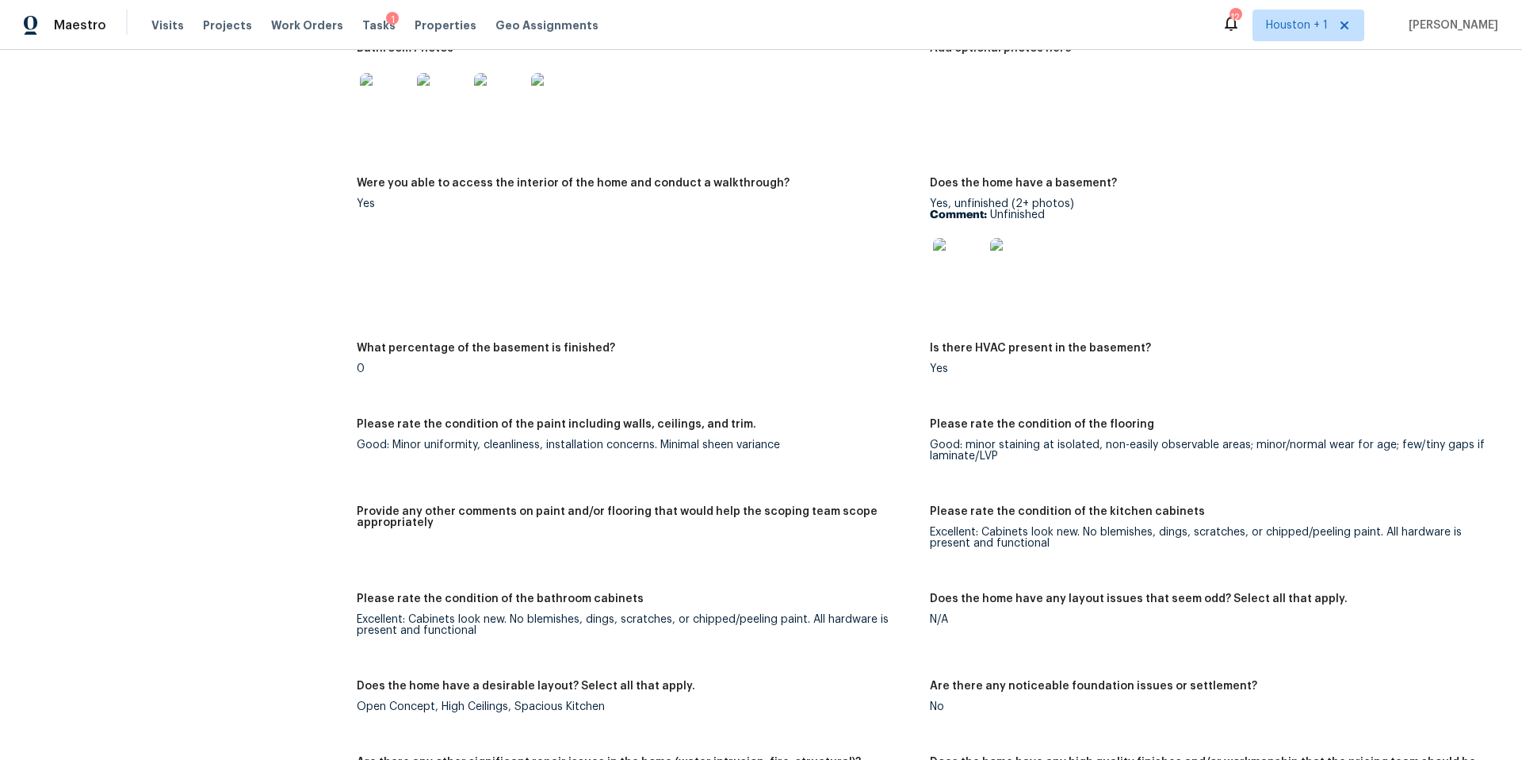
click at [965, 266] on img at bounding box center [958, 263] width 51 height 51
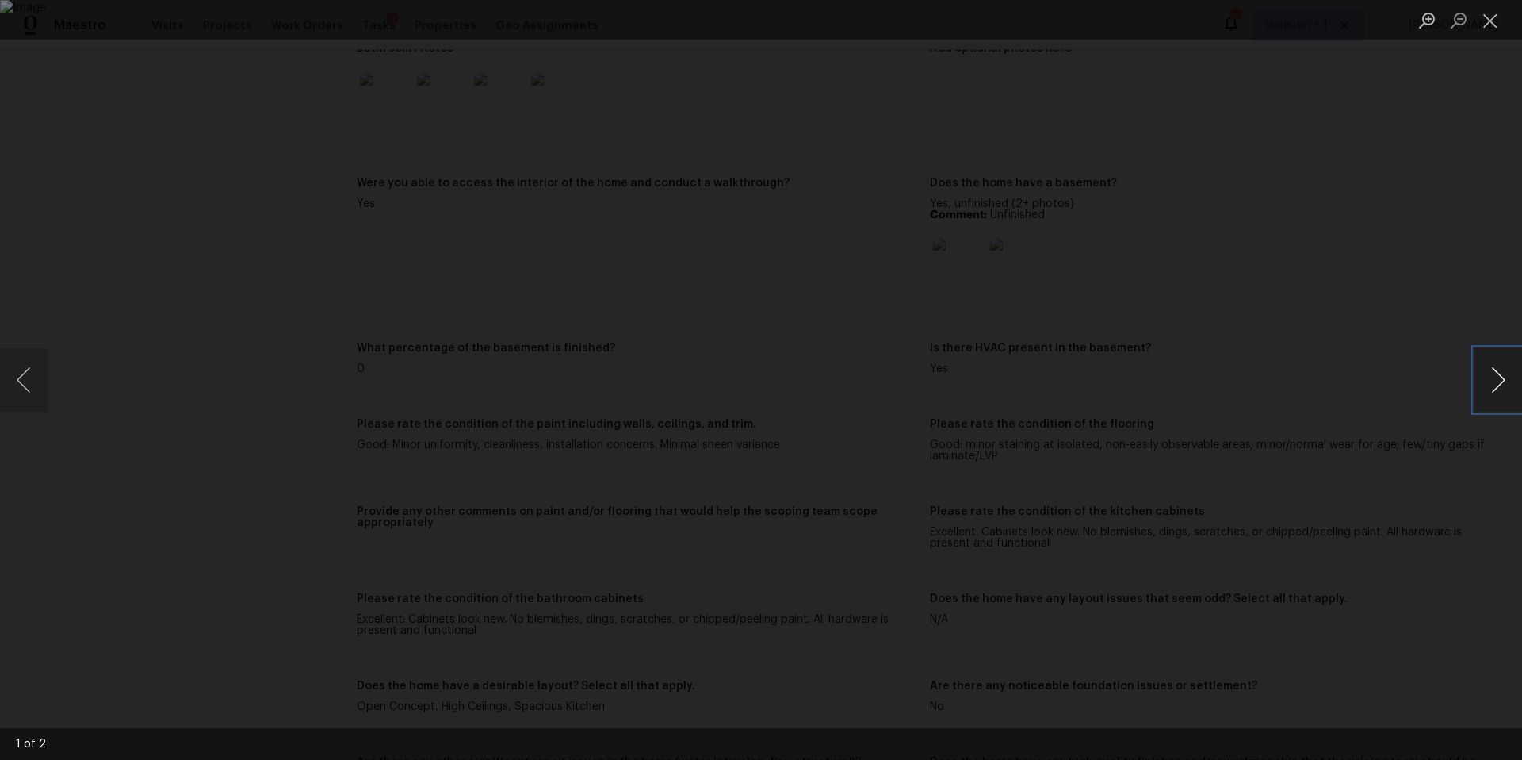
click at [1496, 394] on button "Next image" at bounding box center [1499, 379] width 48 height 63
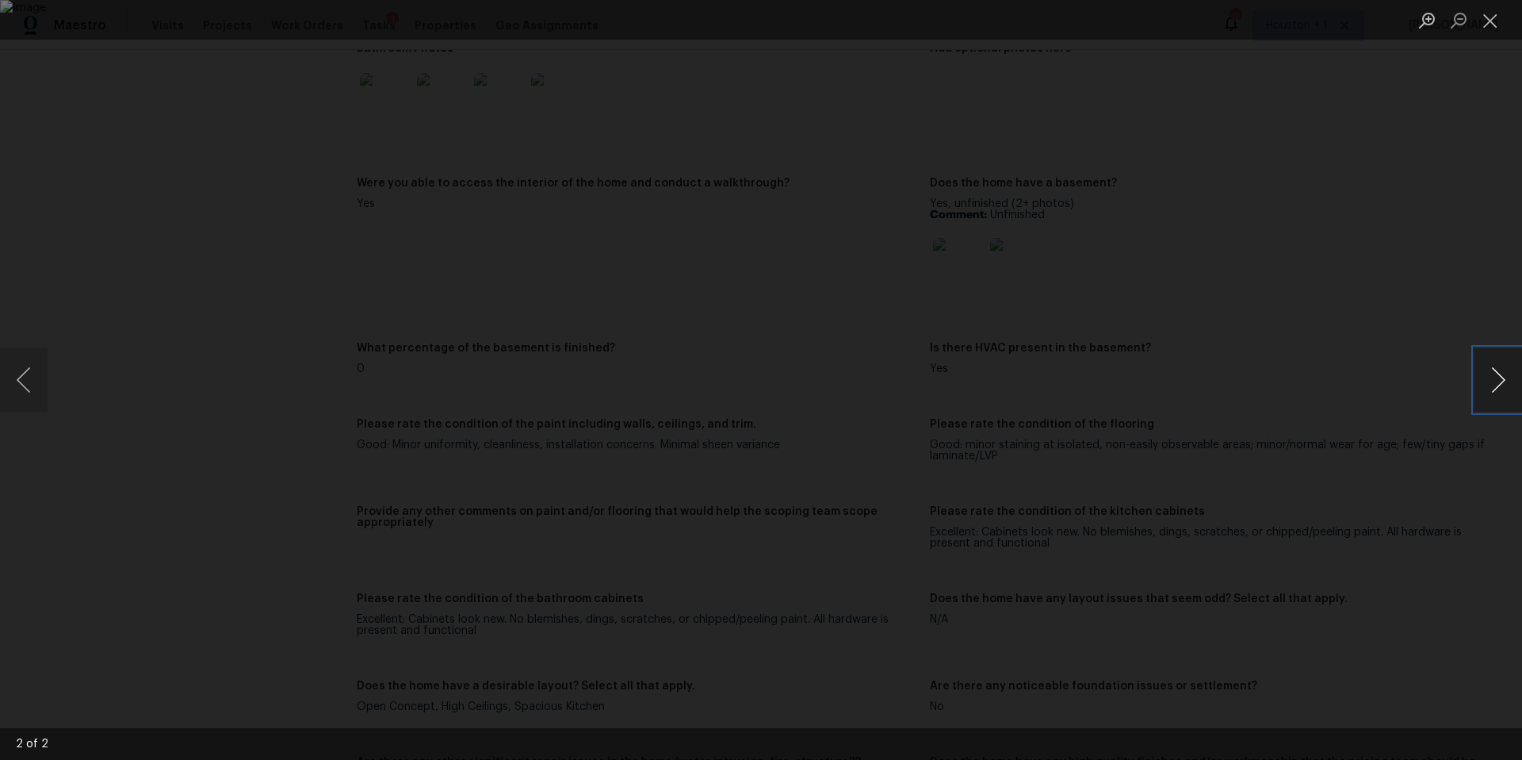
click at [1496, 394] on button "Next image" at bounding box center [1499, 379] width 48 height 63
click at [1422, 300] on div "Lightbox" at bounding box center [761, 380] width 1522 height 760
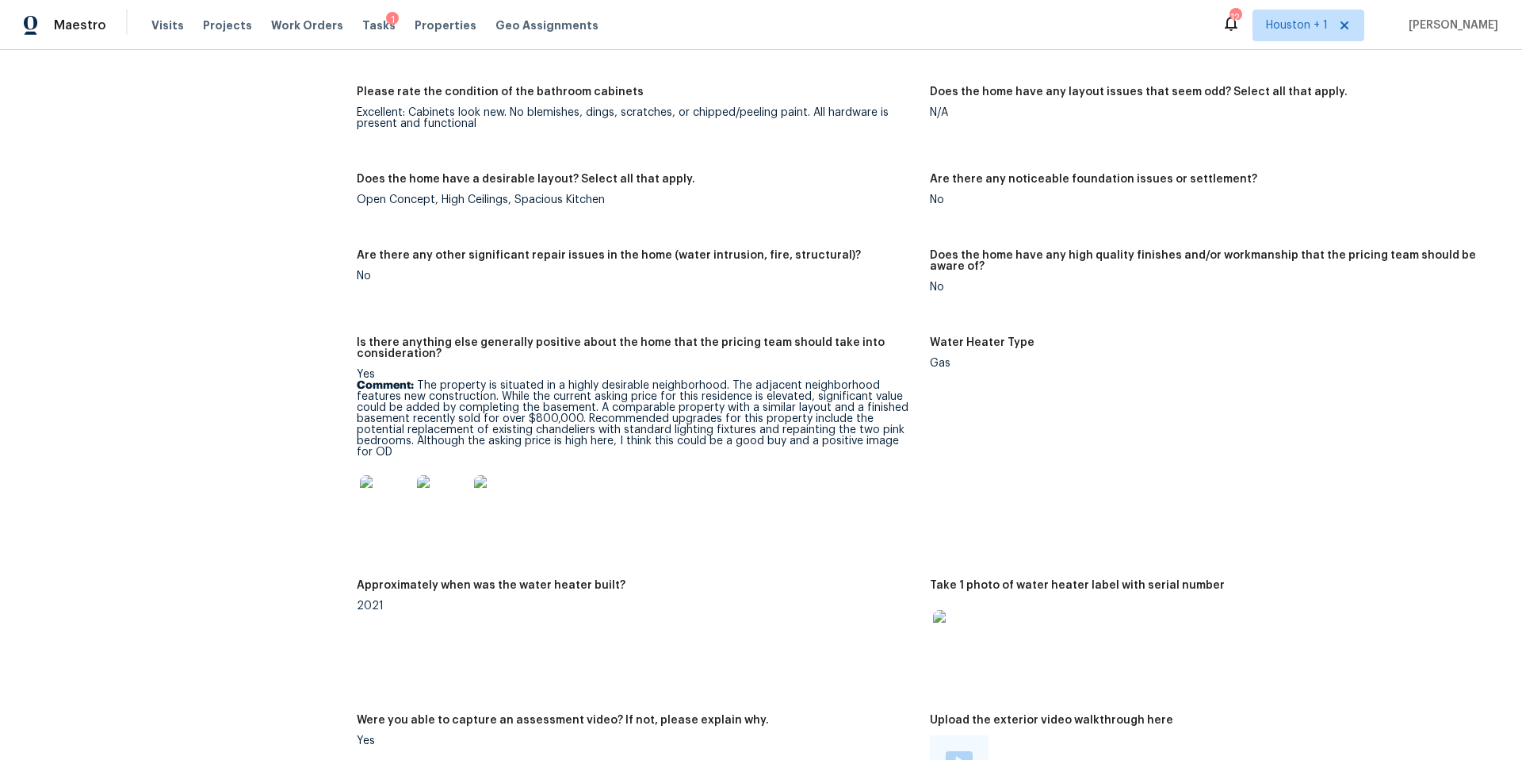
scroll to position [2708, 0]
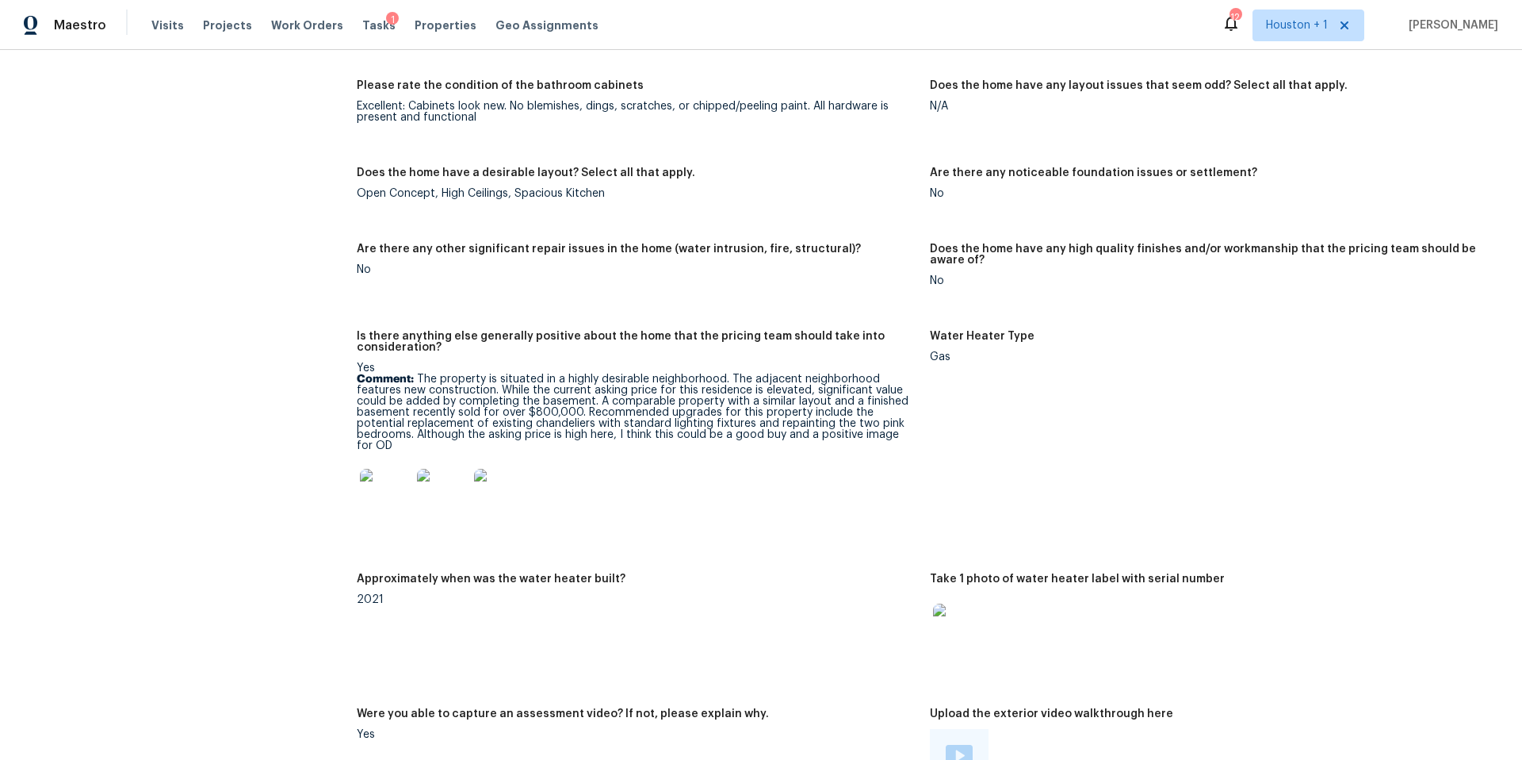
click at [377, 476] on img at bounding box center [385, 494] width 51 height 51
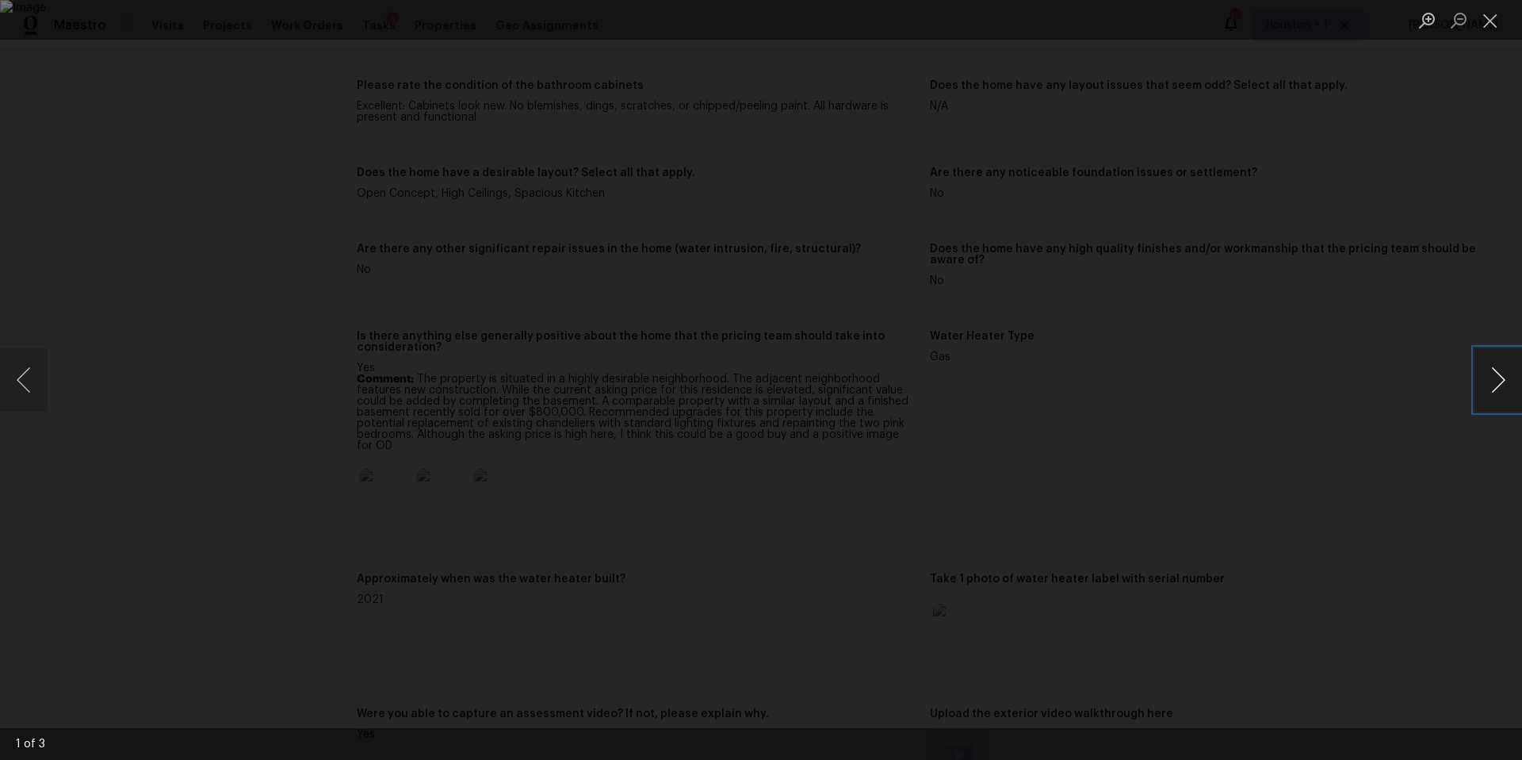
click at [1479, 385] on button "Next image" at bounding box center [1499, 379] width 48 height 63
click at [1384, 450] on div "Lightbox" at bounding box center [761, 380] width 1522 height 760
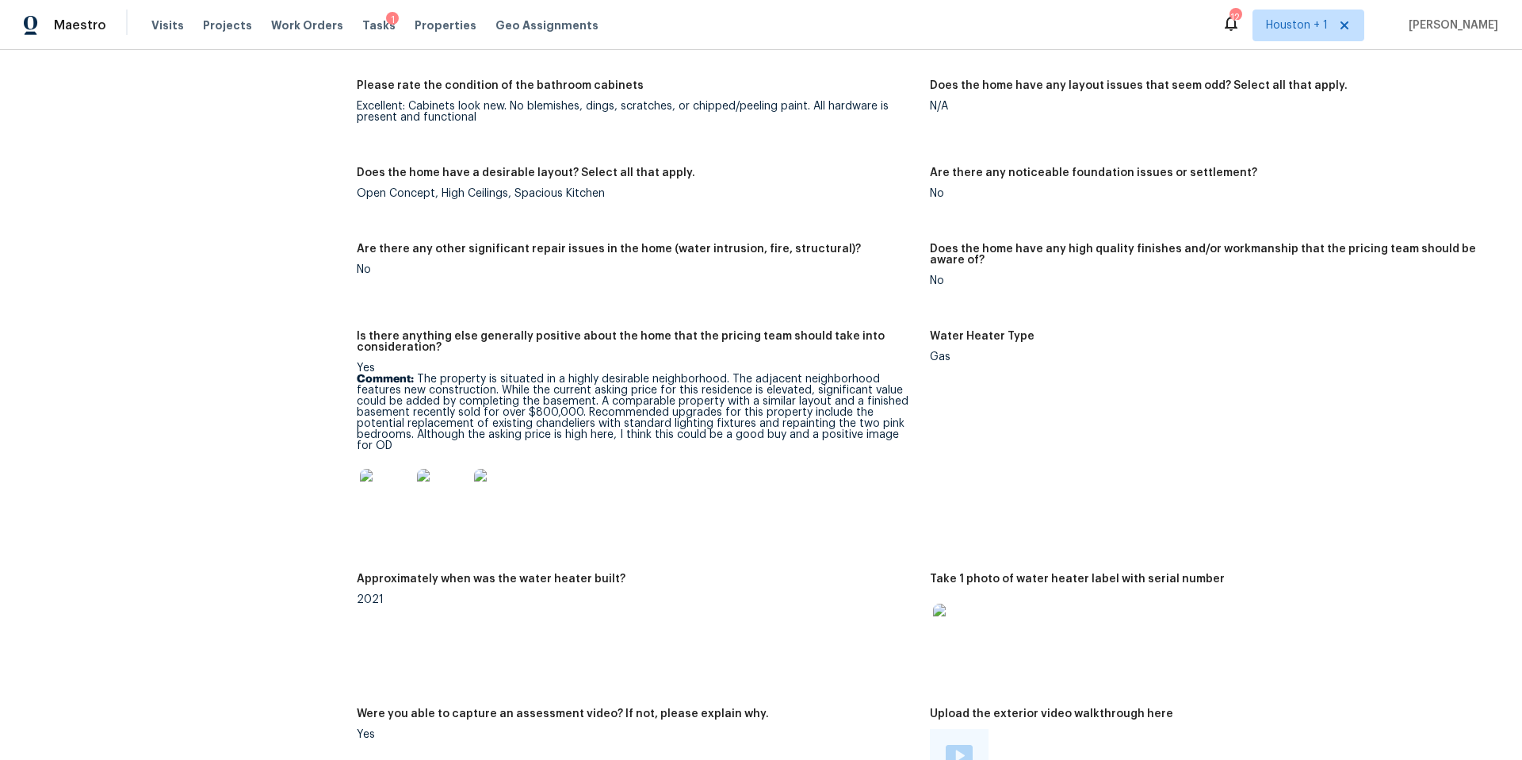
click at [962, 603] on img at bounding box center [958, 628] width 51 height 51
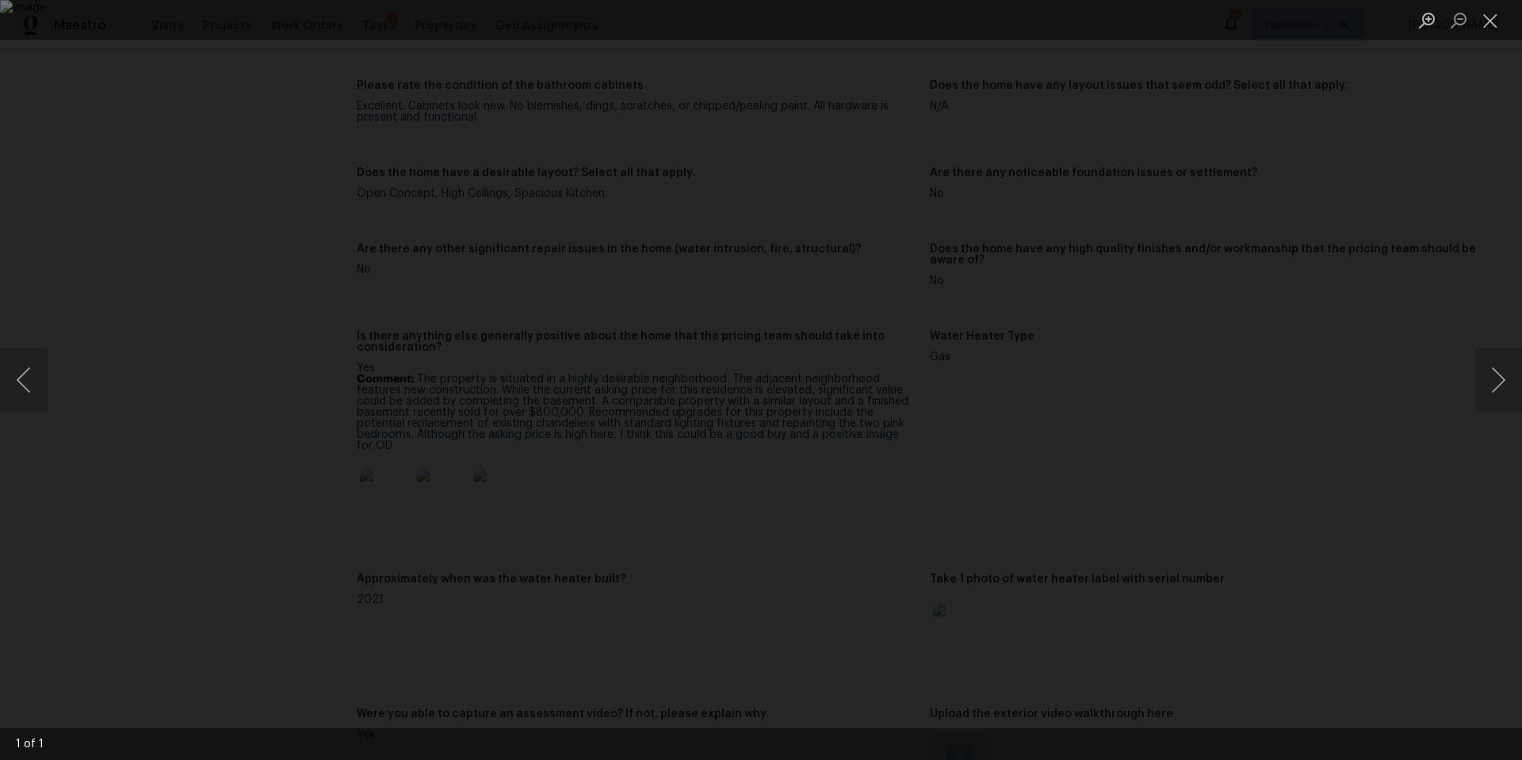
click at [1411, 522] on div "Lightbox" at bounding box center [761, 380] width 1522 height 760
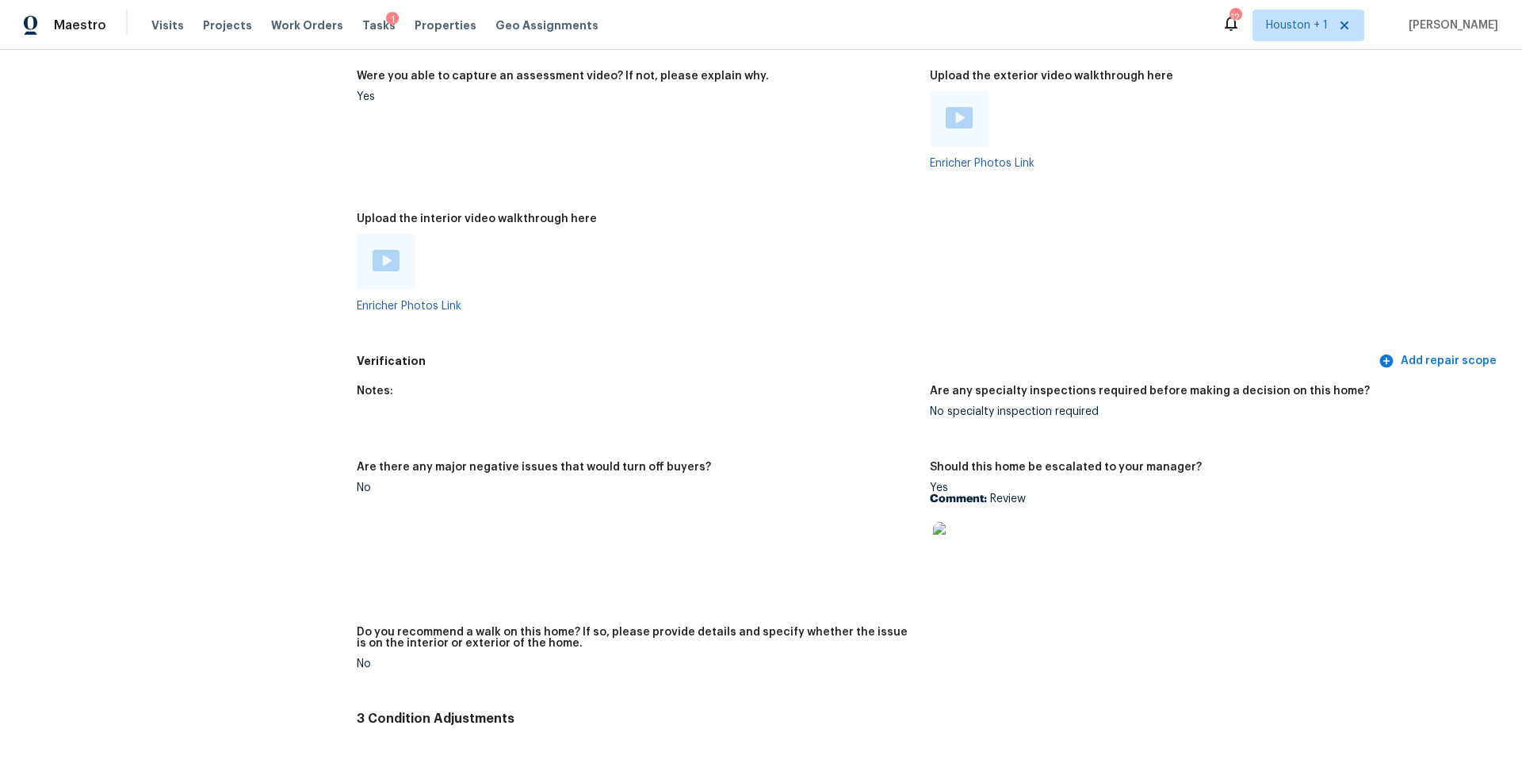
scroll to position [3352, 0]
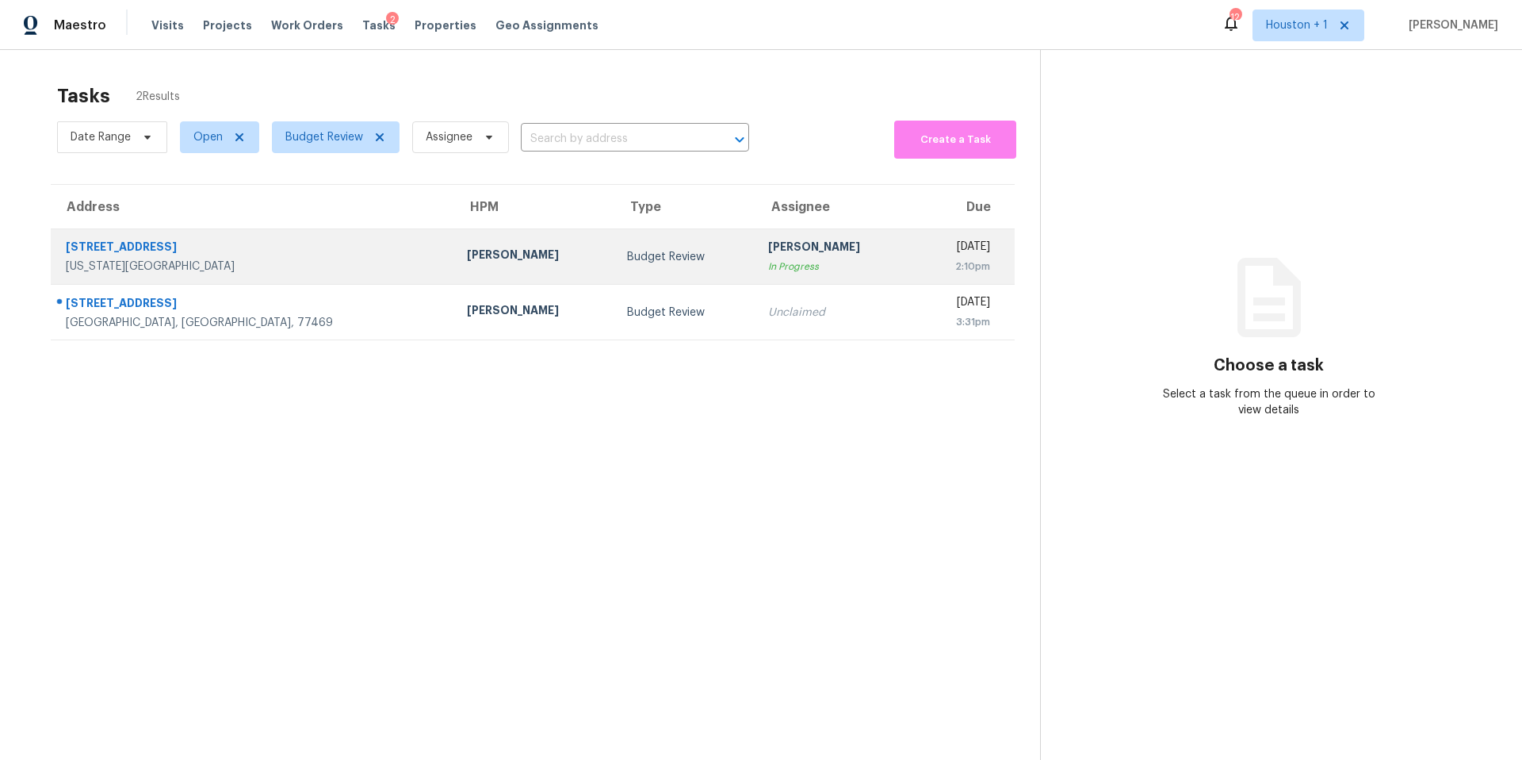
click at [209, 252] on div "[STREET_ADDRESS]" at bounding box center [254, 249] width 376 height 20
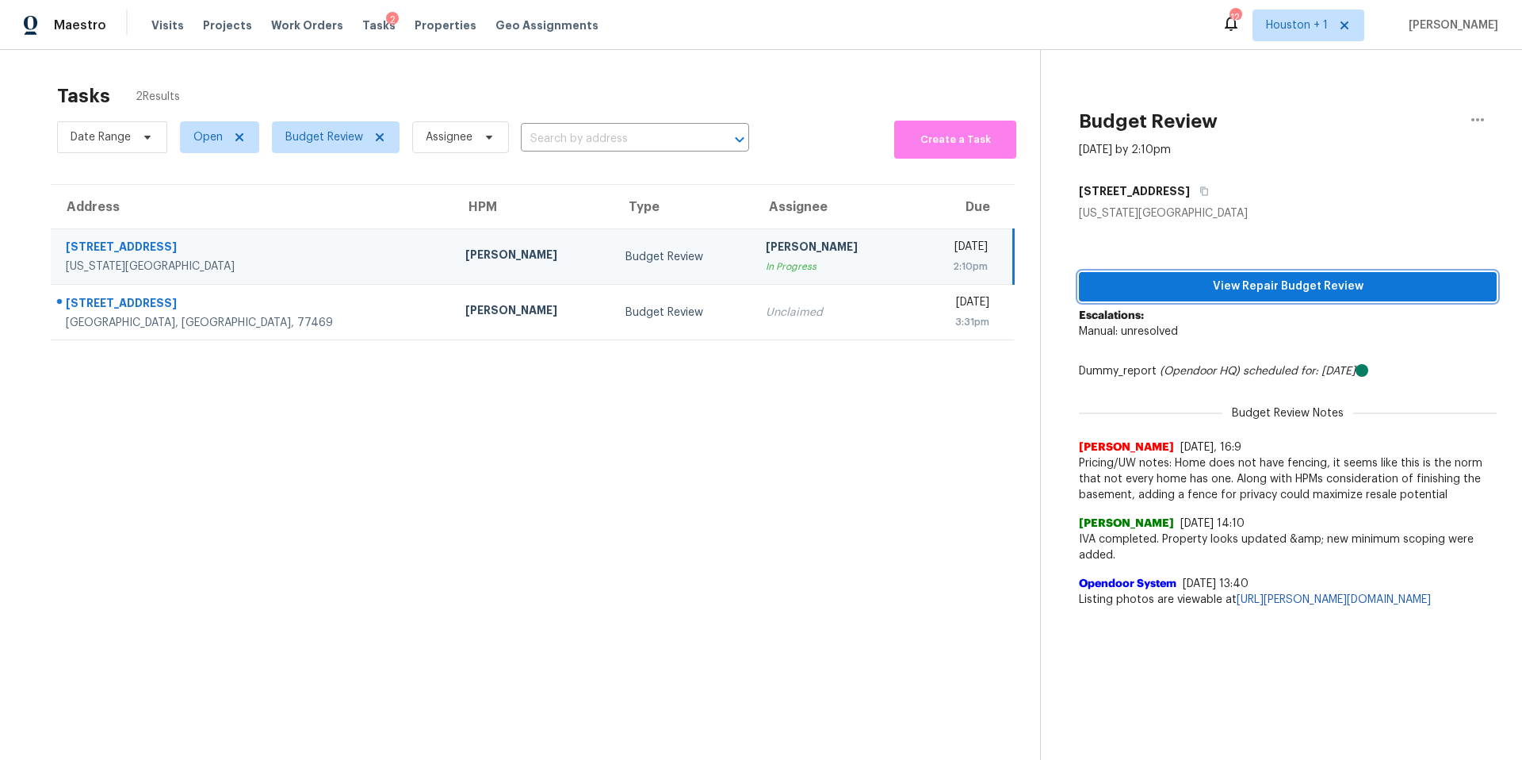
click at [1195, 290] on span "View Repair Budget Review" at bounding box center [1288, 287] width 392 height 20
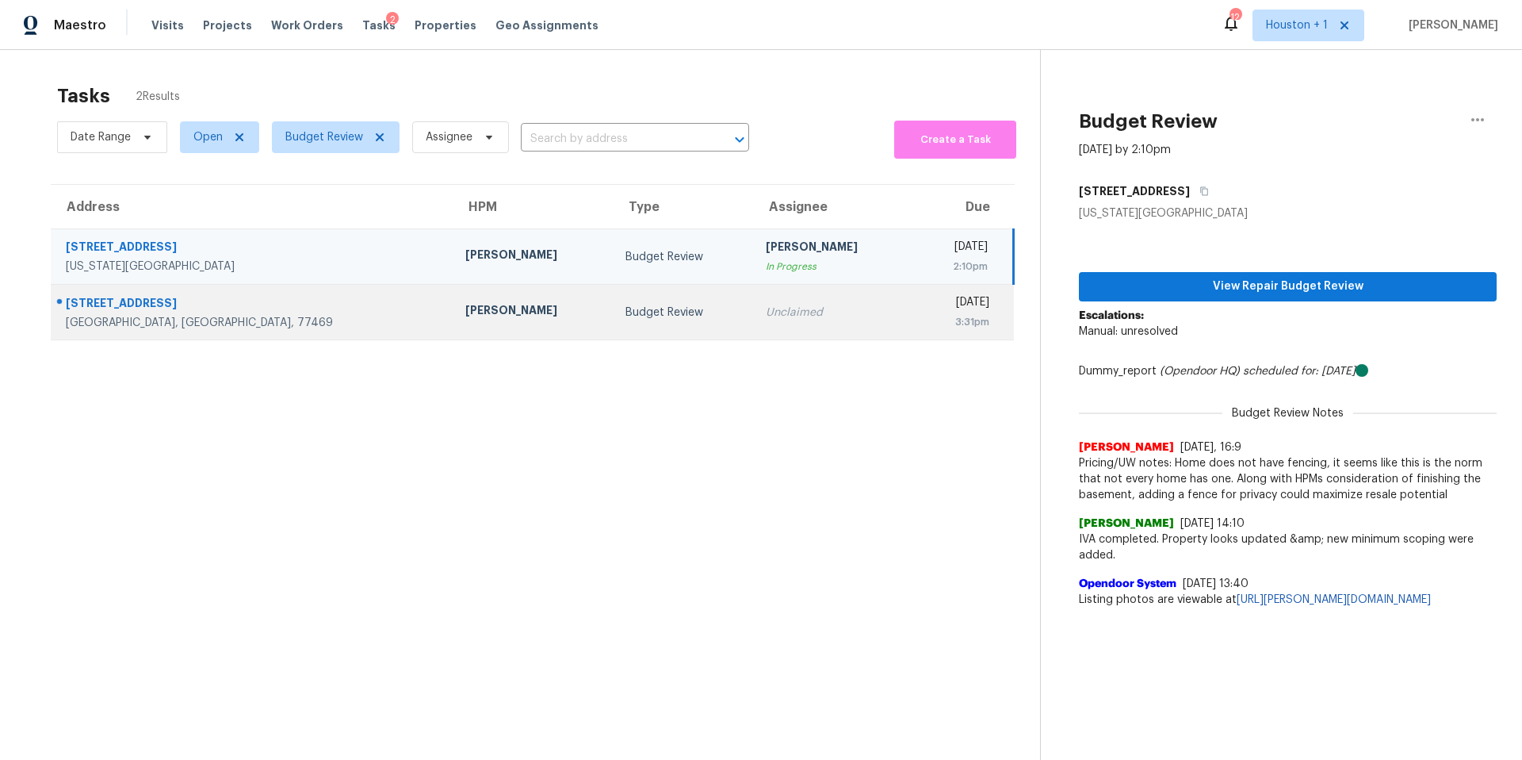
click at [465, 308] on div "Stephen Lacy" at bounding box center [532, 312] width 135 height 20
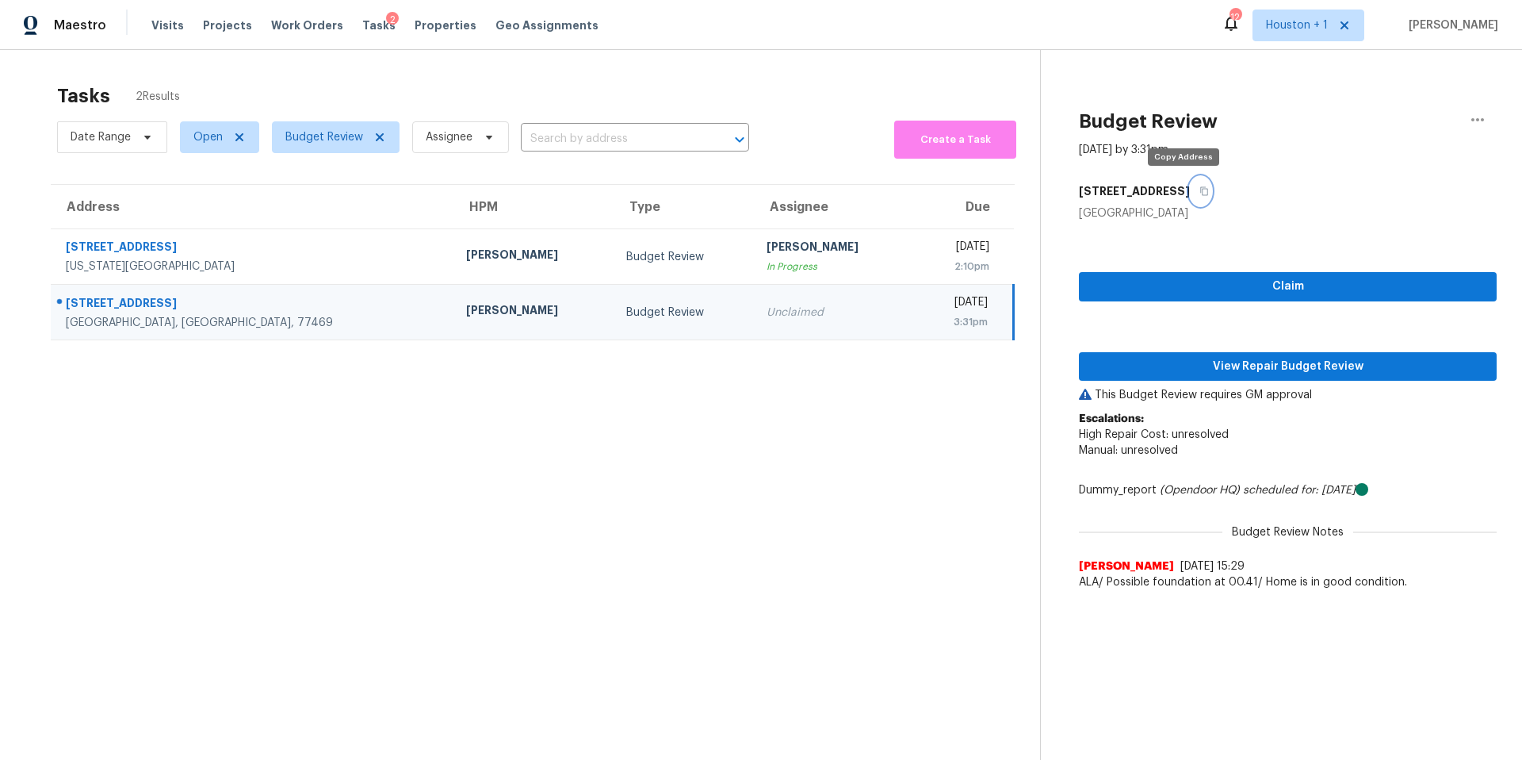
click at [1200, 191] on icon "button" at bounding box center [1205, 191] width 10 height 10
click at [1172, 358] on span "View Repair Budget Review" at bounding box center [1288, 367] width 392 height 20
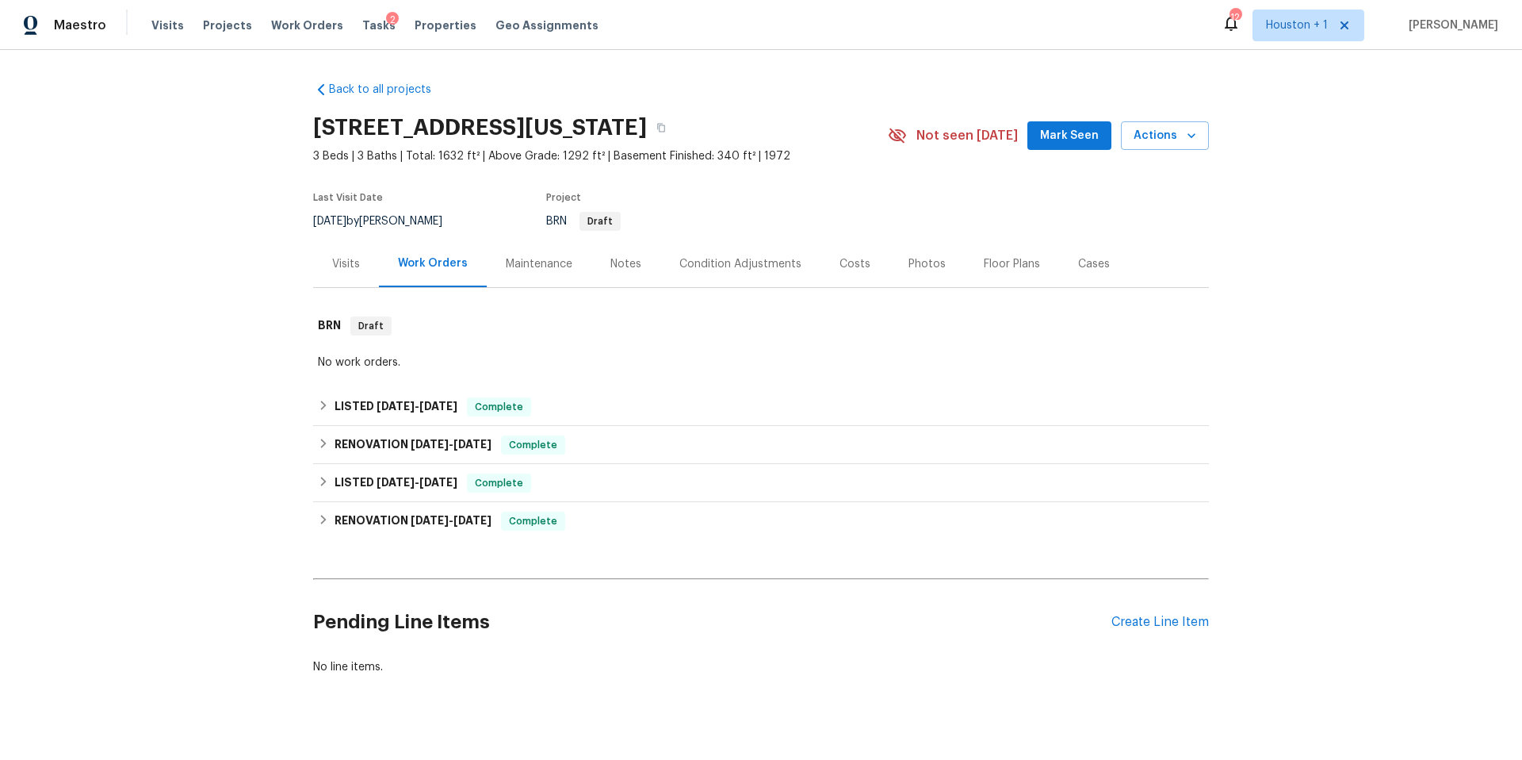
click at [347, 260] on div "Visits" at bounding box center [346, 264] width 28 height 16
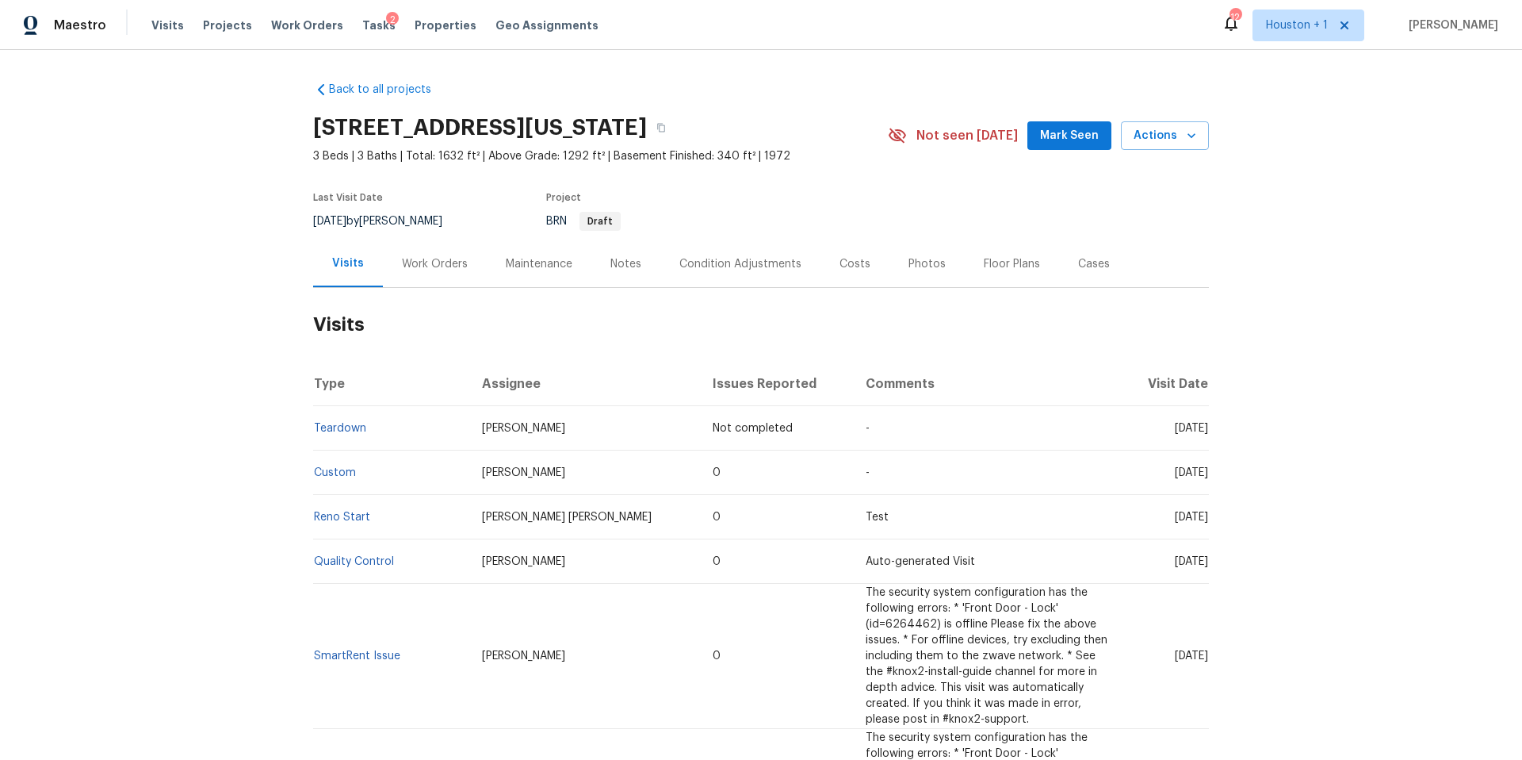
click at [925, 268] on div "Photos" at bounding box center [927, 264] width 37 height 16
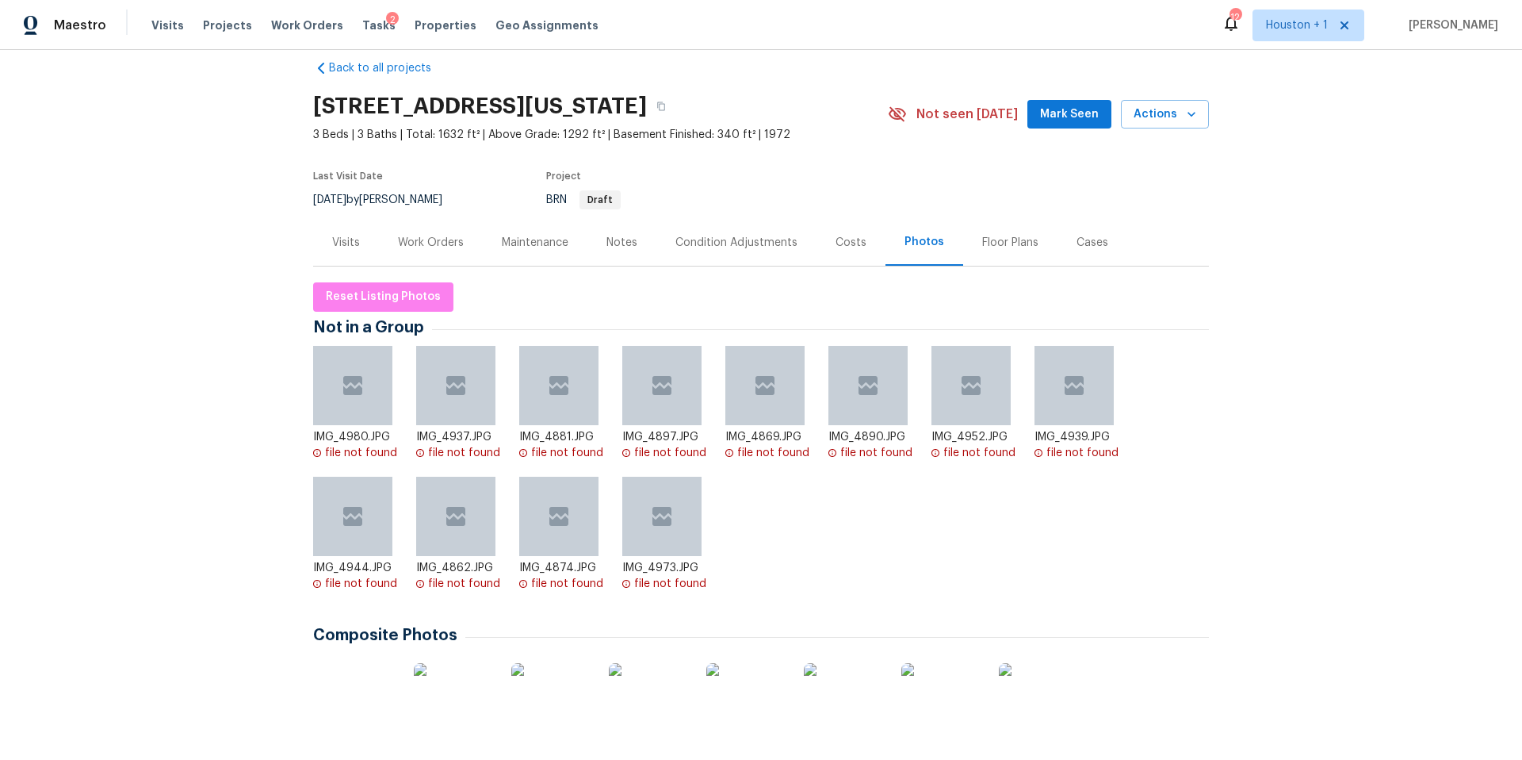
scroll to position [25, 0]
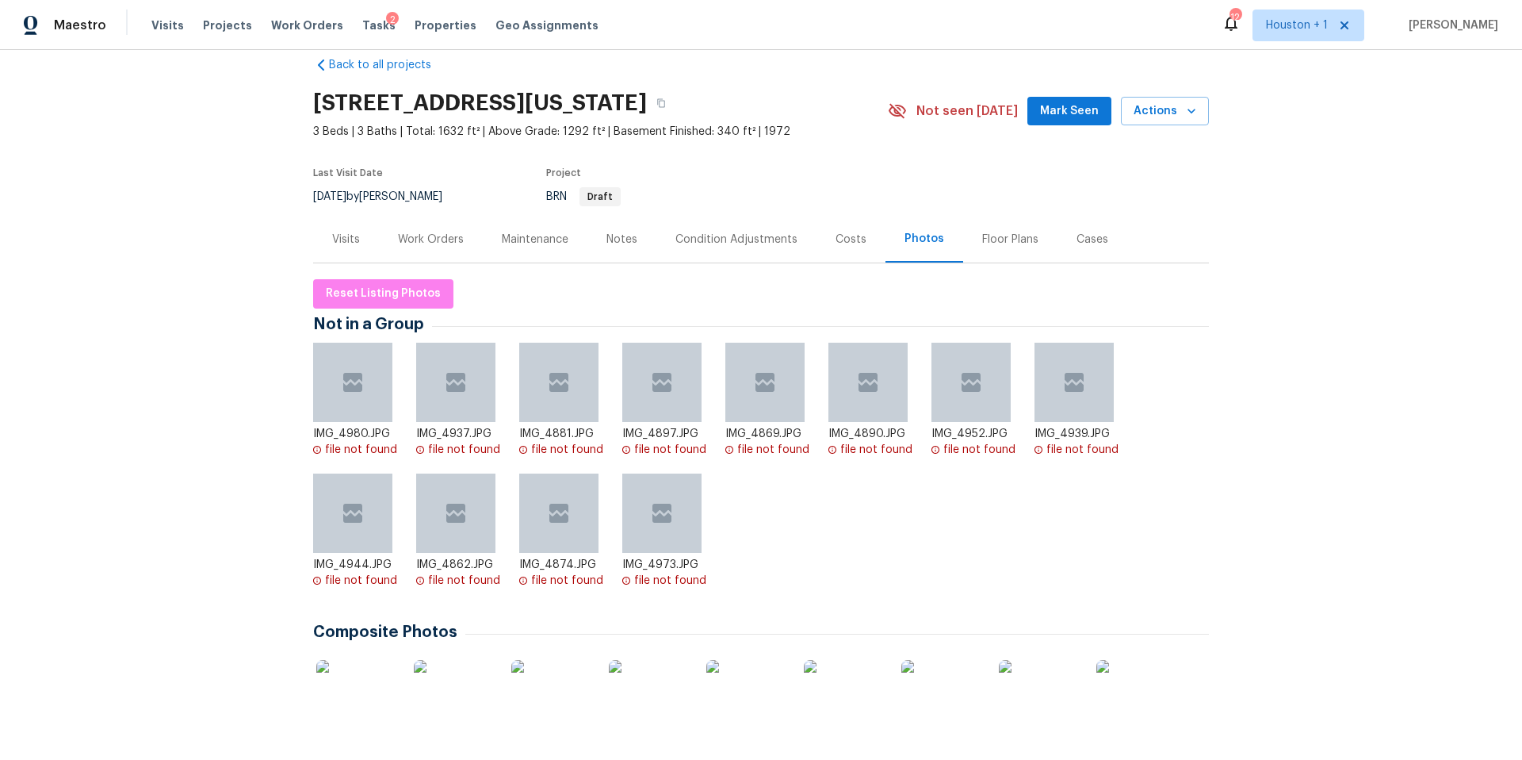
click at [343, 235] on div "Visits" at bounding box center [346, 240] width 28 height 16
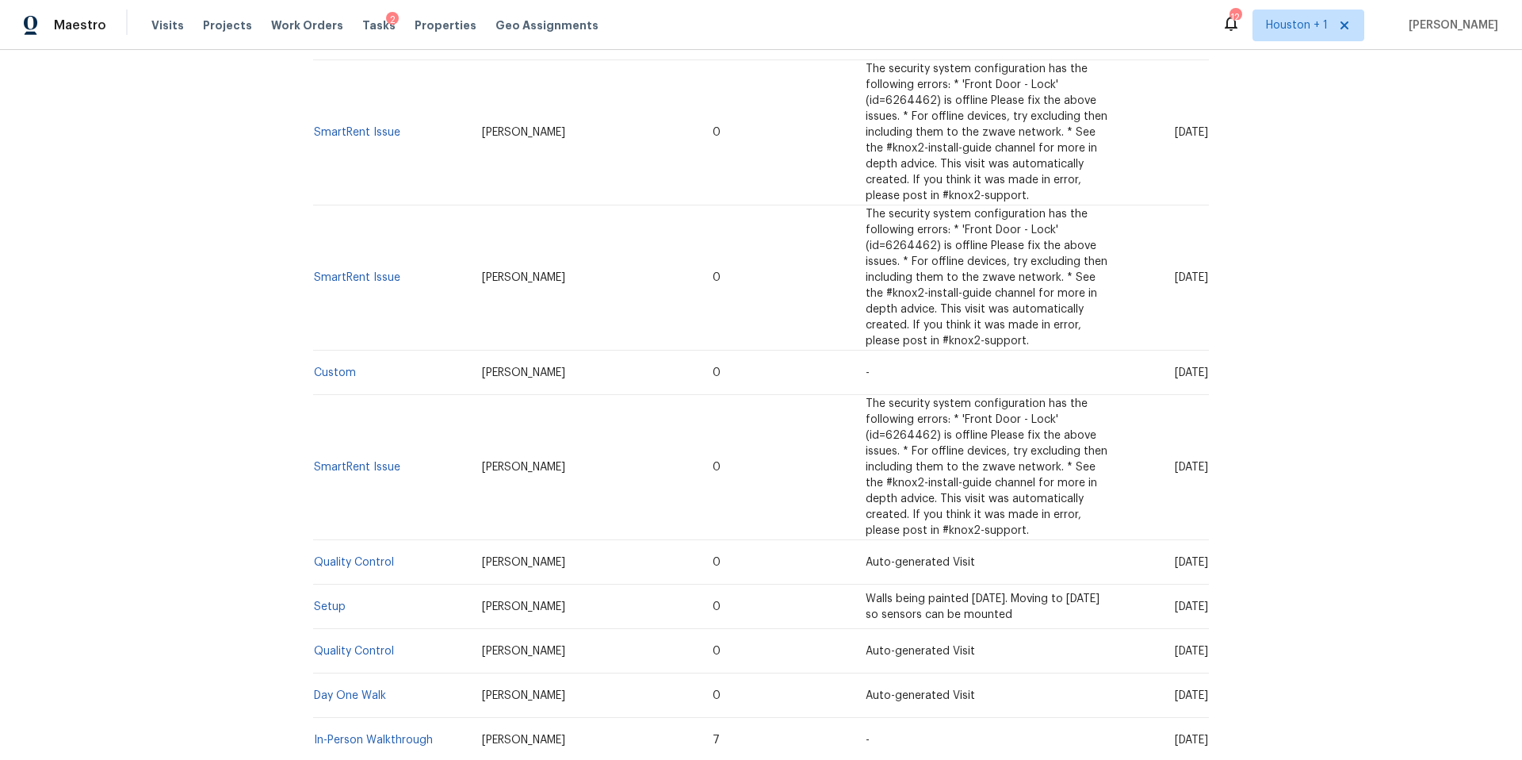
scroll to position [634, 0]
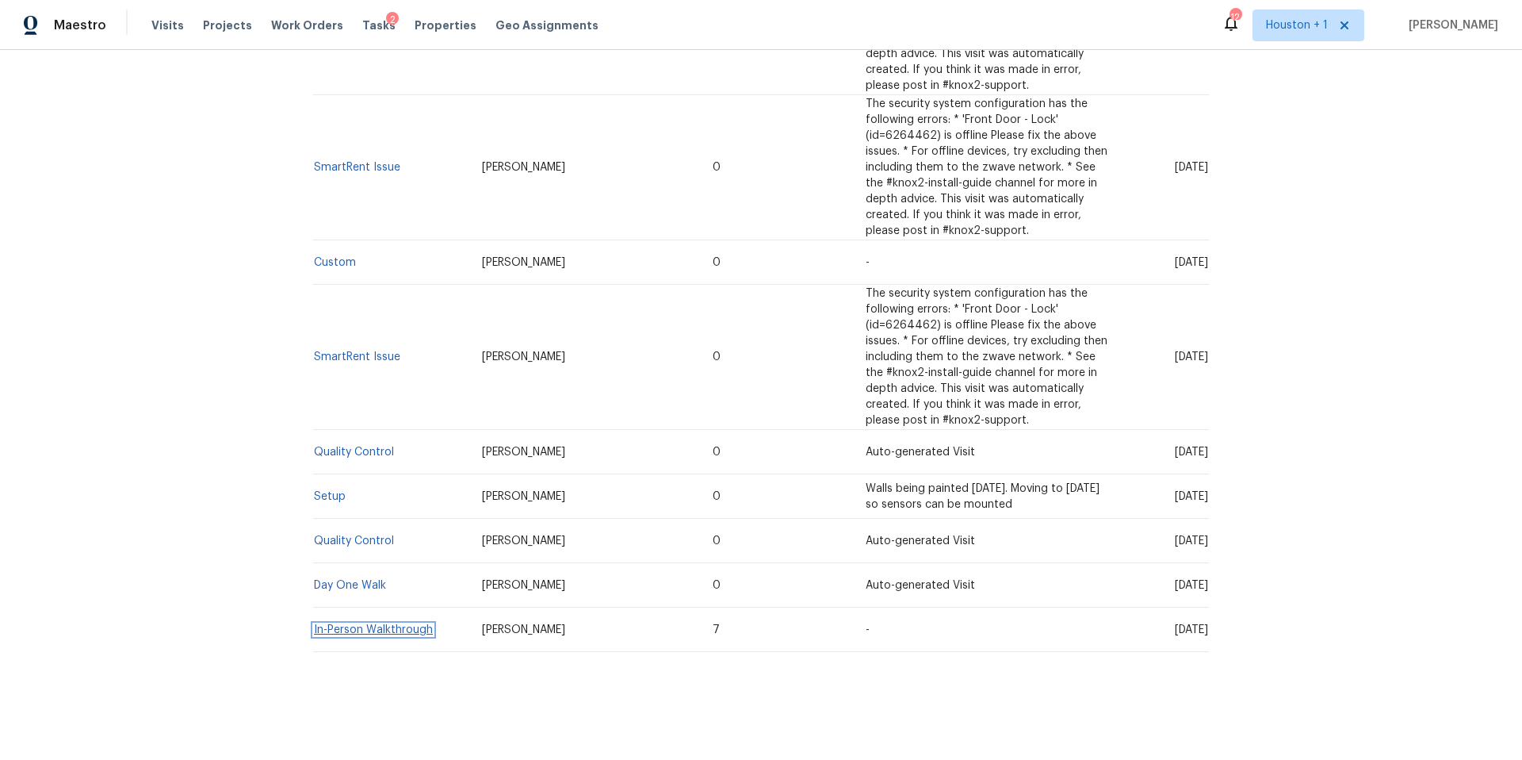
click at [350, 625] on link "In-Person Walkthrough" at bounding box center [373, 629] width 119 height 11
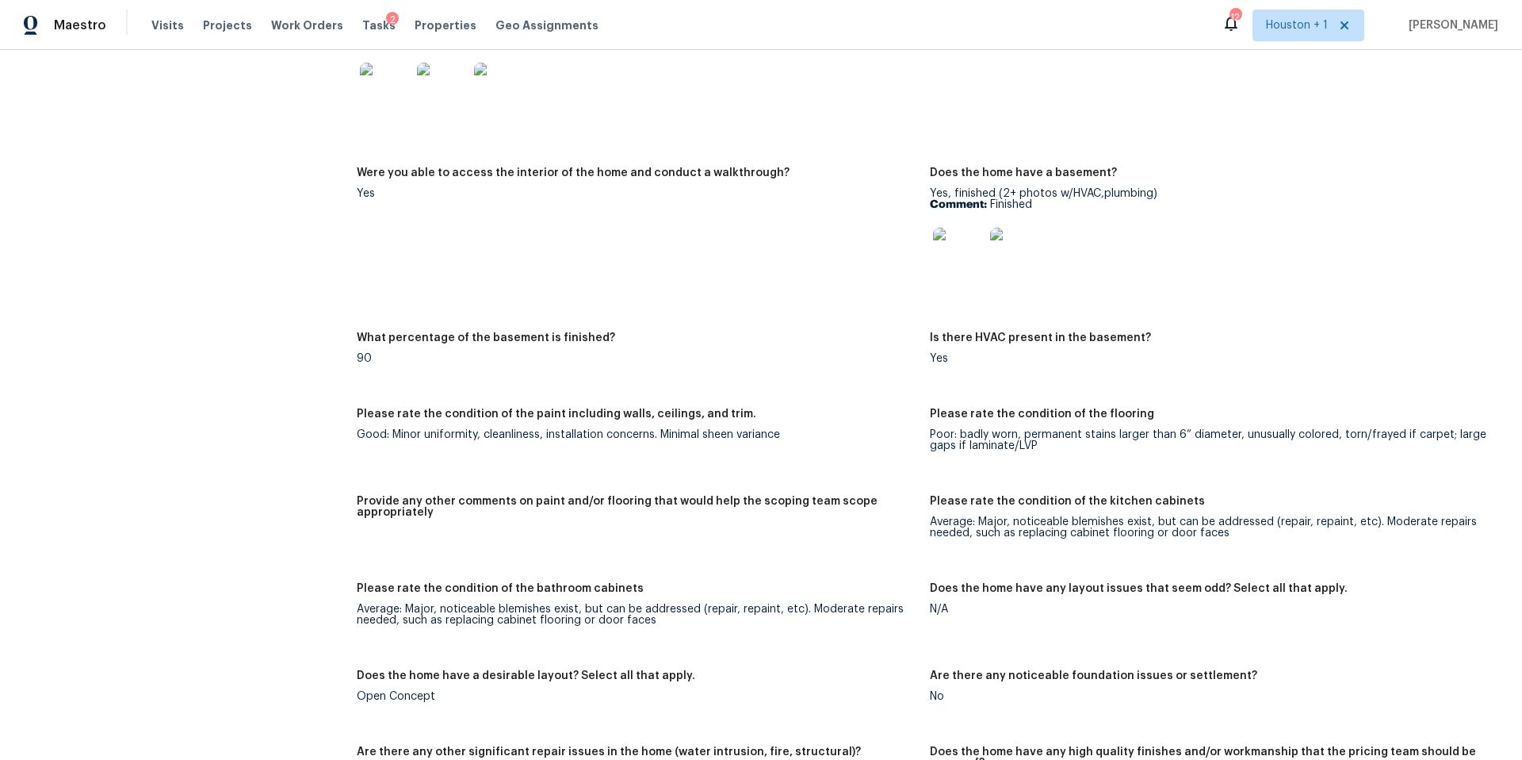
scroll to position [2454, 0]
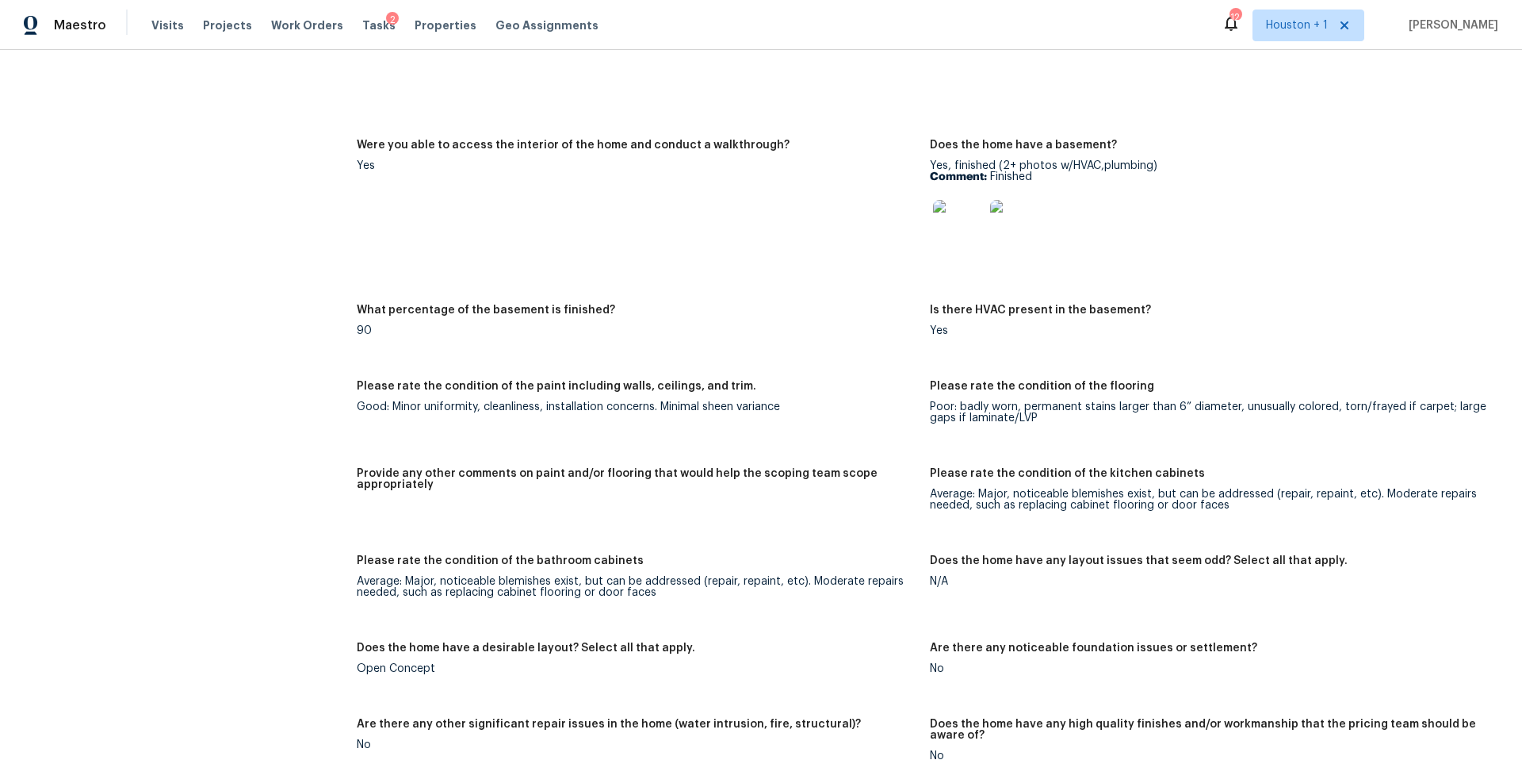
click at [957, 218] on img at bounding box center [958, 225] width 51 height 51
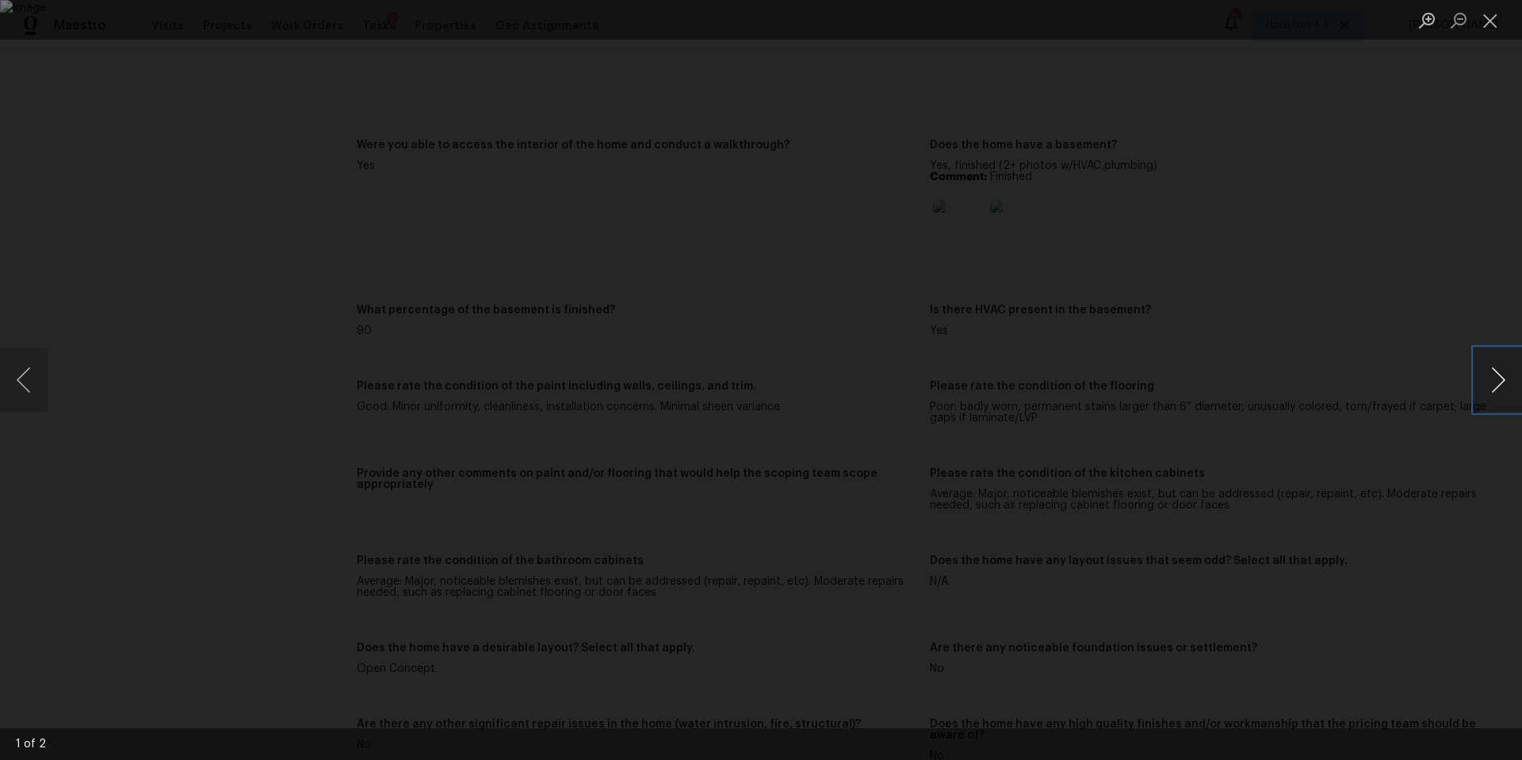
click at [1496, 390] on button "Next image" at bounding box center [1499, 379] width 48 height 63
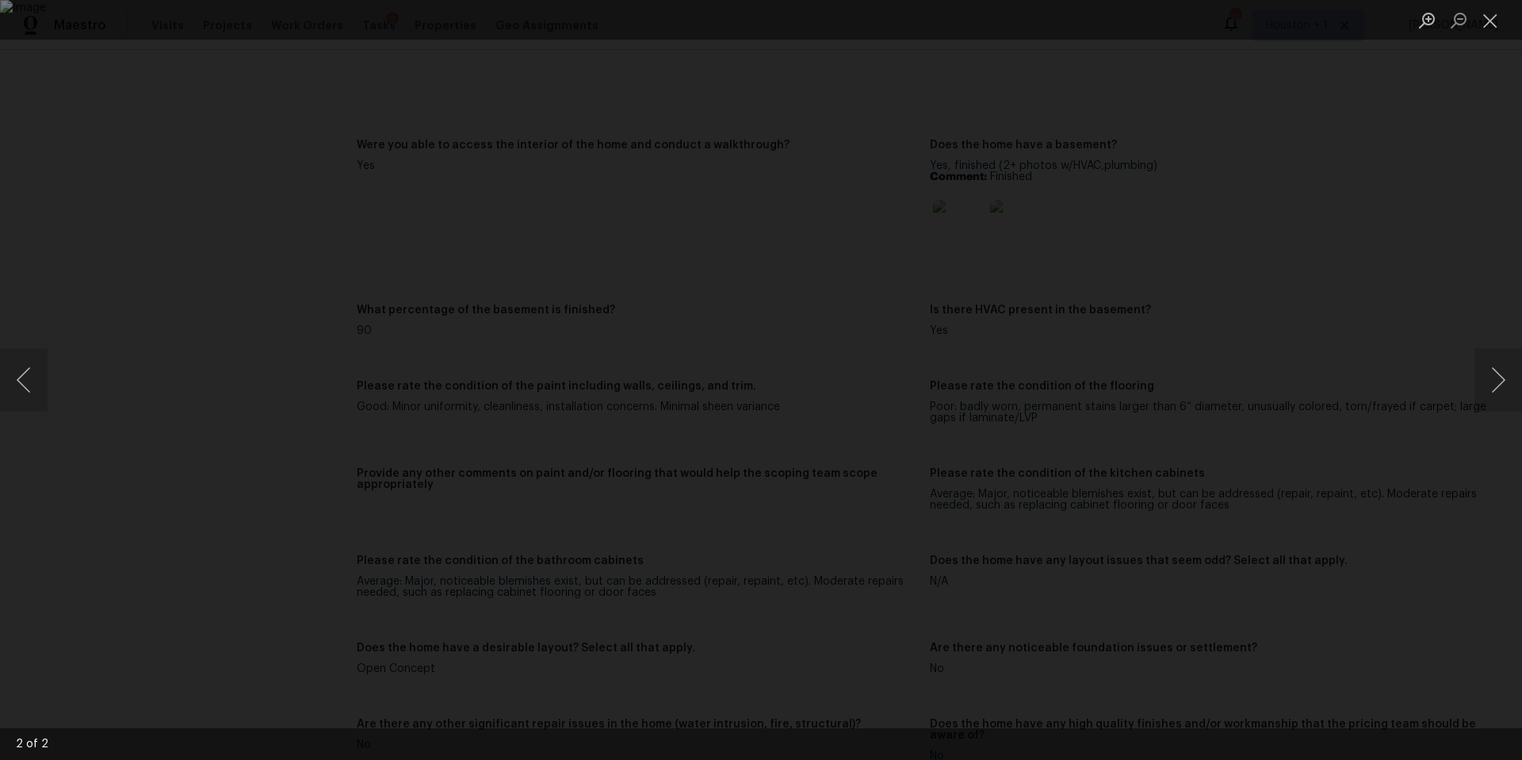
click at [1400, 353] on div "Lightbox" at bounding box center [761, 380] width 1522 height 760
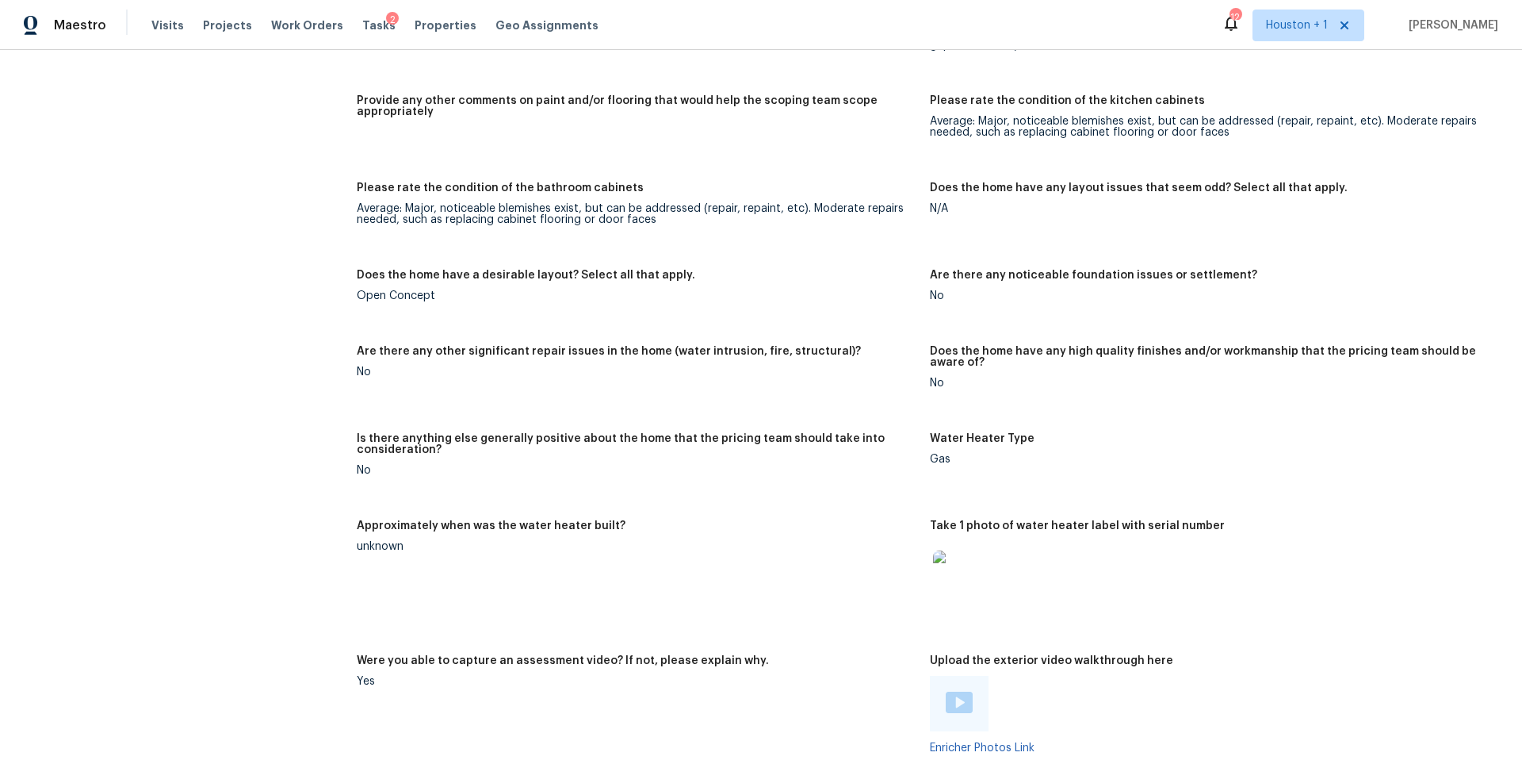
scroll to position [2790, 0]
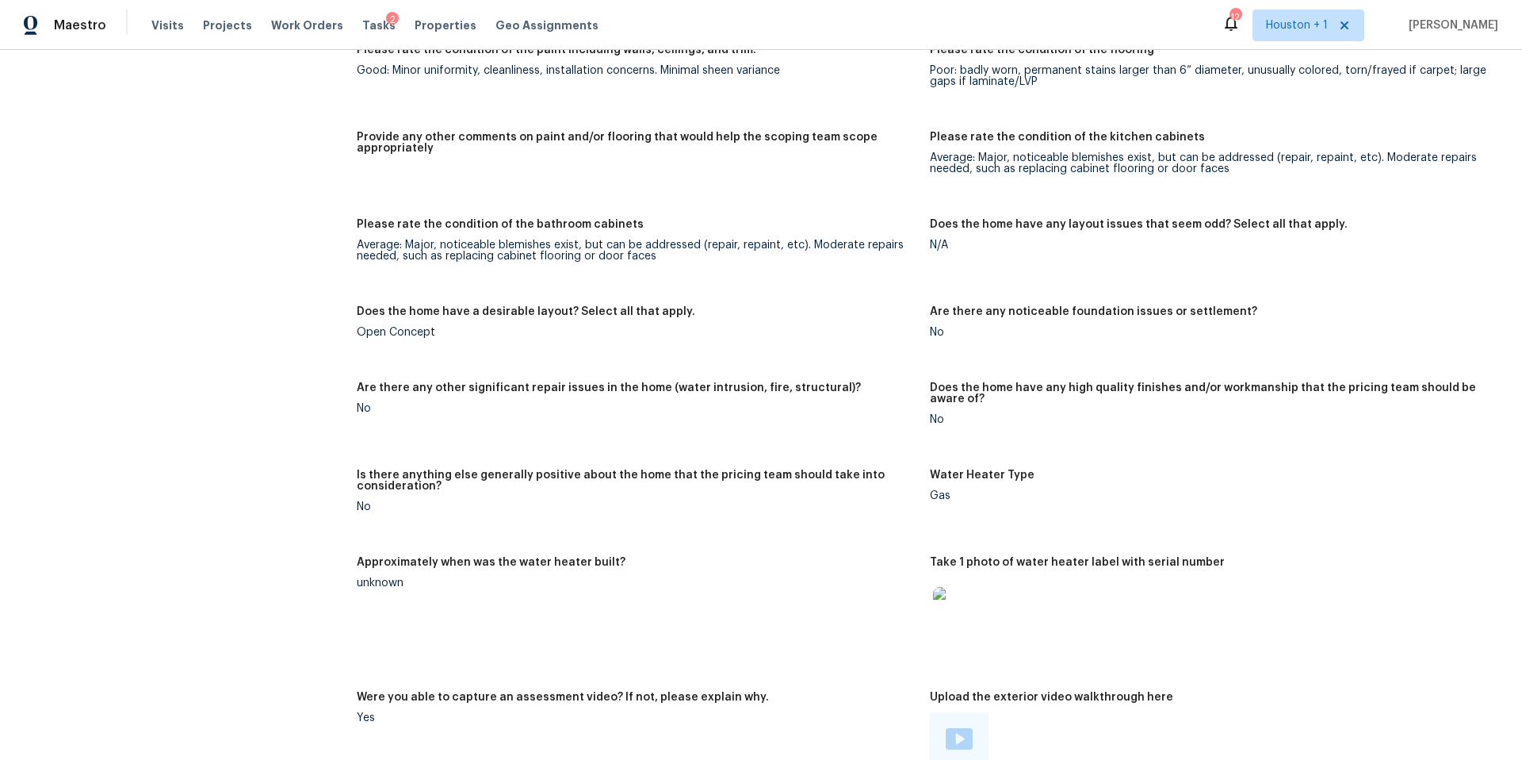
click at [955, 592] on img at bounding box center [958, 612] width 51 height 51
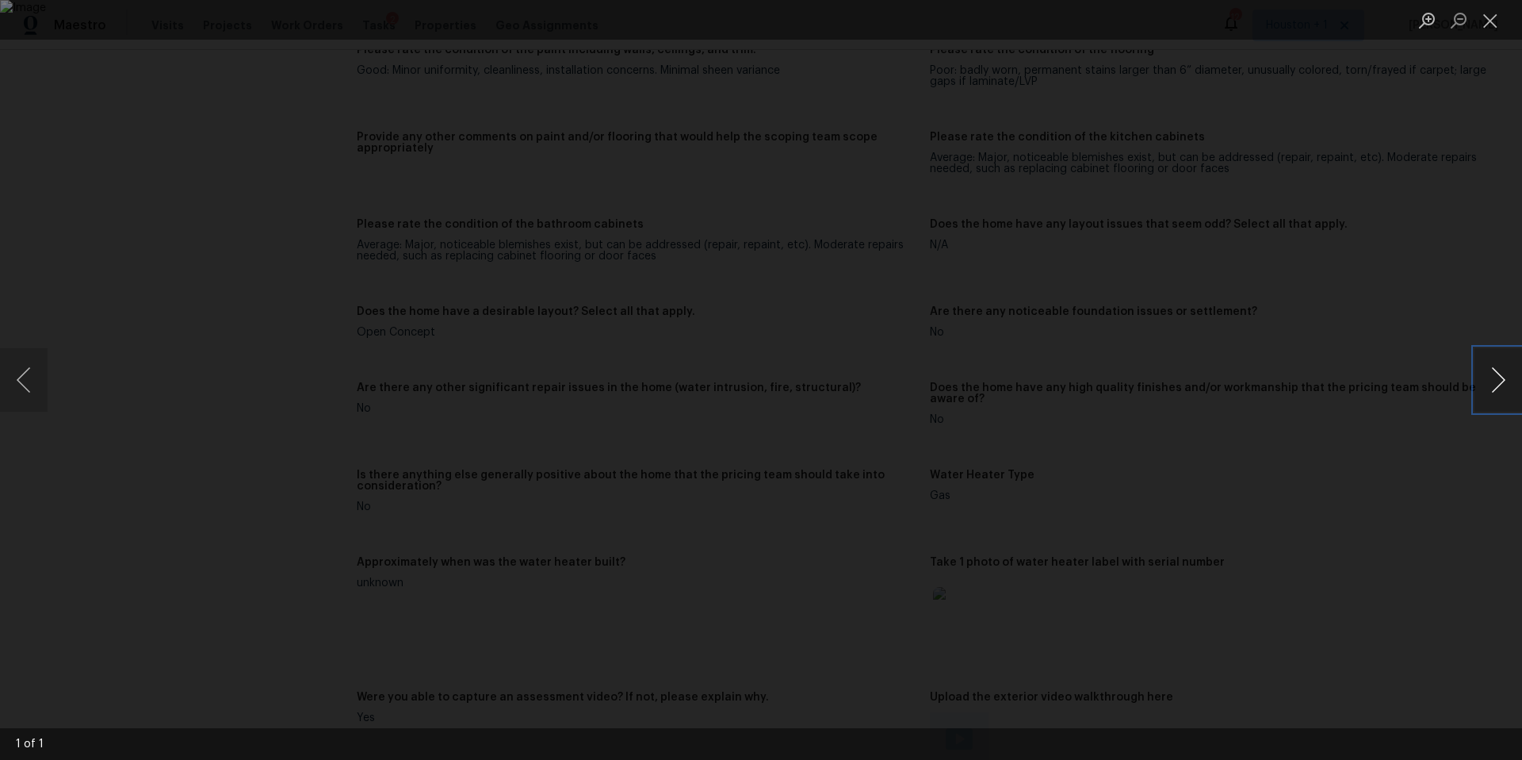
click at [1495, 374] on button "Next image" at bounding box center [1499, 379] width 48 height 63
click at [1350, 400] on div "Lightbox" at bounding box center [761, 380] width 1522 height 760
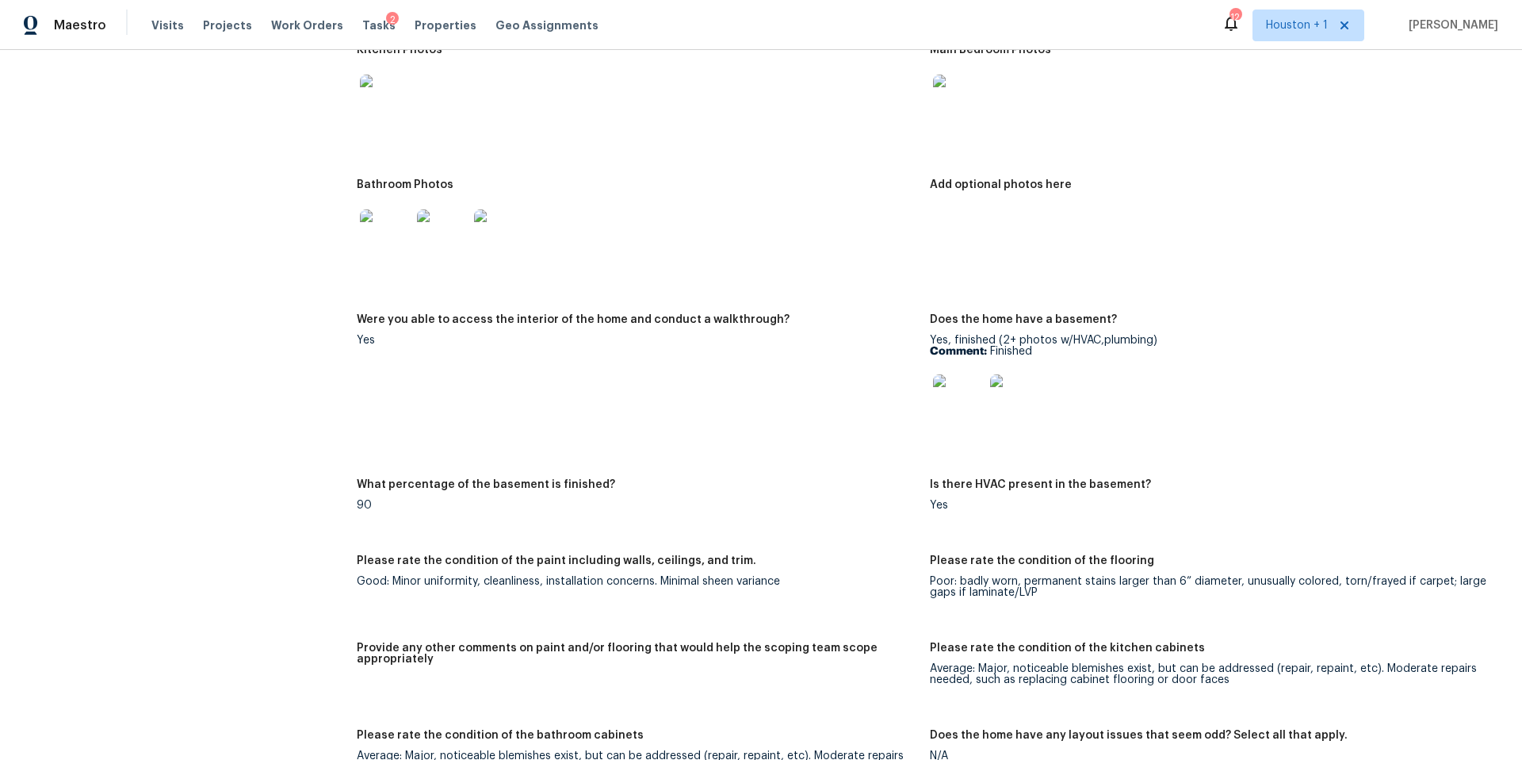
scroll to position [2262, 0]
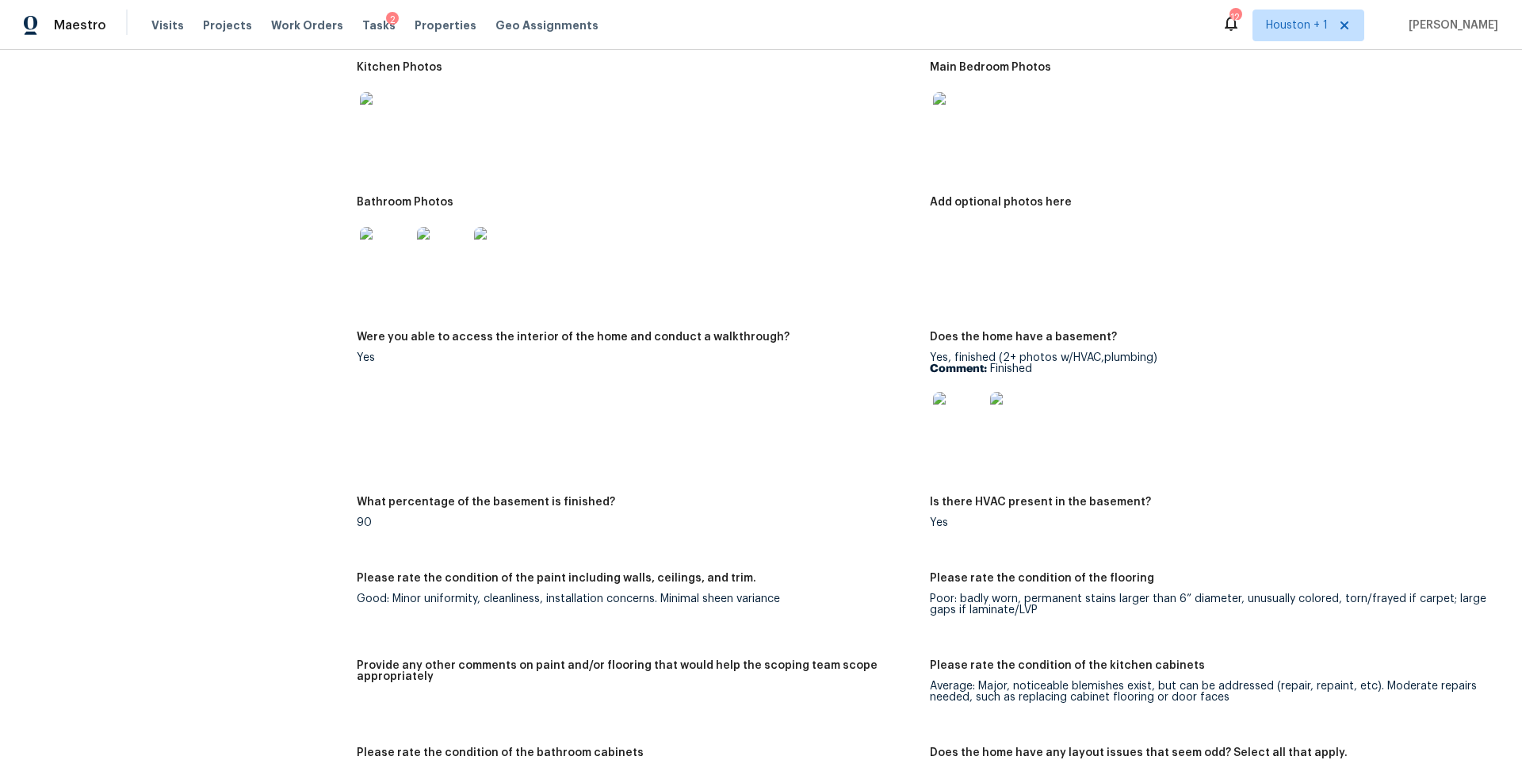
click at [968, 411] on img at bounding box center [958, 417] width 51 height 51
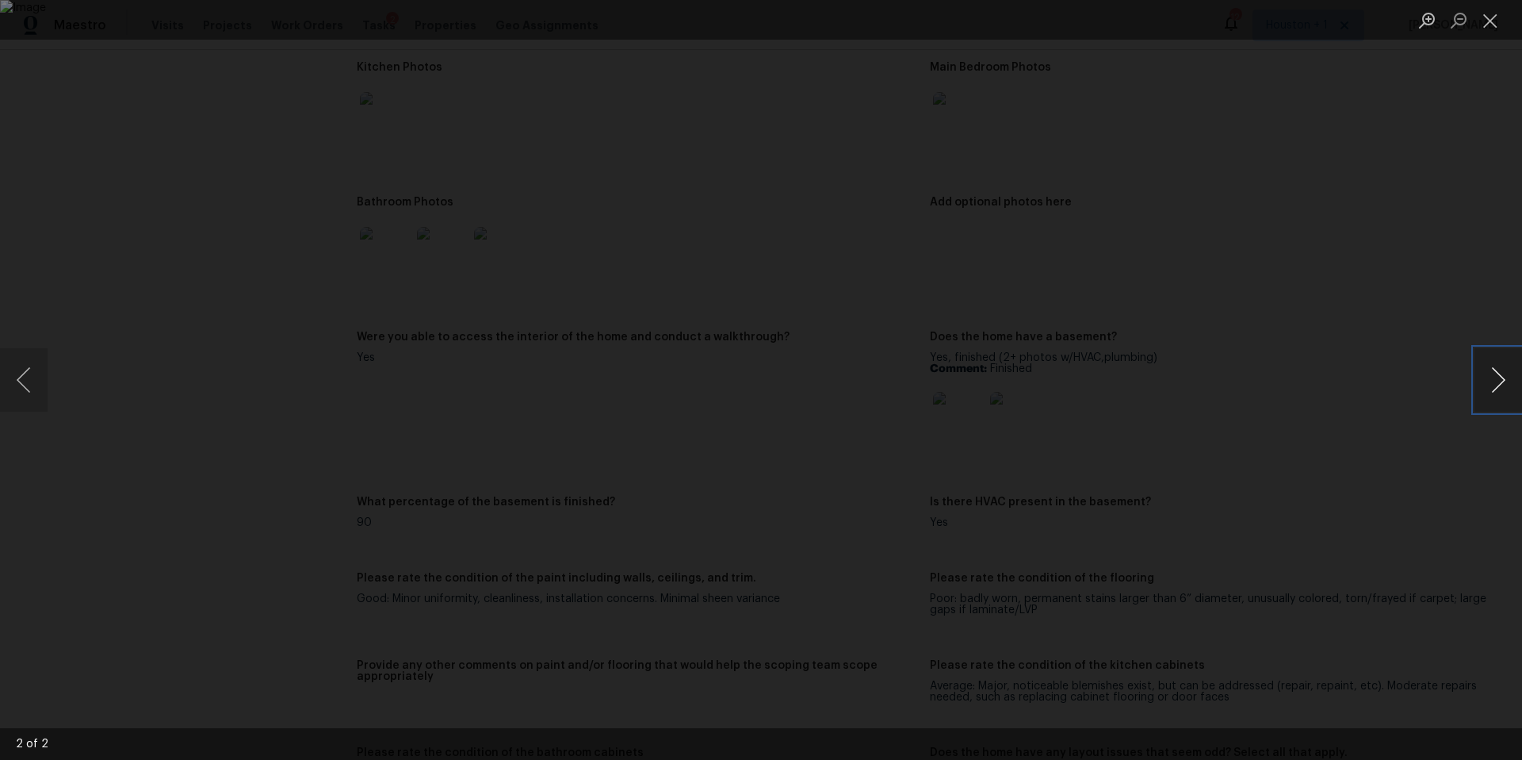
click at [1493, 381] on button "Next image" at bounding box center [1499, 379] width 48 height 63
click at [1327, 411] on div "Lightbox" at bounding box center [761, 380] width 1522 height 760
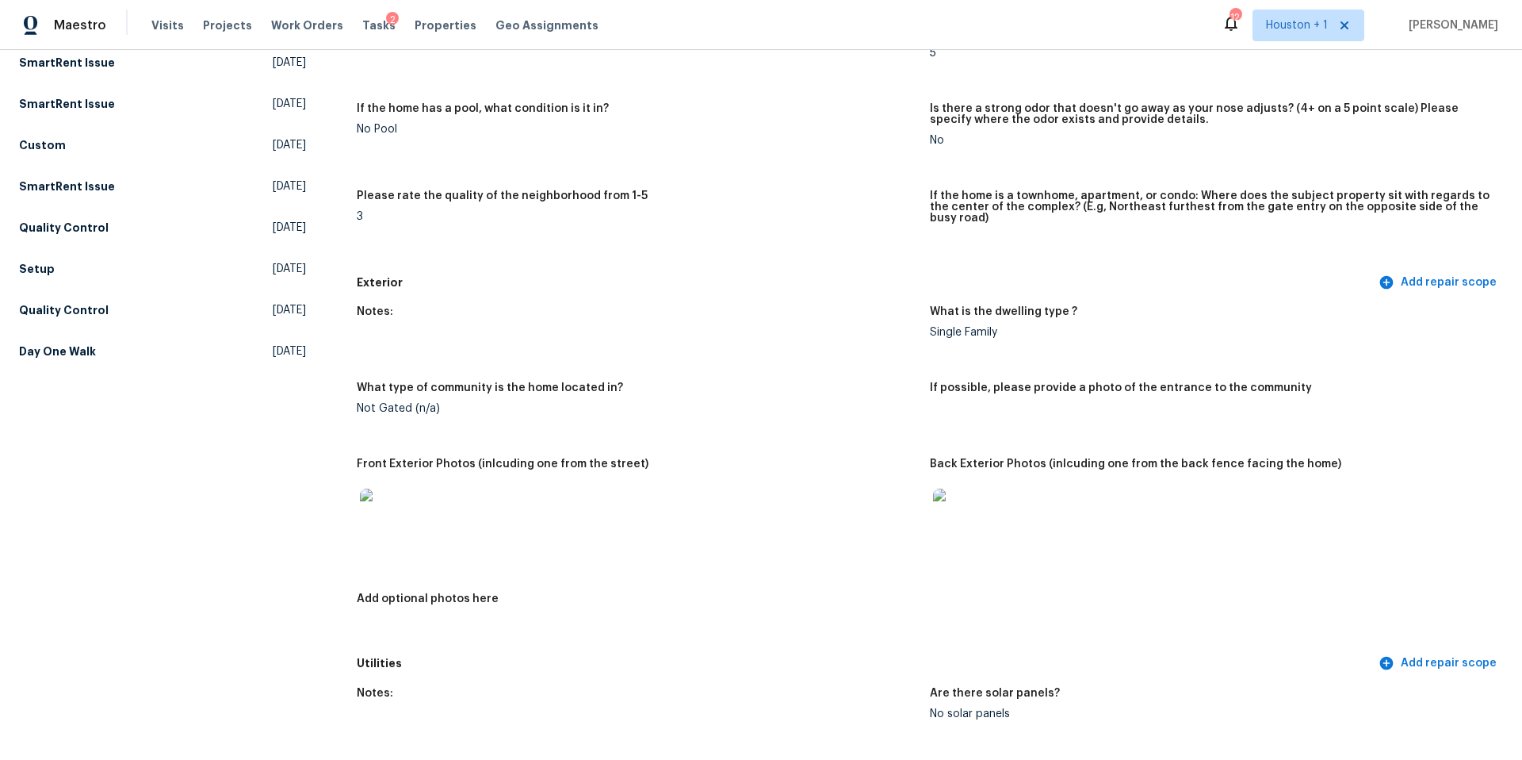
scroll to position [0, 0]
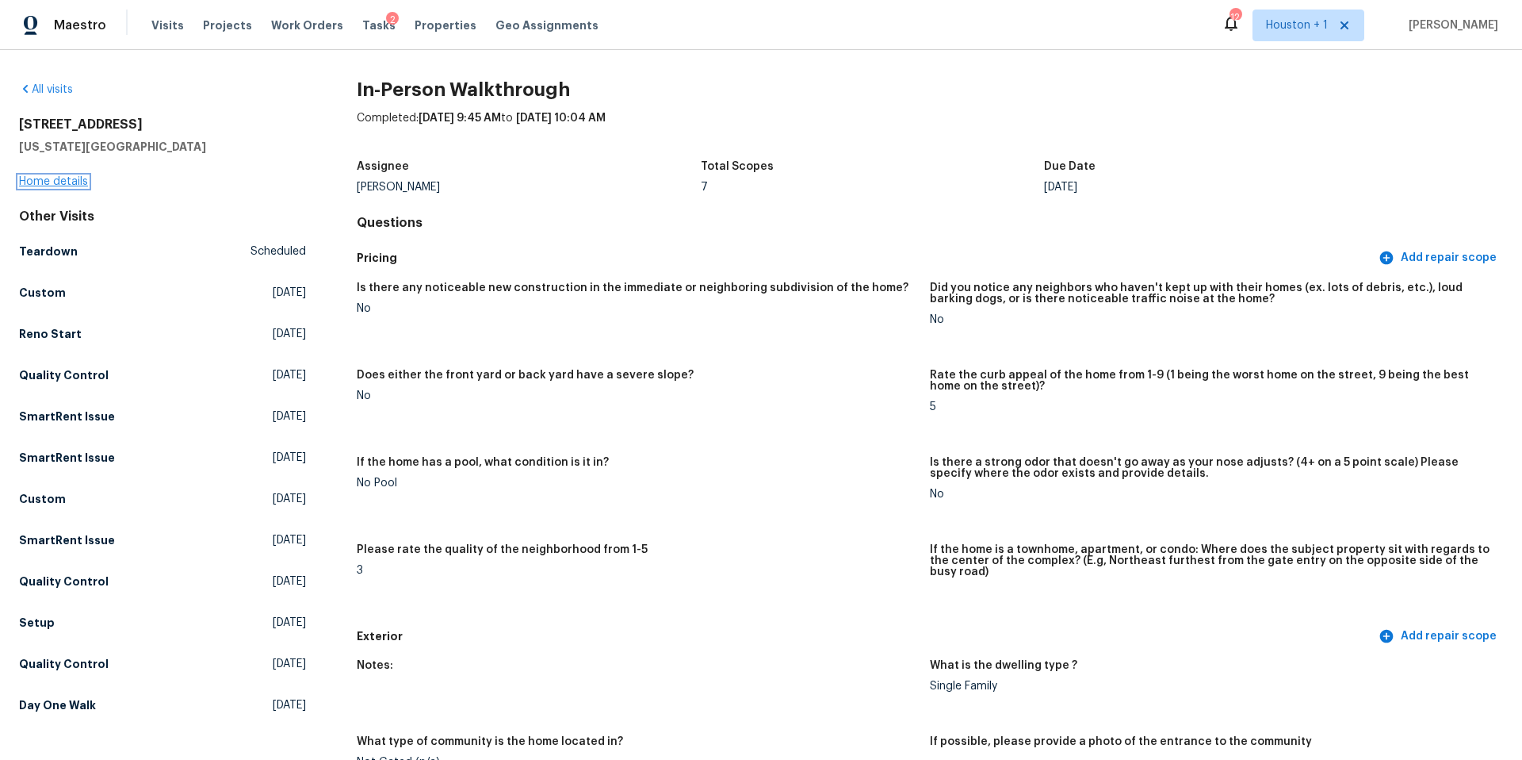
click at [58, 179] on link "Home details" at bounding box center [53, 181] width 69 height 11
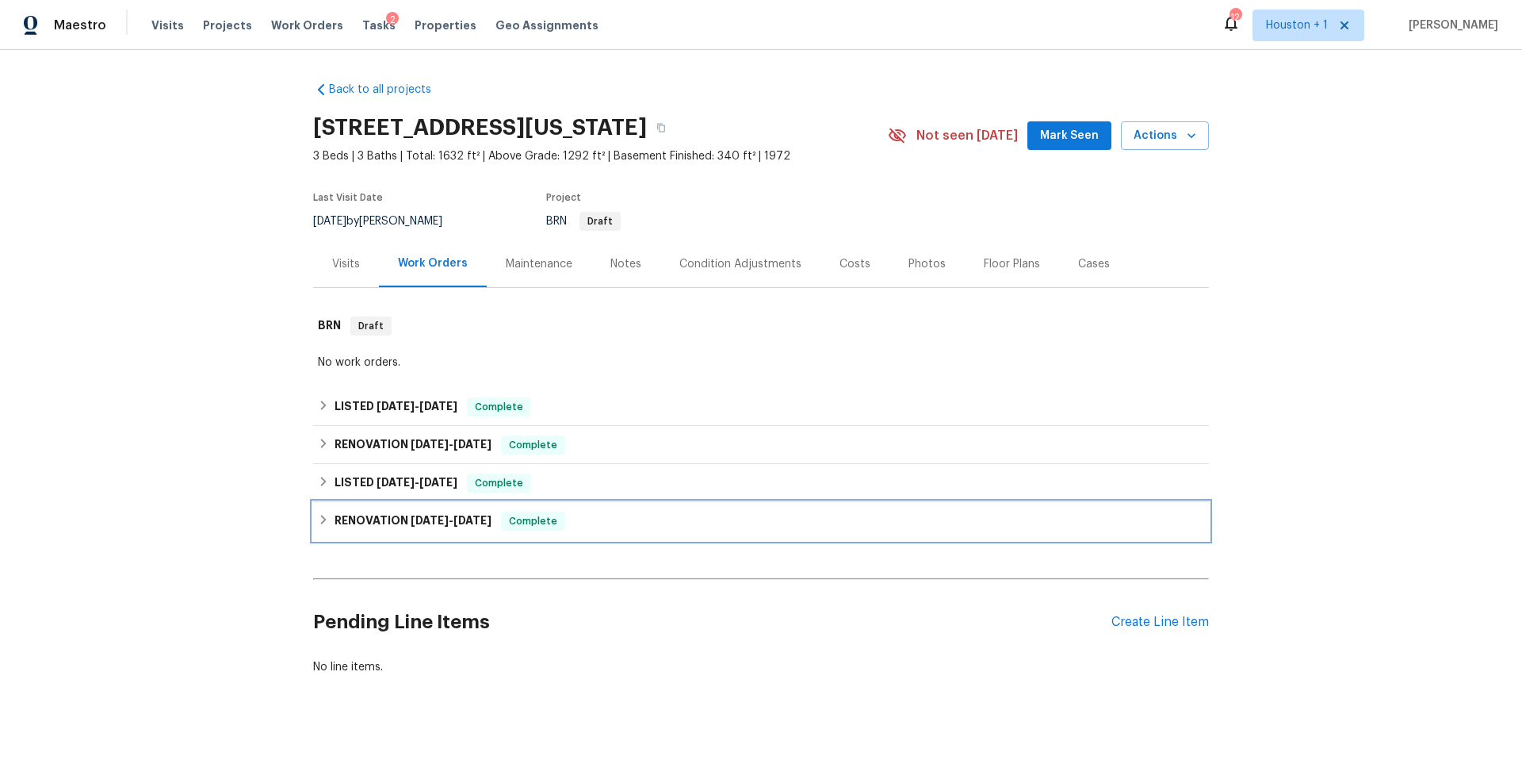
click at [349, 522] on h6 "RENOVATION 8/13/25 - 8/23/25" at bounding box center [413, 520] width 157 height 19
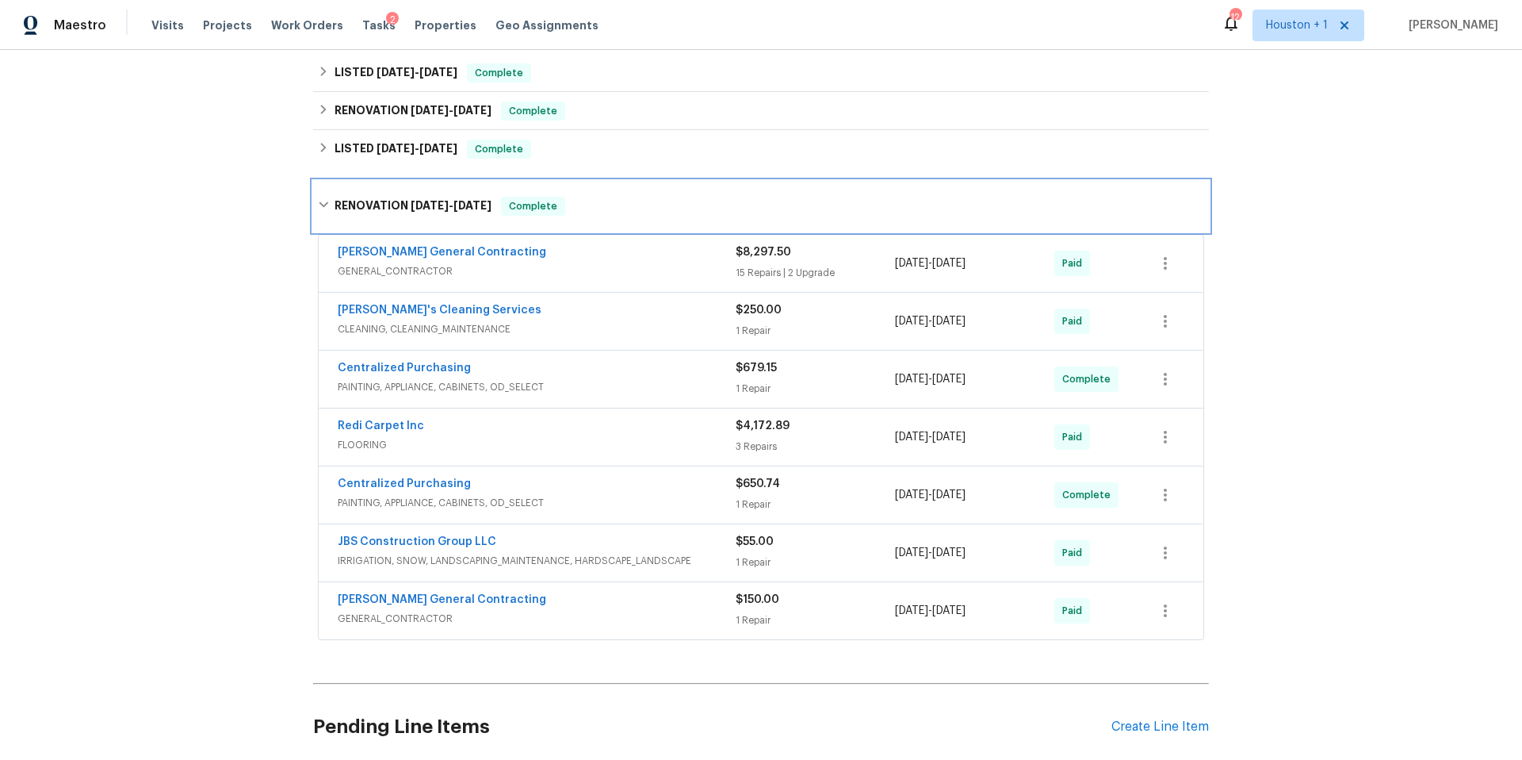
scroll to position [346, 0]
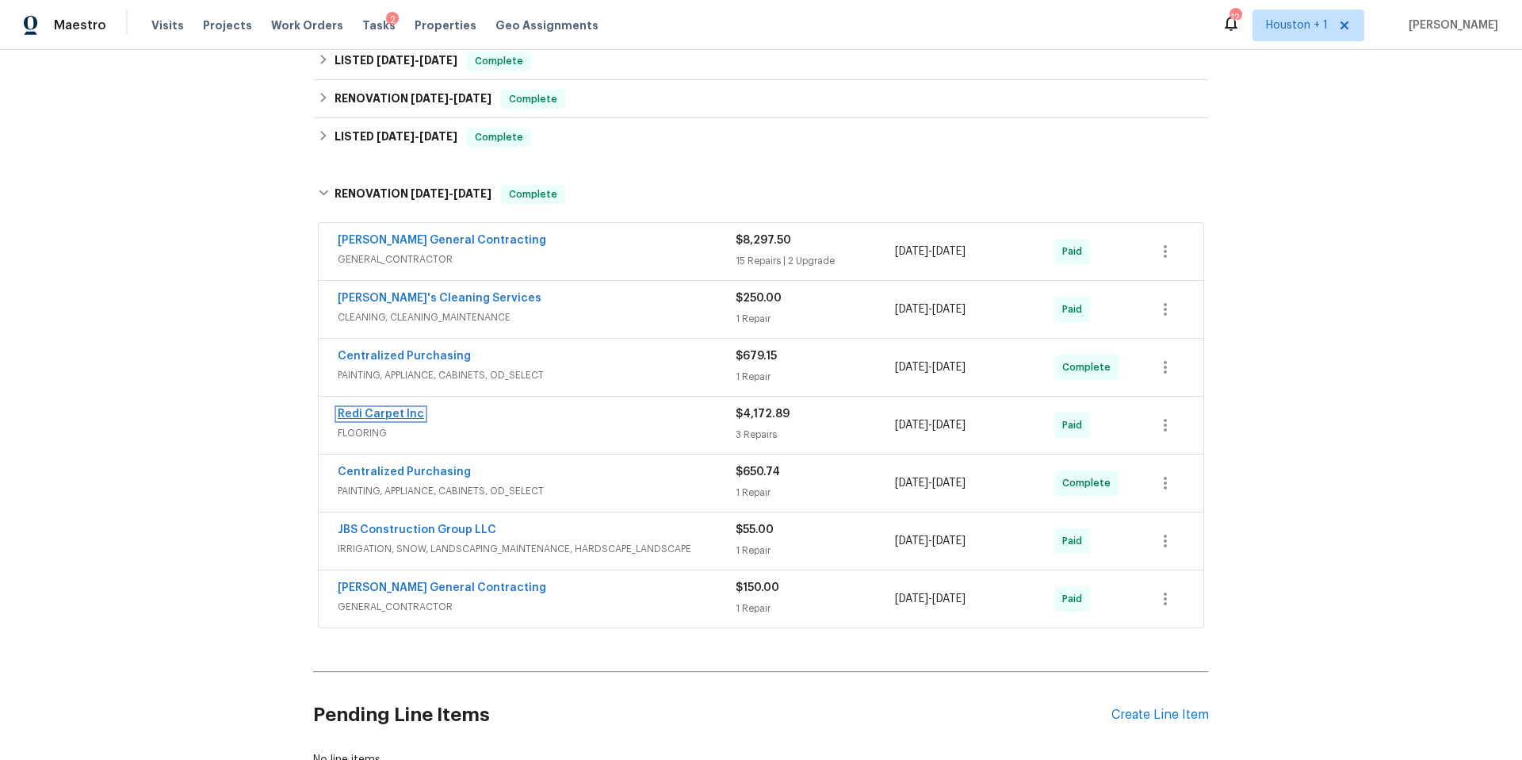
click at [408, 414] on link "Redi Carpet Inc" at bounding box center [381, 413] width 86 height 11
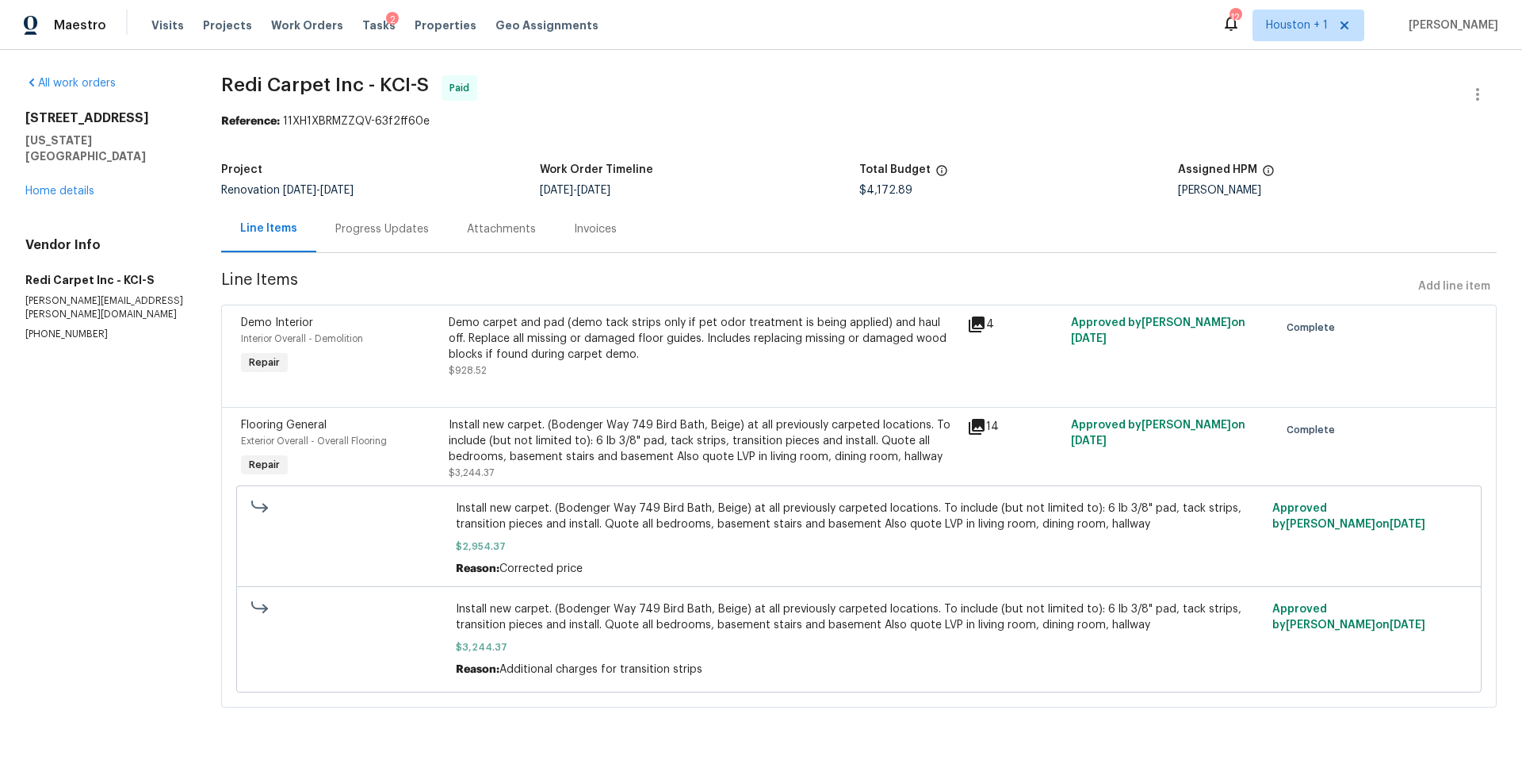
click at [542, 358] on div "Demo carpet and pad (demo tack strips only if pet odor treatment is being appli…" at bounding box center [704, 339] width 510 height 48
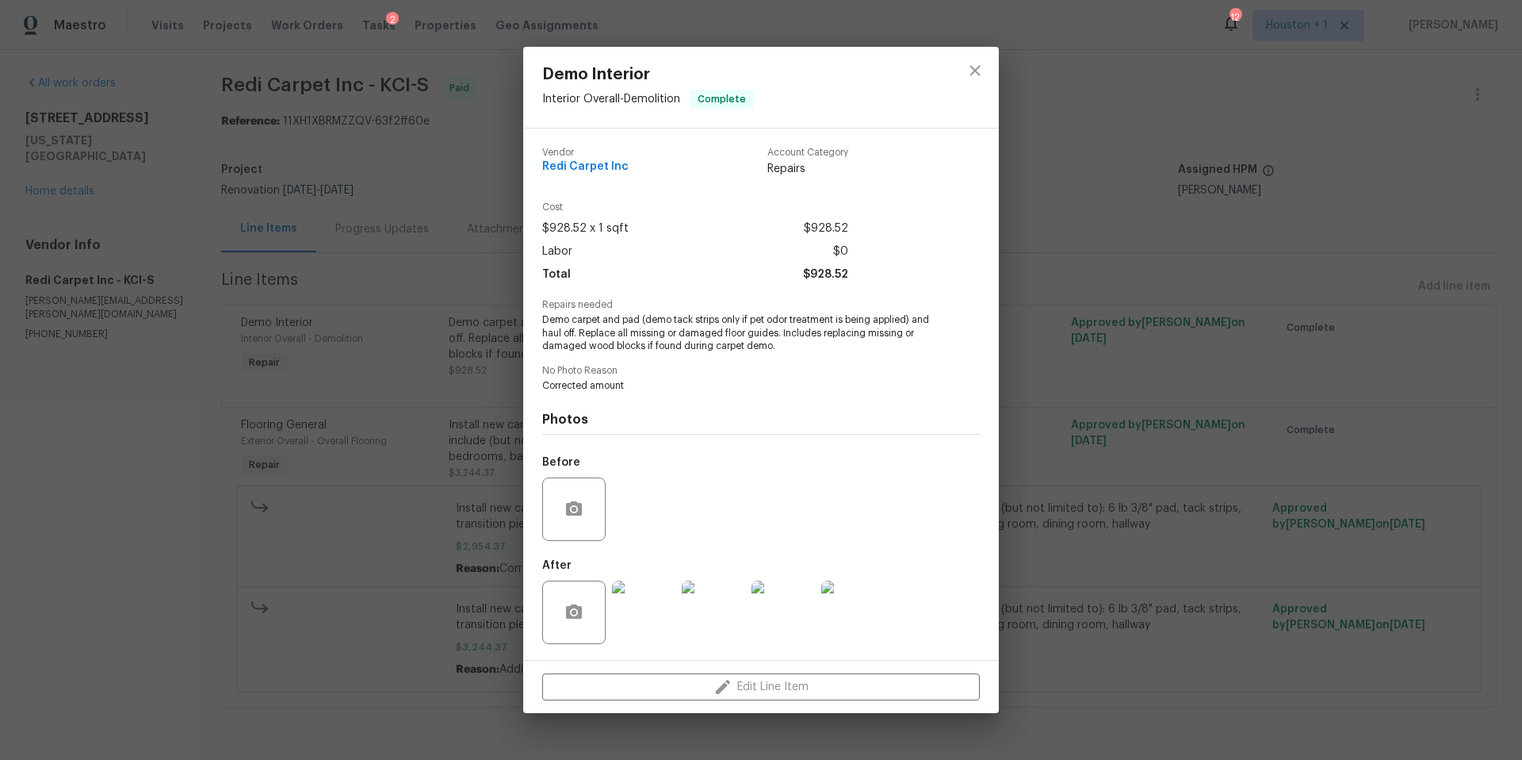
click at [1063, 380] on div "Demo Interior Interior Overall - Demolition Complete Vendor Redi Carpet Inc Acc…" at bounding box center [761, 380] width 1522 height 760
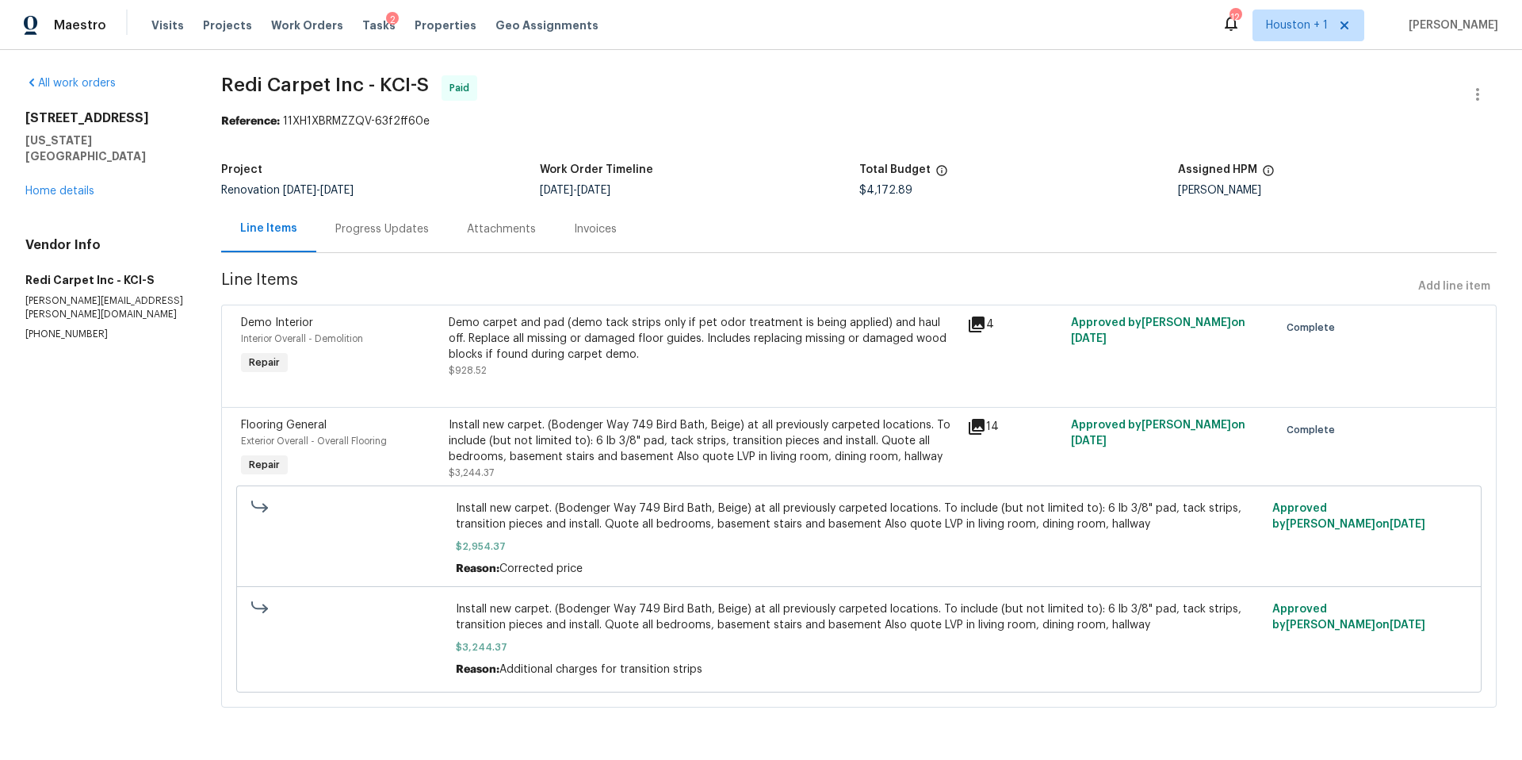
click at [451, 444] on div "Install new carpet. (Bodenger Way 749 Bird Bath, Beige) at all previously carpe…" at bounding box center [704, 441] width 510 height 48
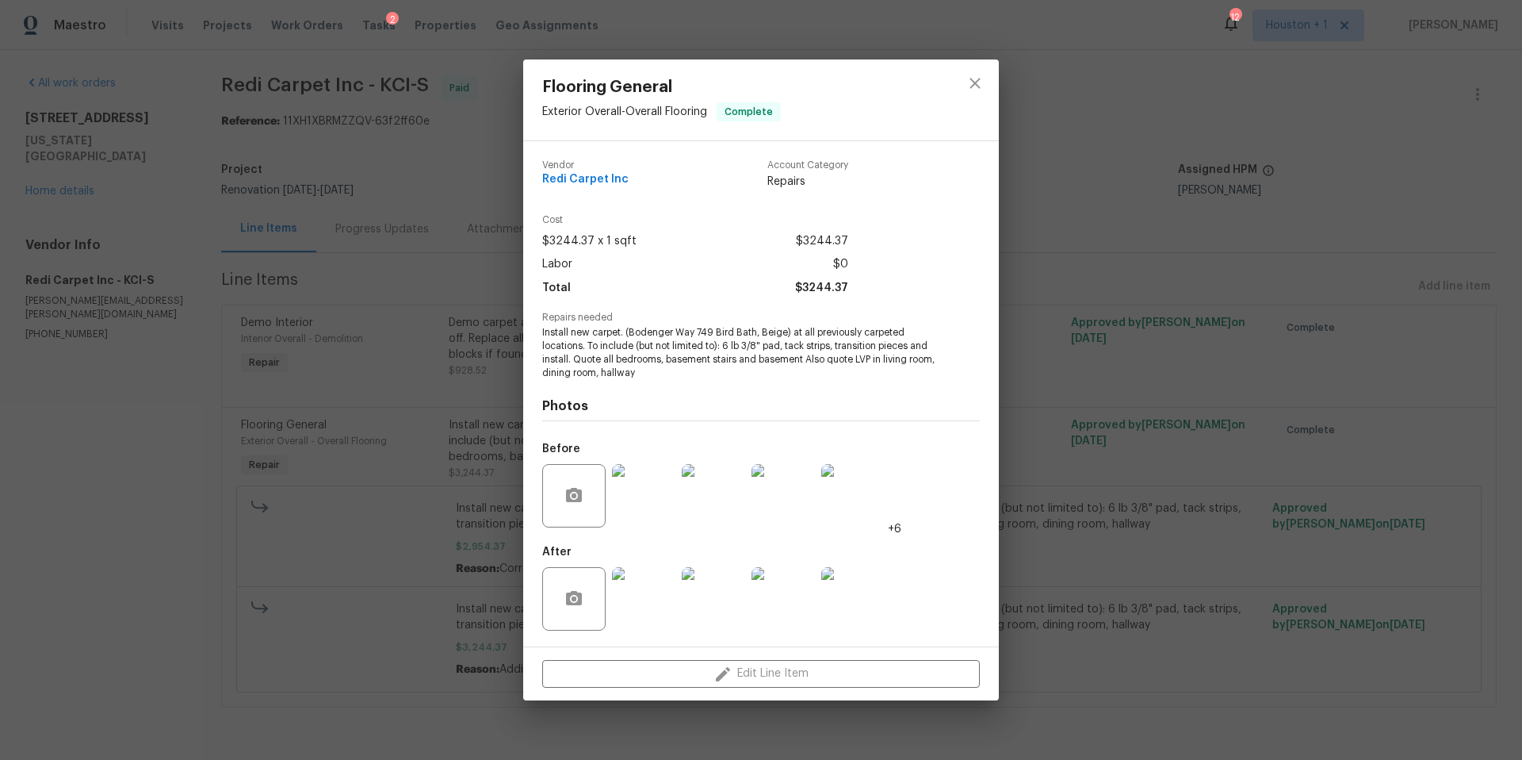
click at [630, 599] on img at bounding box center [643, 598] width 63 height 63
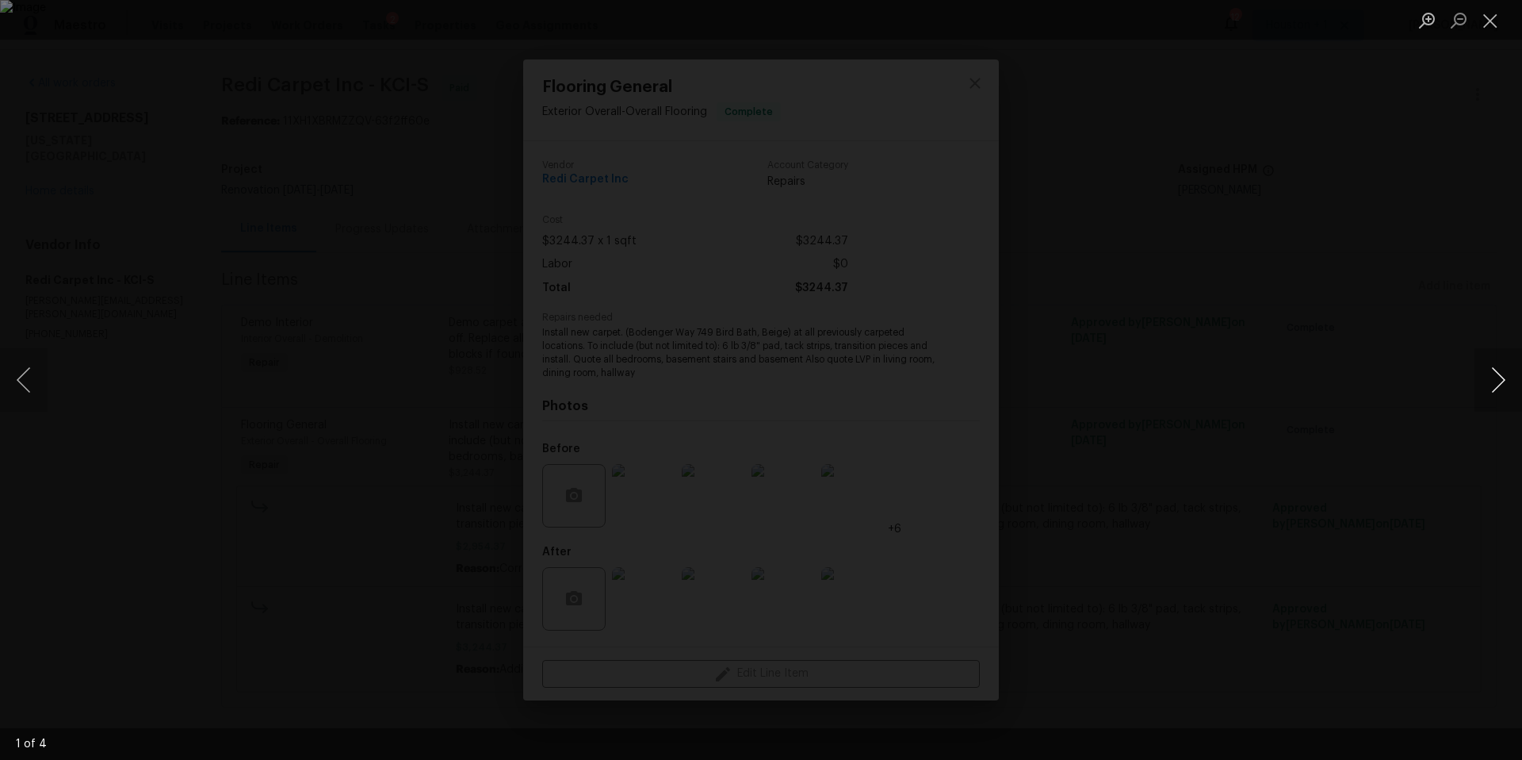
click at [1496, 391] on button "Next image" at bounding box center [1499, 379] width 48 height 63
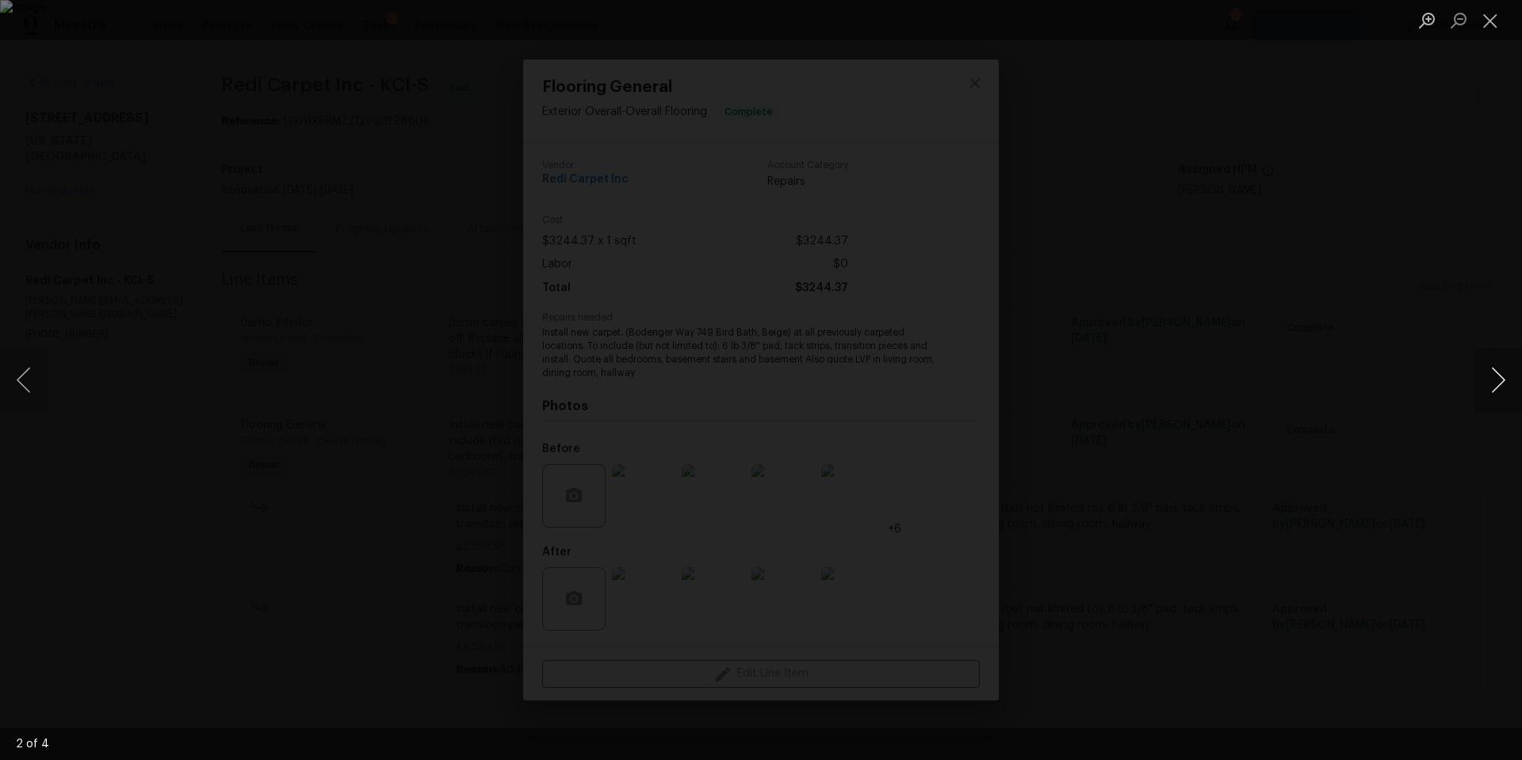
click at [1496, 391] on button "Next image" at bounding box center [1499, 379] width 48 height 63
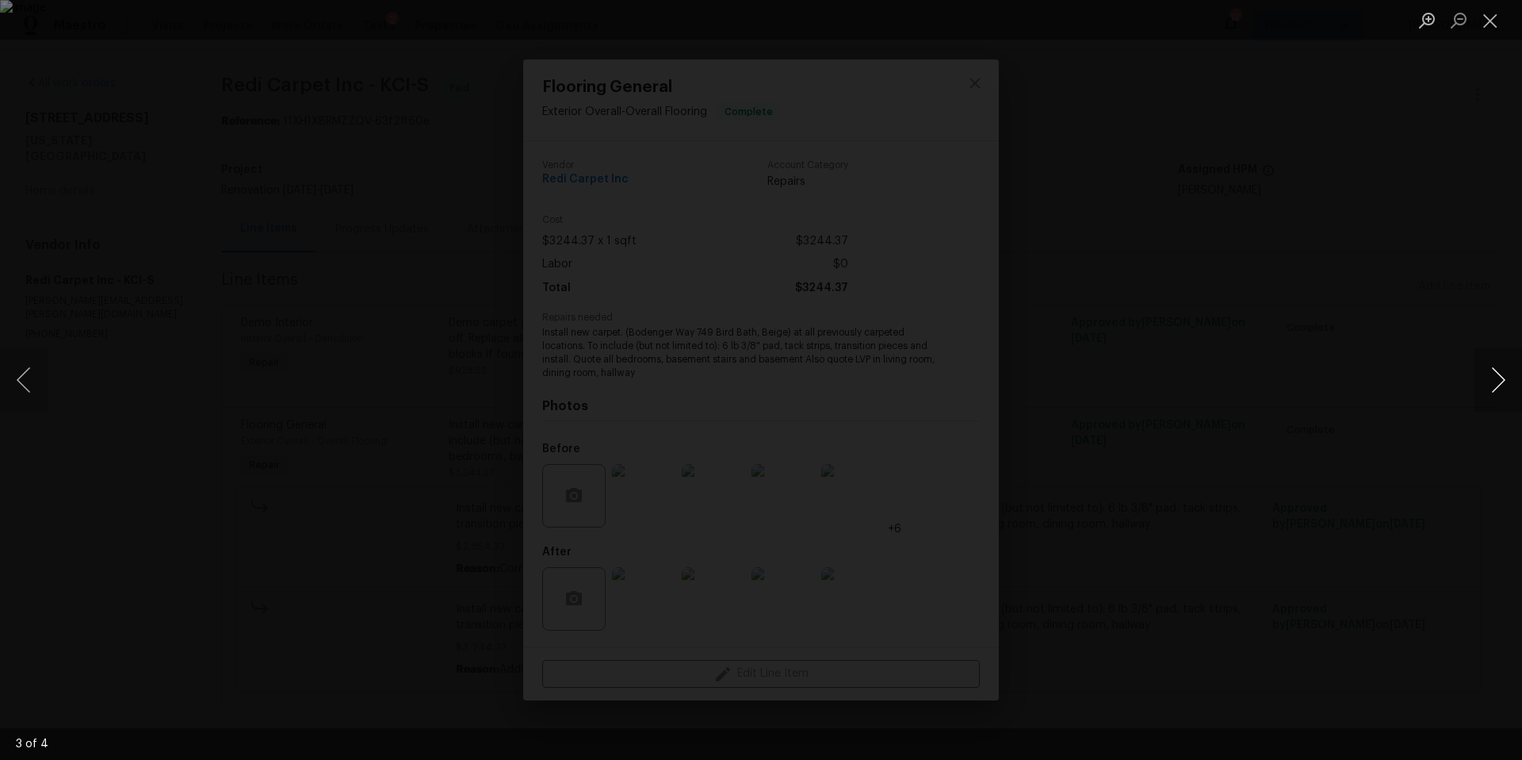
click at [1496, 391] on button "Next image" at bounding box center [1499, 379] width 48 height 63
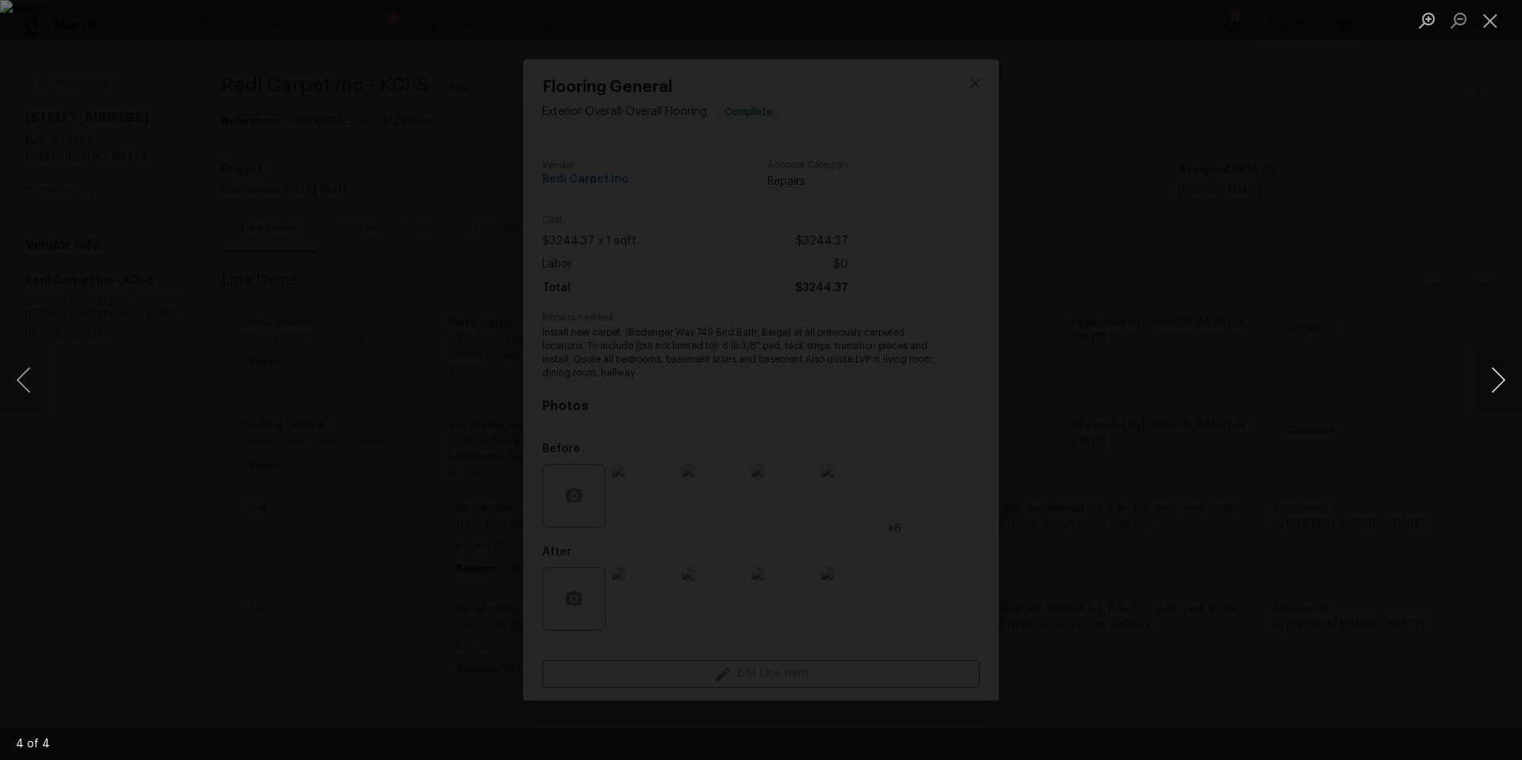
click at [1496, 391] on button "Next image" at bounding box center [1499, 379] width 48 height 63
click at [1341, 297] on div "Lightbox" at bounding box center [761, 380] width 1522 height 760
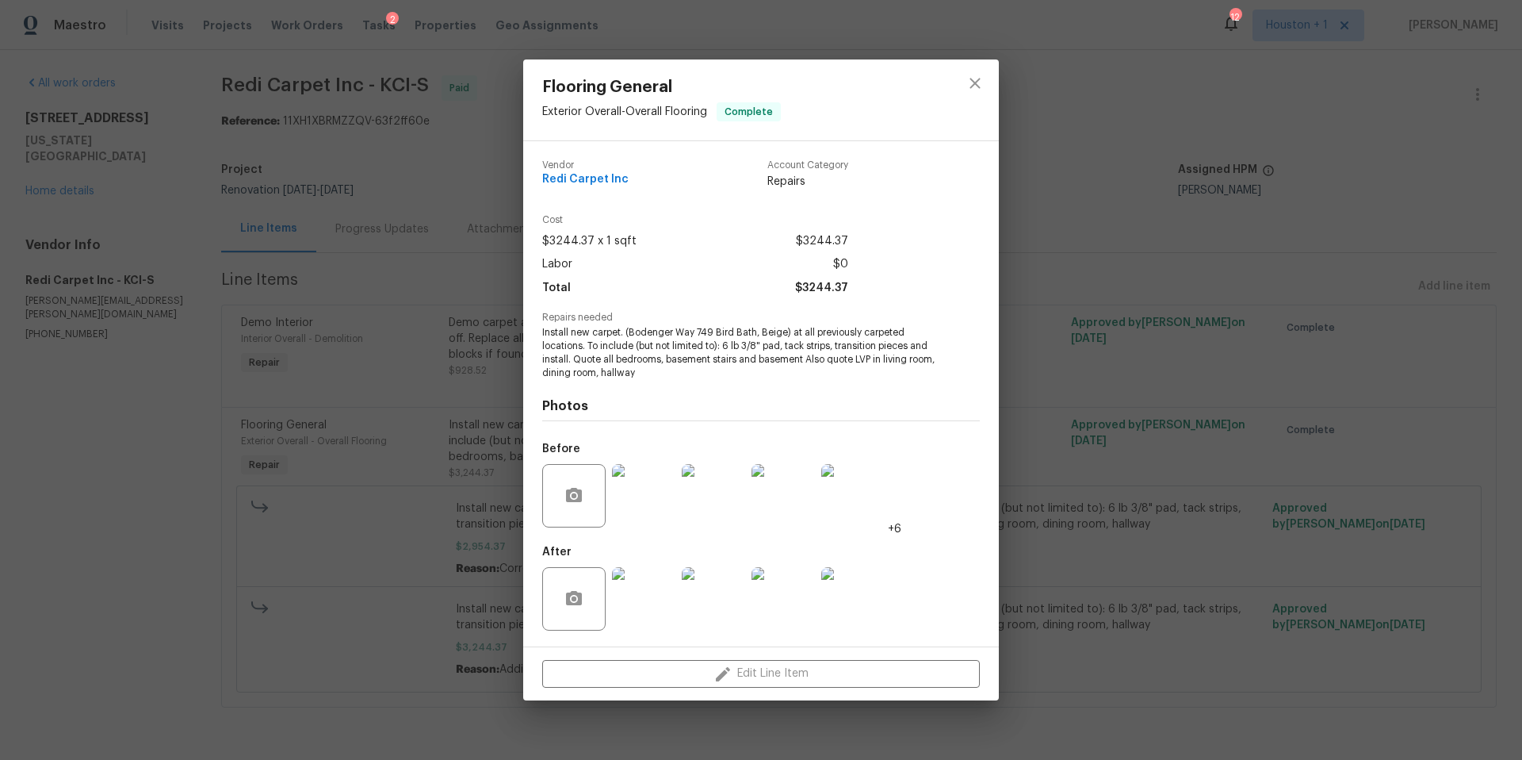
click at [126, 332] on div "Flooring General Exterior Overall - Overall Flooring Complete Vendor Redi Carpe…" at bounding box center [761, 380] width 1522 height 760
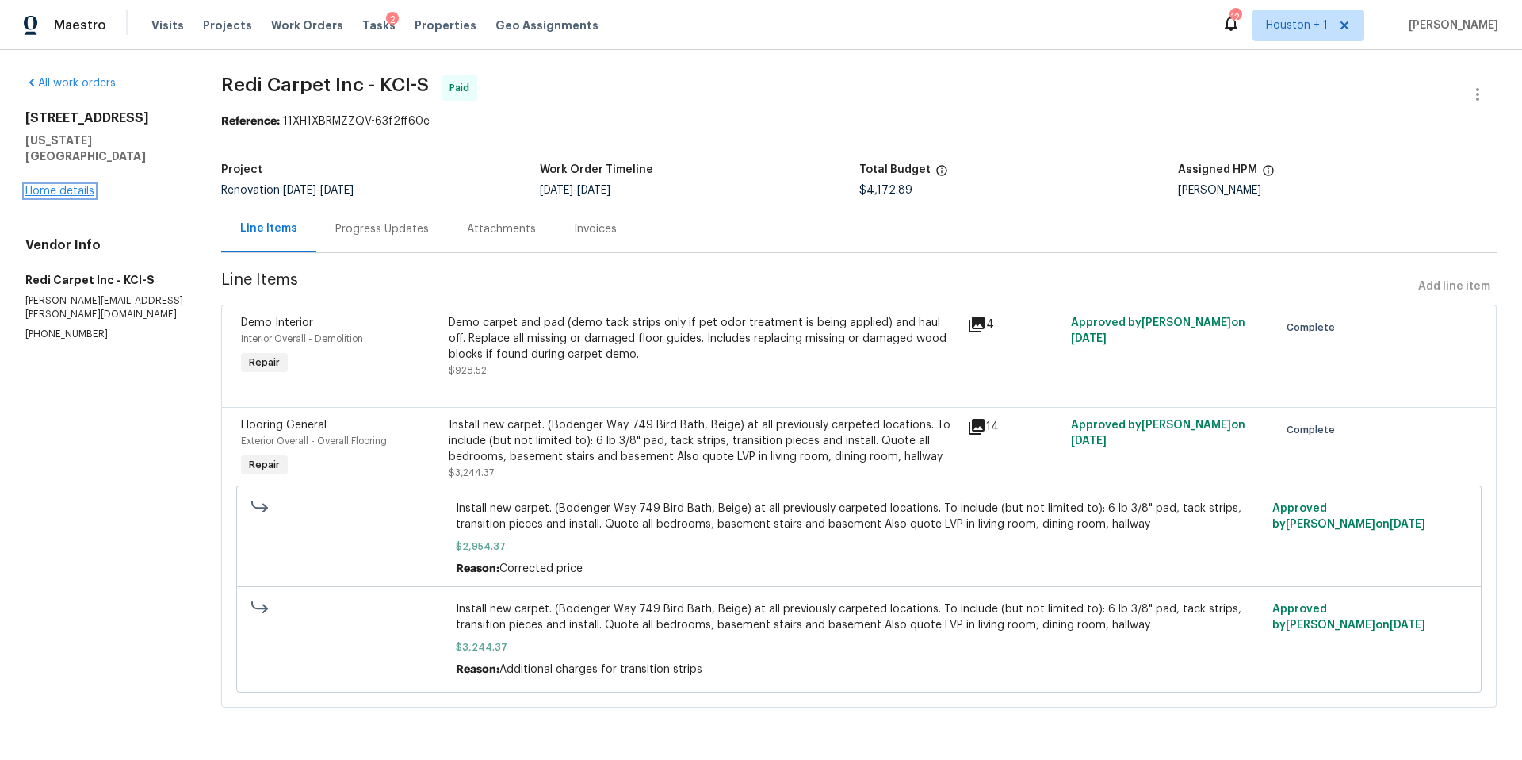
click at [75, 186] on link "Home details" at bounding box center [59, 191] width 69 height 11
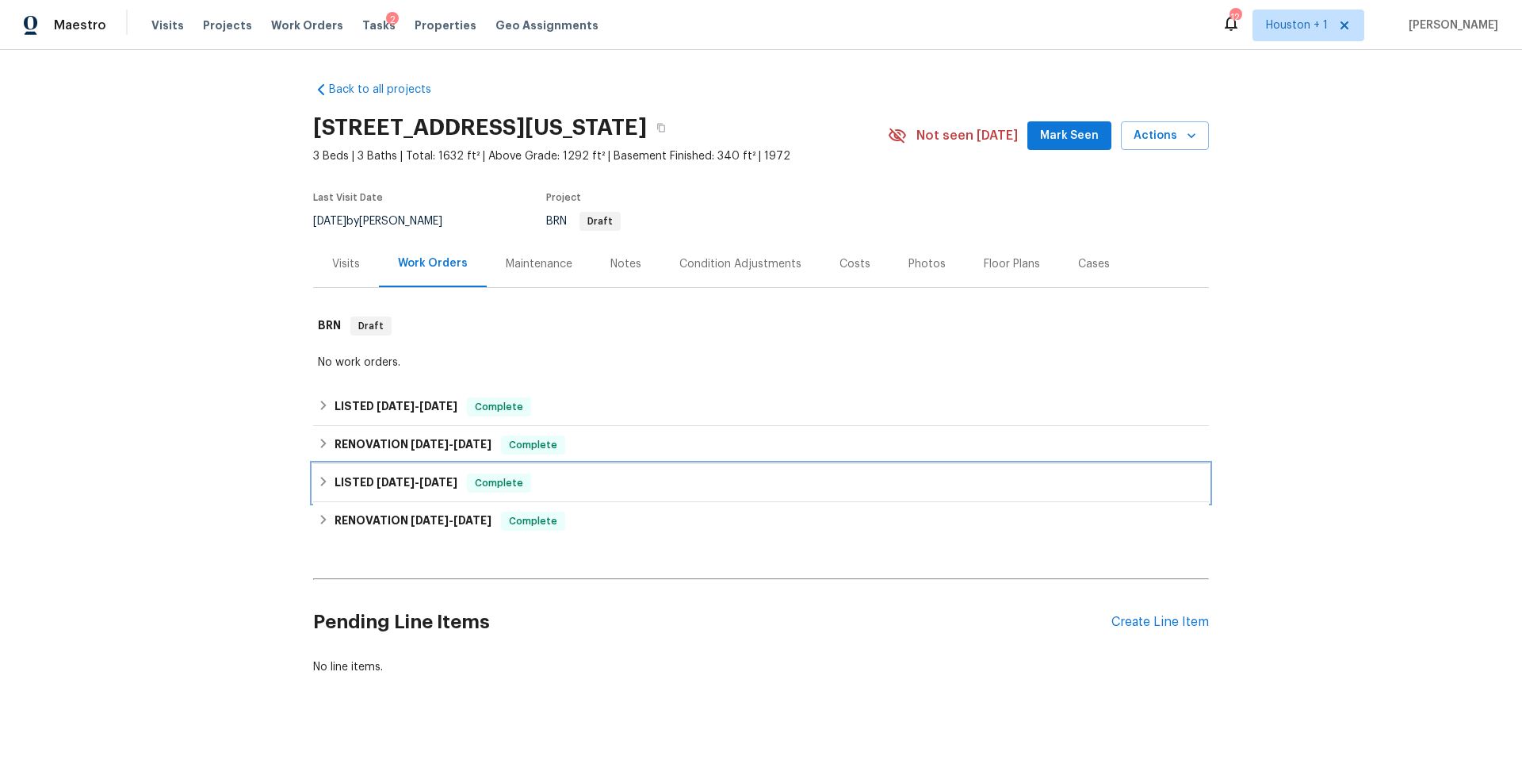
click at [351, 484] on h6 "LISTED 9/3/25 - 9/4/25" at bounding box center [396, 482] width 123 height 19
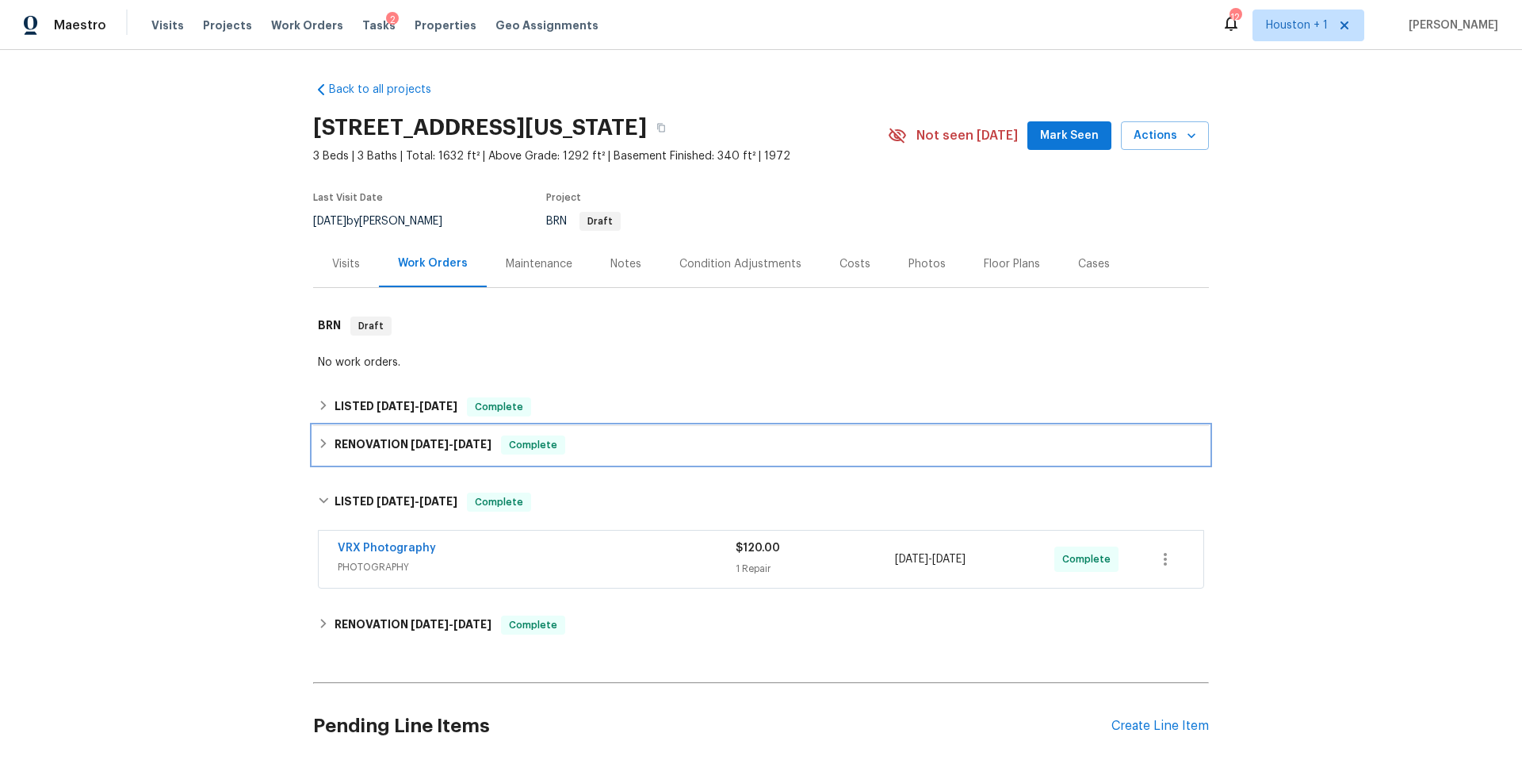
click at [350, 452] on h6 "RENOVATION 9/3/25 - 9/3/25" at bounding box center [413, 444] width 157 height 19
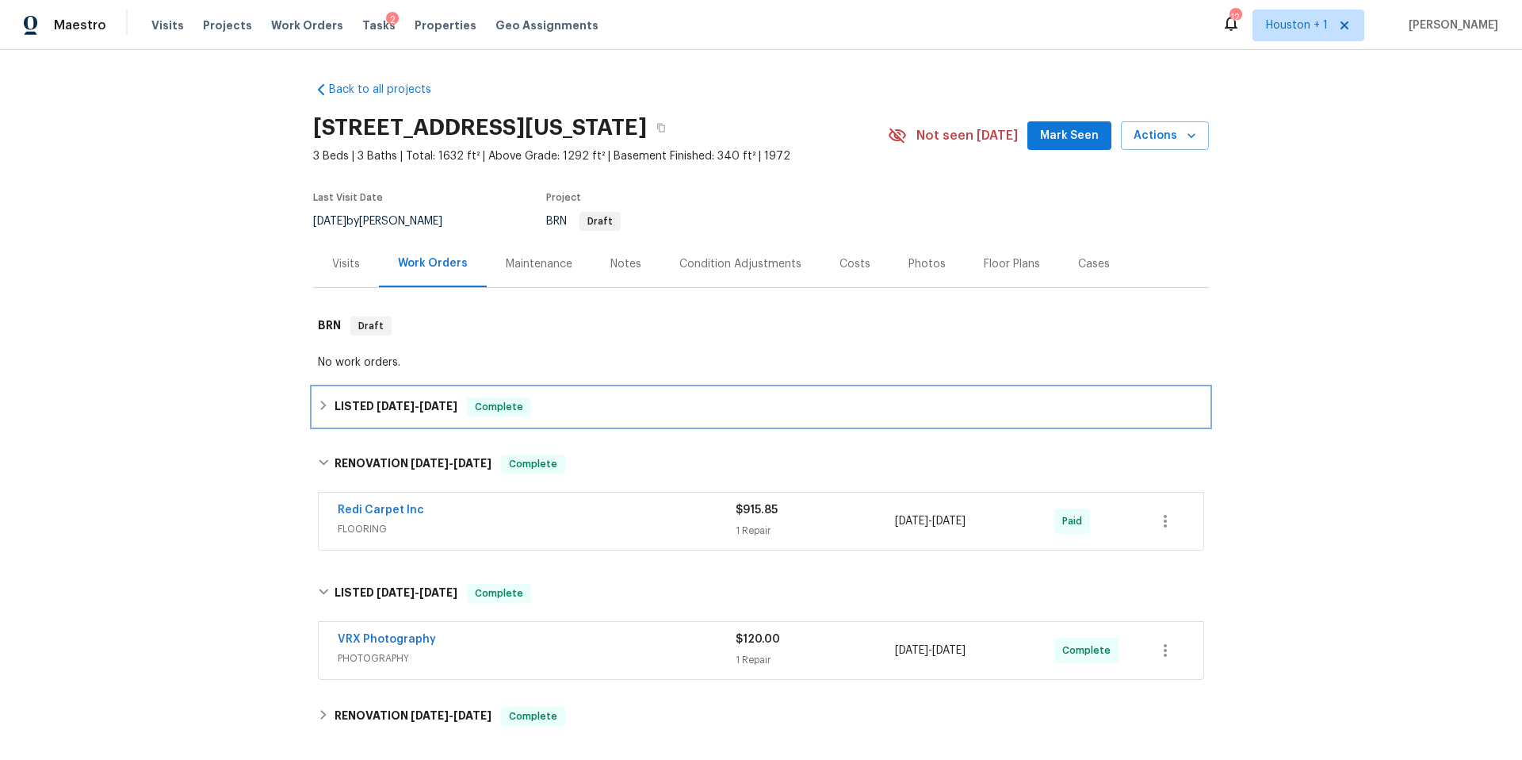
click at [355, 412] on h6 "LISTED 9/17/25 - 9/18/25" at bounding box center [396, 406] width 123 height 19
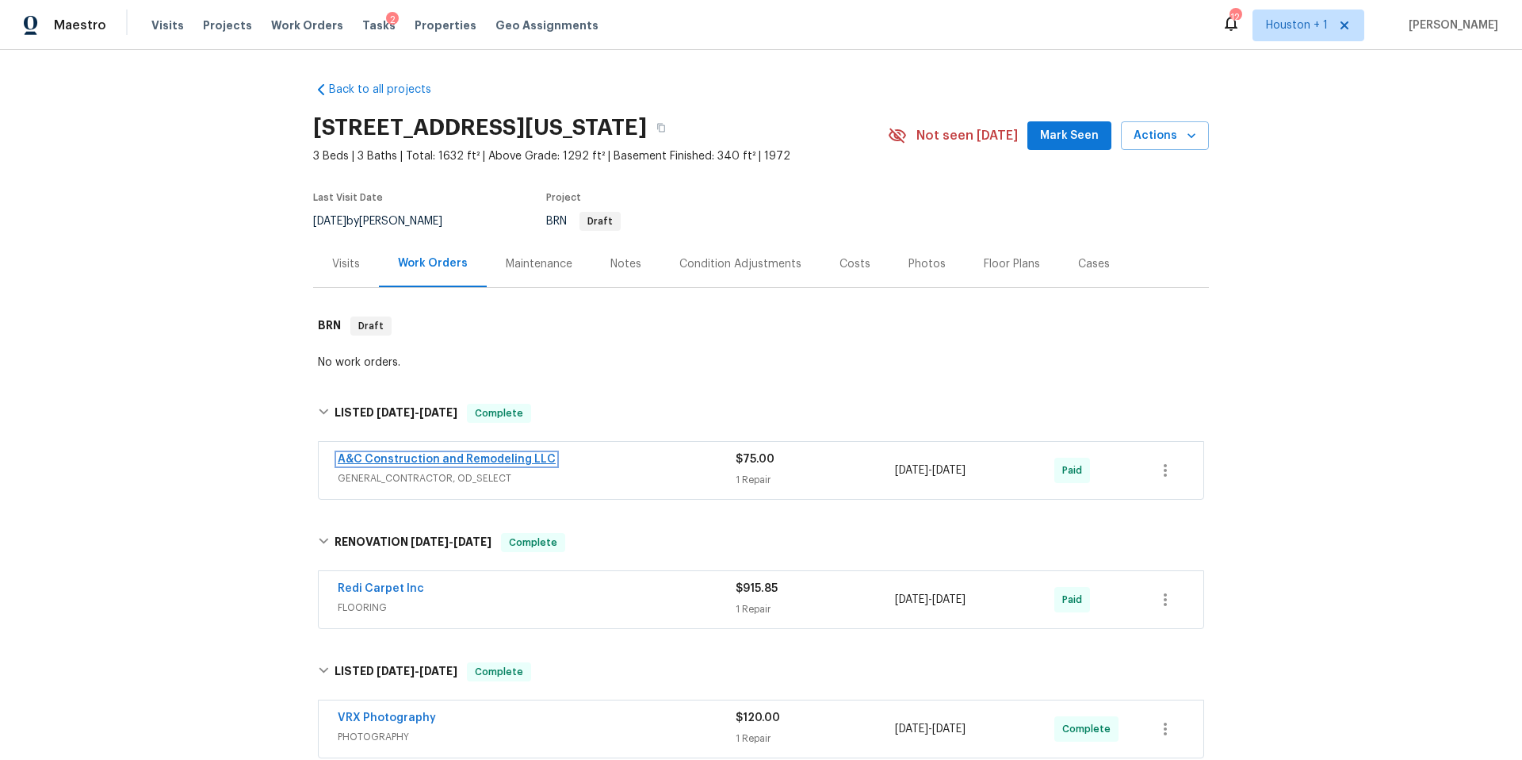
click at [511, 460] on link "A&C Construction and Remodeling LLC" at bounding box center [447, 459] width 218 height 11
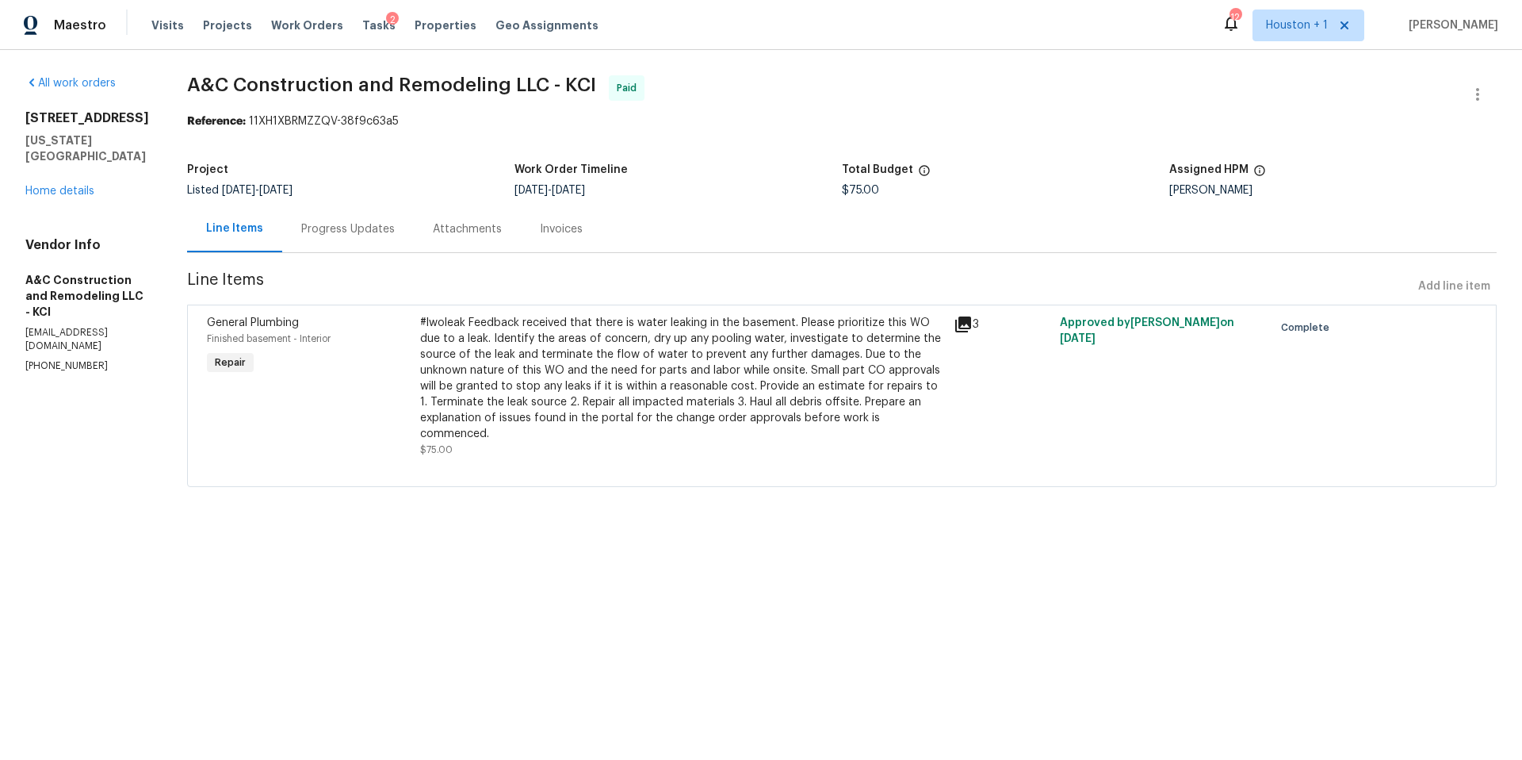
click at [780, 377] on div "#lwoleak Feedback received that there is water leaking in the basement. Please …" at bounding box center [682, 378] width 524 height 127
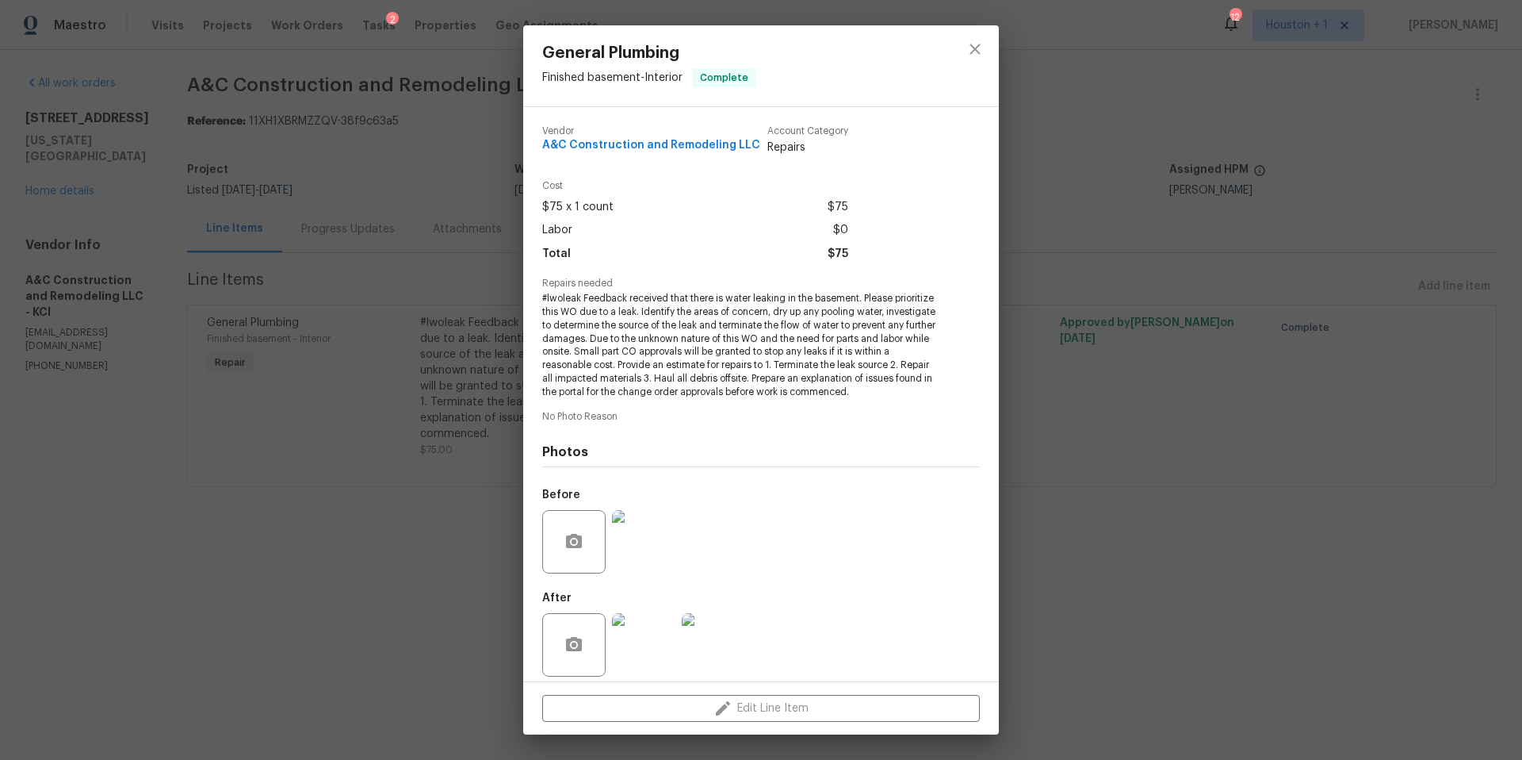
click at [638, 634] on img at bounding box center [643, 644] width 63 height 63
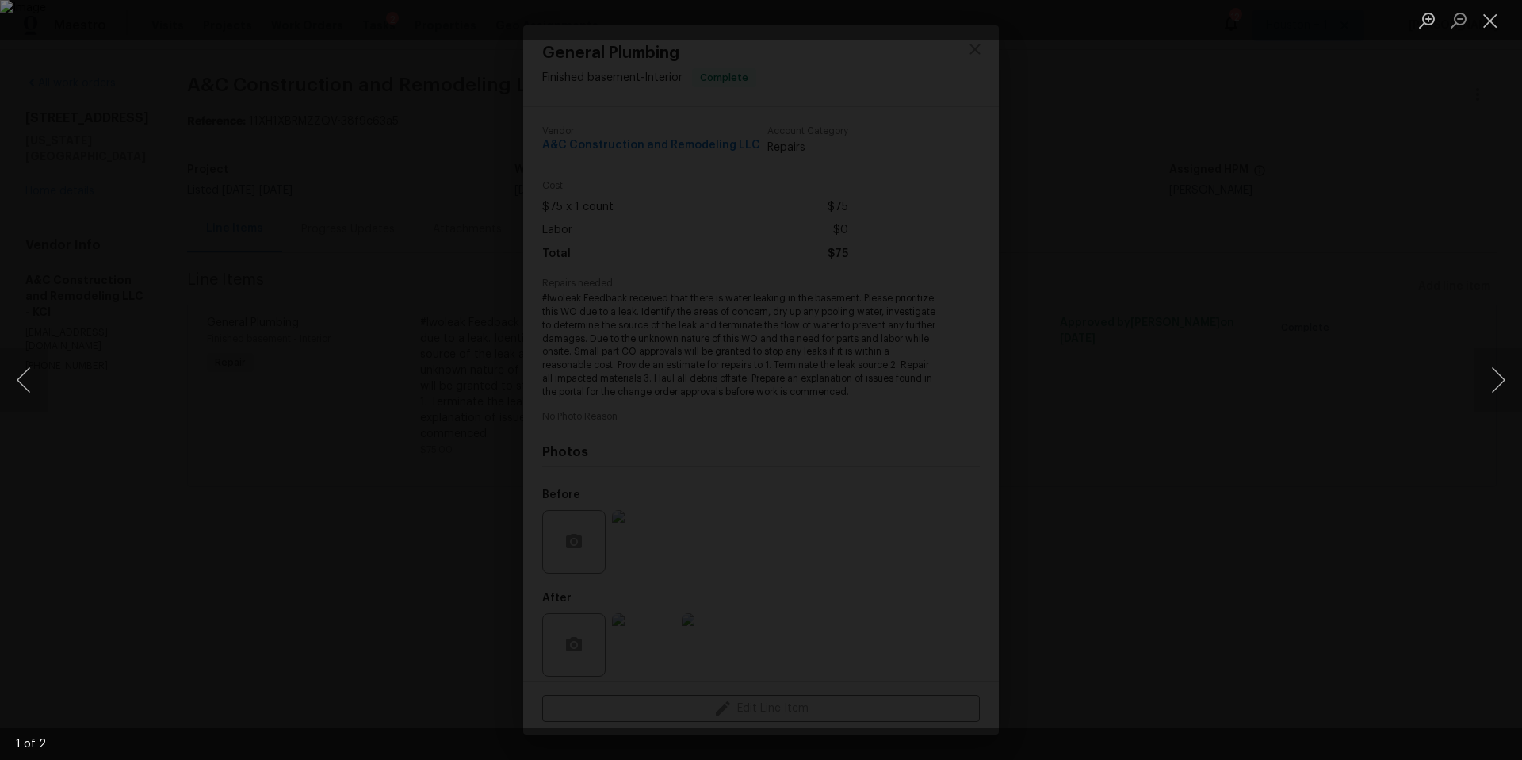
click at [1274, 465] on div "Lightbox" at bounding box center [761, 380] width 1522 height 760
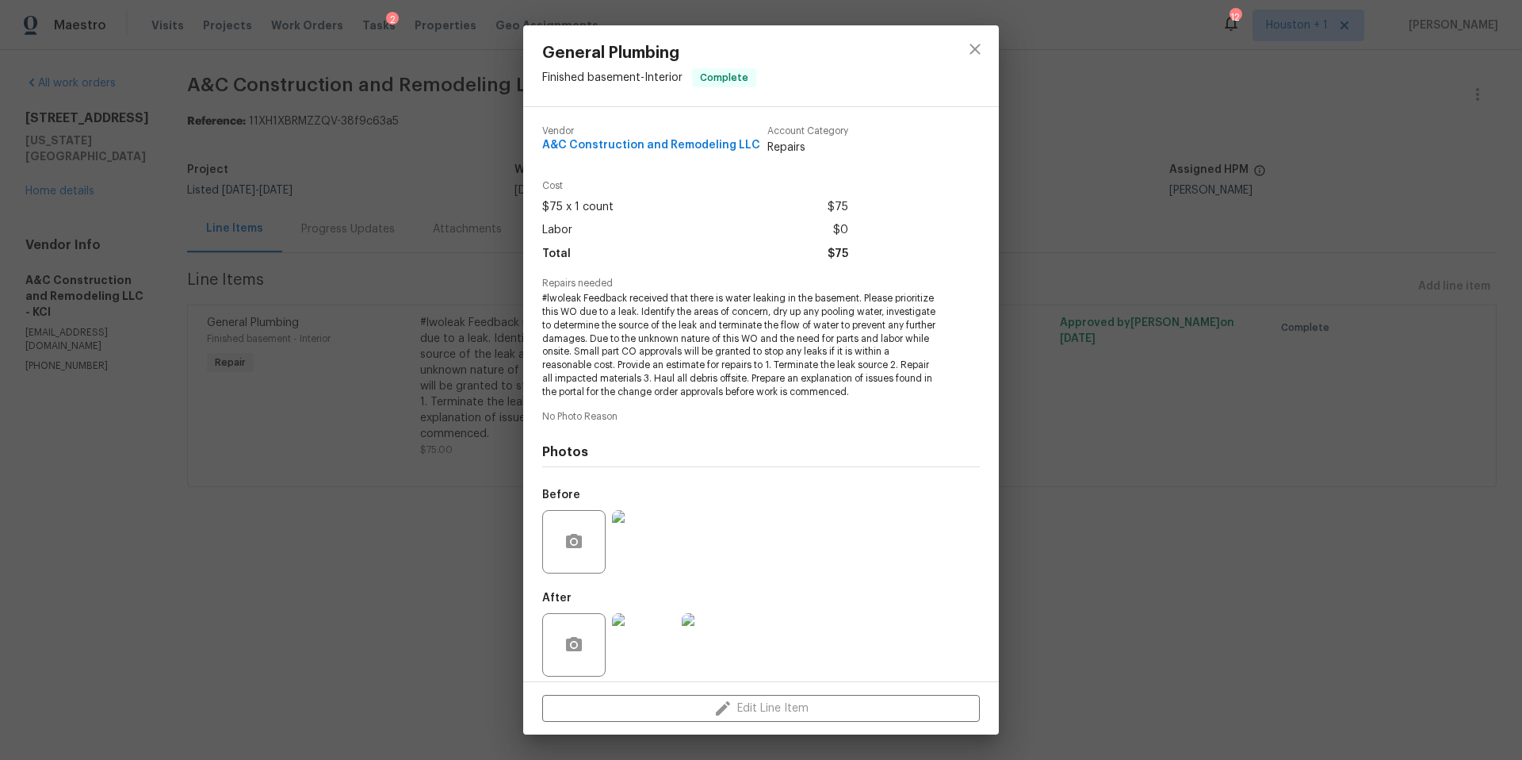
click at [320, 538] on div "General Plumbing Finished basement - Interior Complete Vendor A&C Construction …" at bounding box center [761, 380] width 1522 height 760
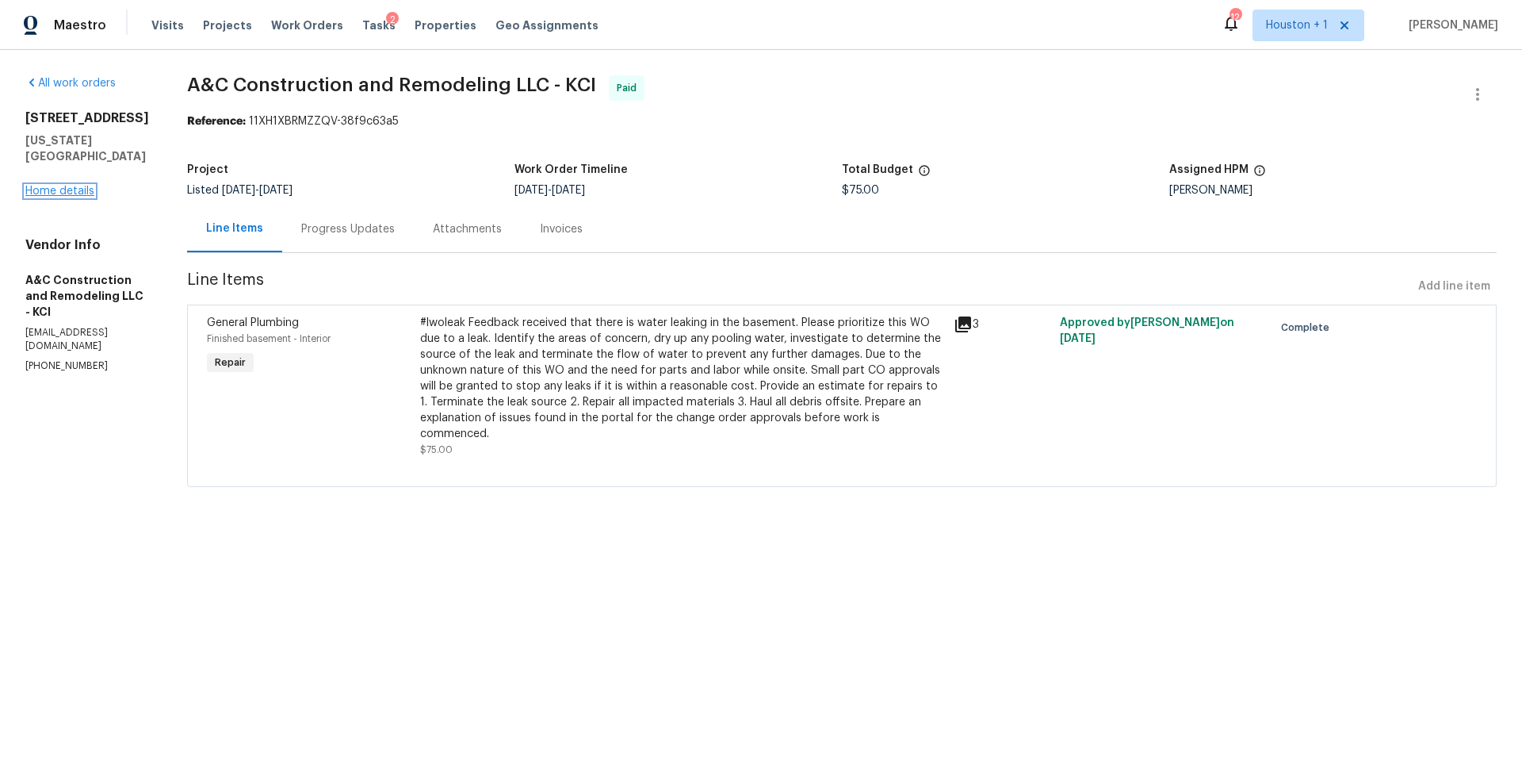
click at [74, 186] on link "Home details" at bounding box center [59, 191] width 69 height 11
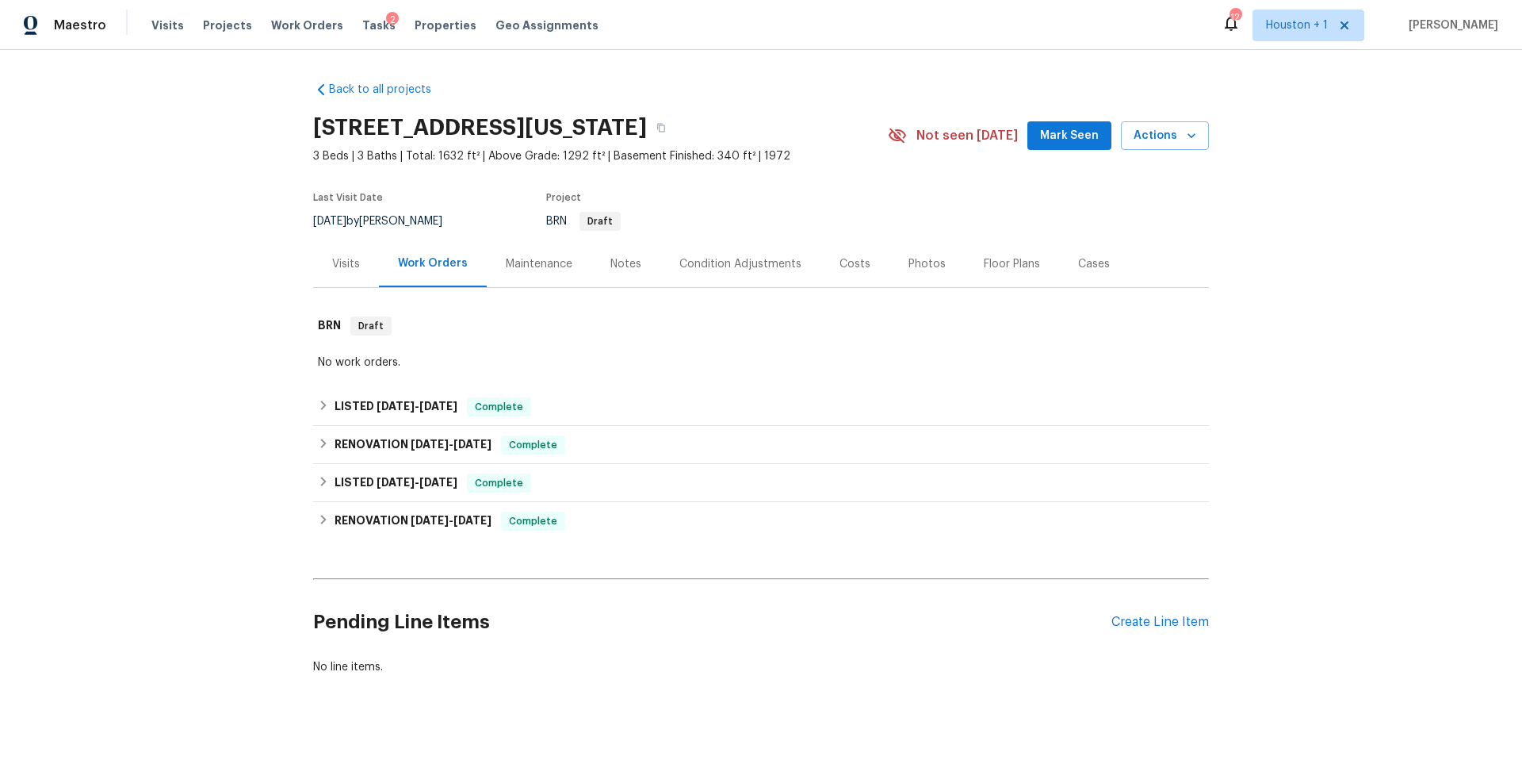
click at [343, 262] on div "Visits" at bounding box center [346, 264] width 28 height 16
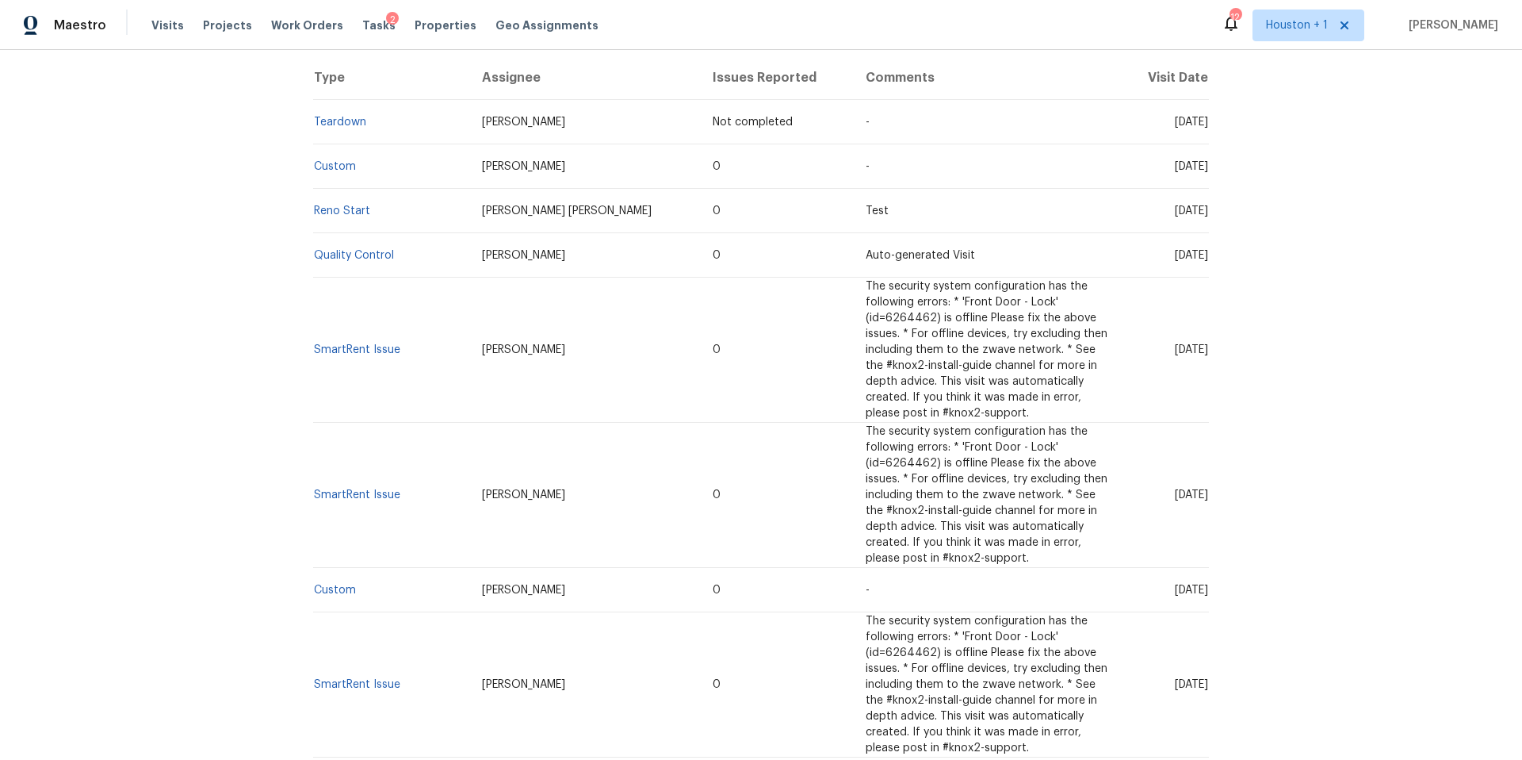
scroll to position [312, 0]
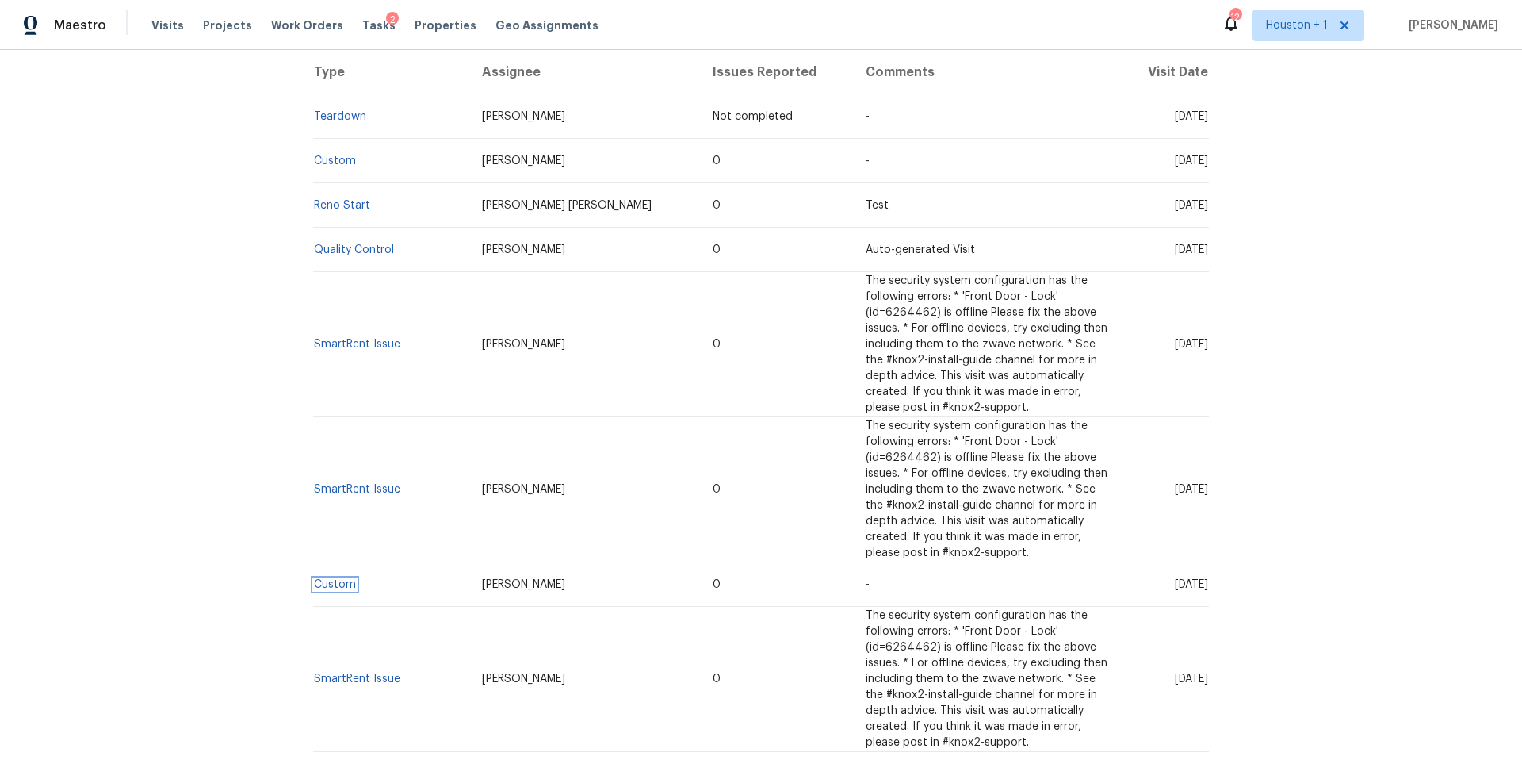
click at [340, 584] on link "Custom" at bounding box center [335, 584] width 42 height 11
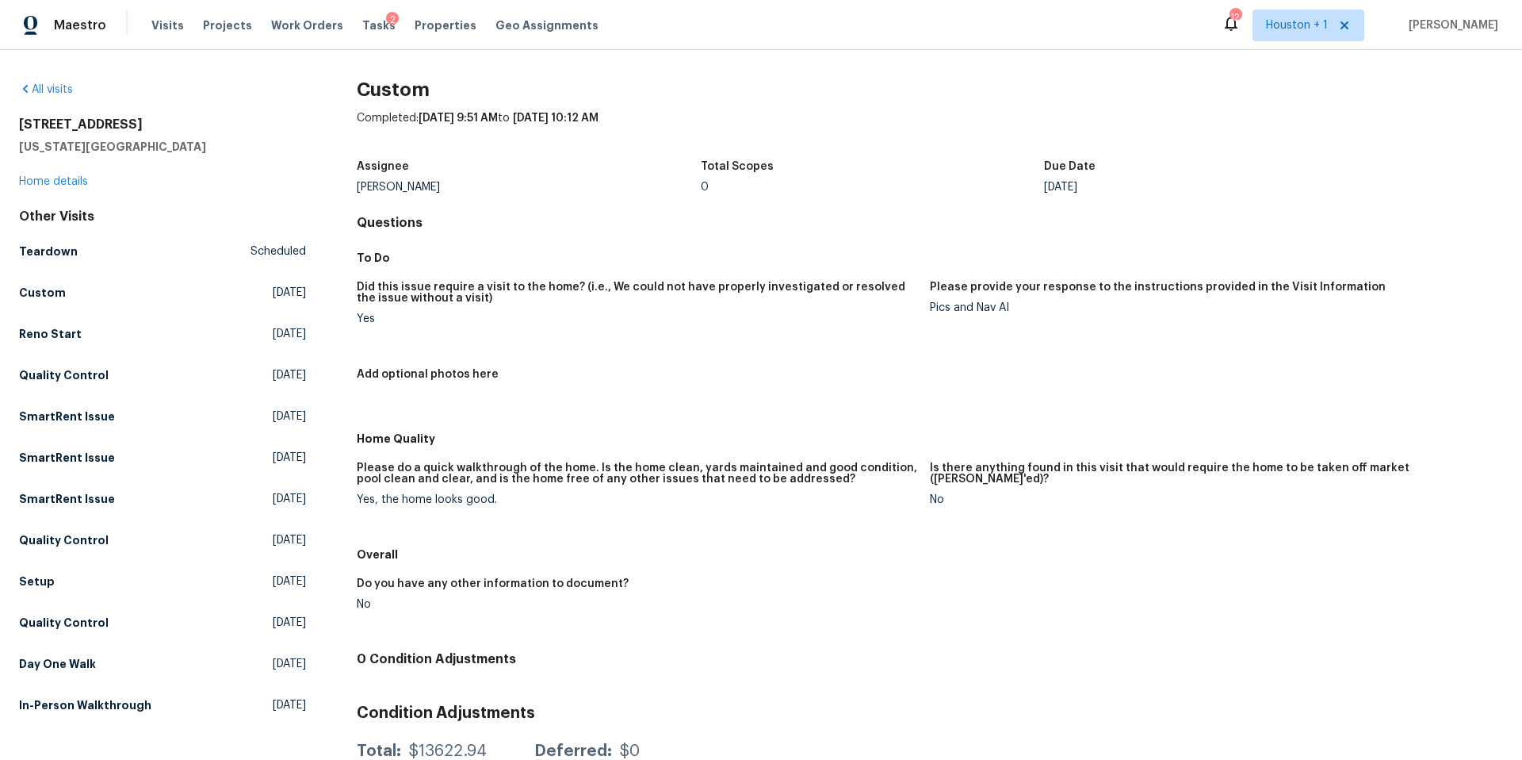
scroll to position [48, 0]
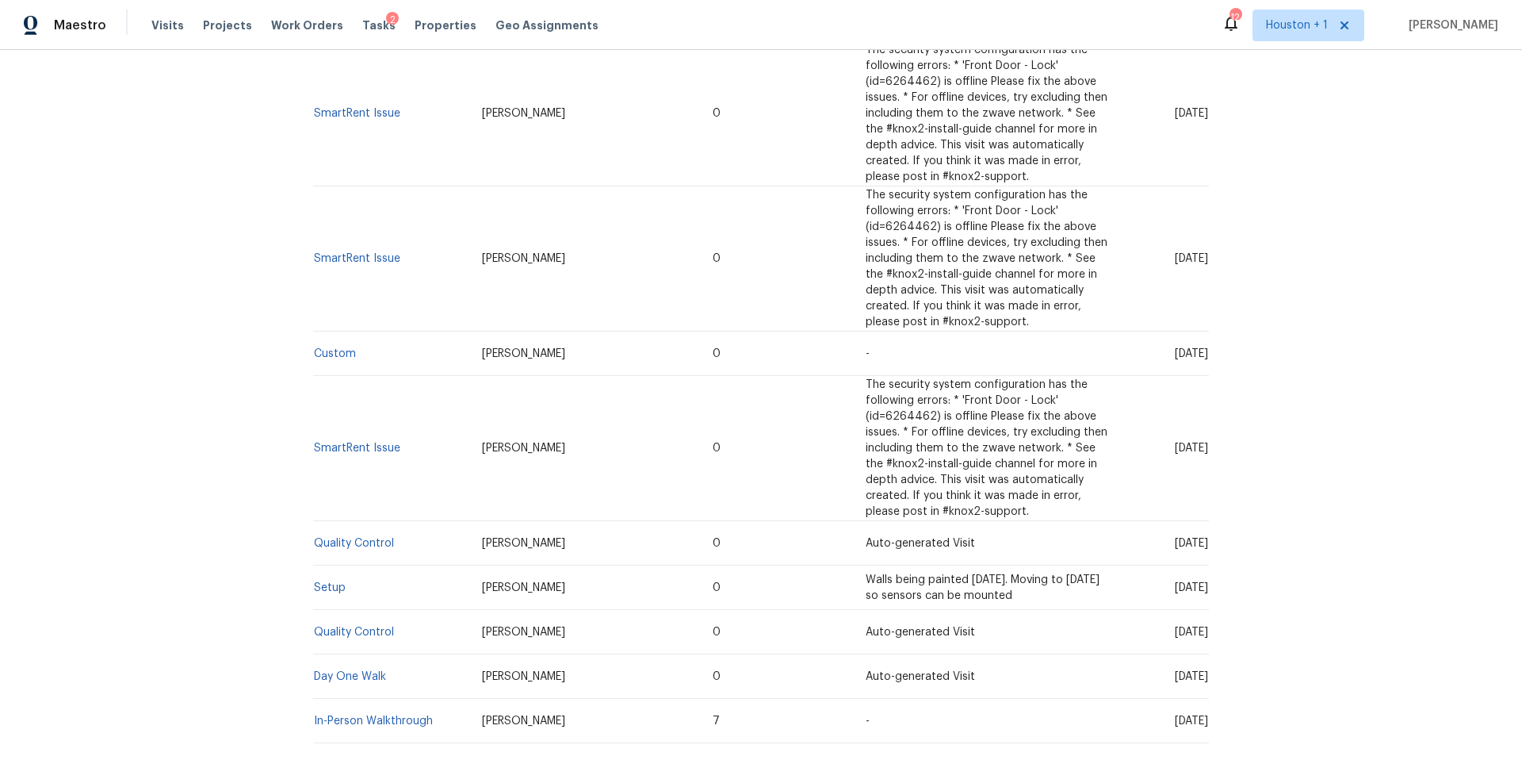
scroll to position [634, 0]
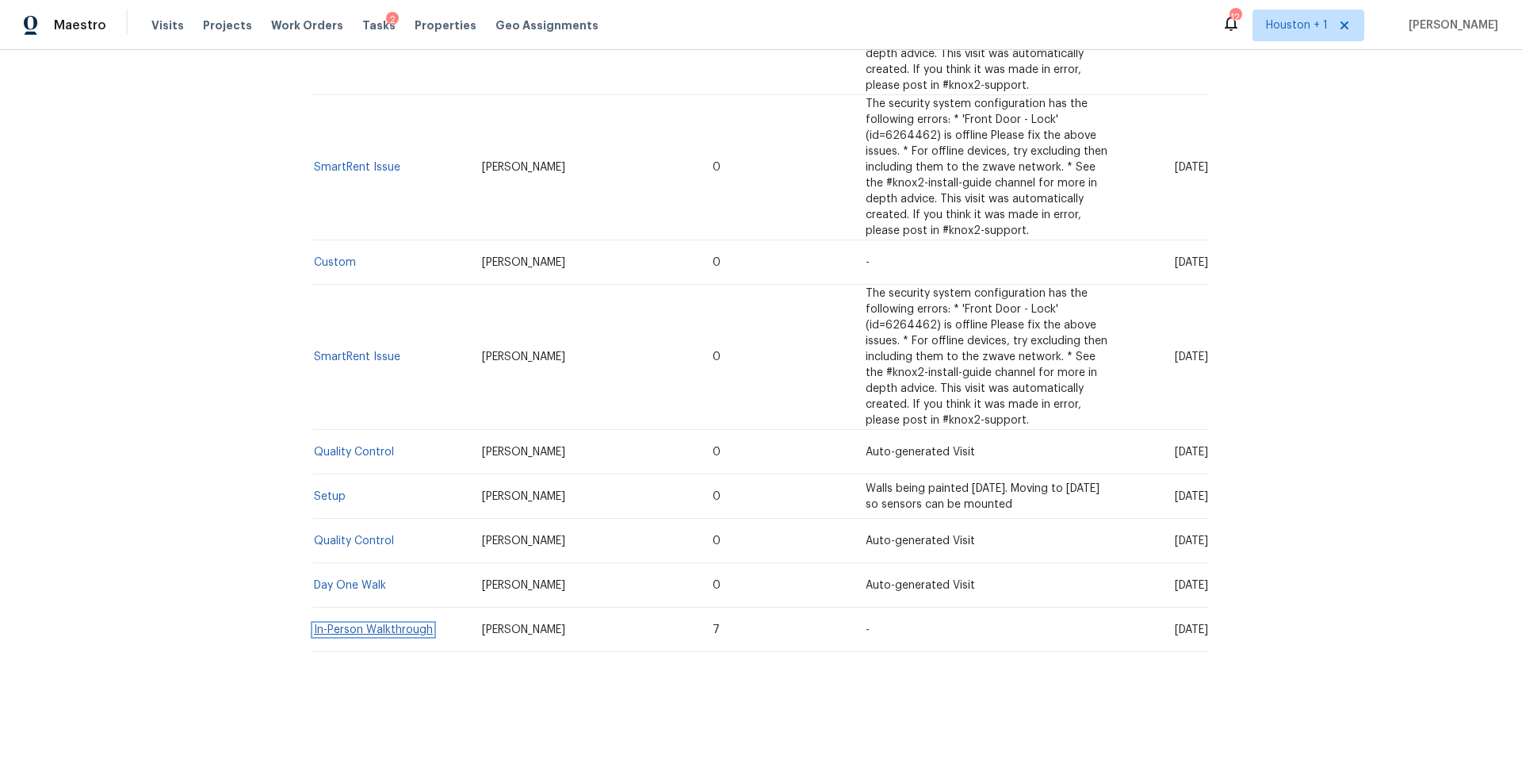
click at [363, 626] on link "In-Person Walkthrough" at bounding box center [373, 629] width 119 height 11
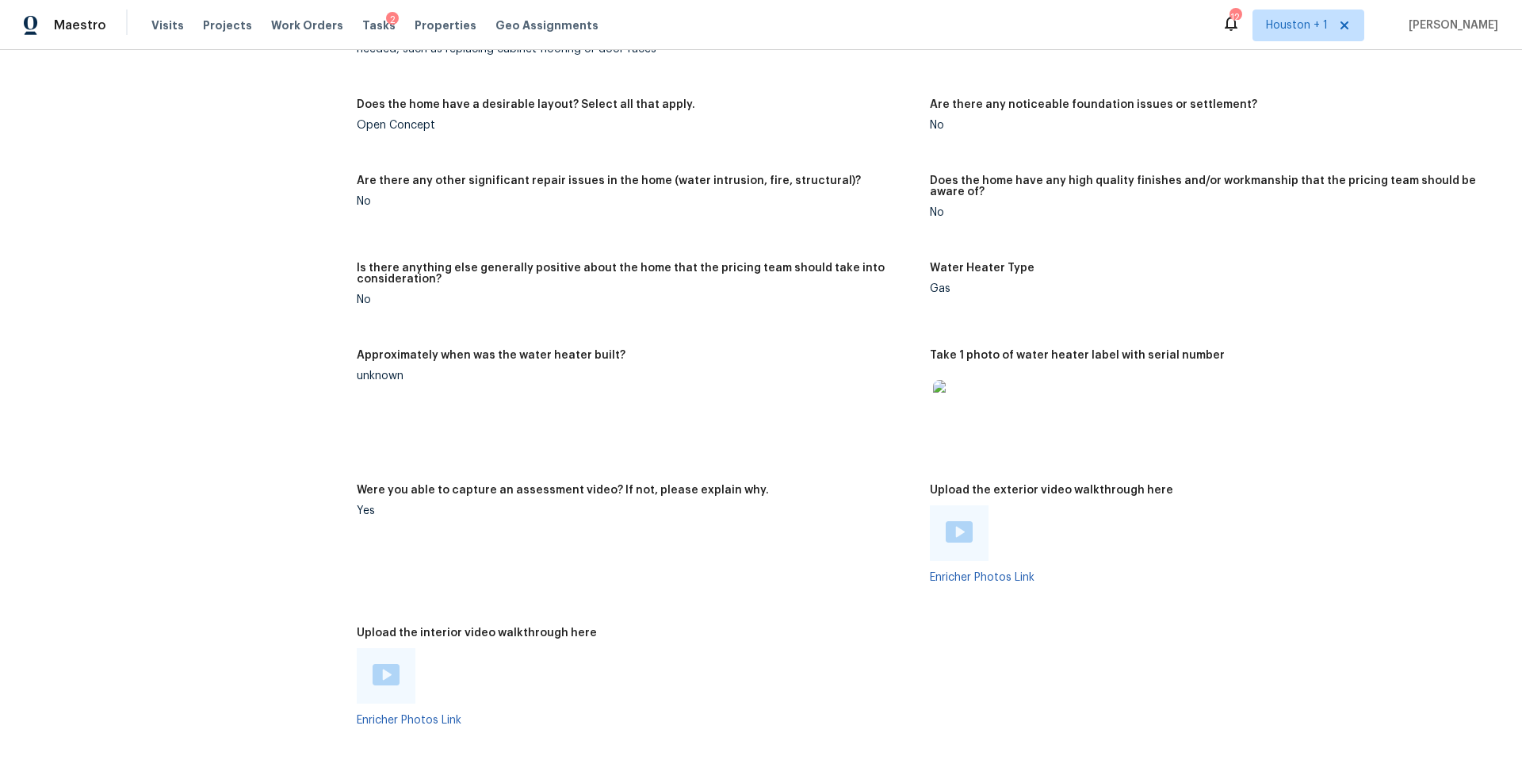
scroll to position [3000, 0]
click at [381, 670] on img at bounding box center [386, 671] width 27 height 21
